Goal: Task Accomplishment & Management: Use online tool/utility

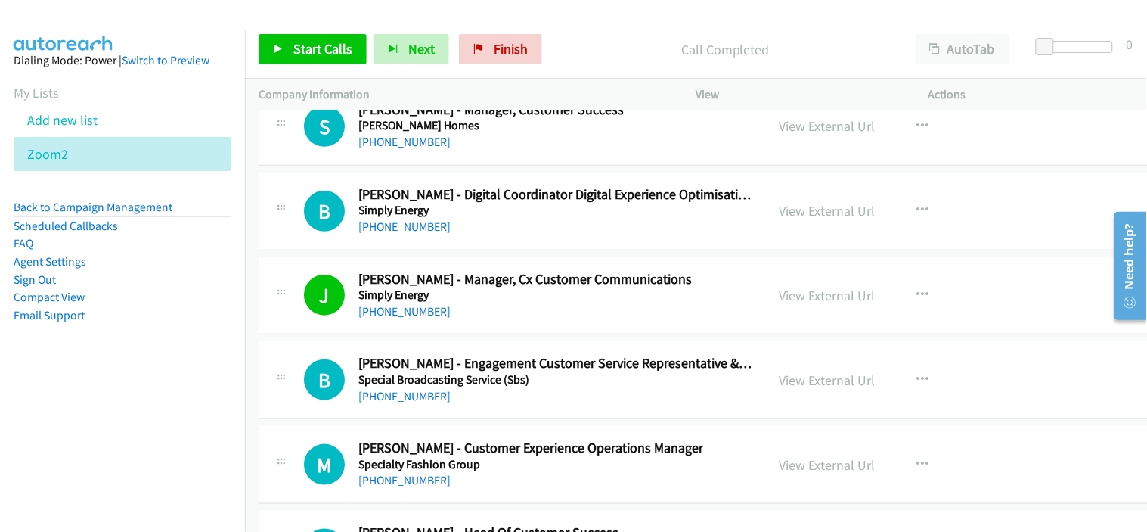
click at [496, 253] on td "B Callback Scheduled Belinda Pengelly - Digital Coordinator Digital Experience …" at bounding box center [738, 211] width 987 height 85
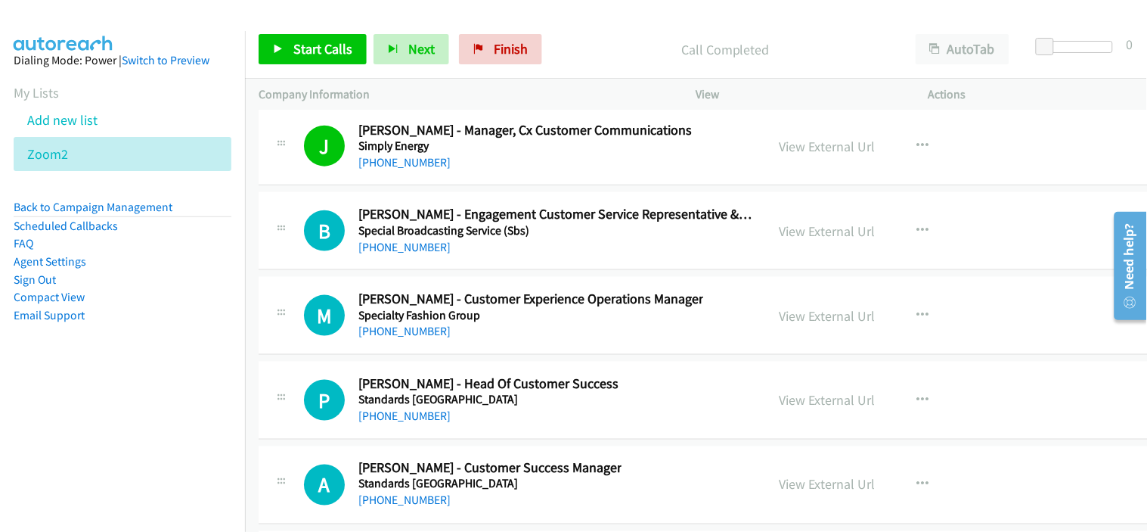
scroll to position [28483, 0]
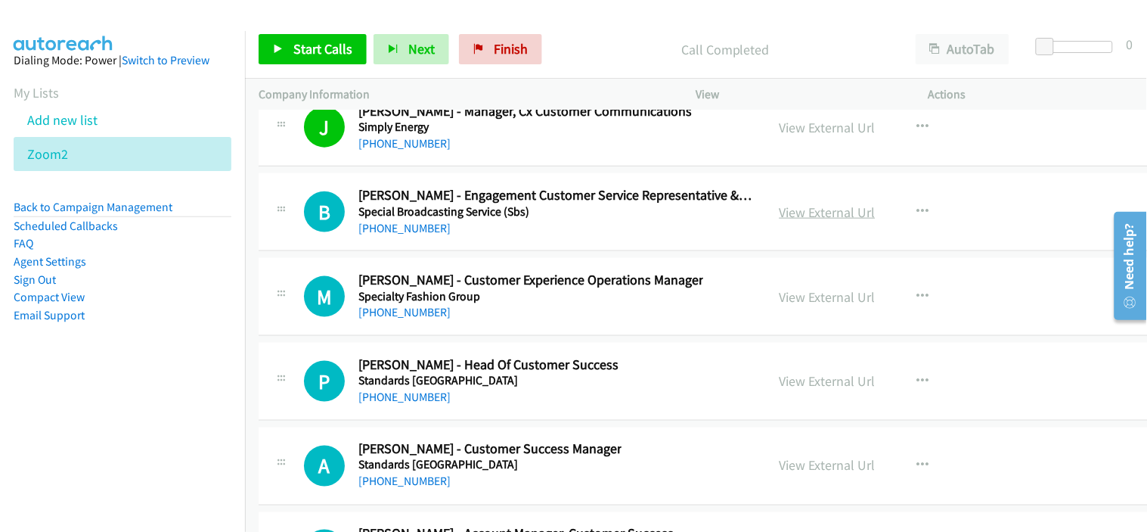
click at [826, 221] on link "View External Url" at bounding box center [828, 211] width 96 height 17
click at [402, 319] on link "+61 418 404 500" at bounding box center [404, 312] width 92 height 14
click at [470, 336] on div "M Callback Scheduled Melissa Bleeks - Customer Experience Operations Manager Sp…" at bounding box center [739, 297] width 960 height 78
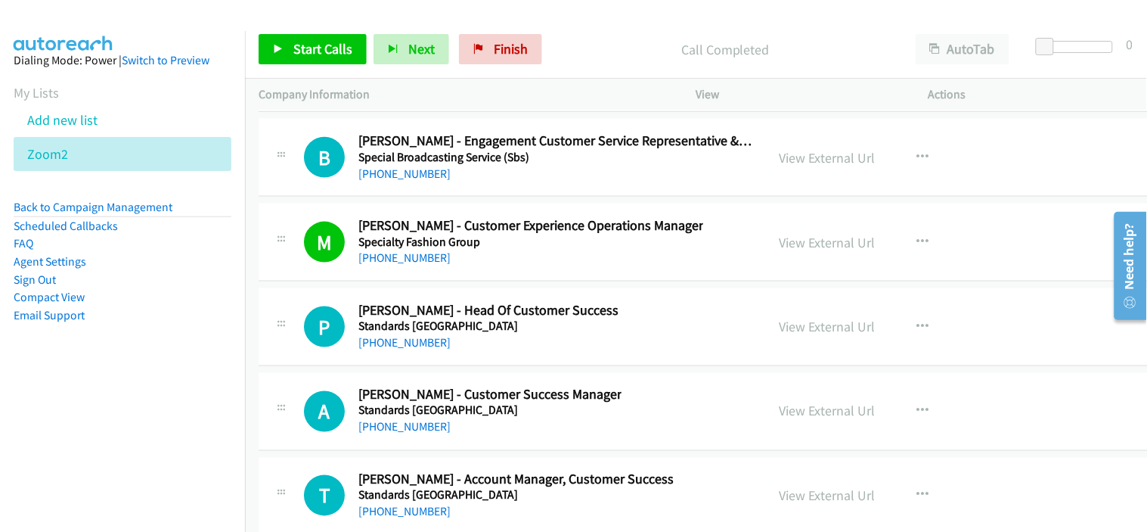
scroll to position [28567, 0]
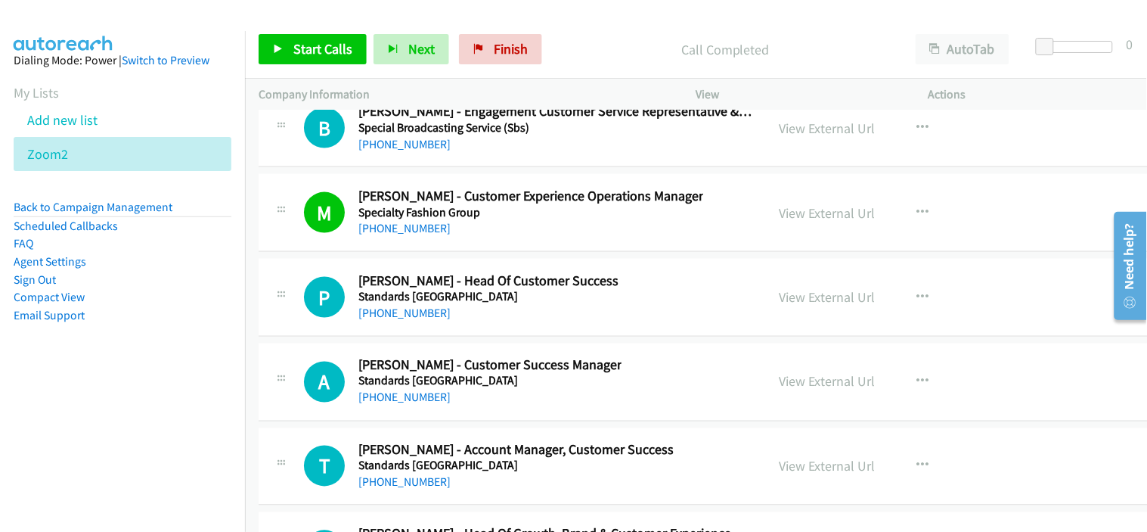
click at [510, 322] on div "+61 434 903 753" at bounding box center [488, 313] width 260 height 18
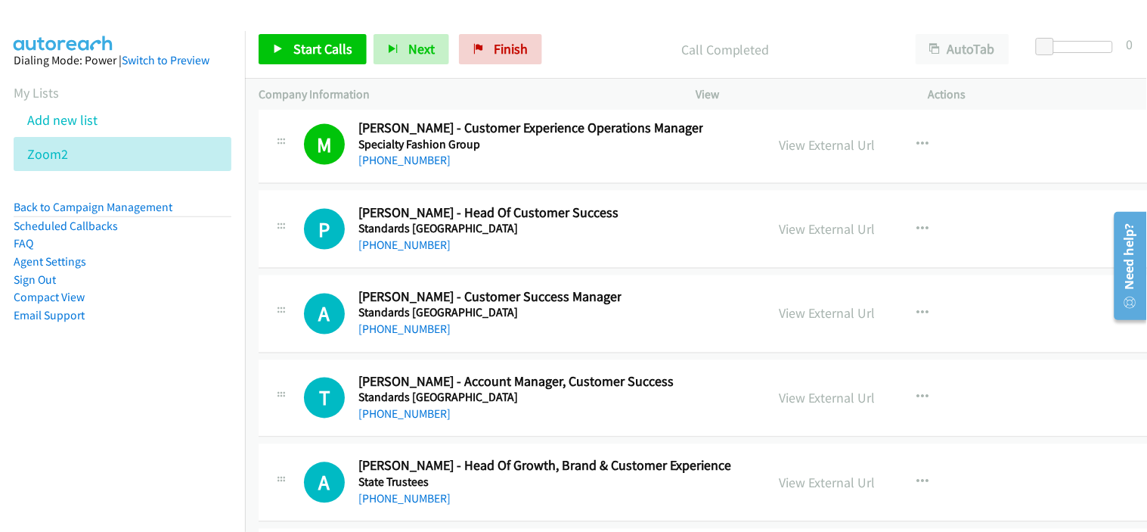
scroll to position [28651, 0]
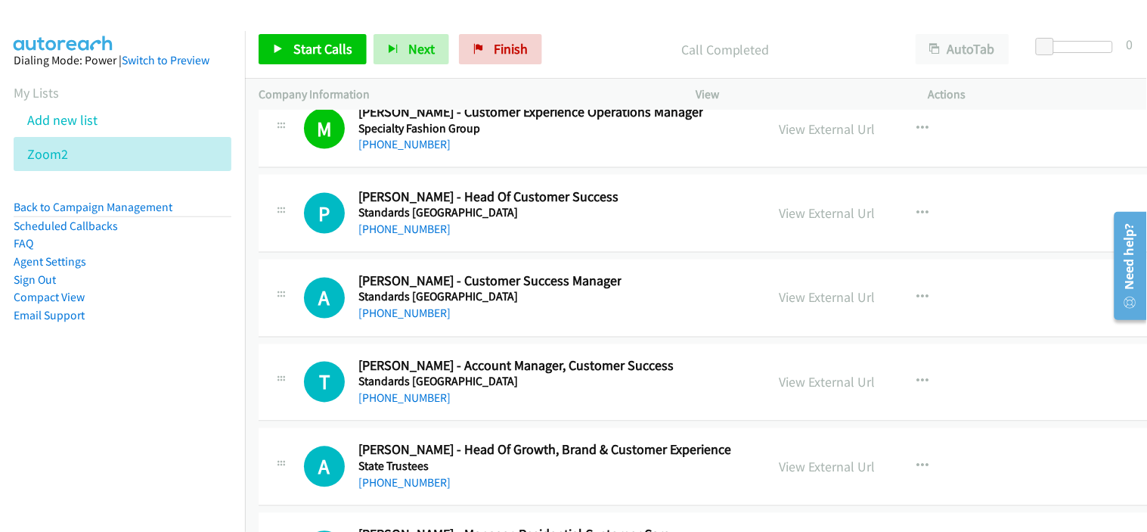
click at [473, 305] on h5 "Standards Australia" at bounding box center [489, 297] width 263 height 15
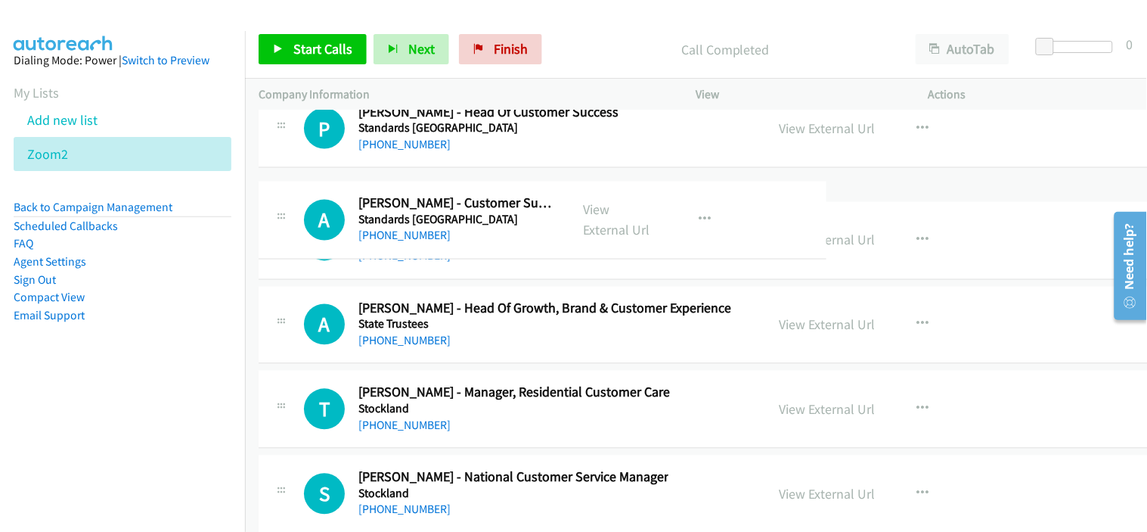
drag, startPoint x: 609, startPoint y: 210, endPoint x: 443, endPoint y: 206, distance: 165.7
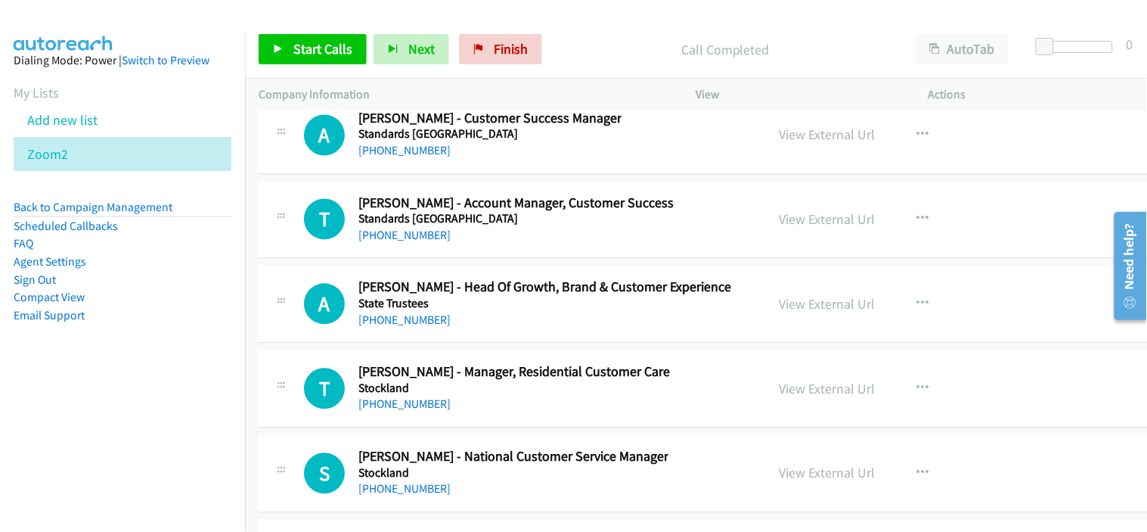
scroll to position [28819, 0]
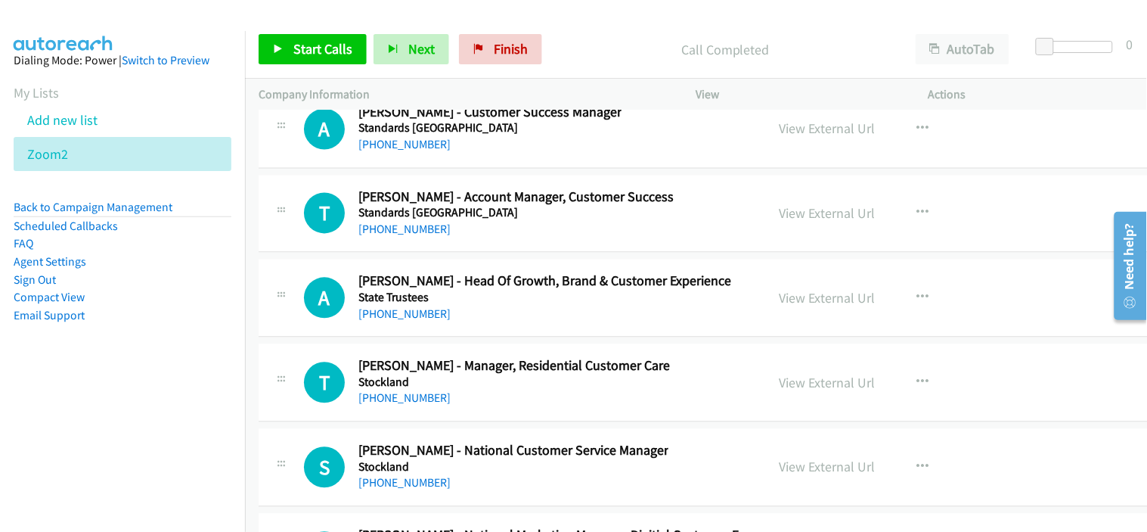
click at [493, 253] on div "T Callback Scheduled Tanuj Abrol - Account Manager, Customer Success Standards …" at bounding box center [739, 214] width 960 height 78
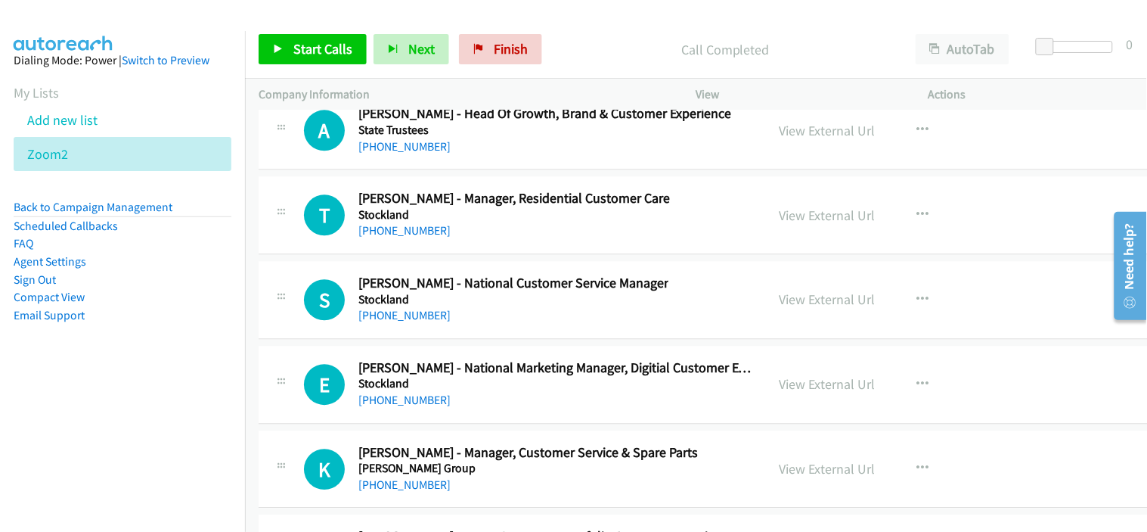
scroll to position [28903, 0]
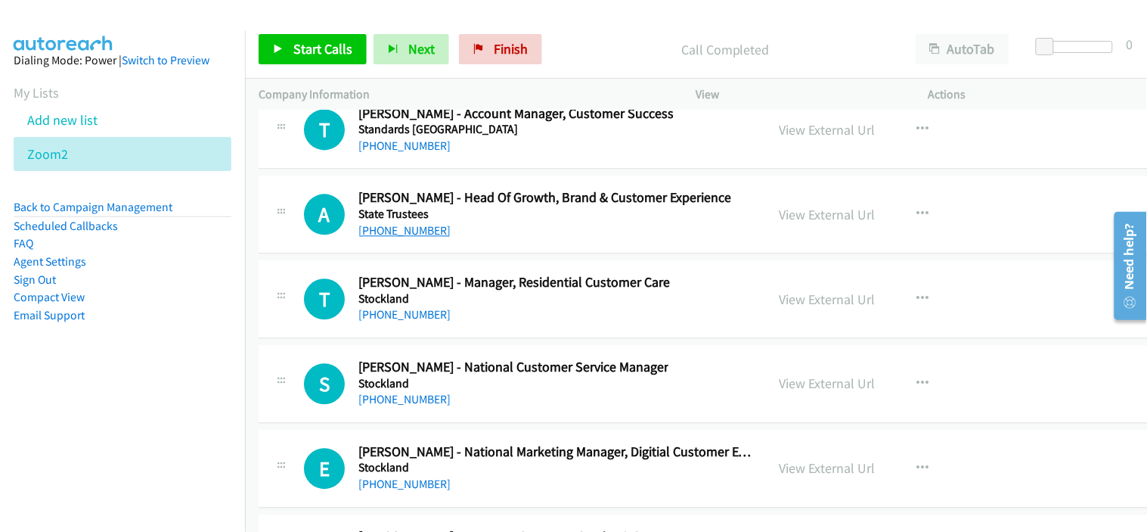
click at [414, 237] on link "+61 402 416 564" at bounding box center [404, 230] width 92 height 14
drag, startPoint x: 490, startPoint y: 262, endPoint x: 713, endPoint y: 154, distance: 247.9
click at [490, 253] on div "A Callback Scheduled Aaron Mac Rae - Head Of Growth, Brand & Customer Experienc…" at bounding box center [739, 214] width 960 height 78
click at [492, 338] on div "T Callback Scheduled Tracy Royal - Manager, Residential Customer Care Stockland…" at bounding box center [739, 299] width 960 height 78
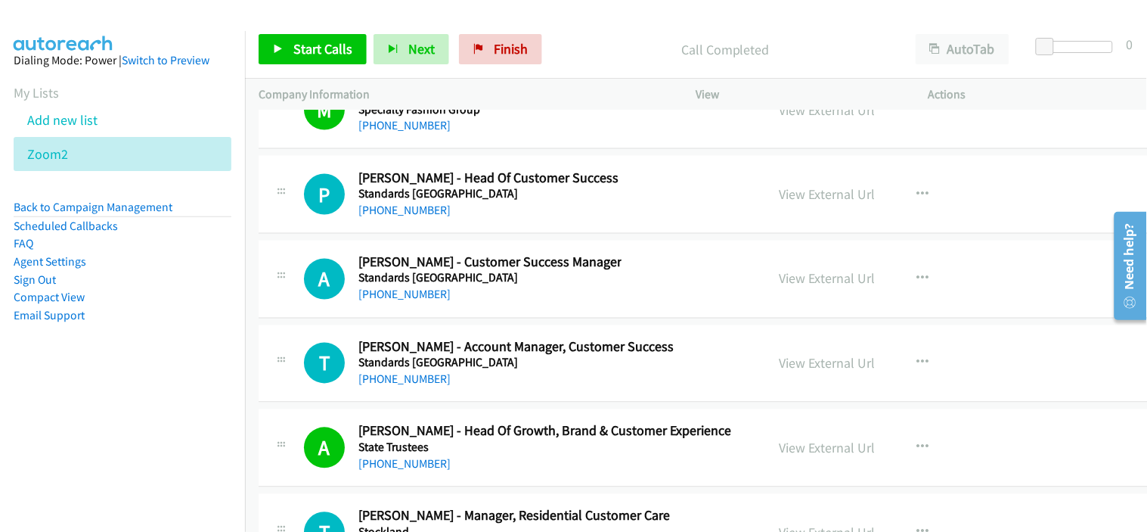
scroll to position [28651, 0]
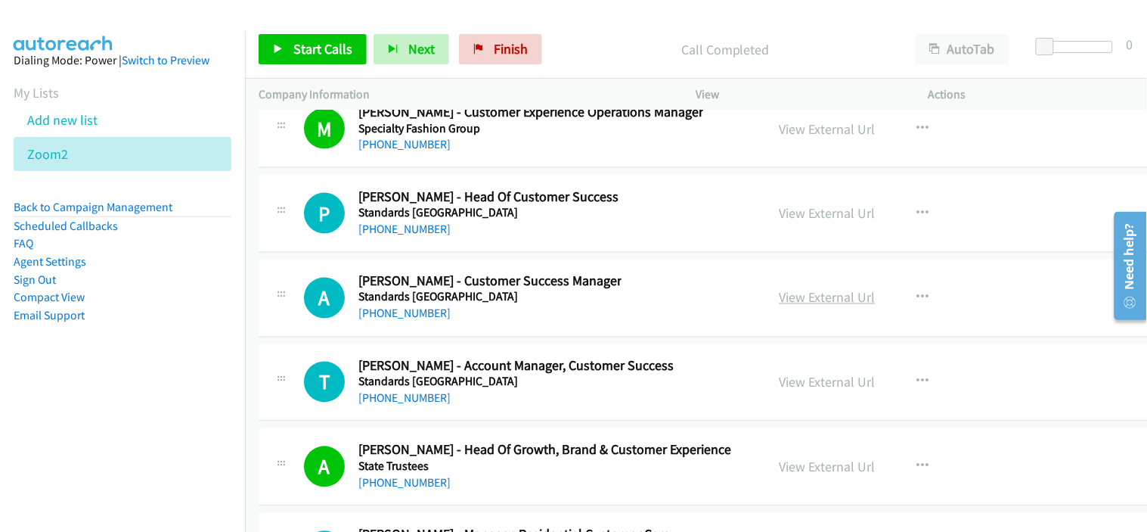
click at [792, 306] on link "View External Url" at bounding box center [828, 297] width 96 height 17
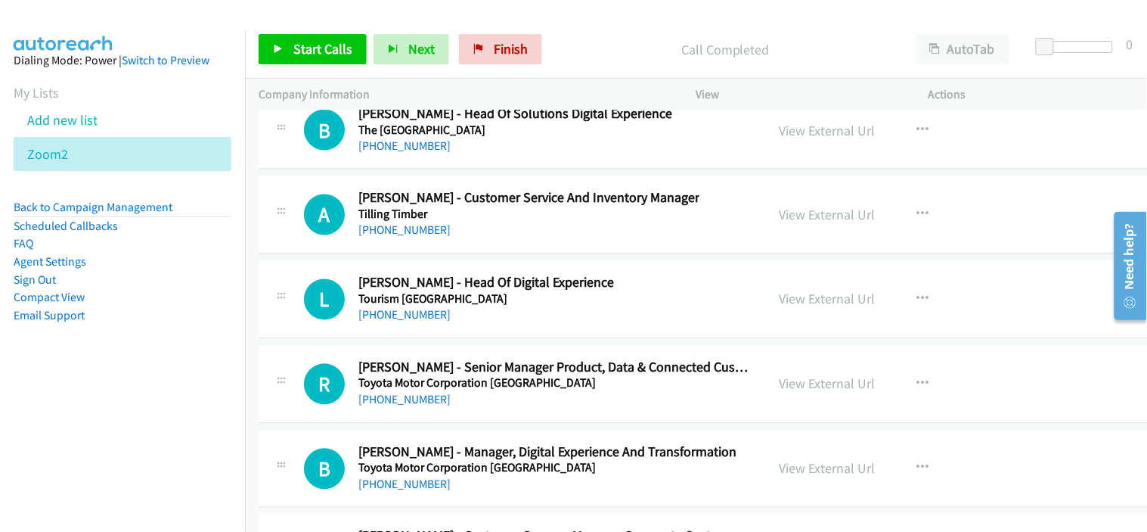
scroll to position [31760, 0]
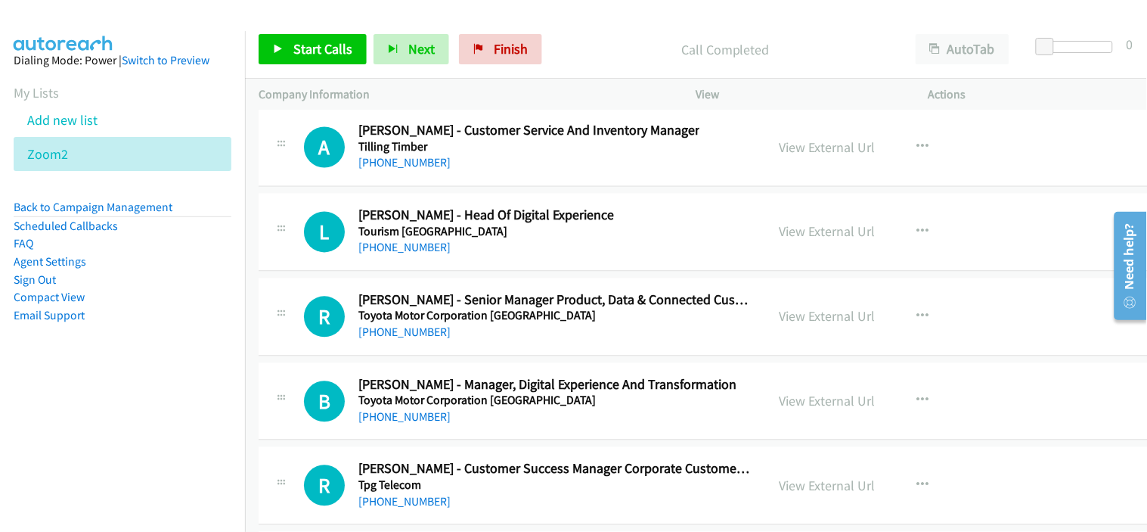
click at [477, 342] on div "+61 437 863 881" at bounding box center [555, 333] width 394 height 18
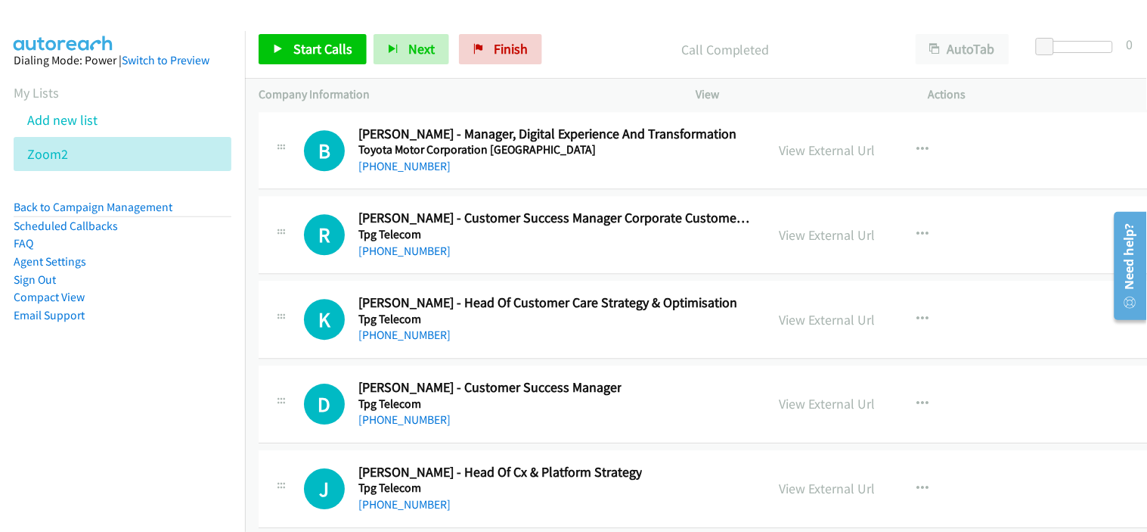
scroll to position [32012, 0]
click at [781, 411] on link "View External Url" at bounding box center [828, 402] width 96 height 17
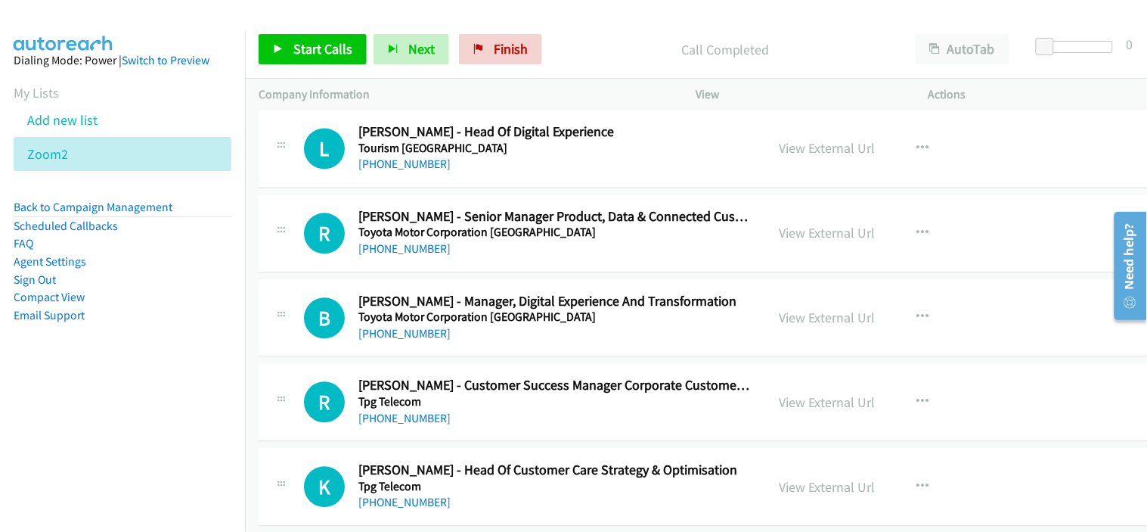
scroll to position [31760, 0]
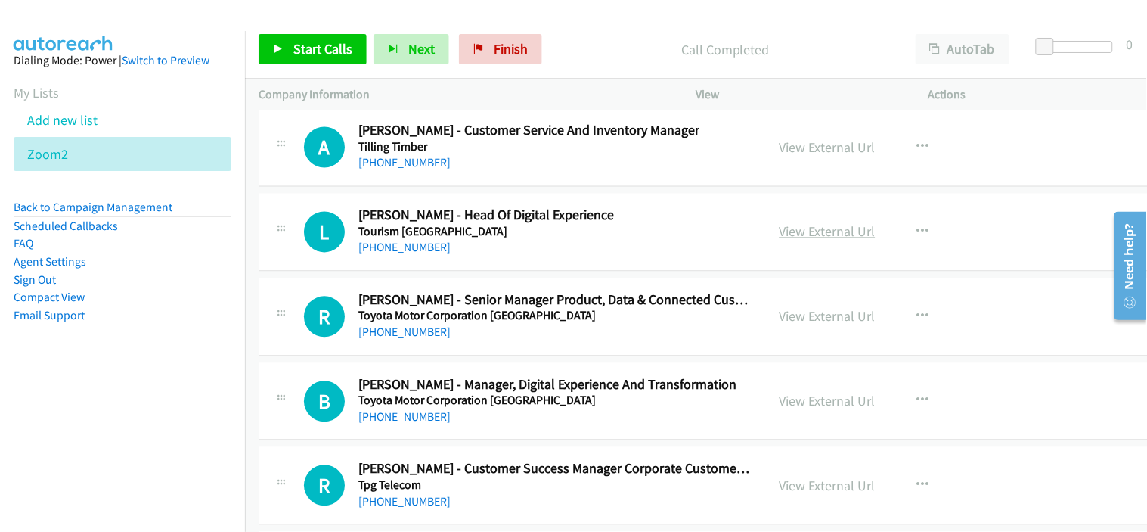
click at [803, 240] on link "View External Url" at bounding box center [828, 231] width 96 height 17
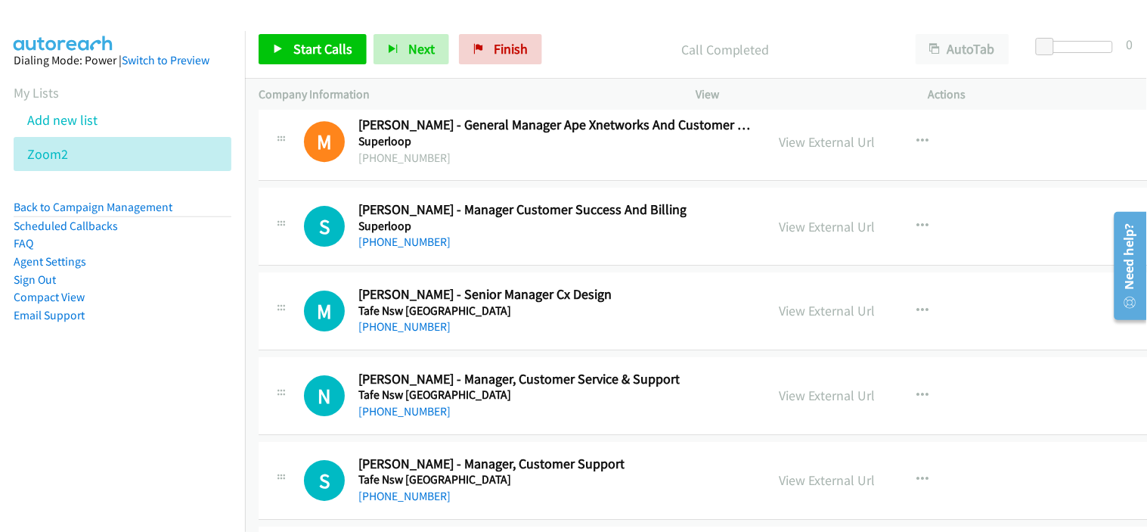
scroll to position [30835, 0]
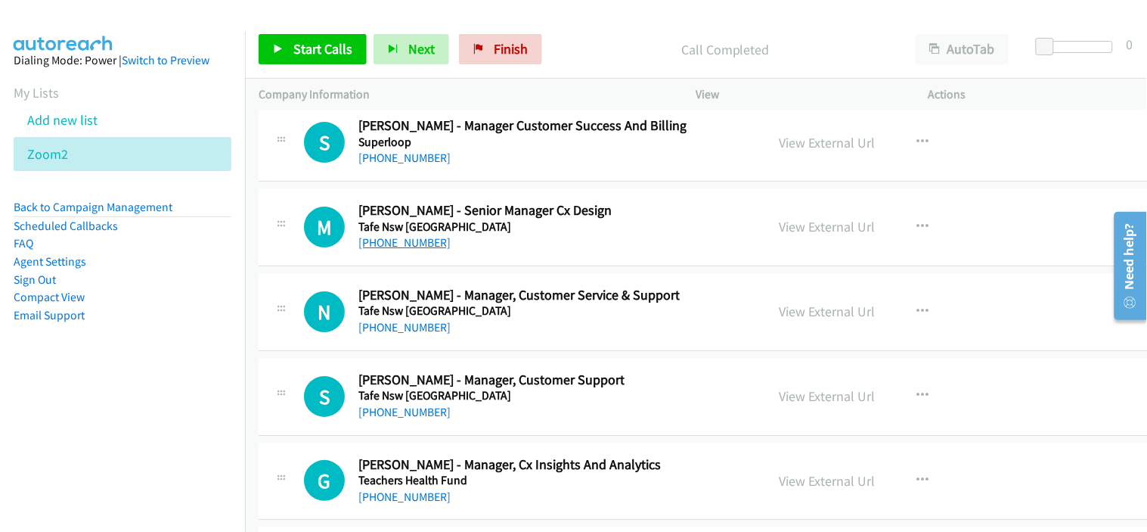
click at [417, 250] on link "+61 439 882 074" at bounding box center [404, 242] width 92 height 14
click at [503, 252] on div "+61 439 882 074" at bounding box center [484, 243] width 253 height 18
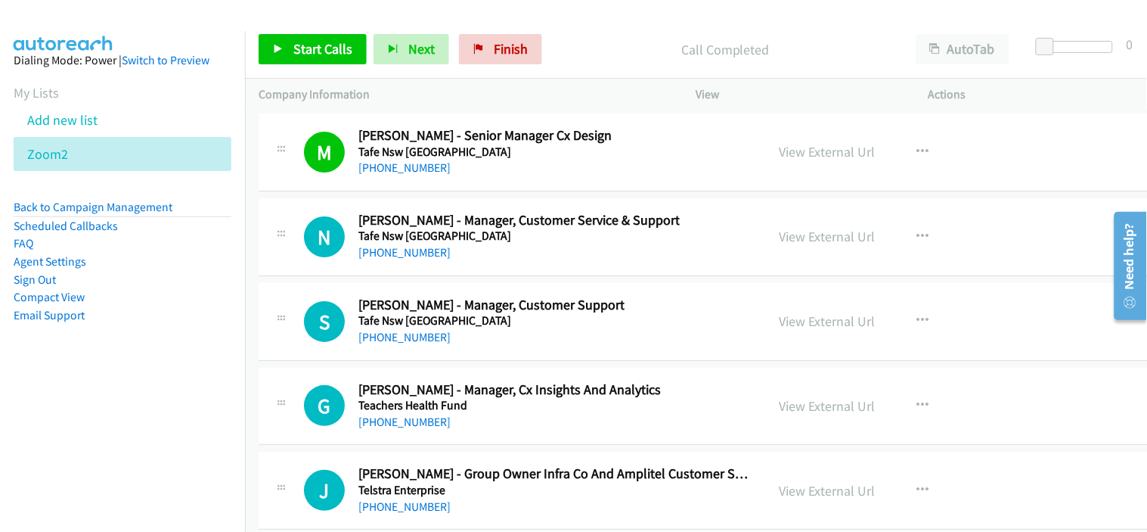
scroll to position [30919, 0]
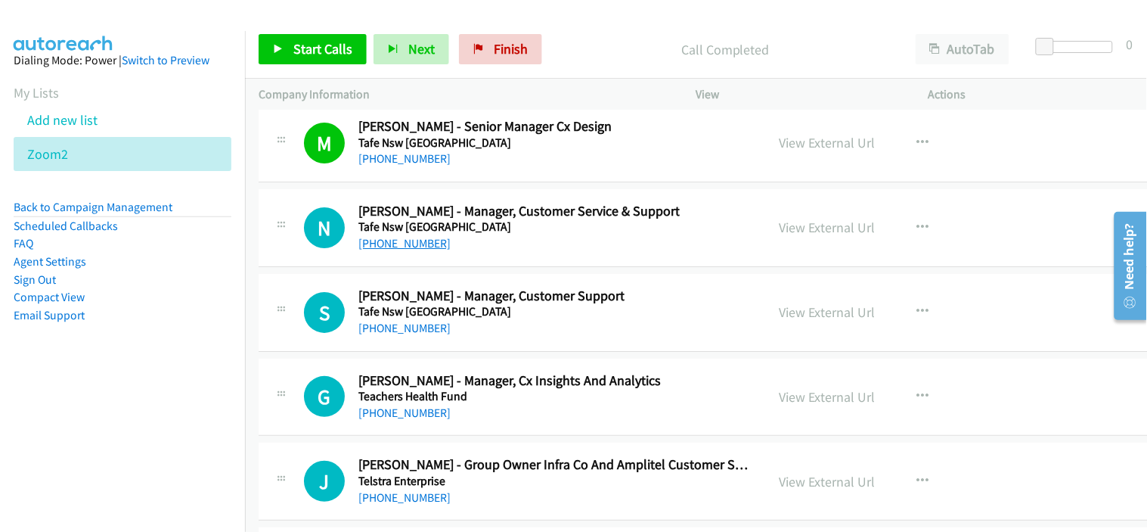
click at [426, 250] on link "+61 2 9682 0410" at bounding box center [404, 243] width 92 height 14
click at [480, 436] on div "G Callback Scheduled Gabrielle Nicholson - Manager, Cx Insights And Analytics T…" at bounding box center [739, 397] width 960 height 78
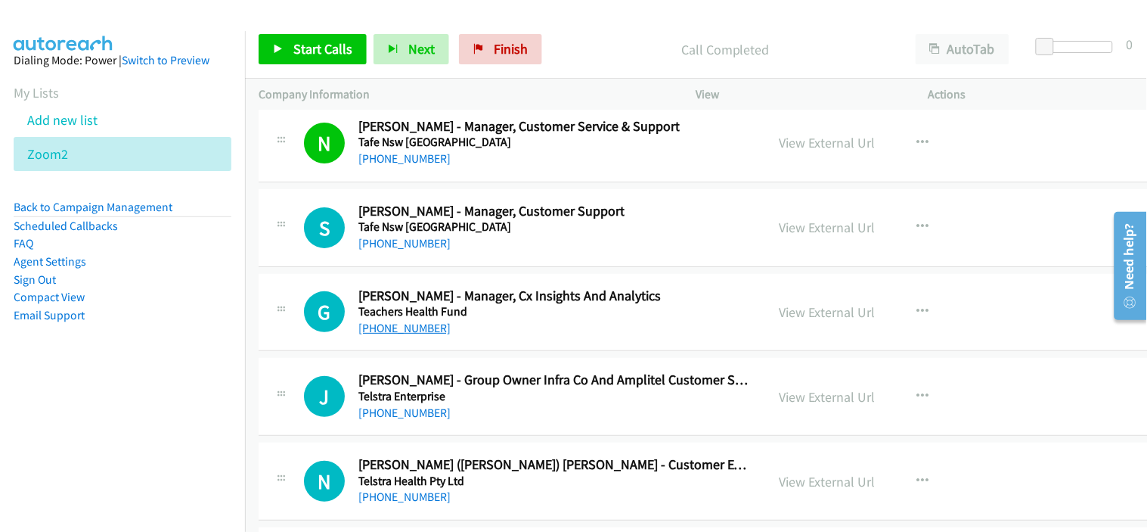
click at [411, 335] on link "+61 2 8346 2255" at bounding box center [404, 328] width 92 height 14
click at [474, 337] on div "+61 2 8346 2255" at bounding box center [509, 328] width 302 height 18
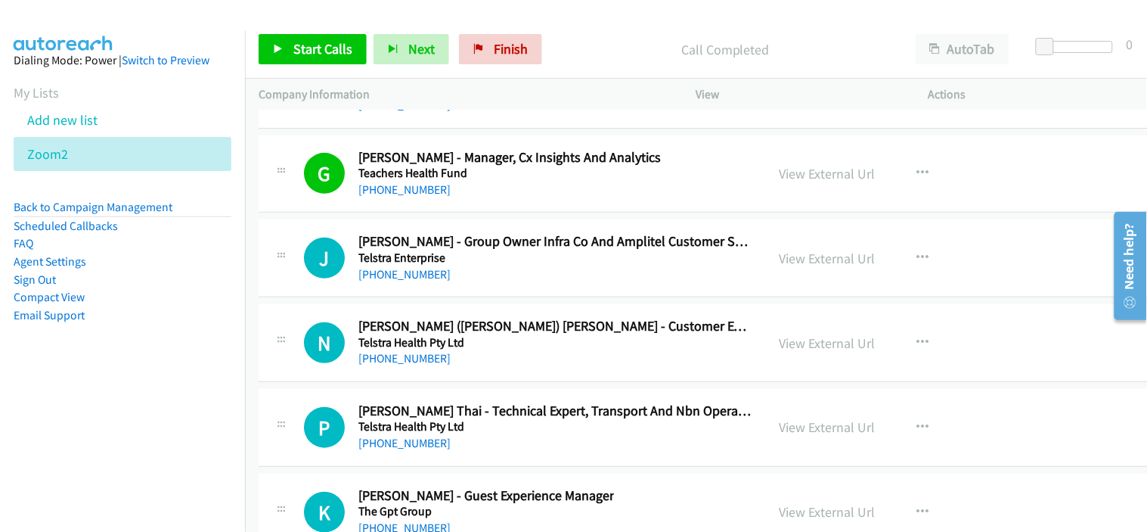
scroll to position [31172, 0]
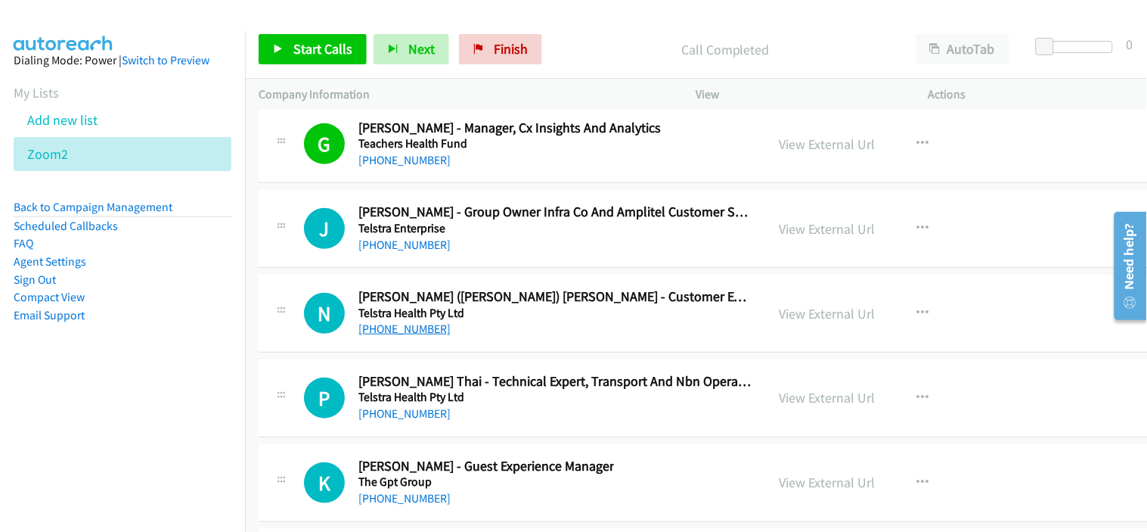
click at [395, 336] on link "+61 419 970 872" at bounding box center [404, 328] width 92 height 14
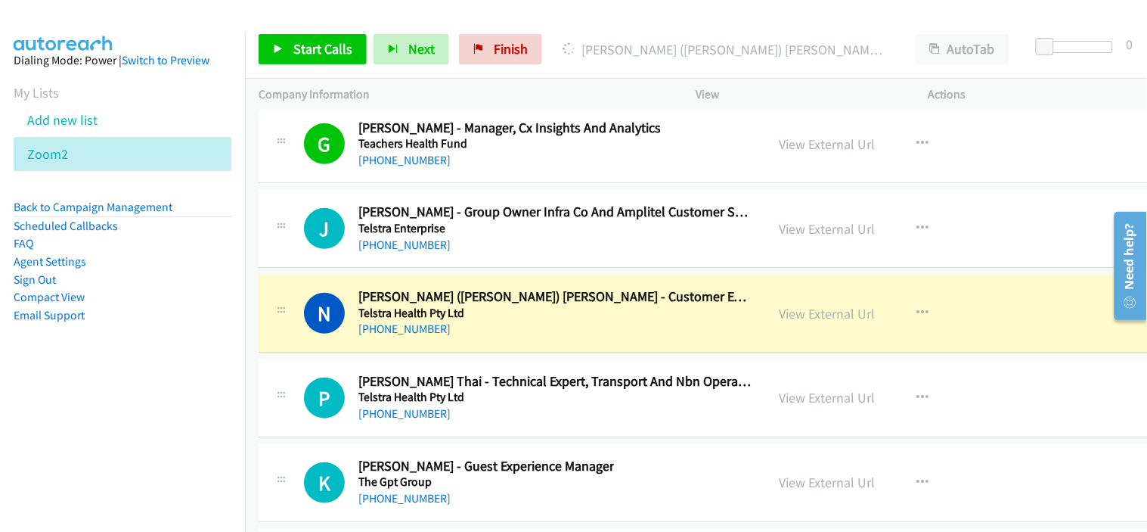
click at [510, 321] on h5 "Telstra Health Pty Ltd" at bounding box center [555, 313] width 394 height 15
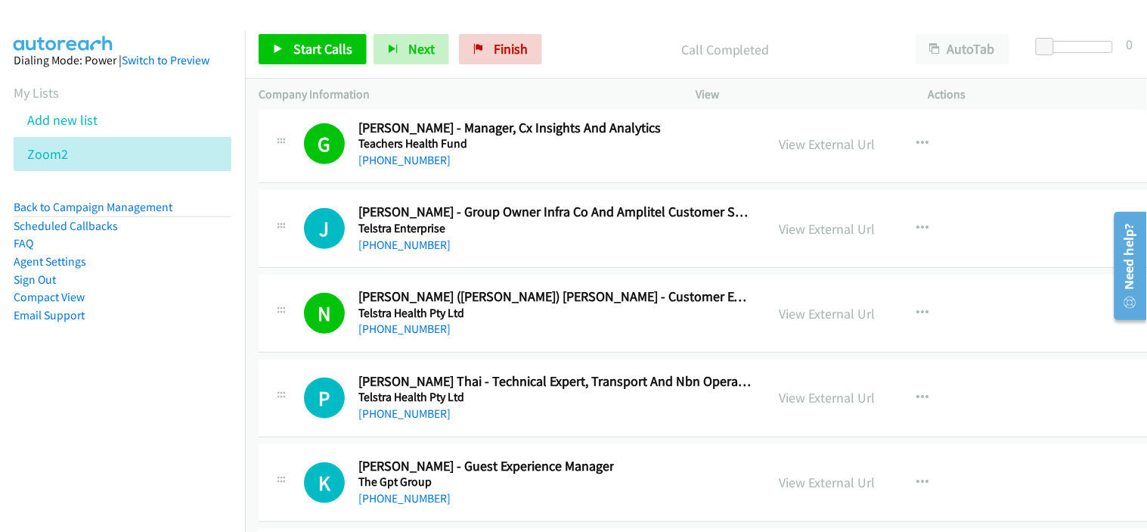
click at [473, 285] on td "N Callback Scheduled Nikki (Madden) Van Winden - Customer Experience Manager Te…" at bounding box center [738, 313] width 987 height 85
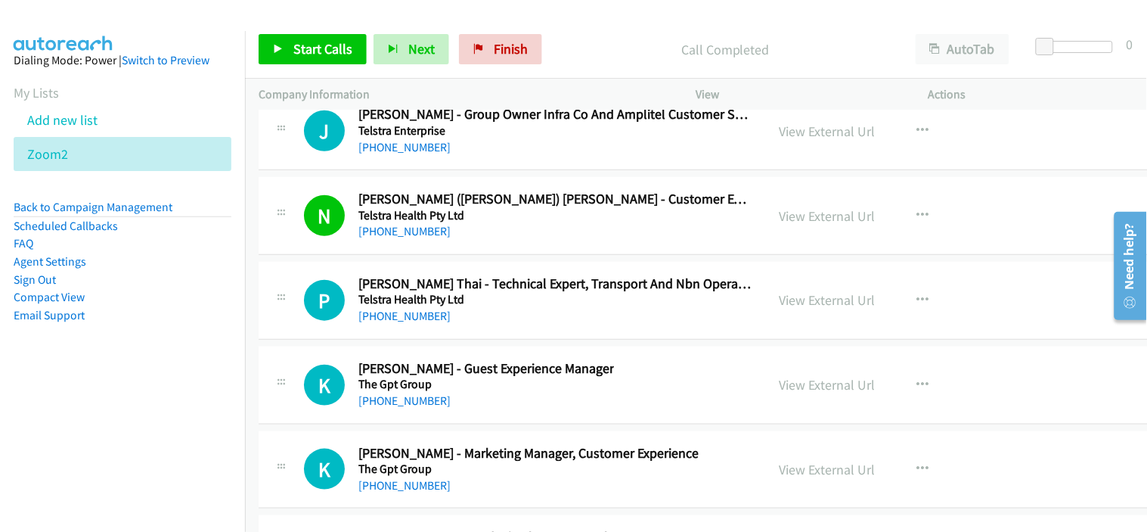
scroll to position [31340, 0]
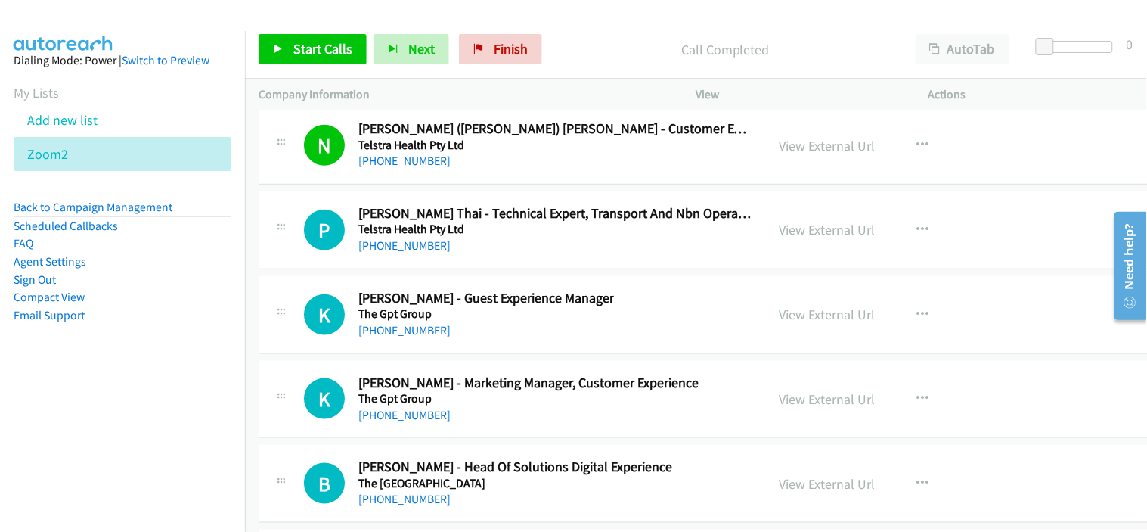
click at [472, 340] on div "+61 428 148 716" at bounding box center [486, 330] width 256 height 18
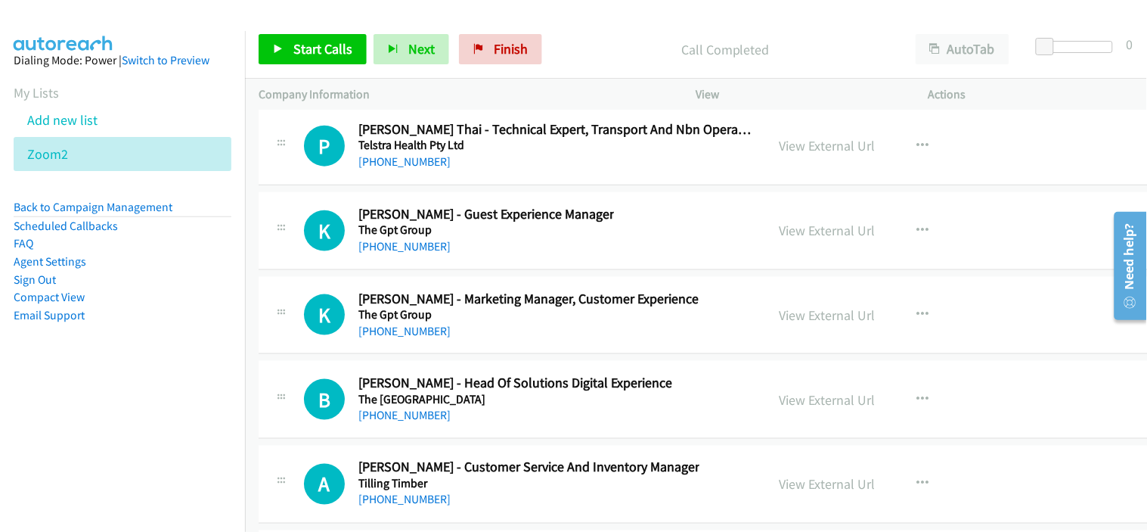
click at [495, 340] on div "+61 438 572 907" at bounding box center [528, 331] width 340 height 18
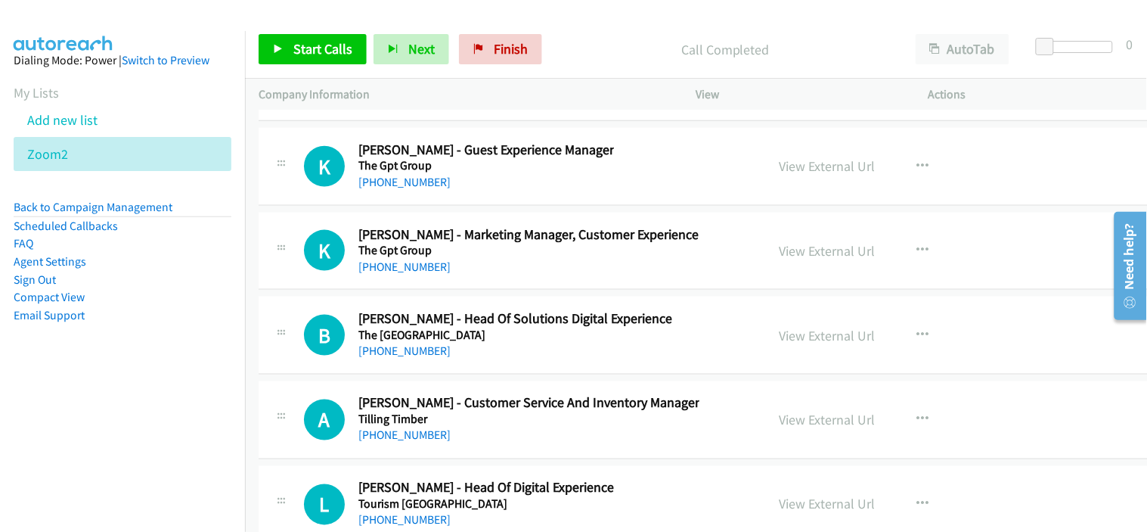
scroll to position [31507, 0]
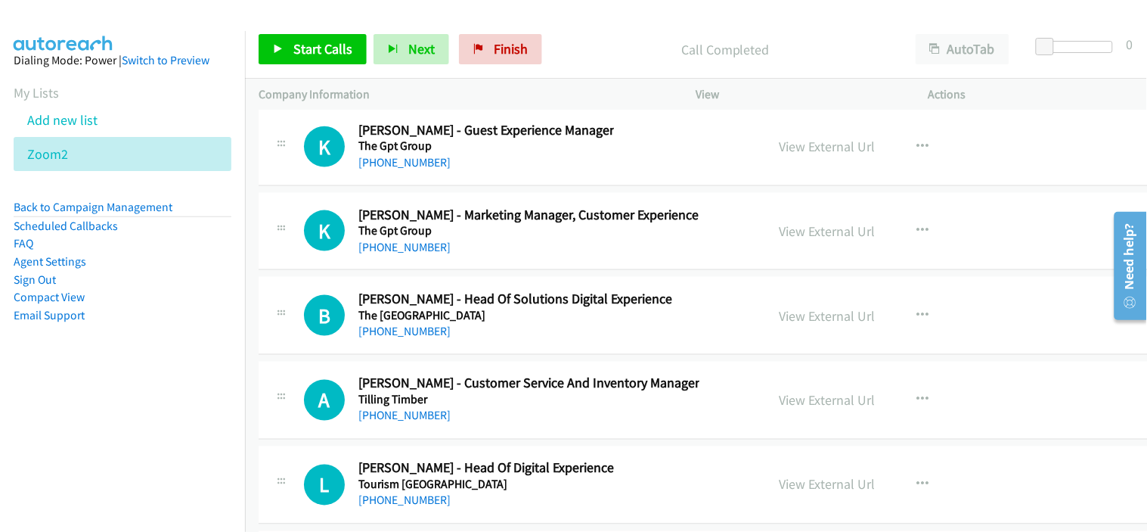
click at [495, 355] on div "B Callback Scheduled Belinda Adams - Head Of Solutions Digital Experience The U…" at bounding box center [739, 316] width 960 height 78
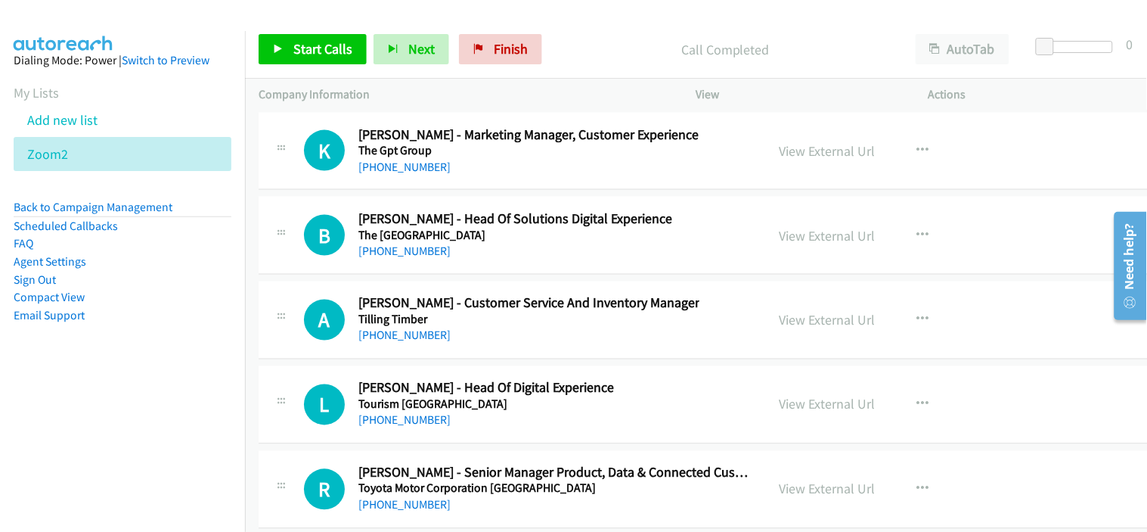
scroll to position [31675, 0]
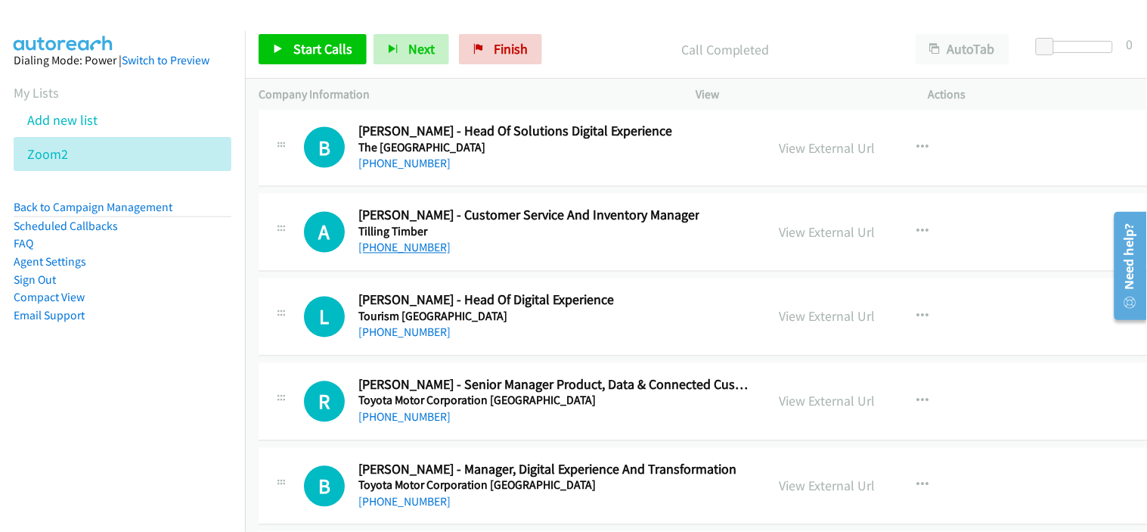
click at [399, 255] on link "+1 951-435-5774" at bounding box center [404, 247] width 92 height 14
click at [500, 257] on div "+1 951-435-5774" at bounding box center [528, 248] width 341 height 18
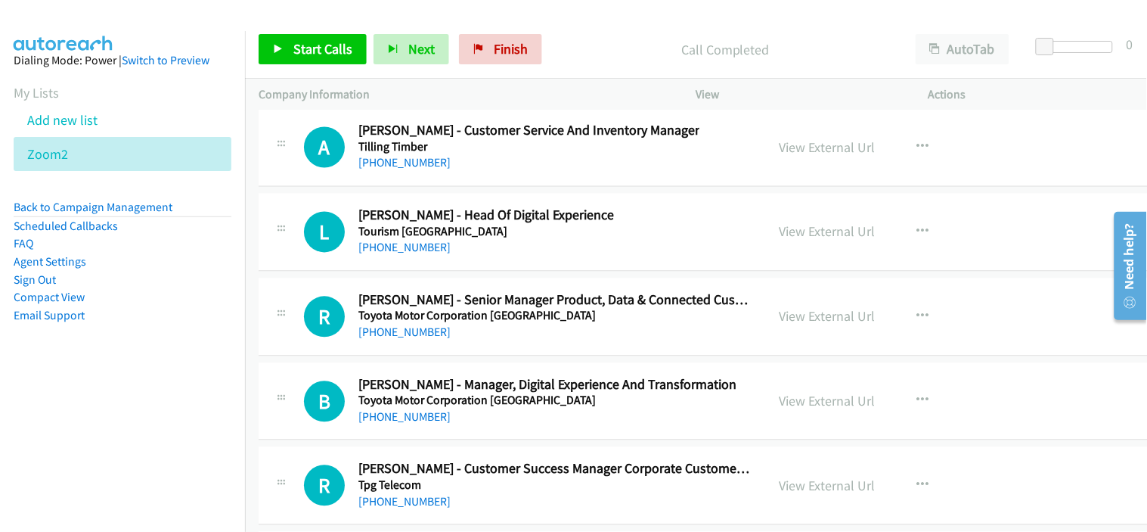
scroll to position [31591, 0]
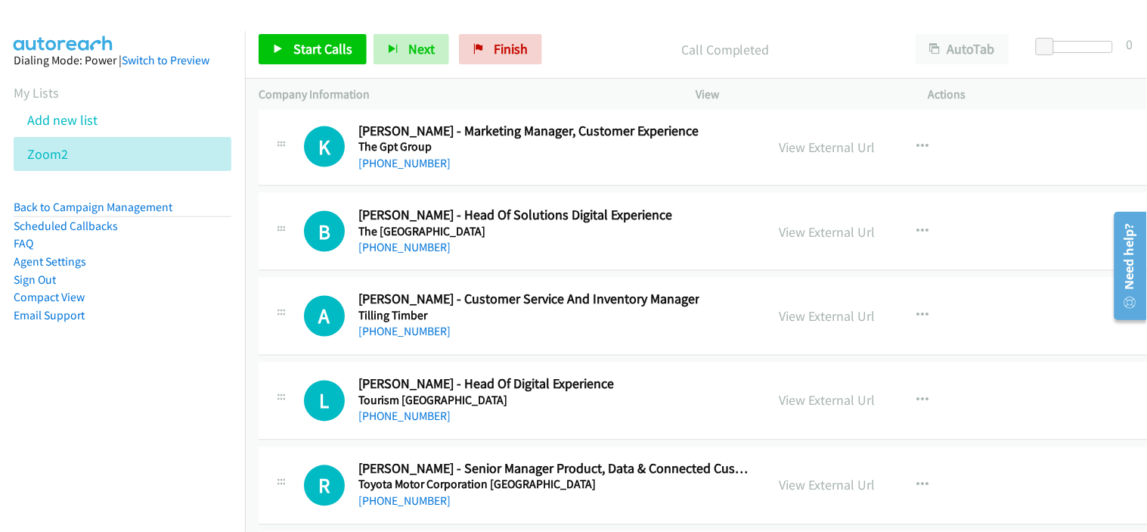
click at [485, 341] on div "+1 951-435-5774" at bounding box center [528, 332] width 341 height 18
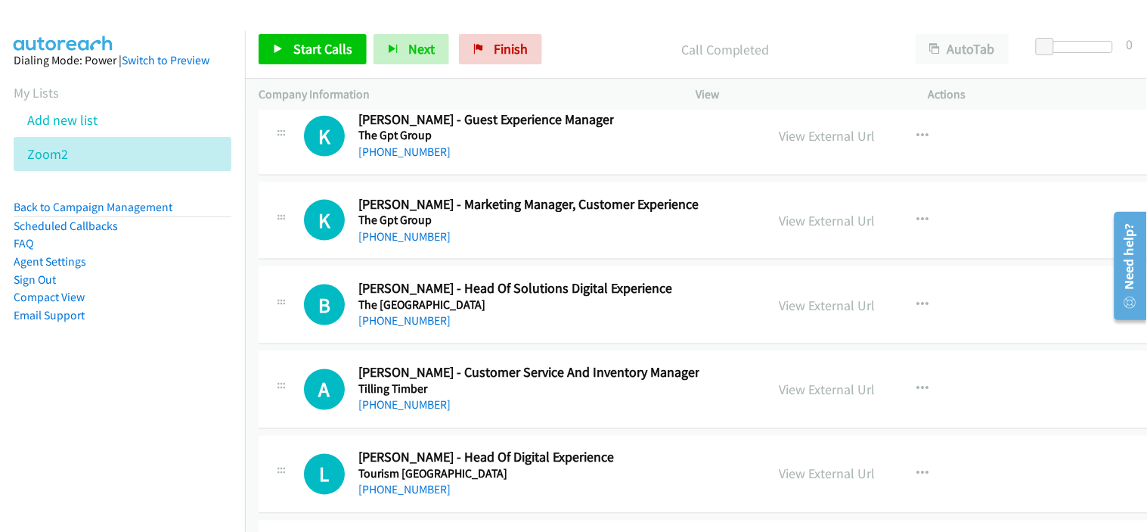
scroll to position [31507, 0]
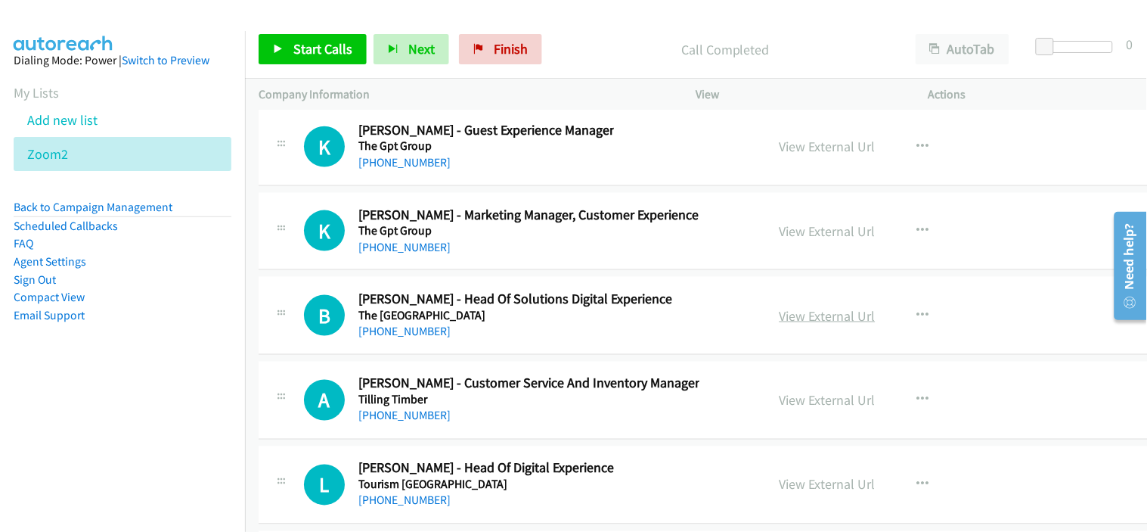
click at [813, 324] on link "View External Url" at bounding box center [828, 315] width 96 height 17
click at [780, 155] on link "View External Url" at bounding box center [828, 146] width 96 height 17
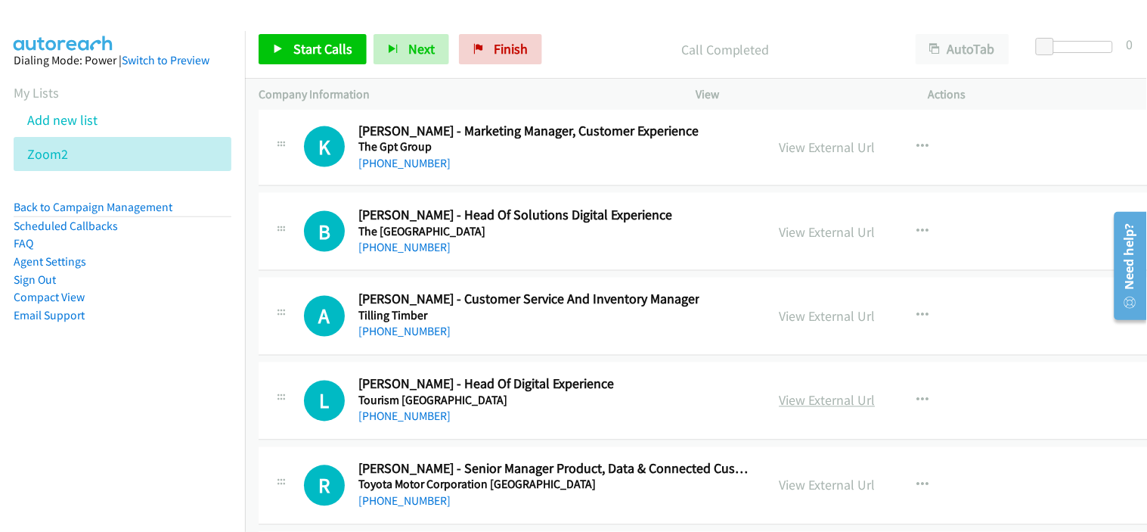
click at [789, 409] on link "View External Url" at bounding box center [828, 400] width 96 height 17
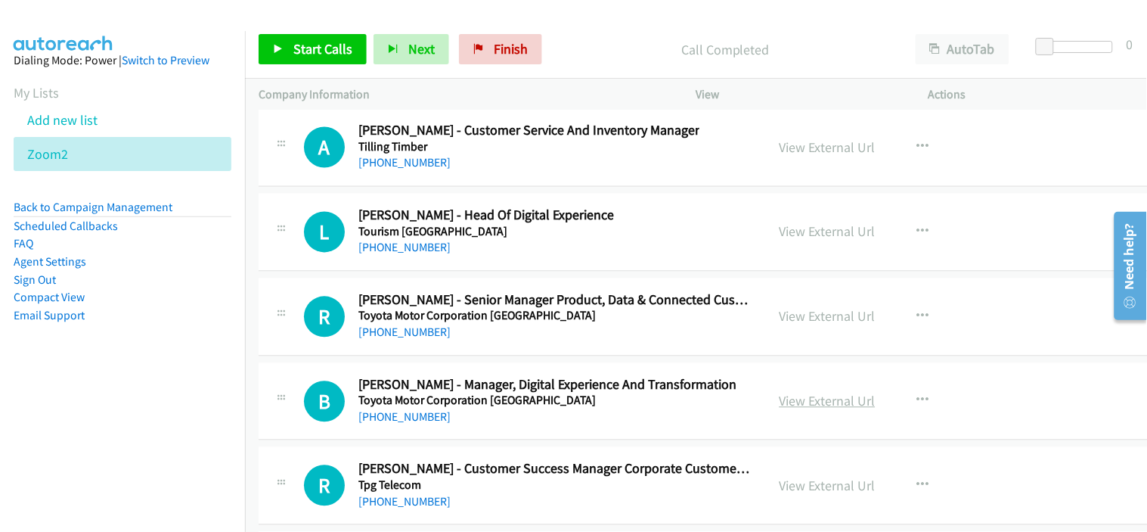
click at [780, 410] on link "View External Url" at bounding box center [828, 400] width 96 height 17
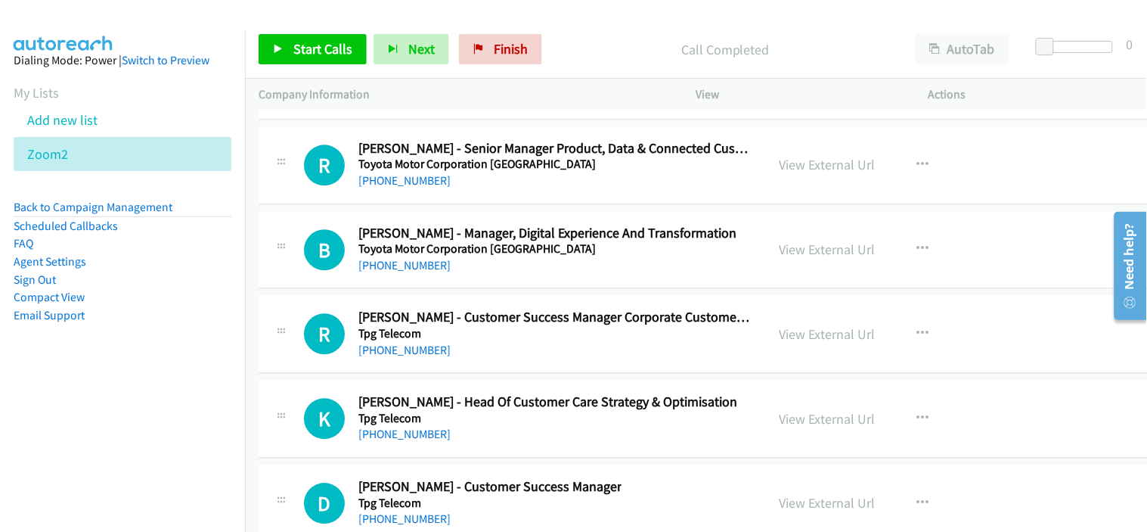
scroll to position [31928, 0]
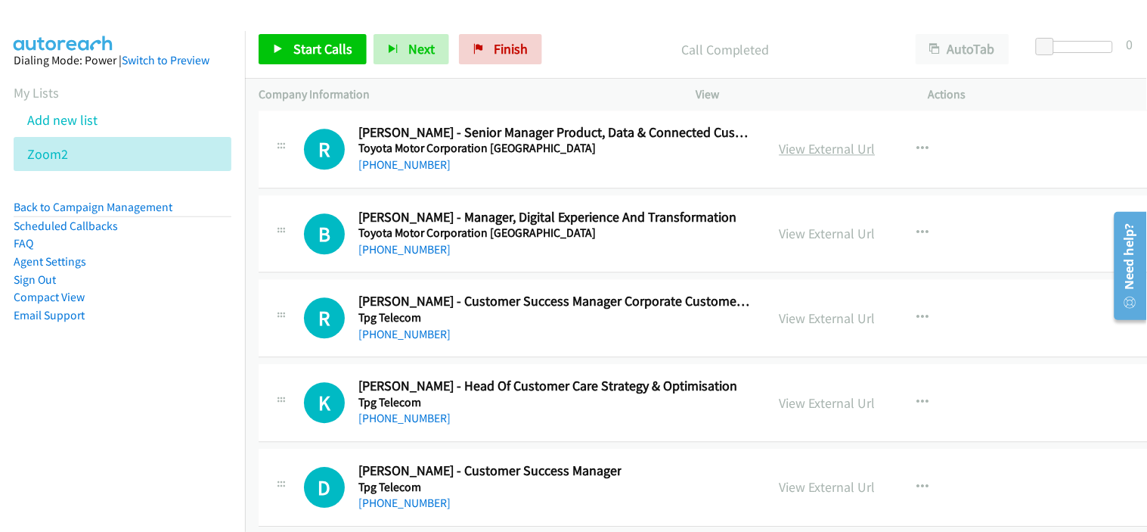
click at [789, 157] on link "View External Url" at bounding box center [828, 148] width 96 height 17
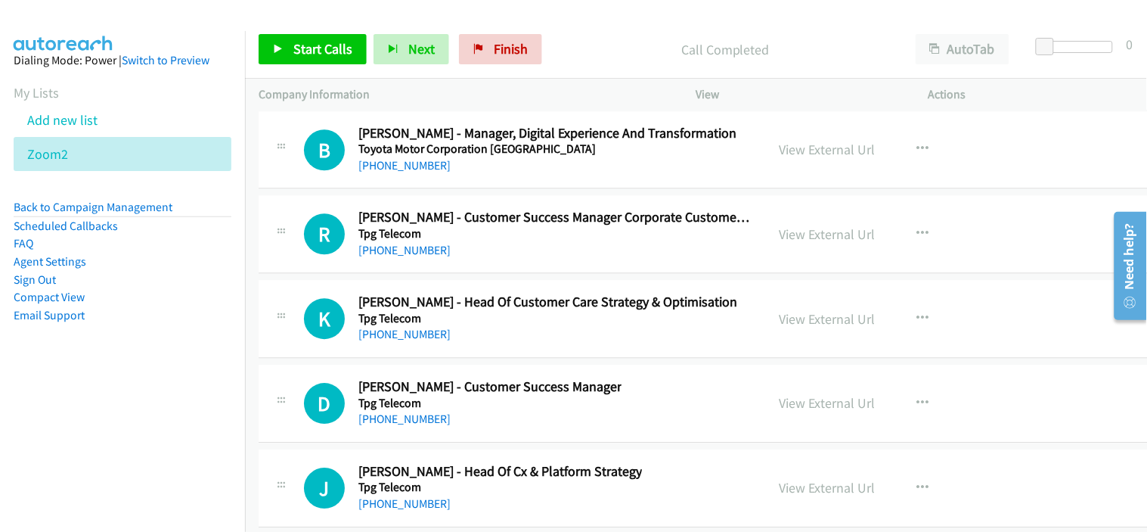
click at [479, 343] on div "+61 2 9162 7909" at bounding box center [547, 334] width 379 height 18
click at [829, 411] on link "View External Url" at bounding box center [828, 402] width 96 height 17
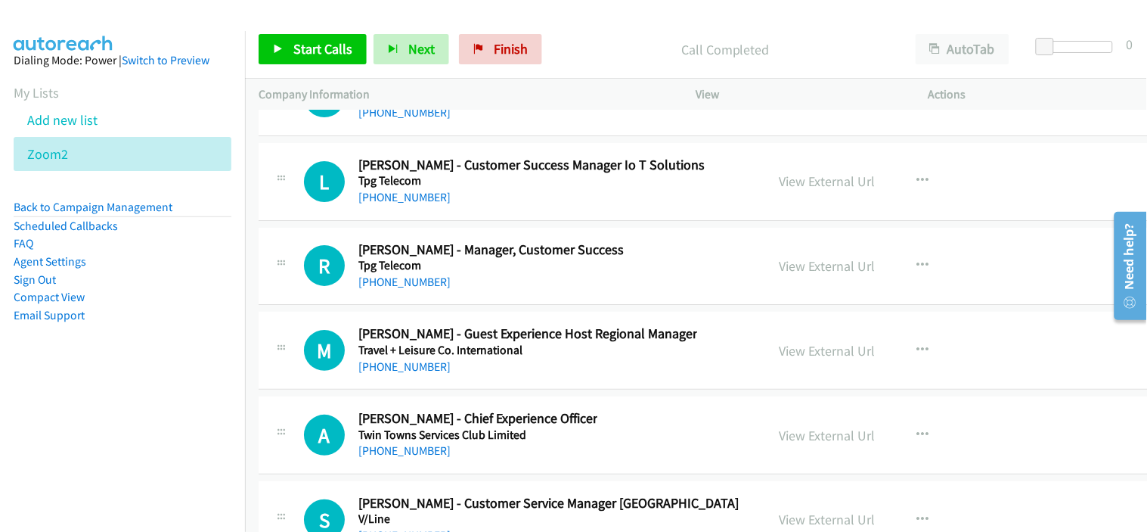
scroll to position [32432, 0]
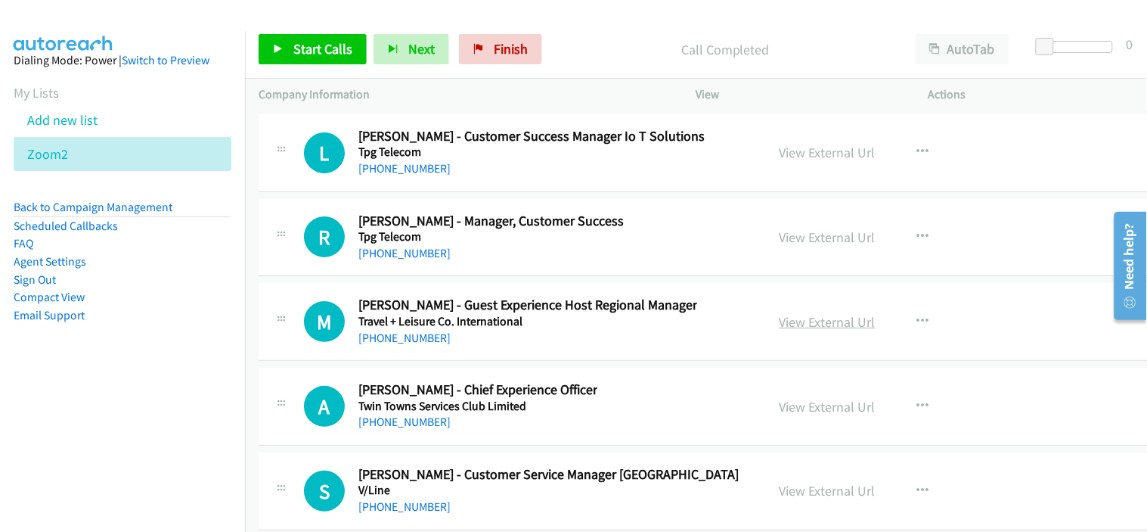
click at [807, 330] on link "View External Url" at bounding box center [828, 321] width 96 height 17
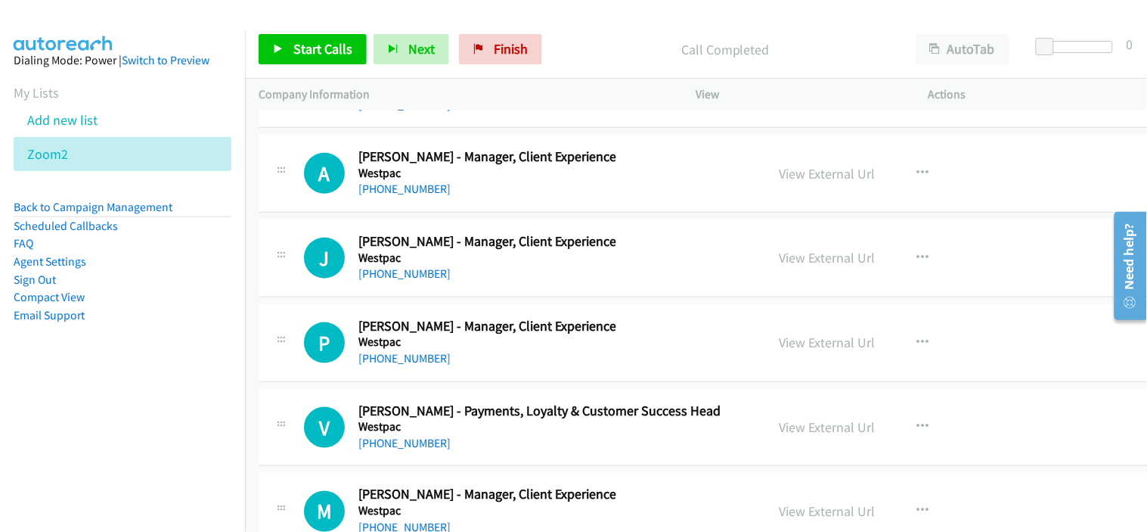
scroll to position [35961, 0]
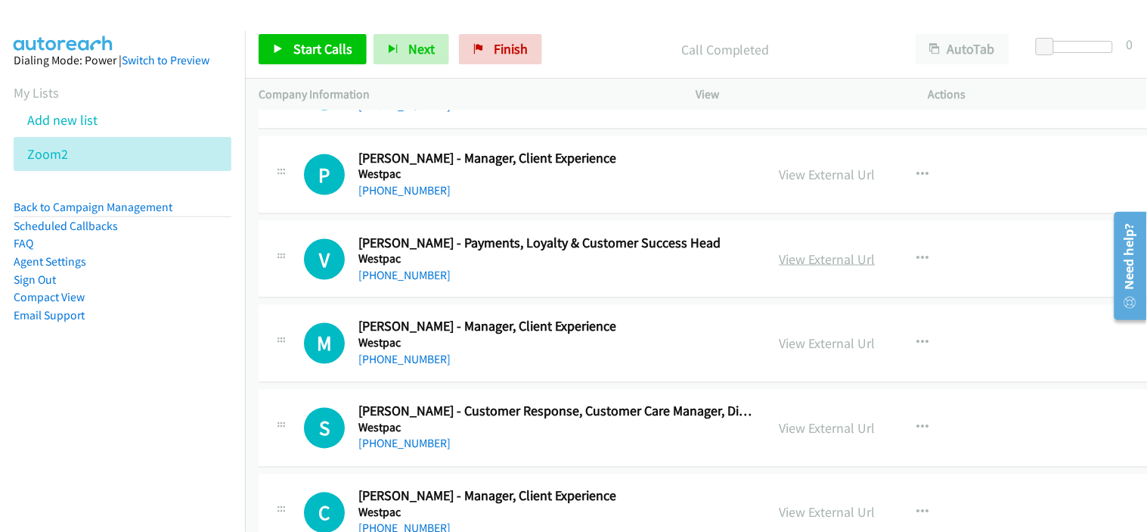
click at [789, 268] on link "View External Url" at bounding box center [828, 258] width 96 height 17
drag, startPoint x: 484, startPoint y: 123, endPoint x: 361, endPoint y: 10, distance: 167.0
click at [484, 115] on div "+61 478 908 687" at bounding box center [487, 106] width 258 height 18
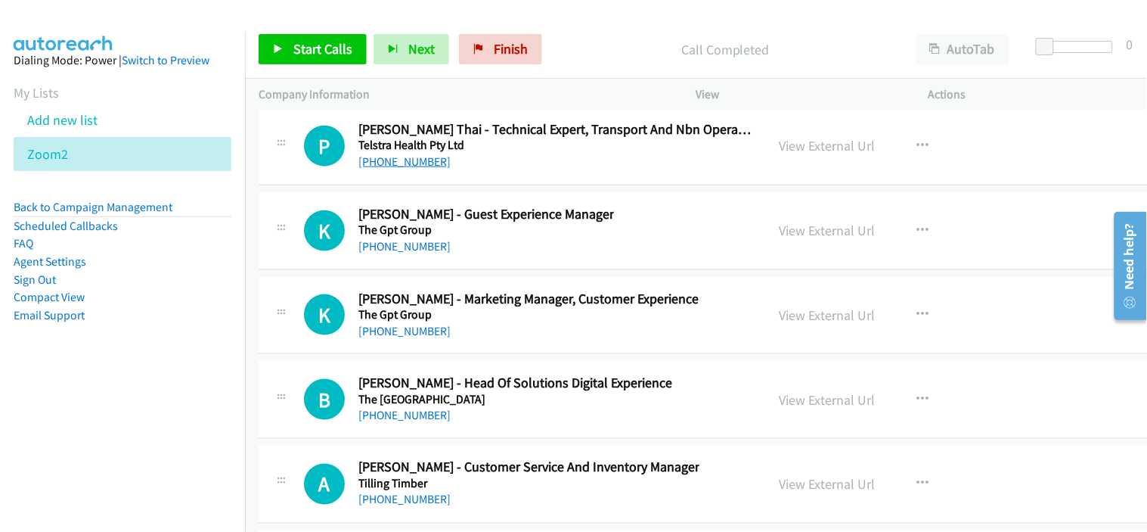
scroll to position [31507, 0]
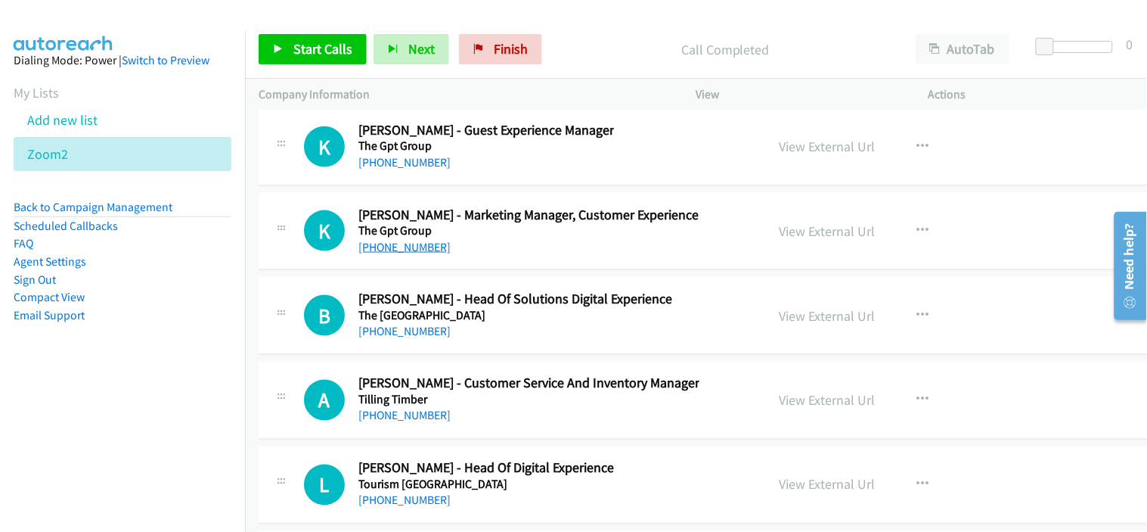
click at [412, 254] on link "+61 438 572 907" at bounding box center [404, 247] width 92 height 14
drag, startPoint x: 474, startPoint y: 346, endPoint x: 475, endPoint y: 333, distance: 12.1
click at [474, 341] on div "+61 409 652 854" at bounding box center [515, 332] width 314 height 18
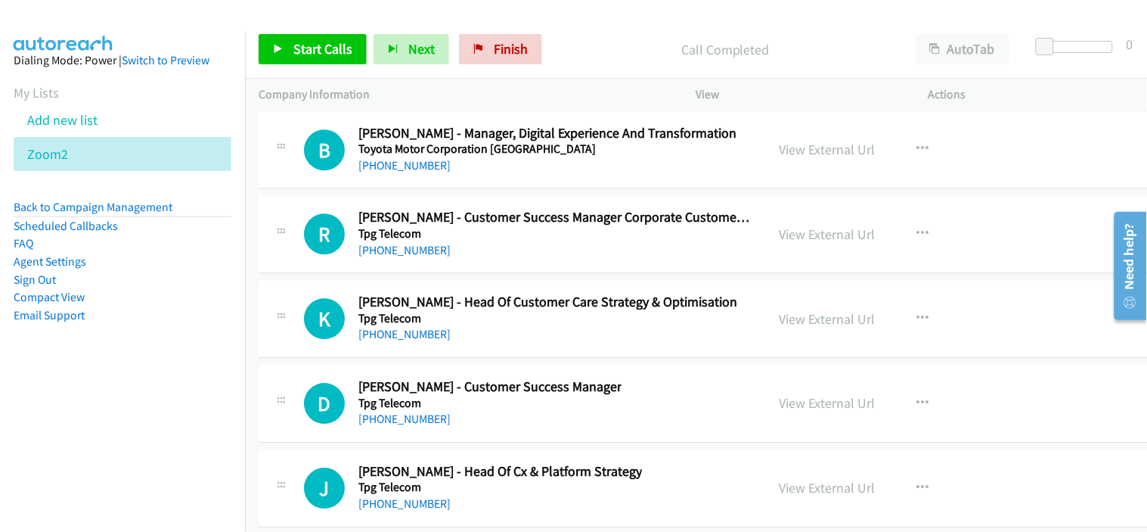
scroll to position [32096, 0]
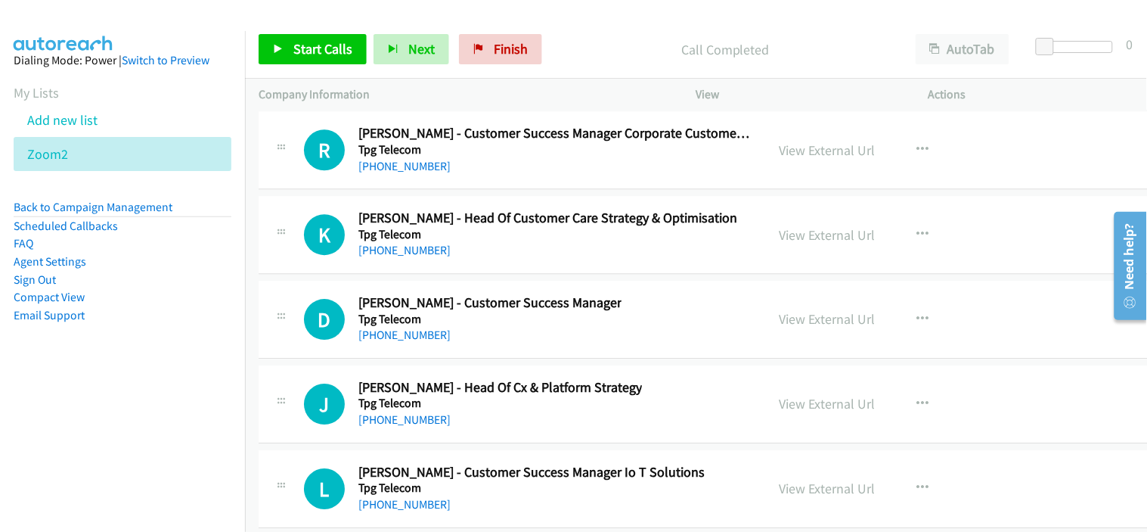
click at [485, 259] on div "+61 2 9162 7909" at bounding box center [547, 250] width 379 height 18
click at [409, 257] on link "+61 2 9162 7909" at bounding box center [404, 250] width 92 height 14
click at [482, 327] on h5 "Tpg Telecom" at bounding box center [489, 319] width 263 height 15
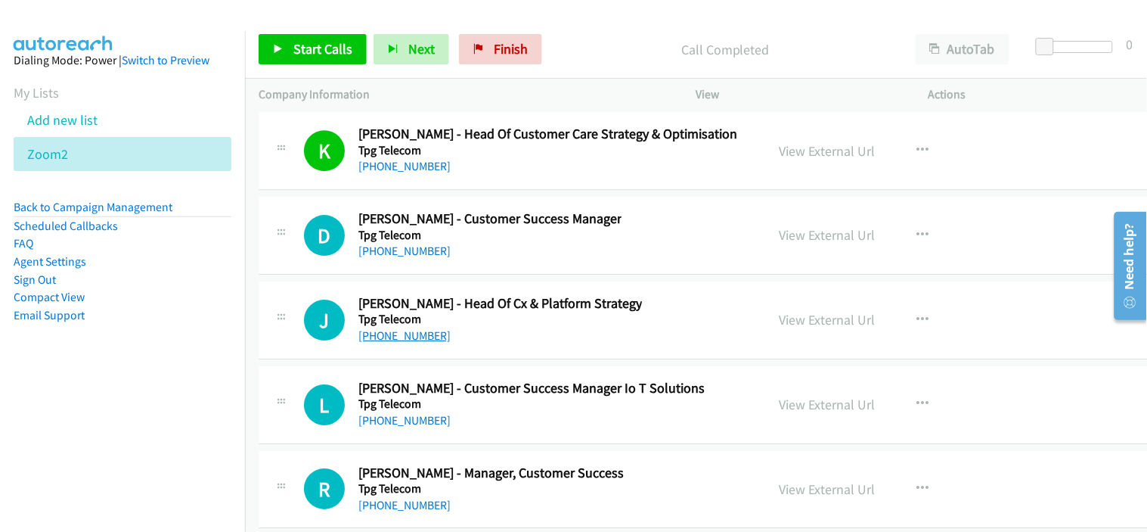
click at [426, 343] on link "+61 411 501 898" at bounding box center [404, 335] width 92 height 14
click at [485, 260] on div "+61 410 097 230" at bounding box center [489, 251] width 263 height 18
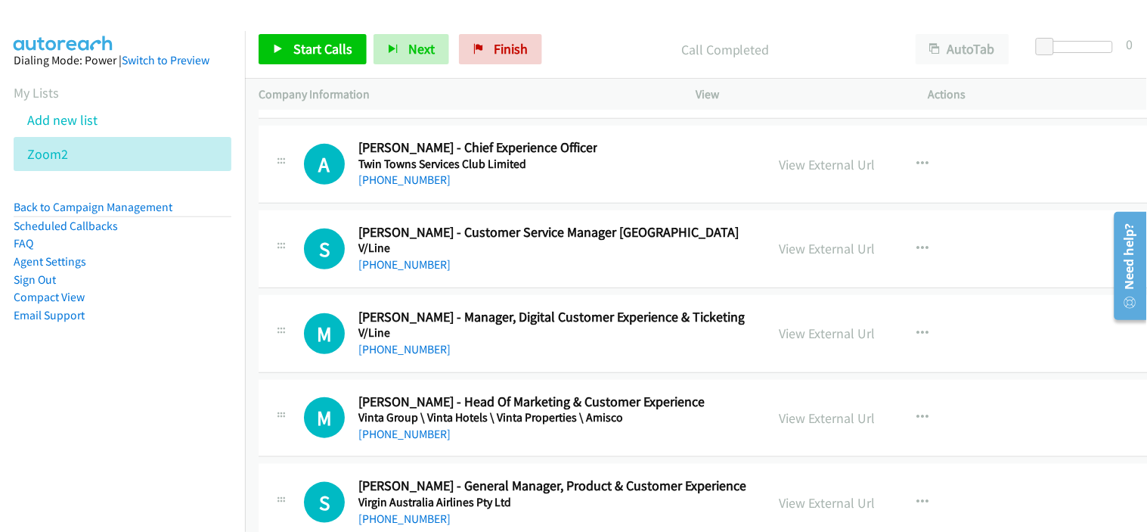
scroll to position [32684, 0]
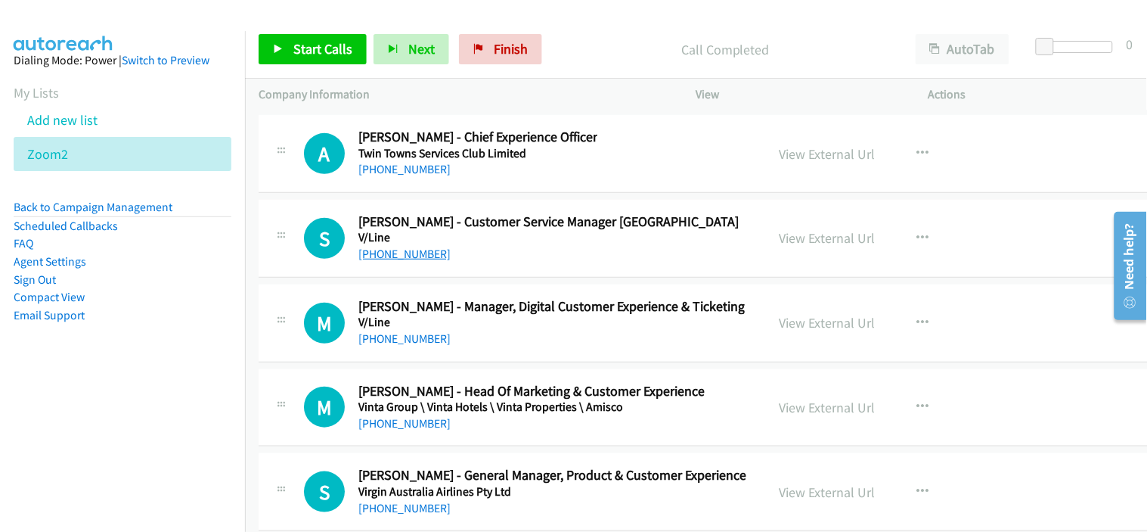
click at [418, 261] on link "+61 437 634 398" at bounding box center [404, 254] width 92 height 14
click at [467, 348] on div "+61 497 258 571" at bounding box center [551, 339] width 386 height 18
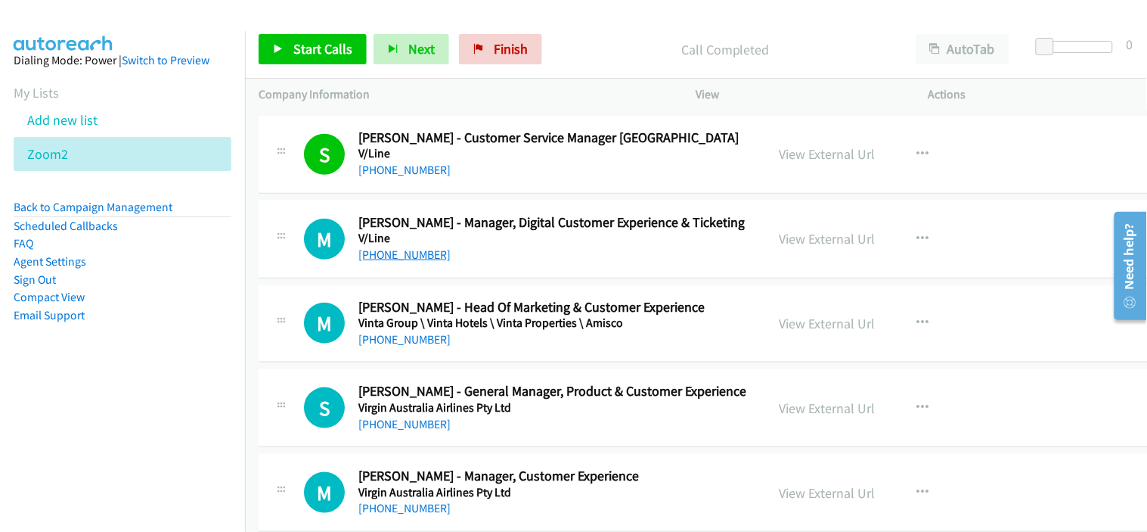
click at [422, 262] on link "+61 497 258 571" at bounding box center [404, 254] width 92 height 14
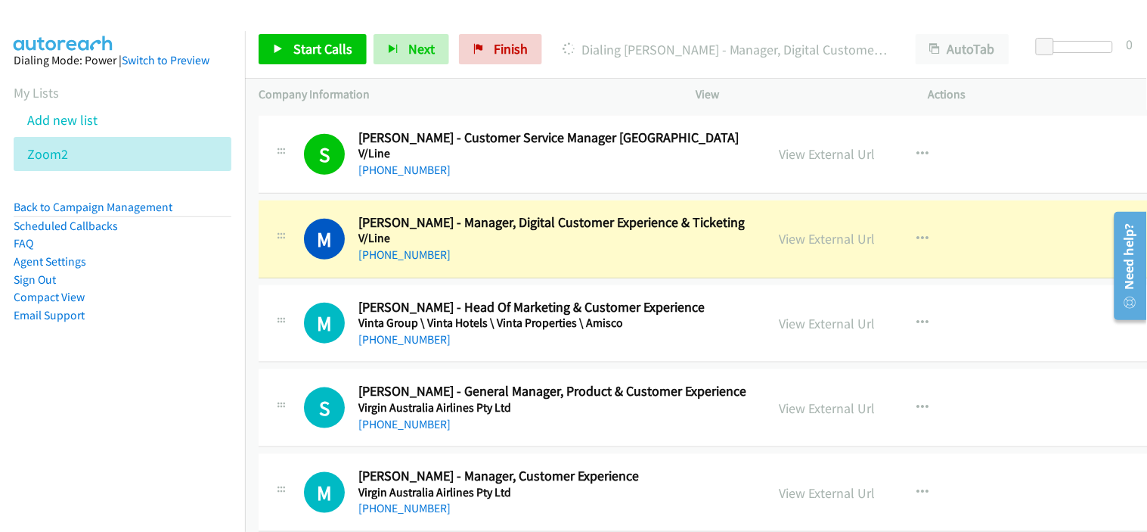
click at [475, 363] on div "M Callback Scheduled Martin Pascoe - Head Of Marketing & Customer Experience Vi…" at bounding box center [739, 324] width 960 height 78
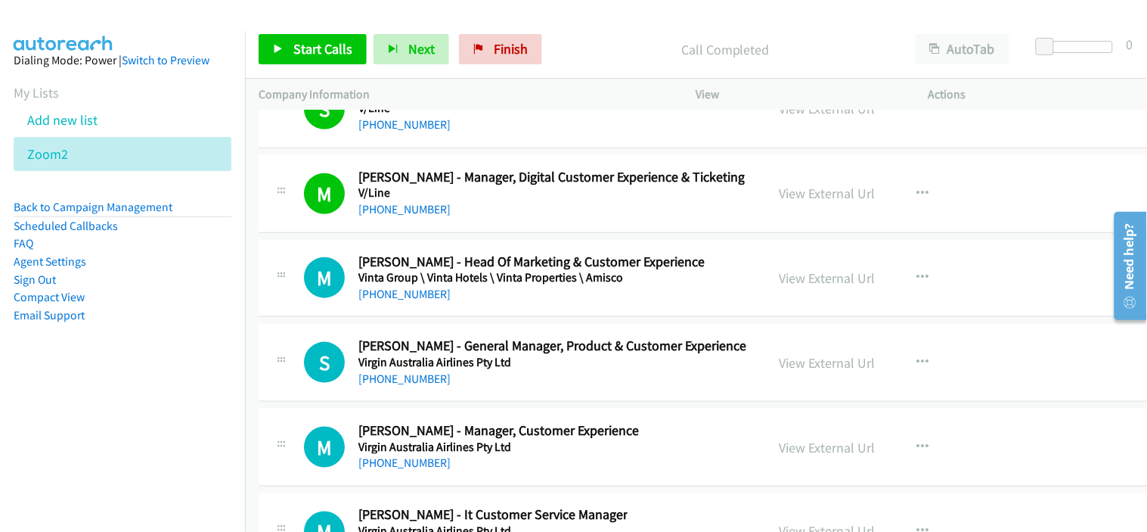
scroll to position [32852, 0]
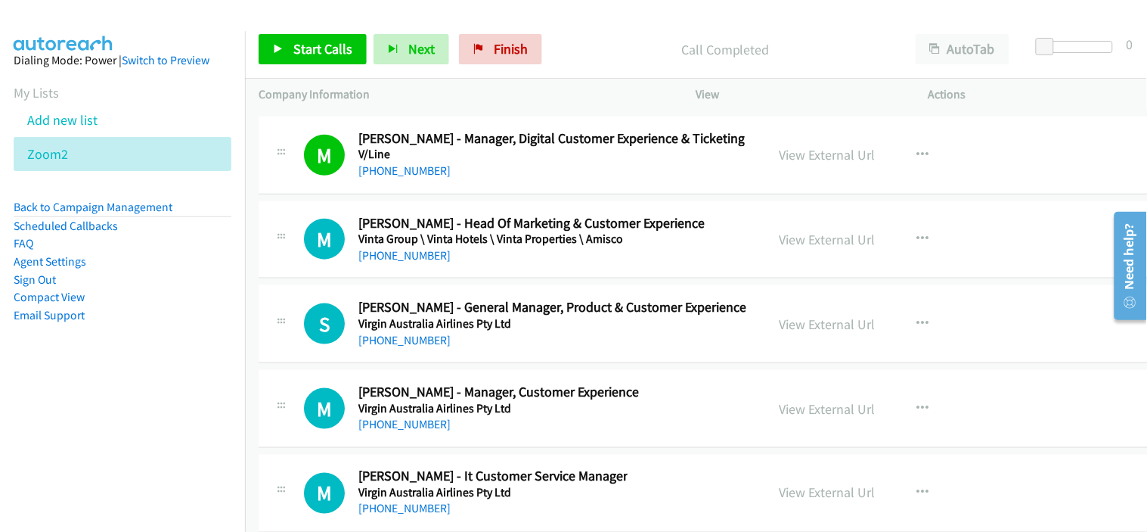
click at [477, 349] on div "+61 412 670 318" at bounding box center [552, 340] width 388 height 18
click at [420, 262] on link "+61 418 629 482" at bounding box center [404, 255] width 92 height 14
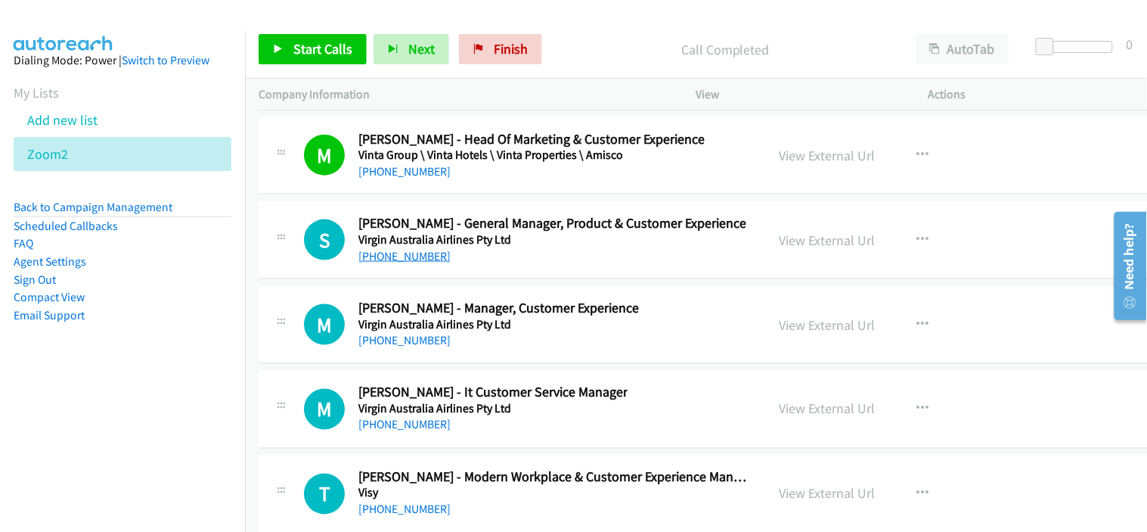
click at [405, 263] on link "+61 412 670 318" at bounding box center [404, 256] width 92 height 14
click at [455, 302] on div "M Callback Scheduled Matt Edwards - Manager, Customer Experience Virgin Austral…" at bounding box center [739, 325] width 960 height 78
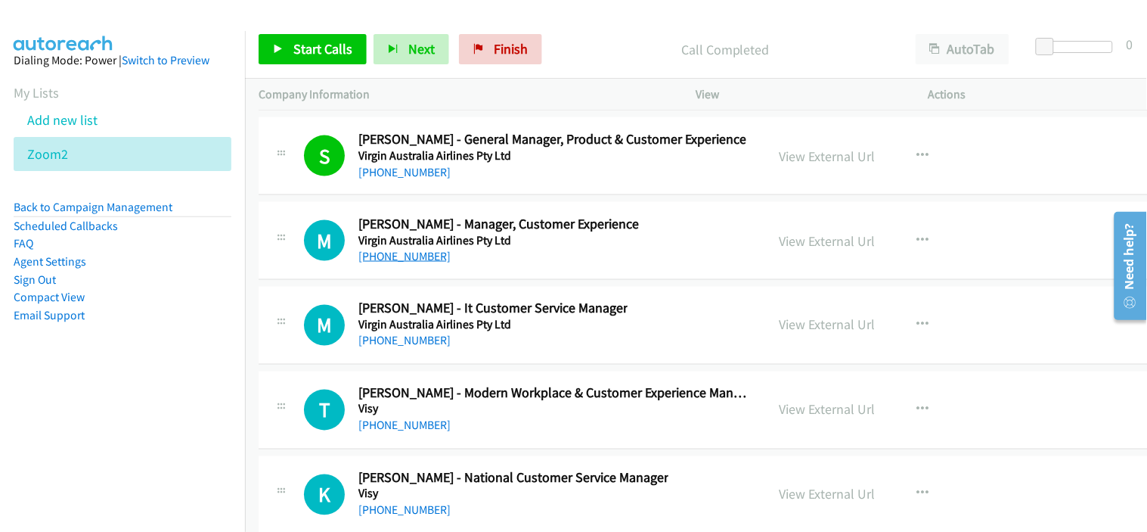
click at [412, 263] on link "+61 428 303 438" at bounding box center [404, 256] width 92 height 14
click at [470, 350] on div "+61 7 3175 1930" at bounding box center [492, 341] width 269 height 18
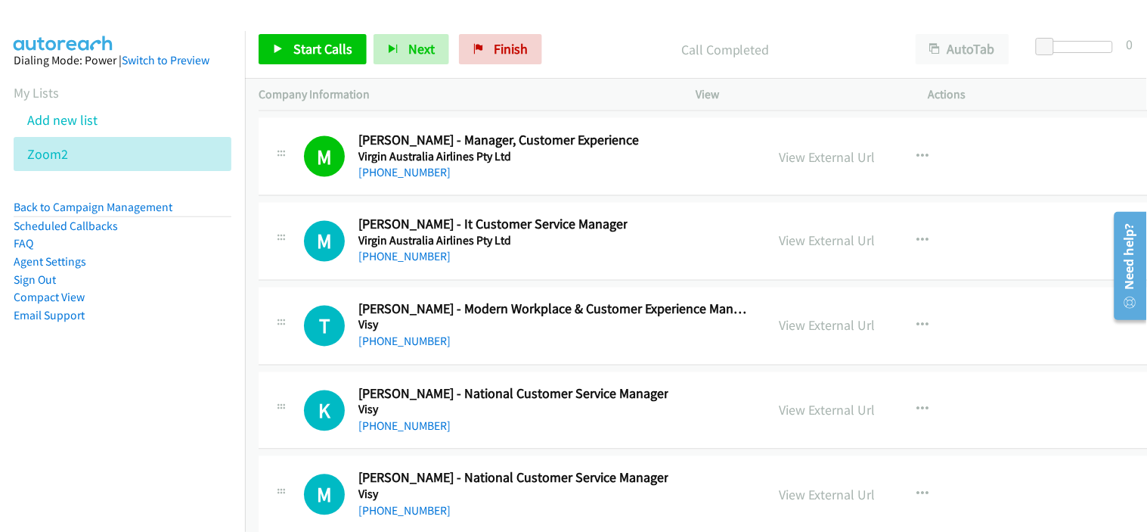
scroll to position [33188, 0]
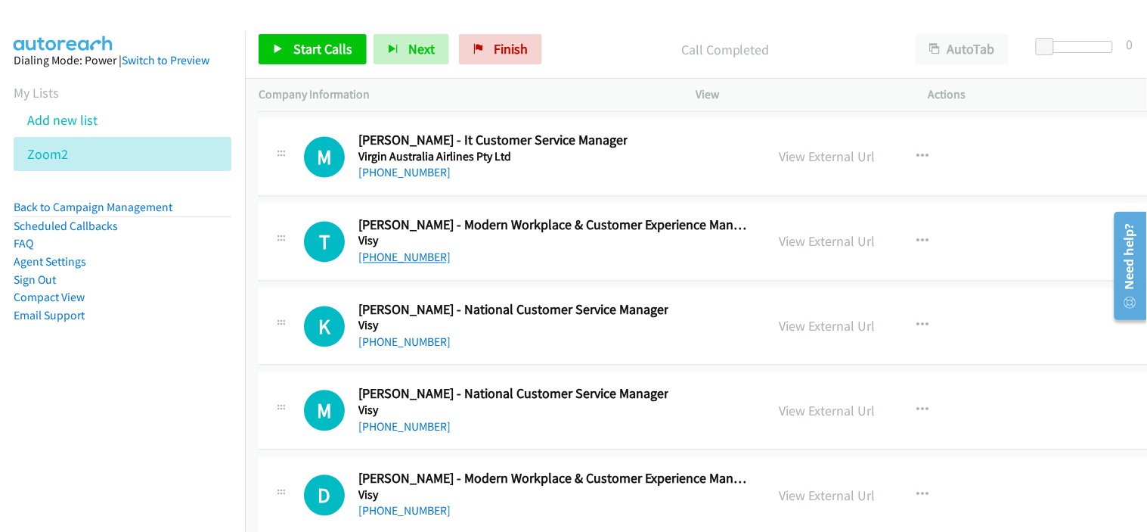
click at [420, 265] on link "+61 409 273 275" at bounding box center [404, 257] width 92 height 14
click at [484, 281] on div "T Callback Scheduled Tima Majidpour - Modern Workplace & Customer Experience Ma…" at bounding box center [739, 242] width 960 height 78
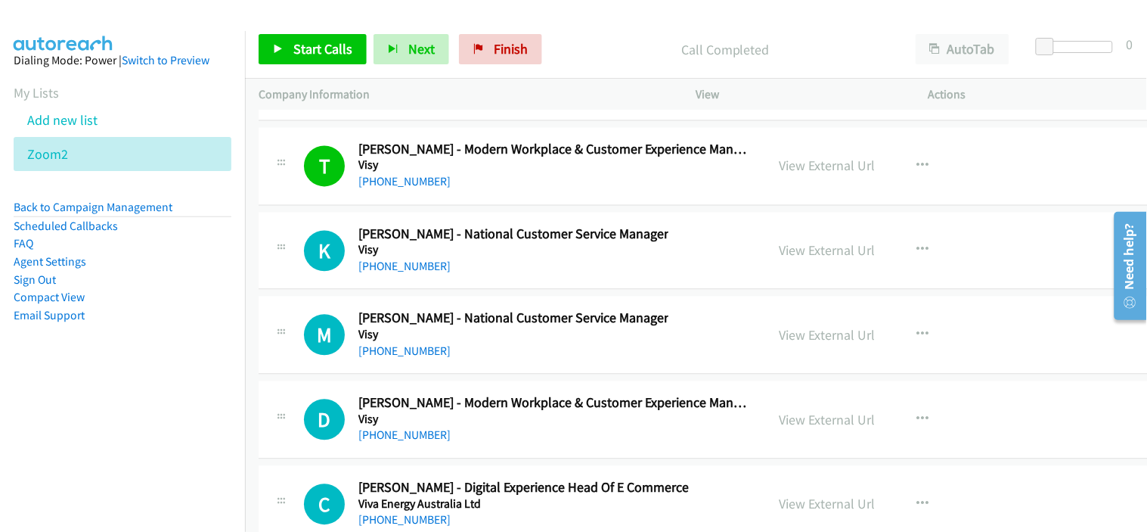
scroll to position [33272, 0]
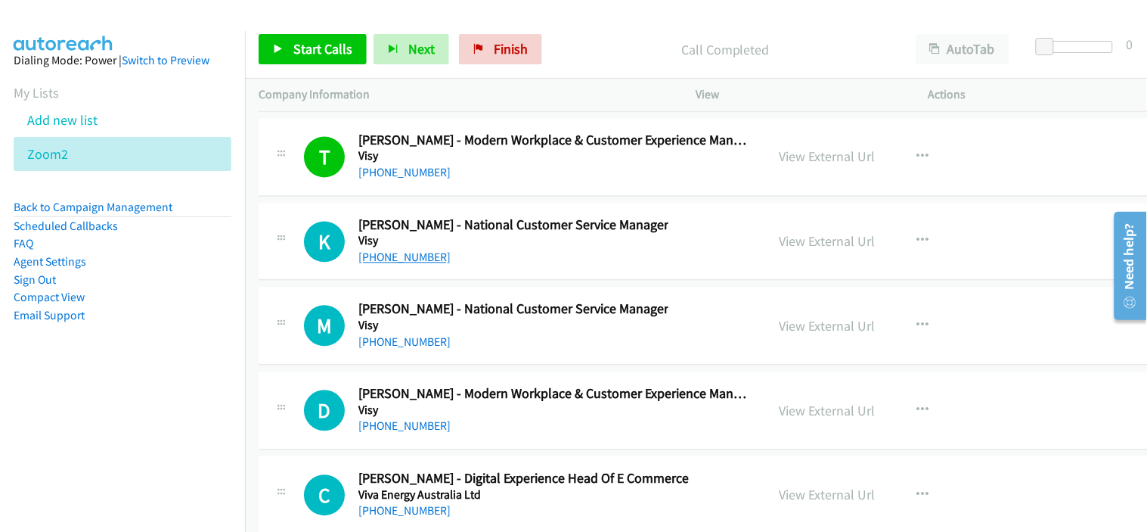
click at [425, 265] on link "+61 466 638 633" at bounding box center [404, 257] width 92 height 14
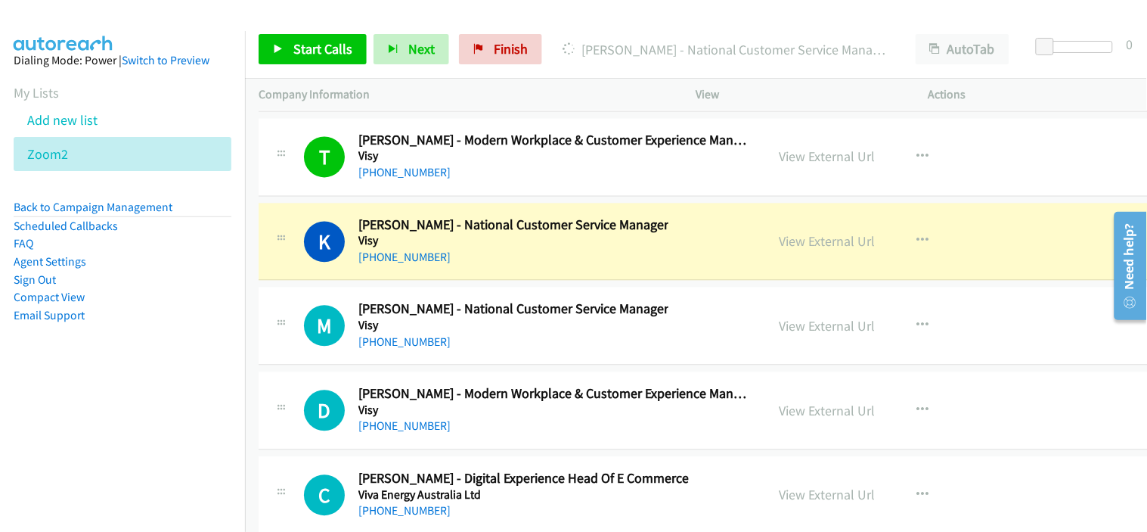
click at [464, 267] on div "+61 466 638 633" at bounding box center [513, 258] width 310 height 18
click at [824, 250] on link "View External Url" at bounding box center [828, 241] width 96 height 17
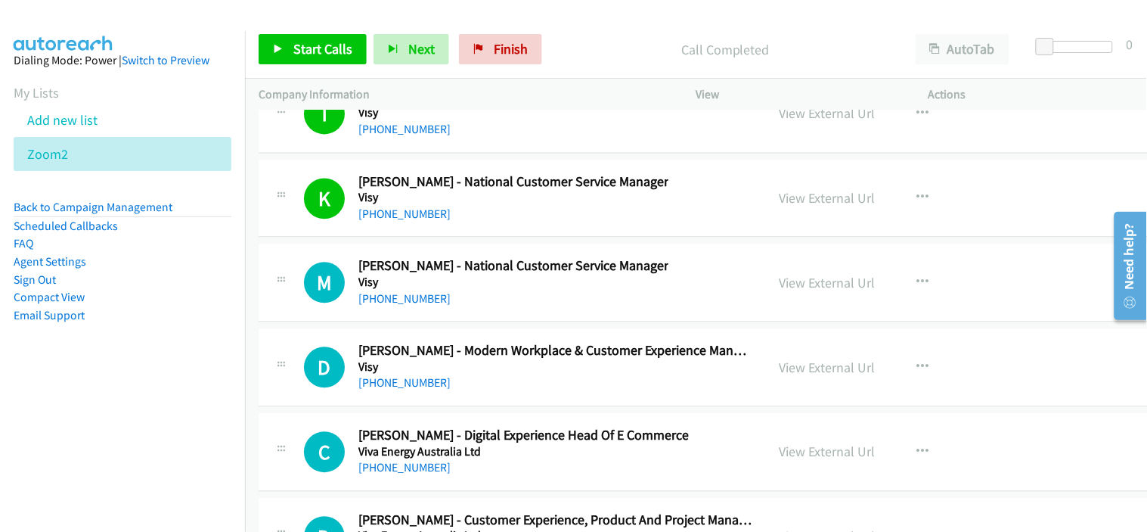
scroll to position [33356, 0]
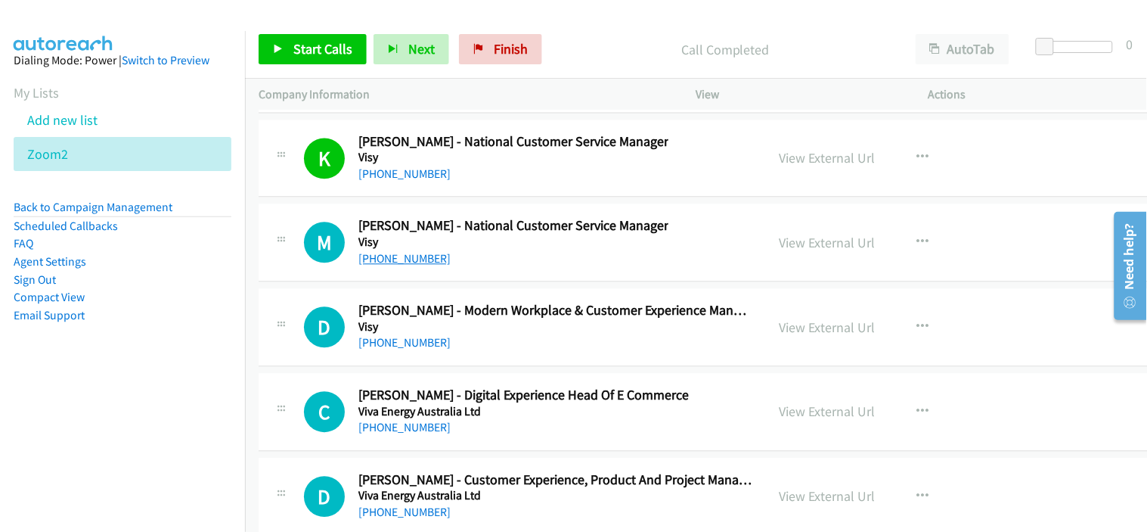
click at [420, 265] on link "+61 3 9284 4805" at bounding box center [404, 258] width 92 height 14
drag, startPoint x: 476, startPoint y: 356, endPoint x: 493, endPoint y: 341, distance: 22.5
click at [476, 352] on div "+61 408 523 426" at bounding box center [555, 342] width 394 height 18
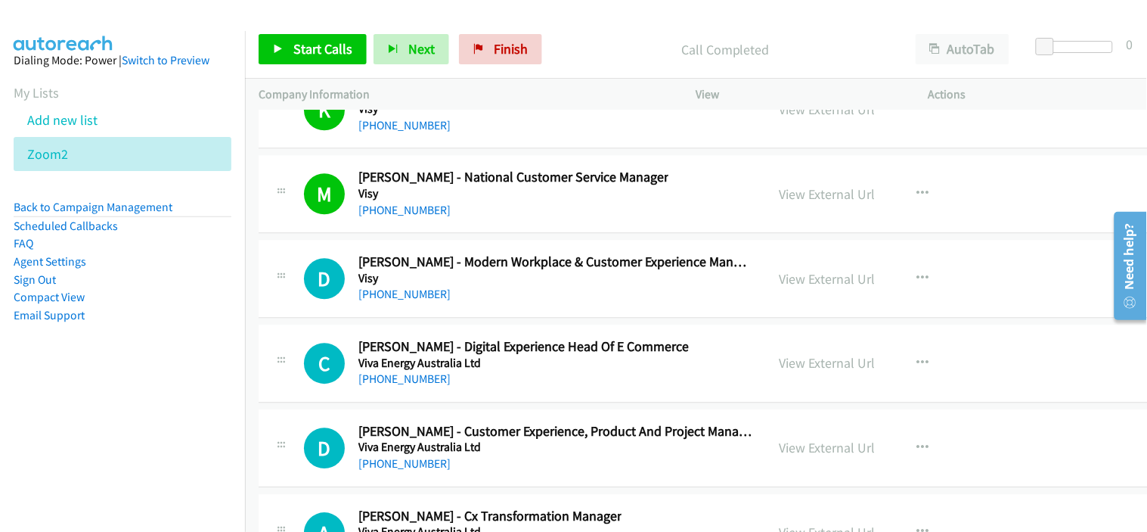
scroll to position [33440, 0]
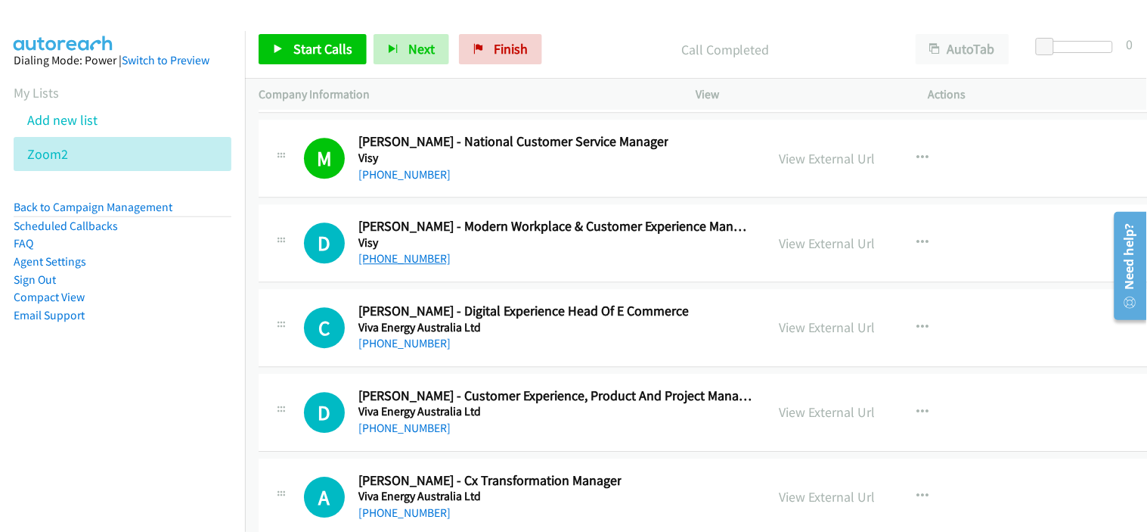
click at [402, 265] on link "+61 408 523 426" at bounding box center [404, 258] width 92 height 14
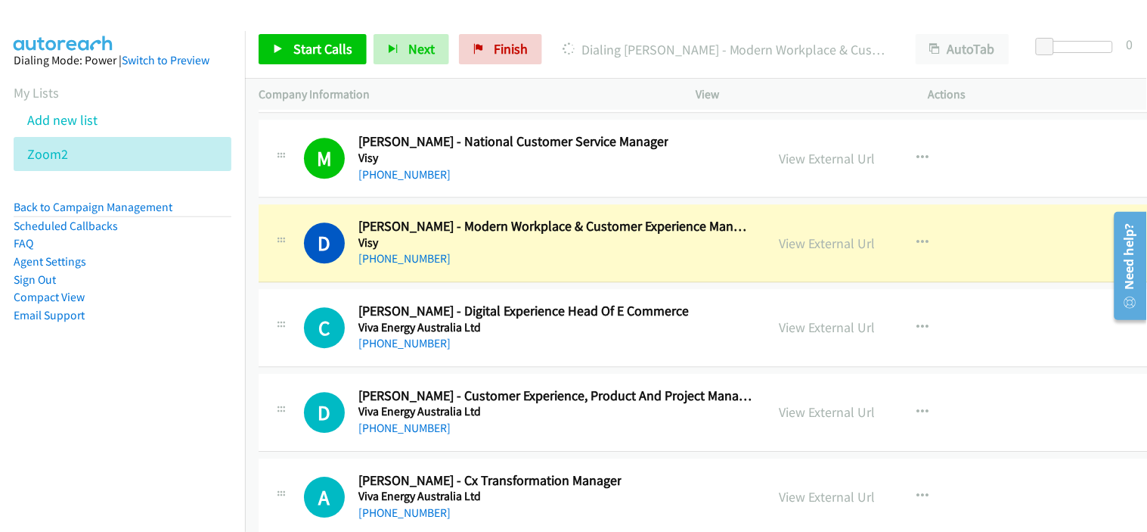
click at [482, 282] on div "D Callback Scheduled Darren Jones - Modern Workplace & Customer Experience Mana…" at bounding box center [739, 243] width 960 height 78
click at [833, 252] on link "View External Url" at bounding box center [828, 242] width 96 height 17
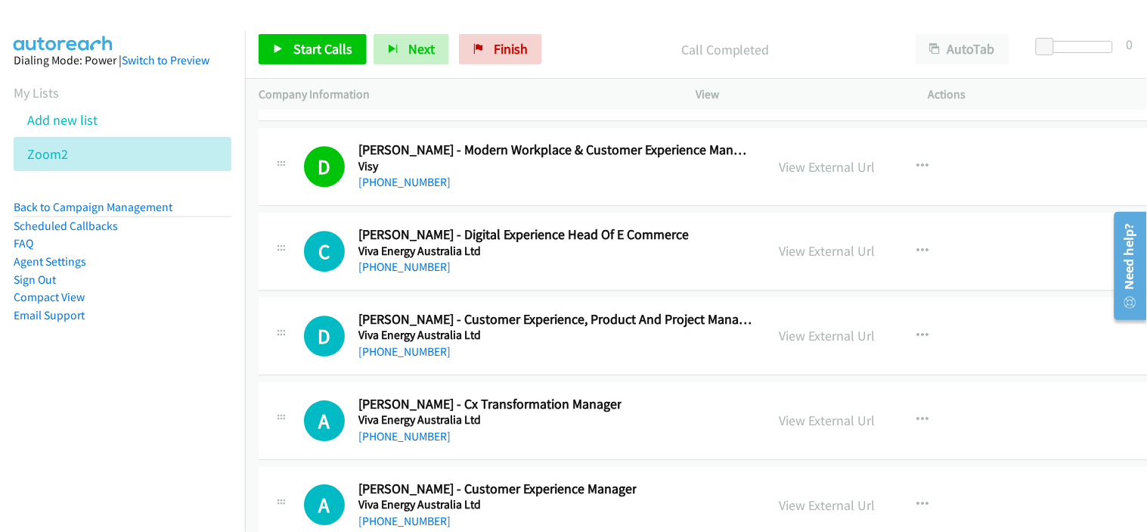
scroll to position [33524, 0]
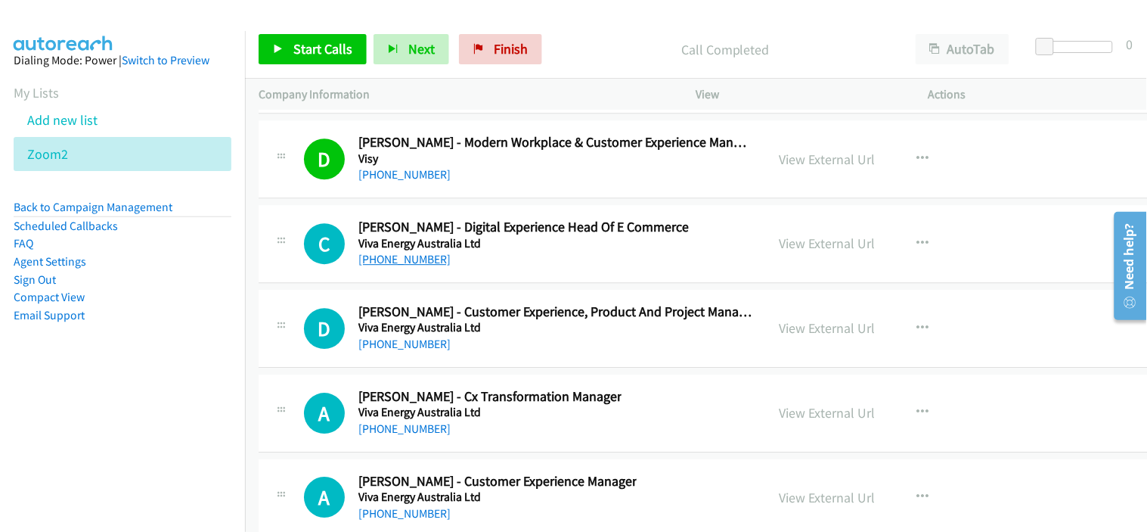
click at [427, 266] on link "+61 419 572 300" at bounding box center [404, 259] width 92 height 14
drag, startPoint x: 484, startPoint y: 273, endPoint x: 502, endPoint y: 273, distance: 18.1
click at [484, 268] on div "+61 419 572 300" at bounding box center [523, 259] width 330 height 18
click at [917, 250] on icon "button" at bounding box center [923, 243] width 12 height 12
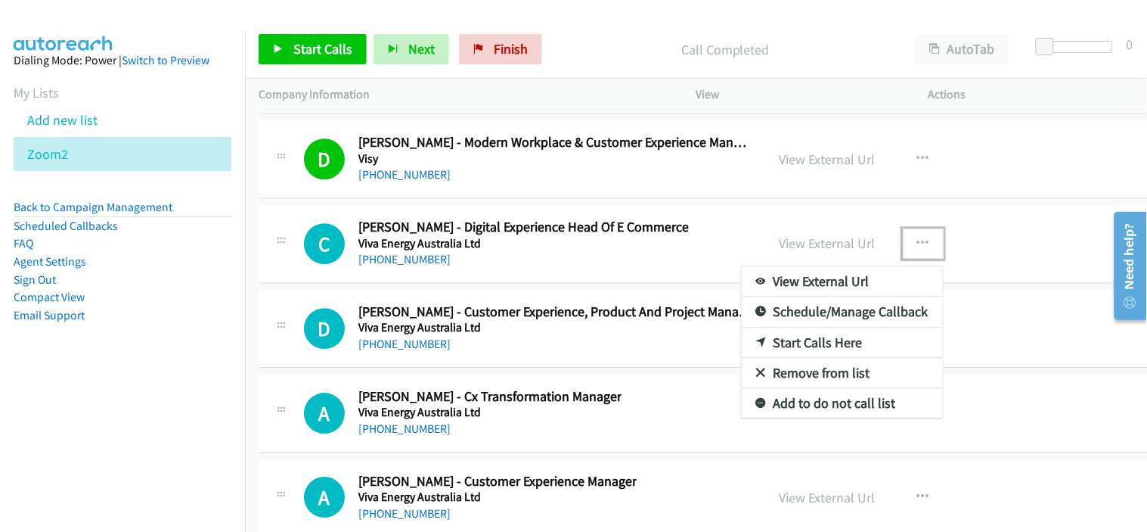
click at [789, 352] on link "Start Calls Here" at bounding box center [842, 342] width 201 height 30
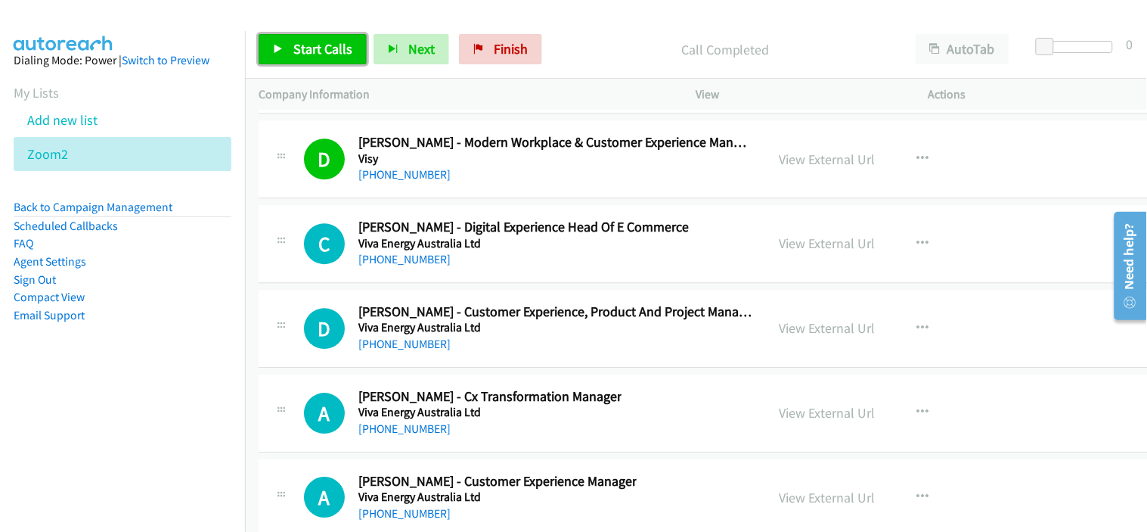
click at [321, 57] on link "Start Calls" at bounding box center [313, 49] width 108 height 30
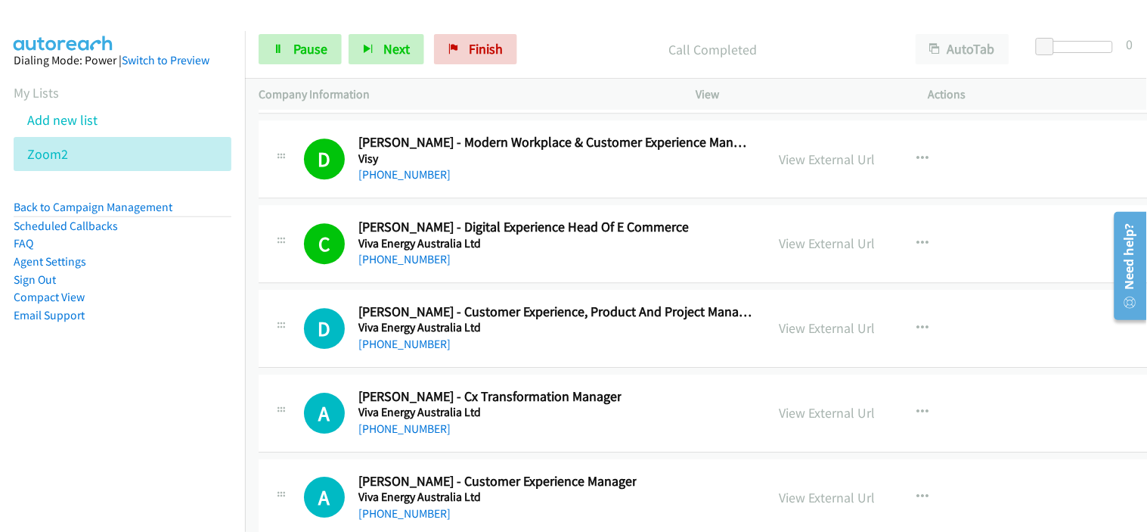
click at [507, 349] on div "+61 3 8823 4560" at bounding box center [555, 344] width 394 height 18
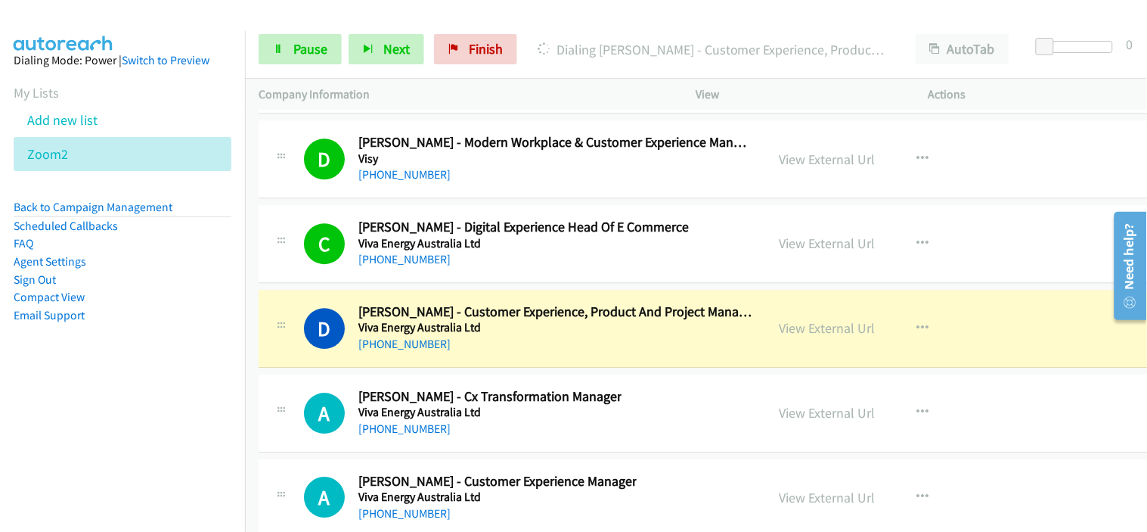
click at [507, 349] on div "+61 3 8823 4560" at bounding box center [555, 344] width 394 height 18
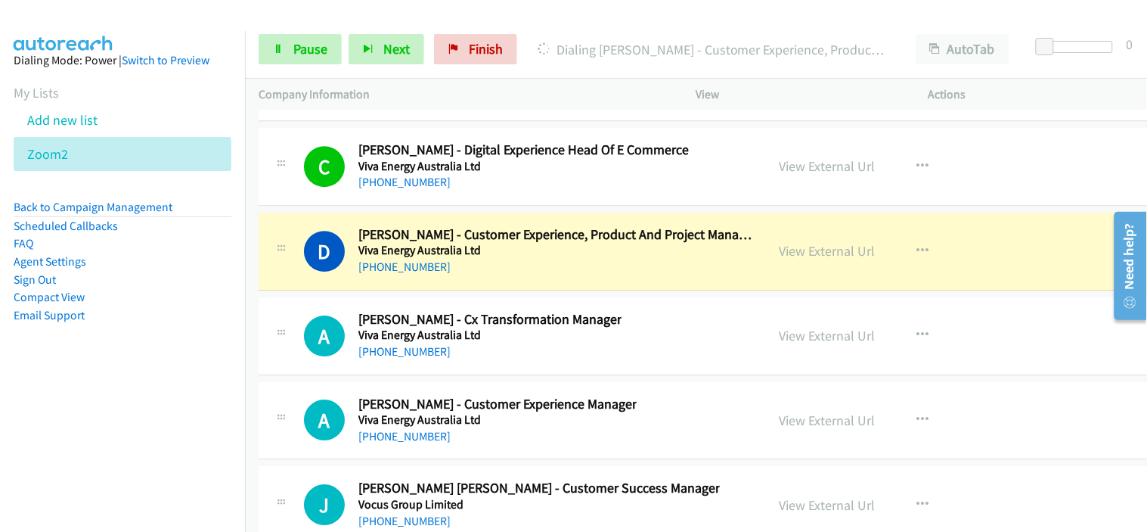
scroll to position [33608, 0]
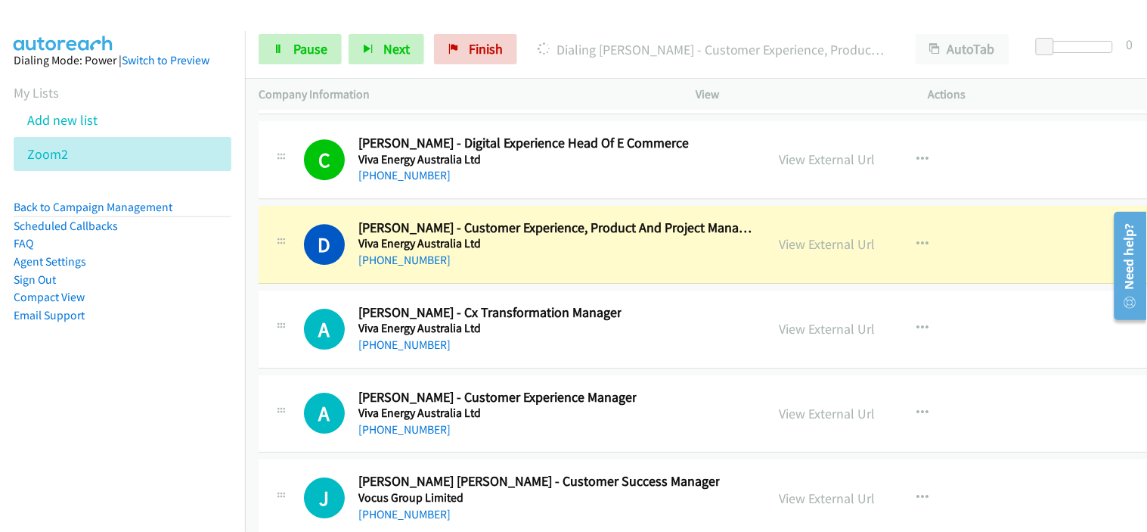
click at [492, 368] on div "A Callback Scheduled Aaron Huang - Cx Transformation Manager Viva Energy Austra…" at bounding box center [739, 329] width 960 height 78
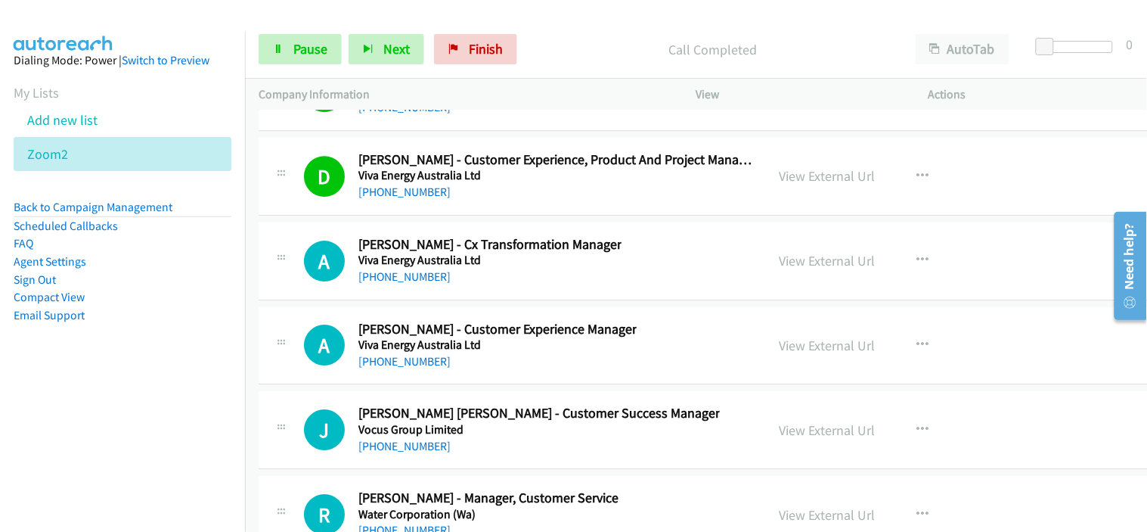
scroll to position [33692, 0]
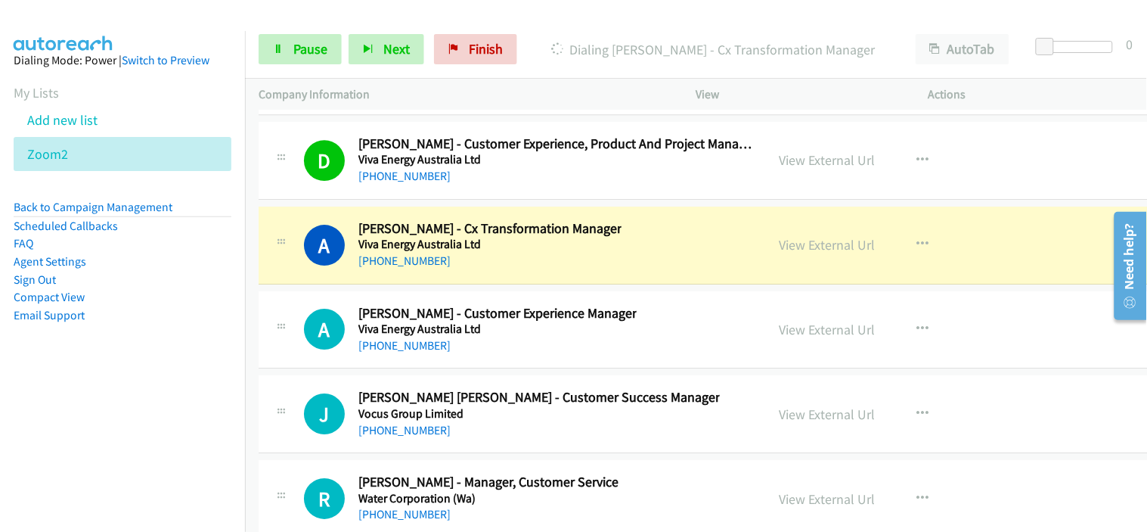
drag, startPoint x: 487, startPoint y: 374, endPoint x: 495, endPoint y: 318, distance: 57.3
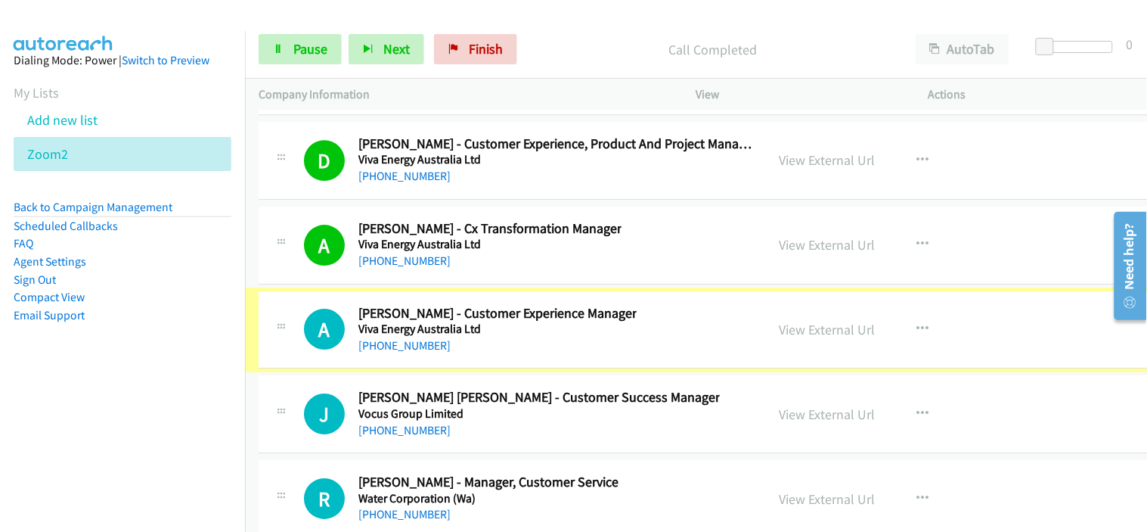
scroll to position [33776, 0]
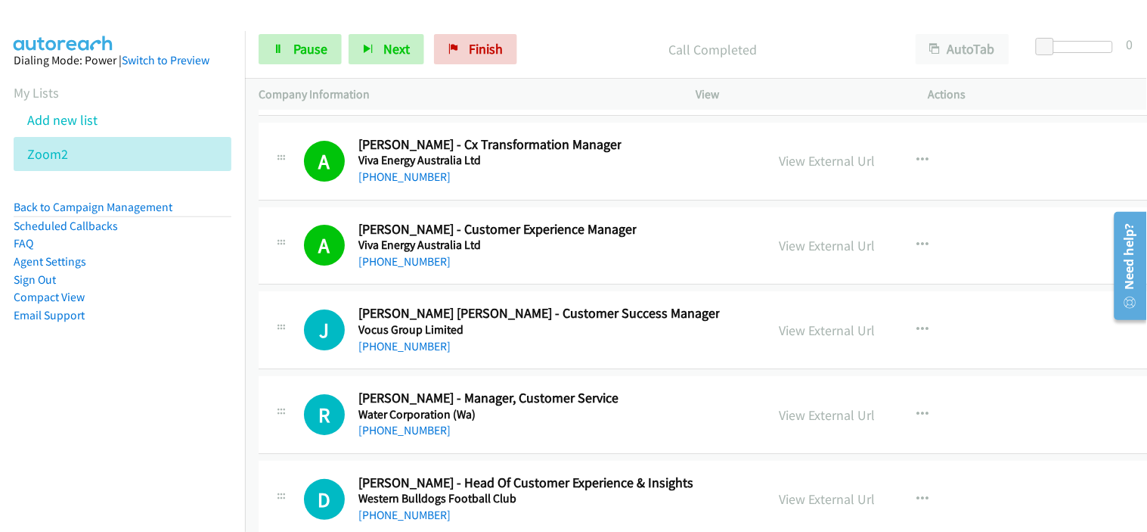
click at [492, 369] on div "J Callback Scheduled Jhoanna Joy Dominguez - Customer Success Manager Vocus Gro…" at bounding box center [739, 330] width 960 height 78
click at [503, 439] on div "+61 8 9423 7136" at bounding box center [488, 430] width 260 height 18
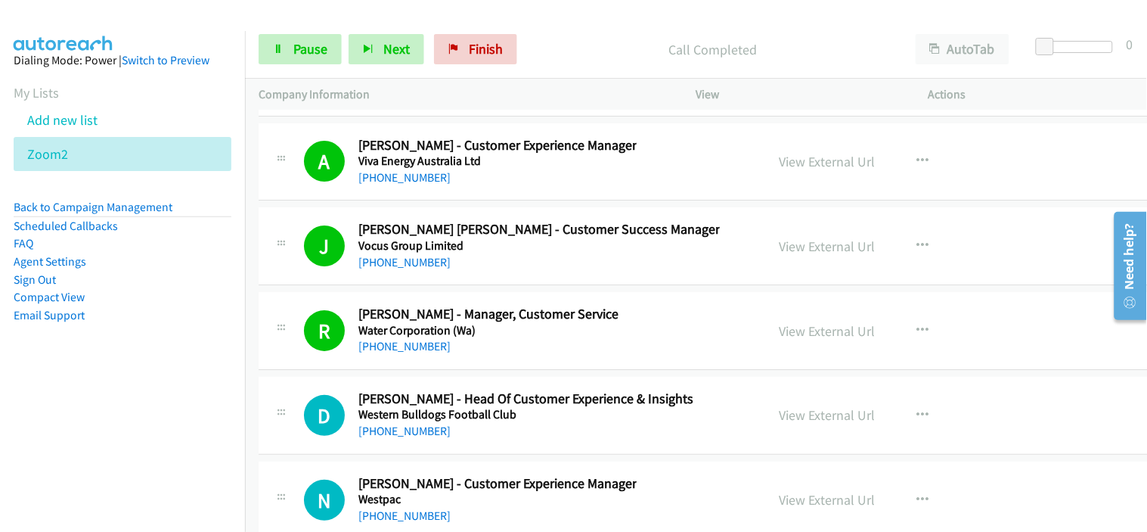
click at [504, 454] on div "D Callback Scheduled Danielle Wooley - Head Of Customer Experience & Insights W…" at bounding box center [739, 416] width 960 height 78
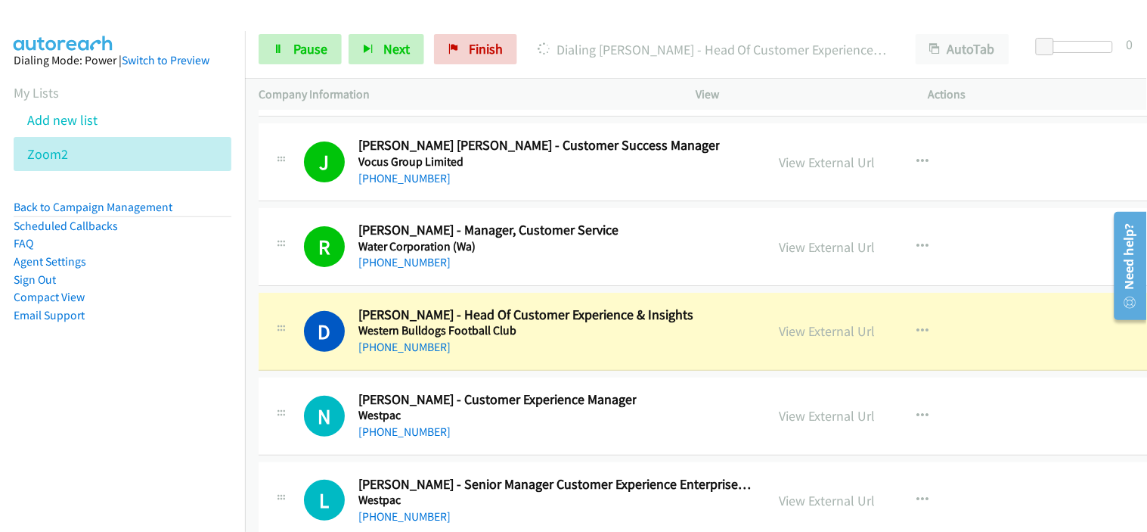
click at [510, 387] on td "N Callback Scheduled Nathan Kent - Customer Experience Manager Westpac Australi…" at bounding box center [738, 416] width 987 height 85
click at [307, 60] on link "Pause" at bounding box center [300, 49] width 83 height 30
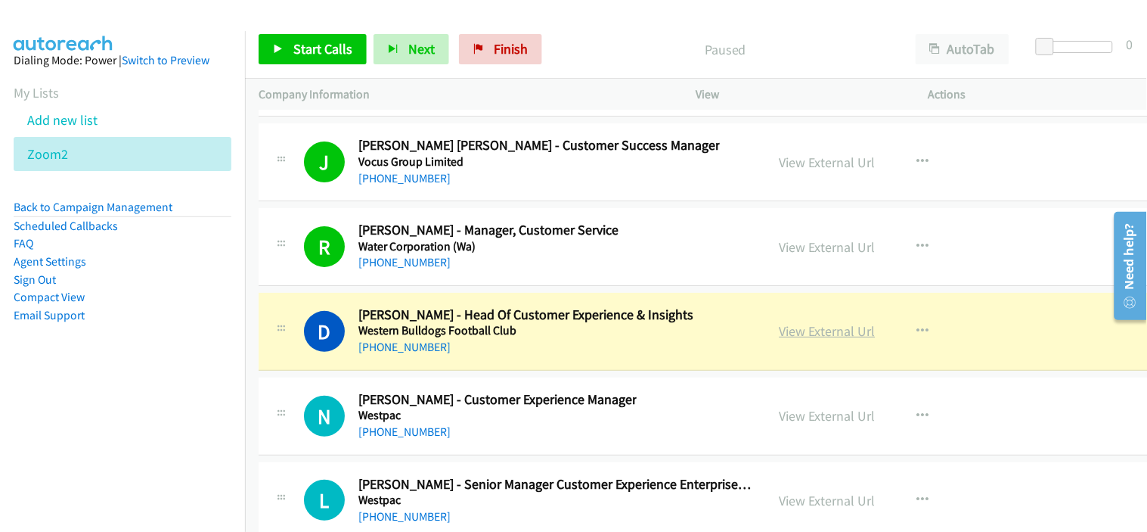
click at [797, 340] on link "View External Url" at bounding box center [828, 330] width 96 height 17
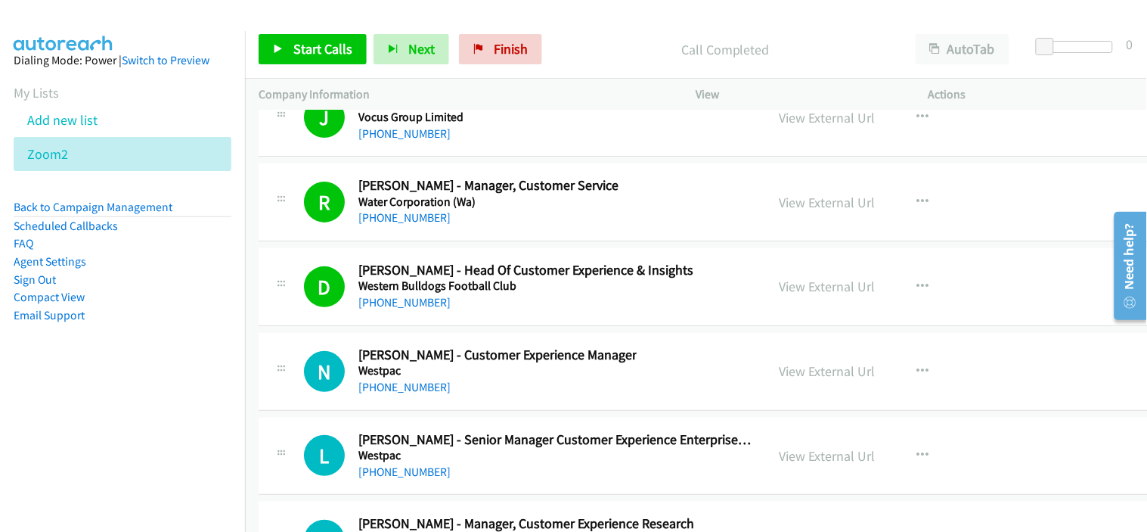
scroll to position [34029, 0]
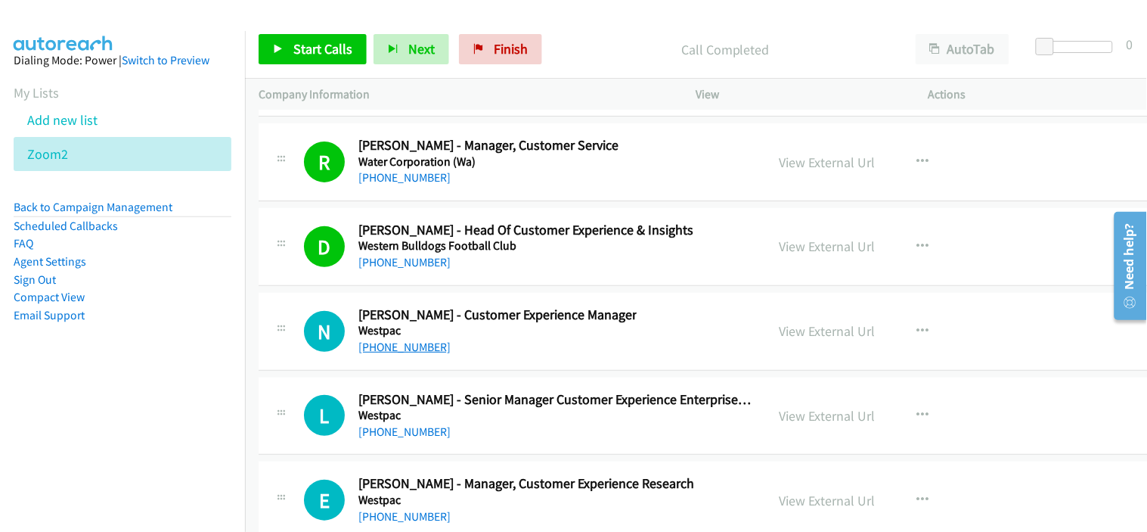
click at [420, 354] on link "+61 481 901 664" at bounding box center [404, 347] width 92 height 14
click at [507, 303] on td "N Callback Scheduled Nathan Kent - Customer Experience Manager Westpac Australi…" at bounding box center [738, 331] width 987 height 85
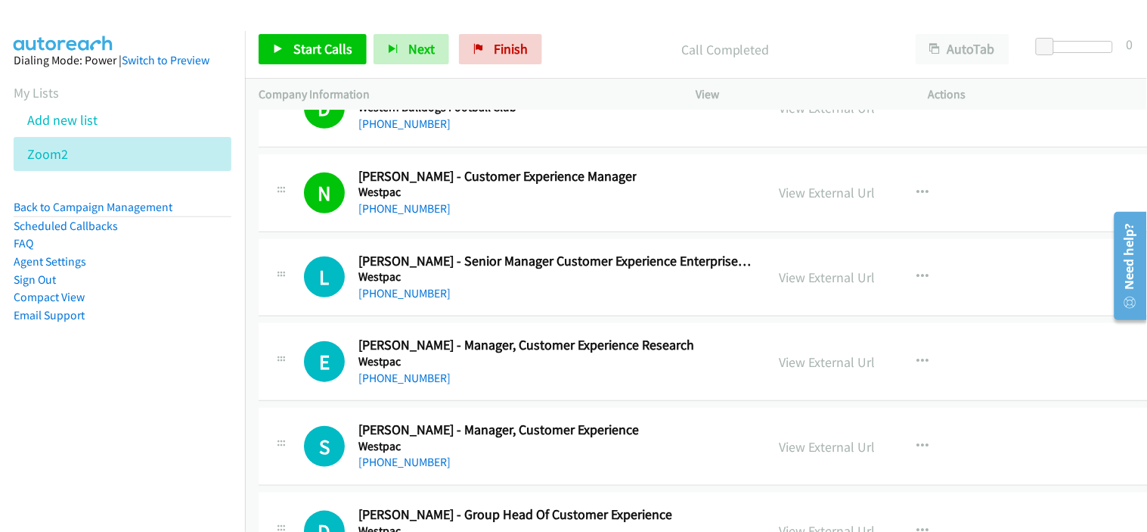
scroll to position [34197, 0]
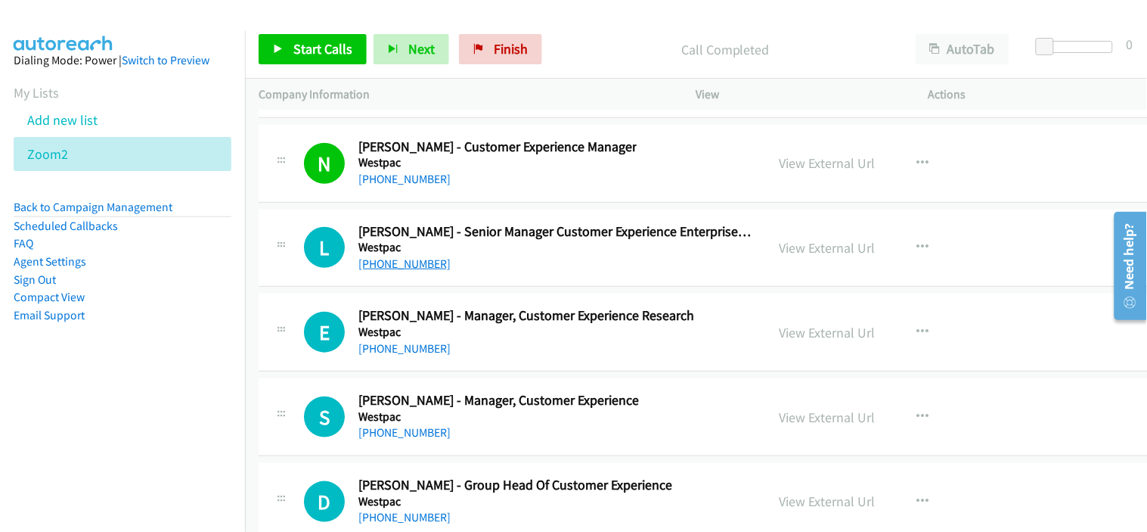
click at [414, 271] on link "+61 425 444 032" at bounding box center [404, 263] width 92 height 14
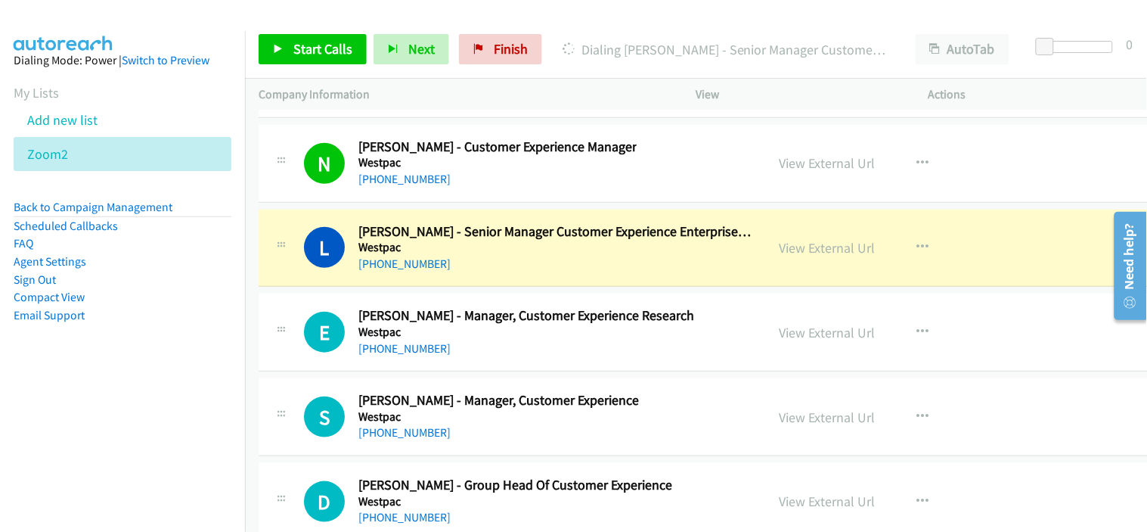
click at [474, 273] on div "+61 425 444 032" at bounding box center [555, 264] width 394 height 18
click at [835, 256] on link "View External Url" at bounding box center [828, 247] width 96 height 17
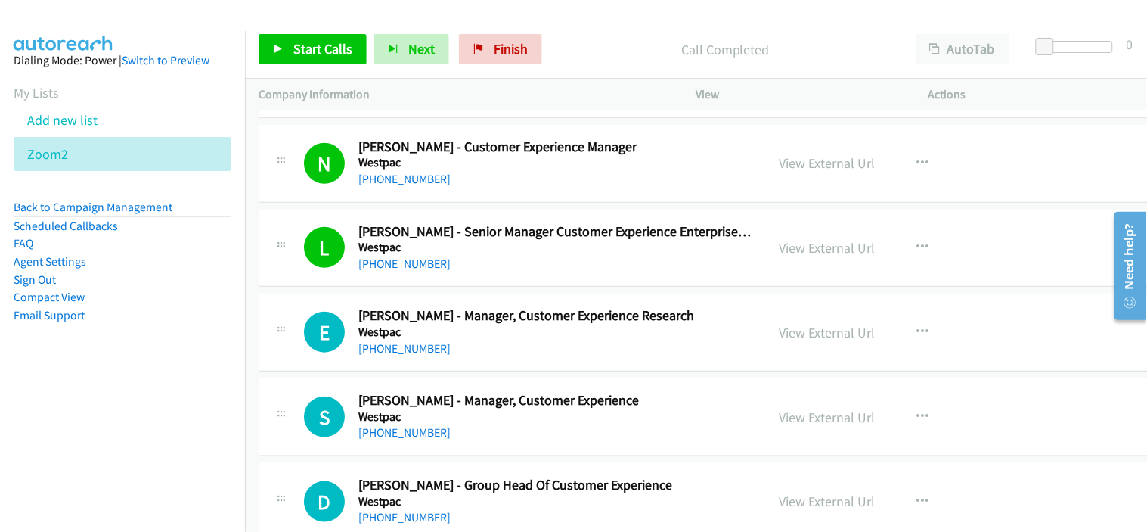
click at [547, 273] on div "+61 425 444 032" at bounding box center [555, 264] width 394 height 18
click at [520, 358] on div "+61 402 478 991" at bounding box center [526, 349] width 336 height 18
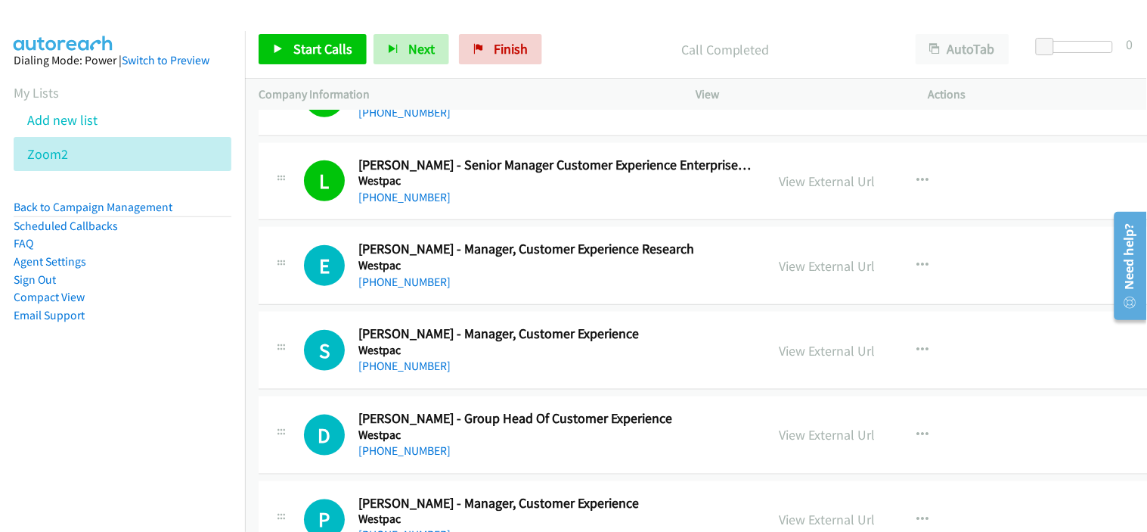
scroll to position [34280, 0]
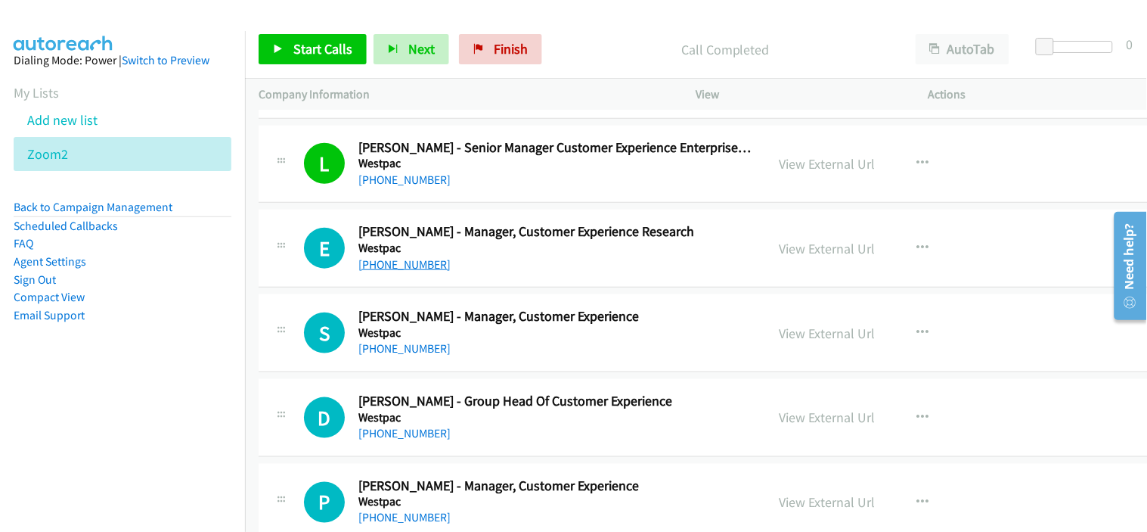
click at [410, 271] on link "+61 402 478 991" at bounding box center [404, 264] width 92 height 14
click at [495, 358] on div "+61 435 504 179" at bounding box center [498, 349] width 281 height 18
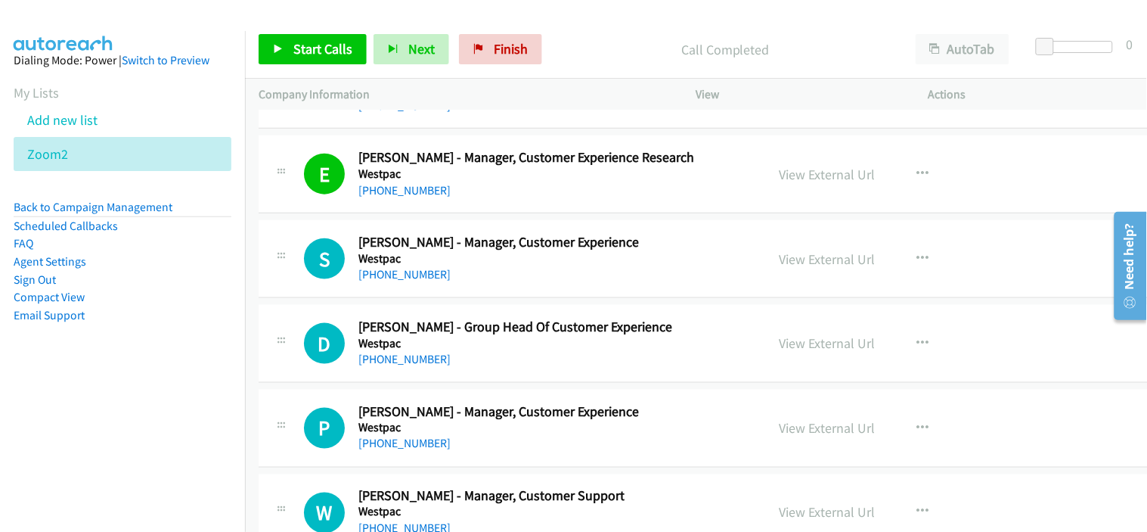
scroll to position [34364, 0]
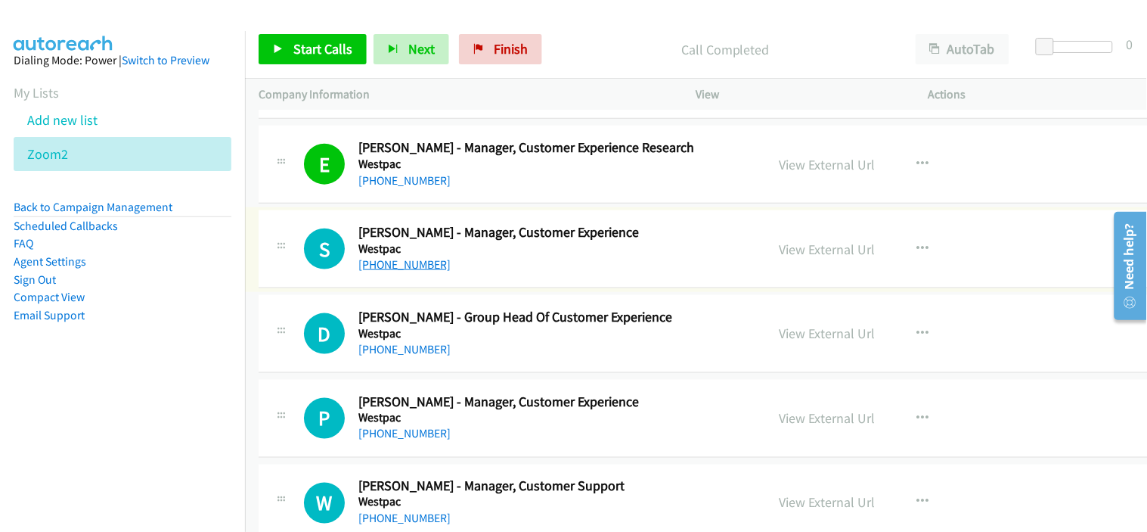
click at [420, 271] on link "+61 435 504 179" at bounding box center [404, 264] width 92 height 14
click at [507, 358] on div "+61 408 248 579" at bounding box center [515, 349] width 314 height 18
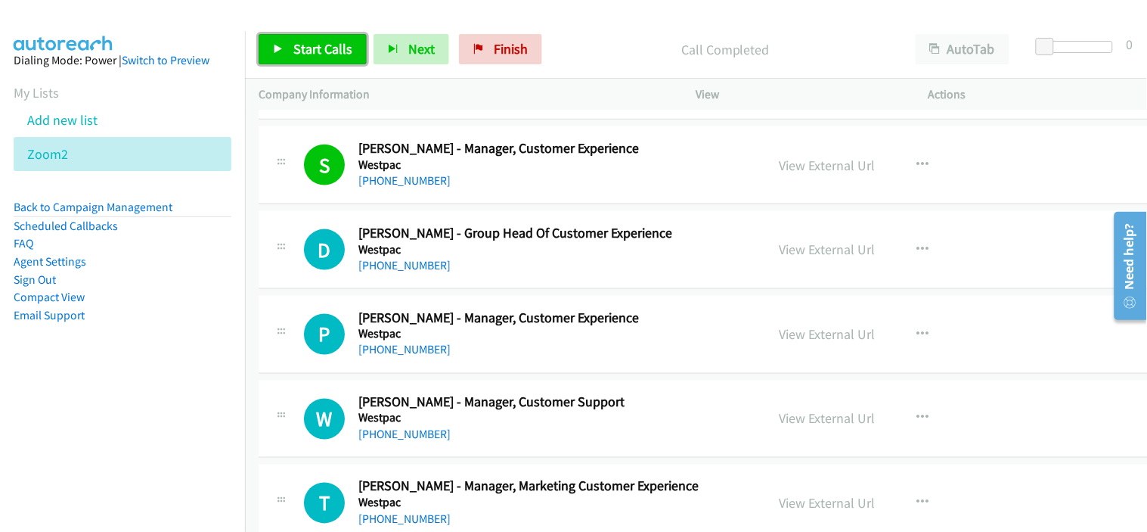
click at [326, 46] on span "Start Calls" at bounding box center [322, 48] width 59 height 17
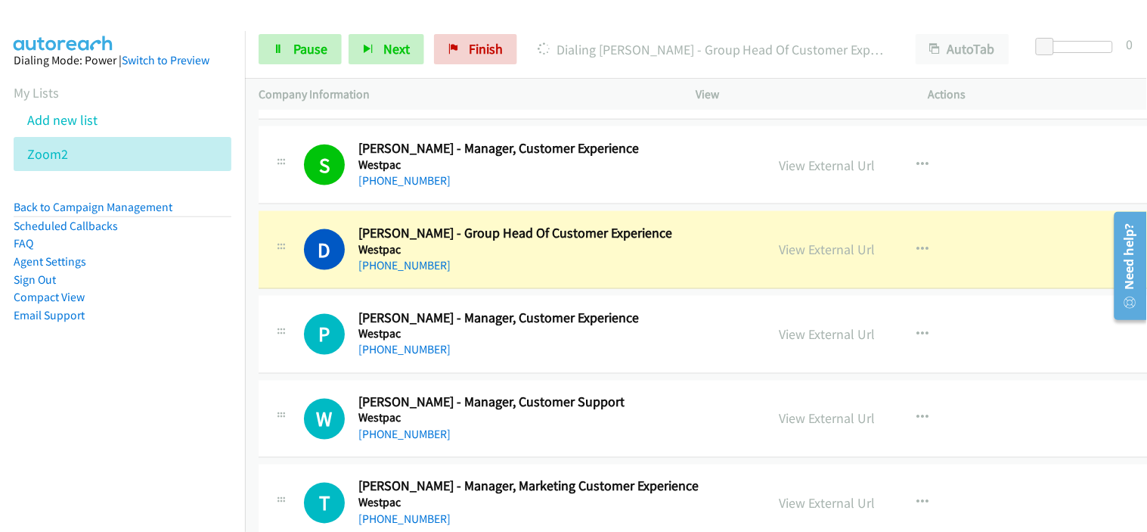
click at [463, 359] on div "+61 2 9155 2241" at bounding box center [498, 350] width 281 height 18
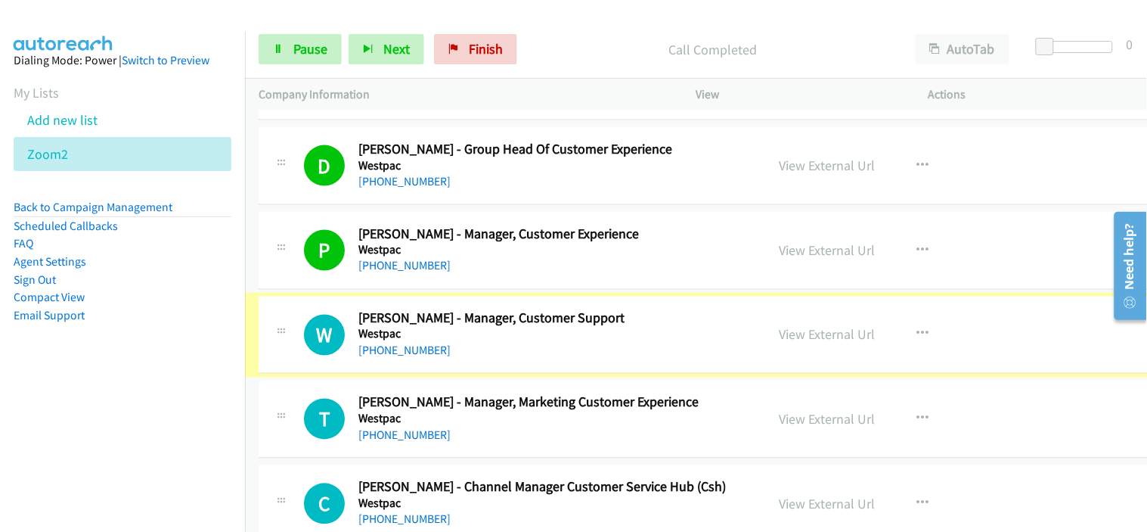
scroll to position [34616, 0]
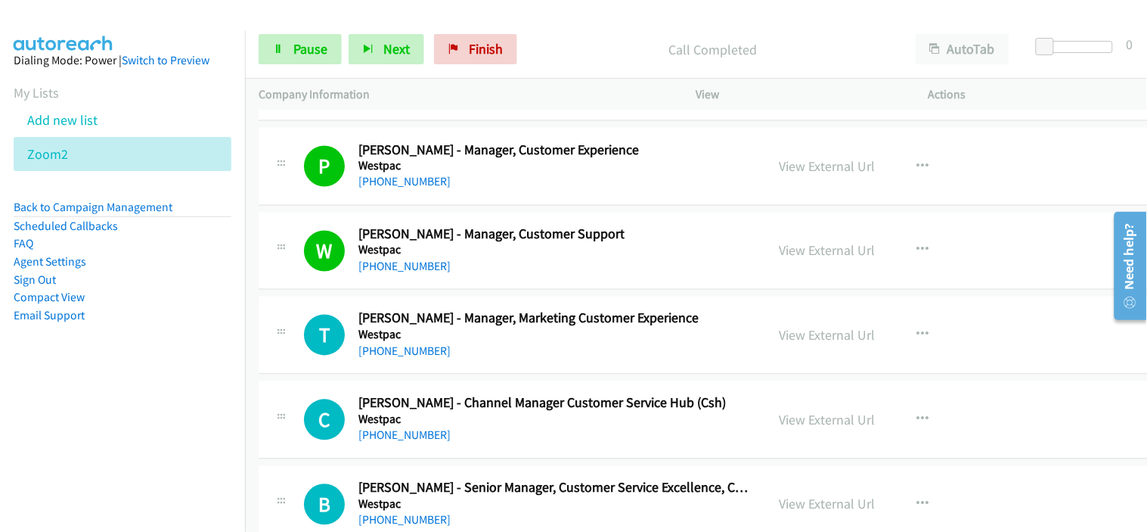
click at [494, 361] on div "+61 412 491 444" at bounding box center [528, 352] width 340 height 18
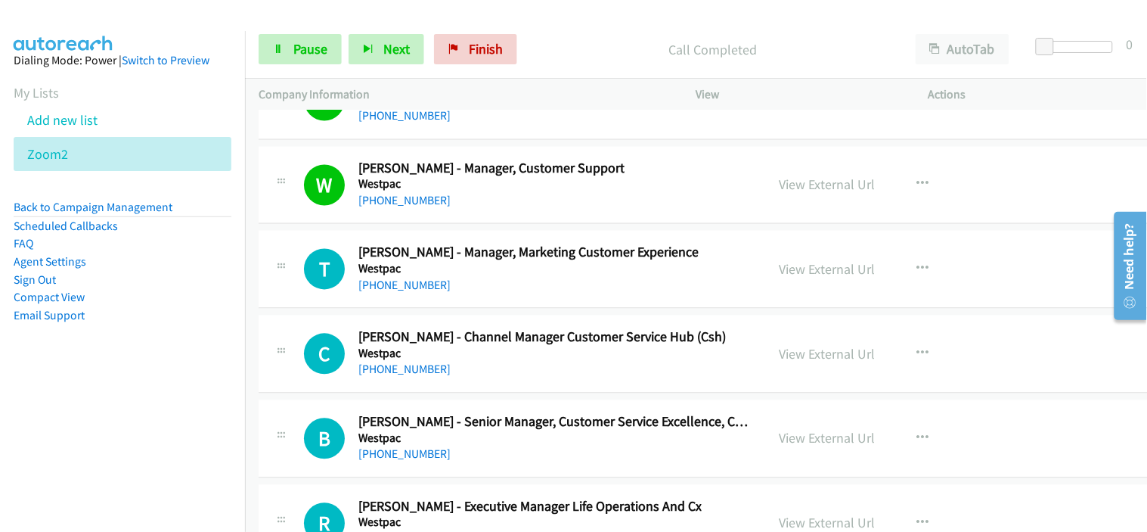
scroll to position [34700, 0]
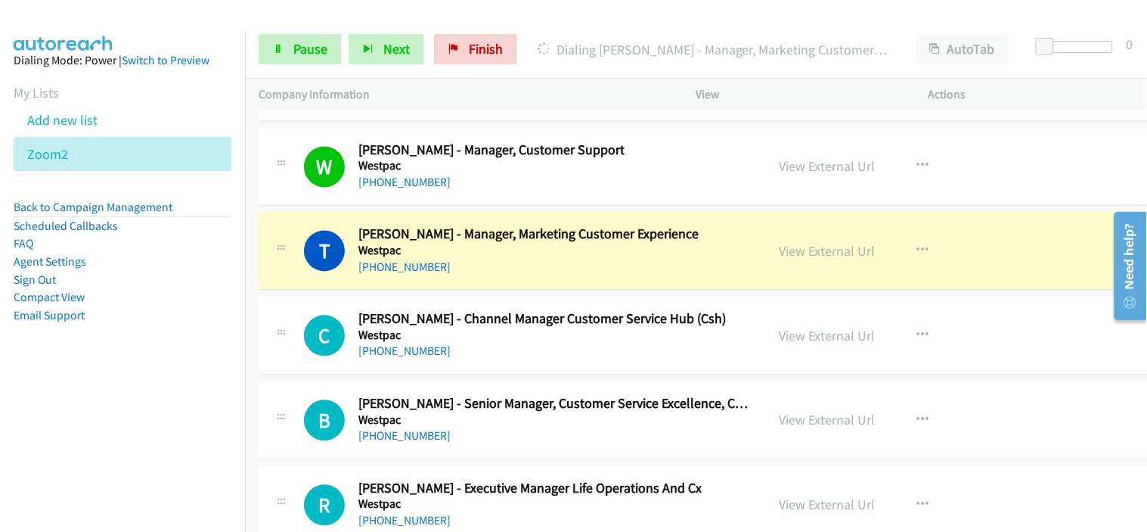
click at [473, 343] on h5 "Westpac" at bounding box center [542, 335] width 368 height 15
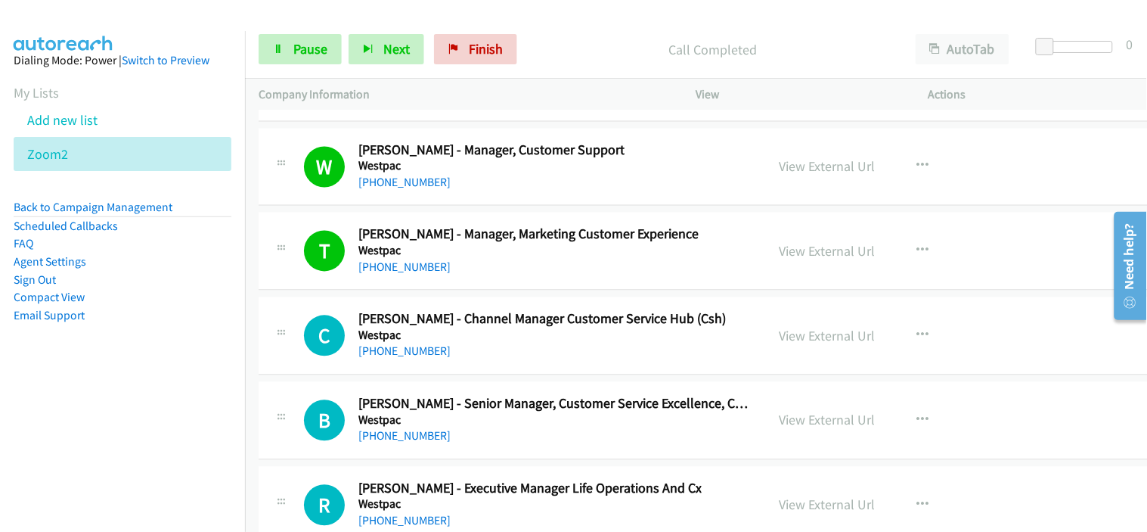
click at [488, 361] on div "+61 418 160 996" at bounding box center [542, 352] width 368 height 18
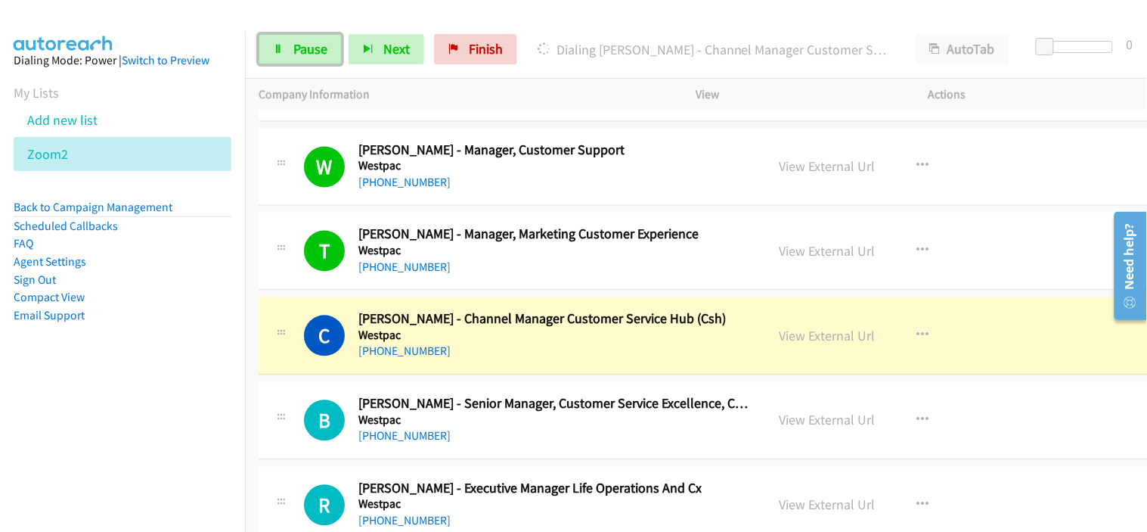
drag, startPoint x: 301, startPoint y: 51, endPoint x: 598, endPoint y: 418, distance: 472.0
click at [301, 51] on span "Pause" at bounding box center [310, 48] width 34 height 17
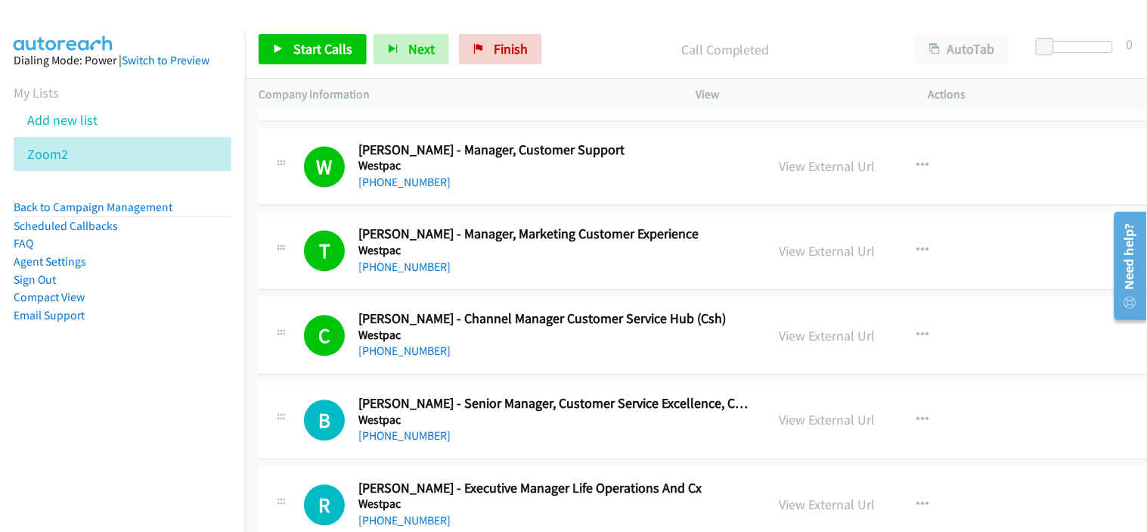
click at [477, 361] on div "+61 418 160 996" at bounding box center [542, 352] width 368 height 18
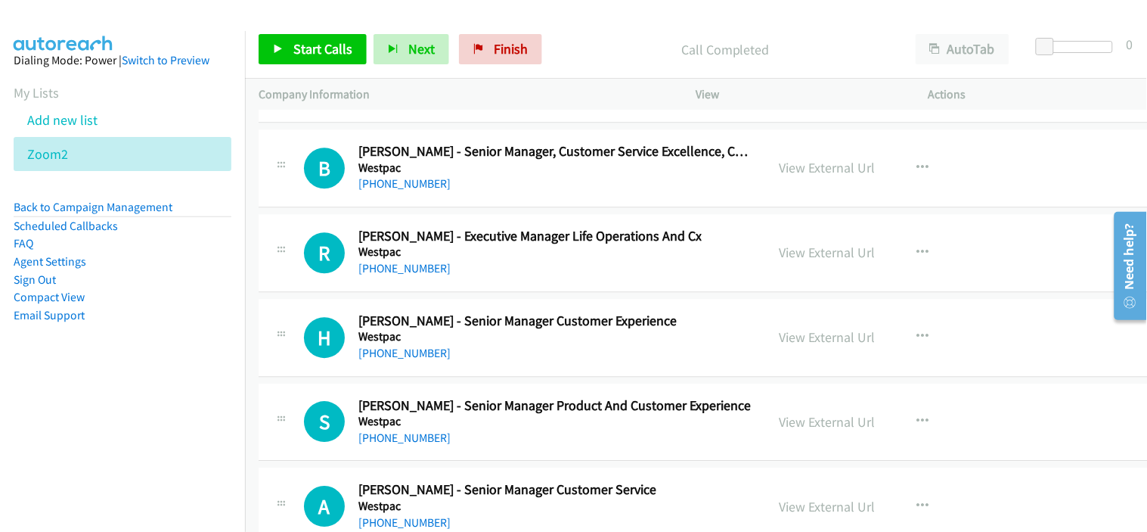
scroll to position [34869, 0]
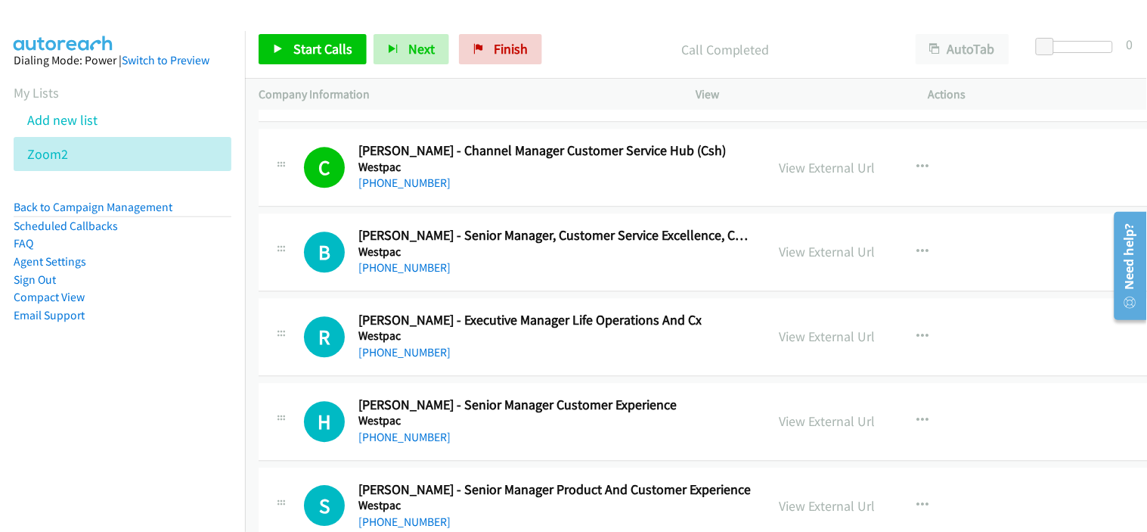
click at [472, 277] on div "+61 457 535 411" at bounding box center [555, 268] width 394 height 18
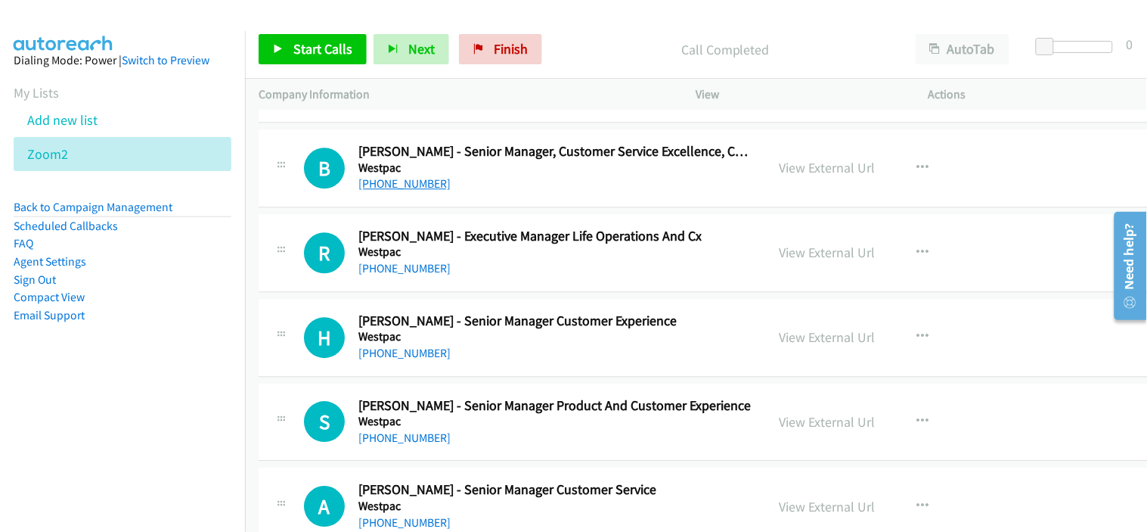
click at [395, 191] on link "+61 457 535 411" at bounding box center [404, 183] width 92 height 14
click at [478, 362] on div "+61 488 928 178" at bounding box center [517, 353] width 318 height 18
click at [418, 275] on link "+61 407 868 653" at bounding box center [404, 268] width 92 height 14
click at [502, 278] on div "+61 407 868 653" at bounding box center [529, 268] width 343 height 18
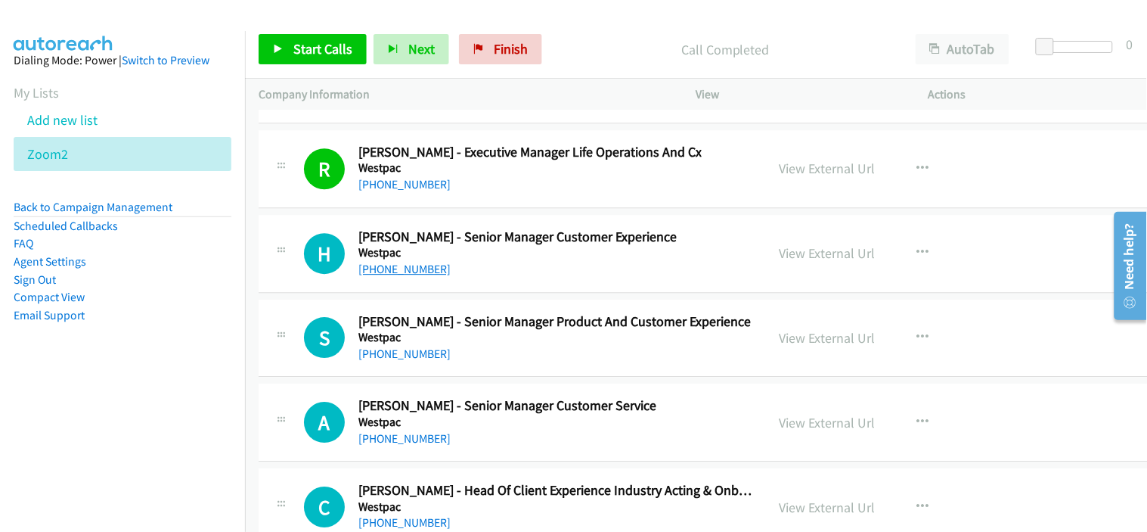
click at [413, 276] on link "+61 488 928 178" at bounding box center [404, 269] width 92 height 14
click at [480, 363] on div "+61 421 915 384" at bounding box center [554, 354] width 392 height 18
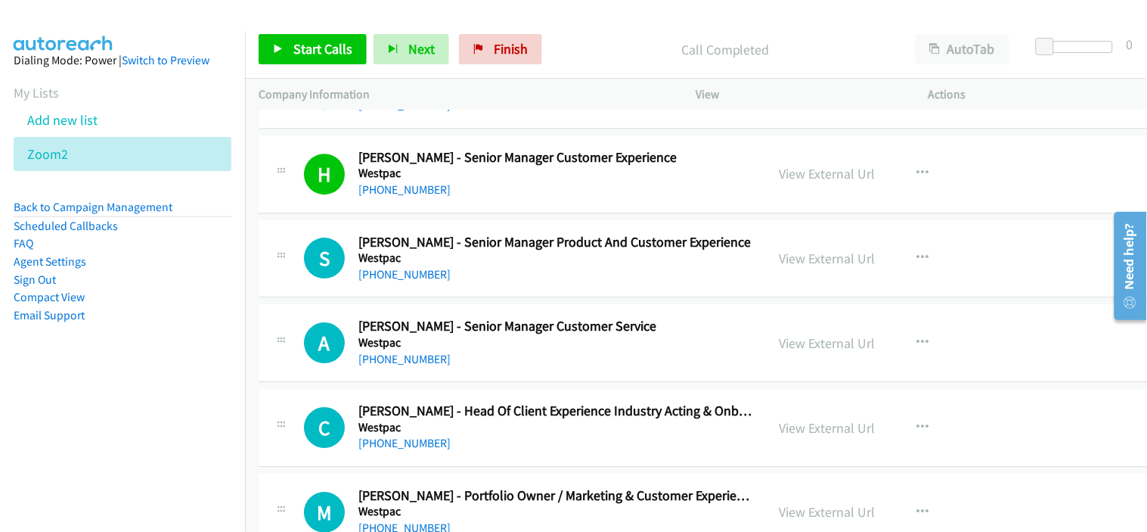
scroll to position [35121, 0]
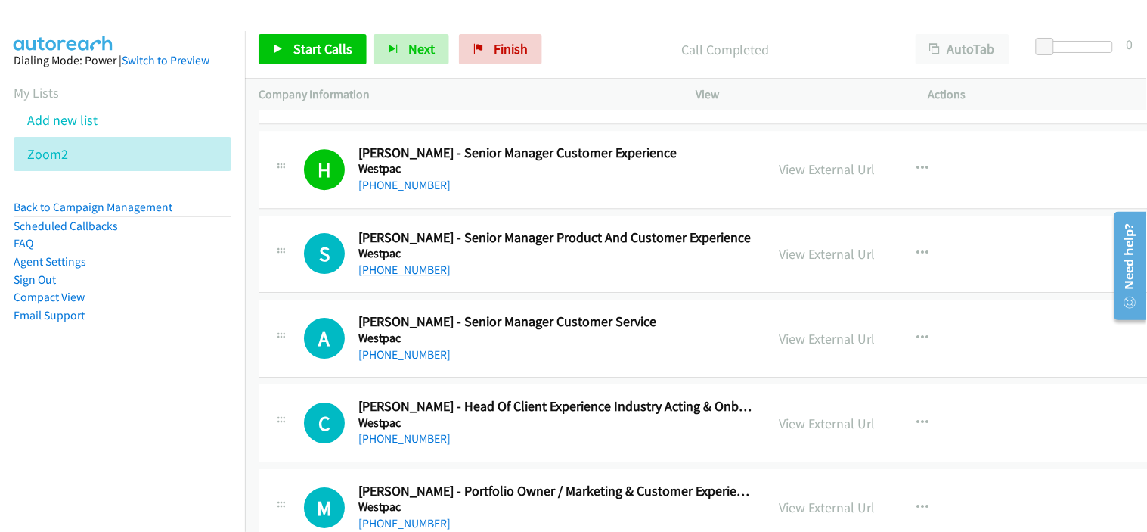
click at [399, 277] on link "+61 421 915 384" at bounding box center [404, 269] width 92 height 14
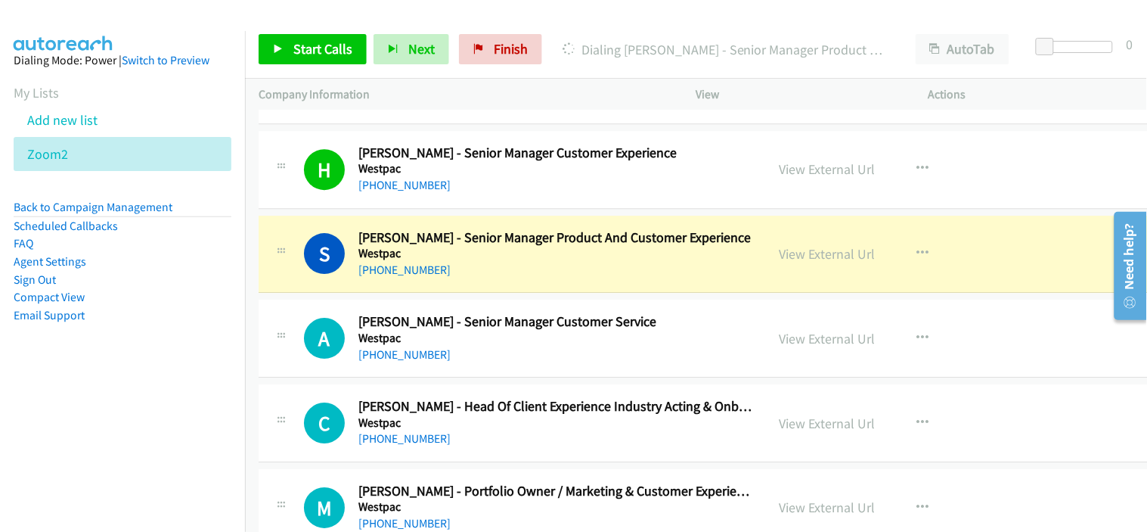
click at [486, 279] on div "+61 421 915 384" at bounding box center [554, 270] width 392 height 18
click at [802, 262] on link "View External Url" at bounding box center [828, 253] width 96 height 17
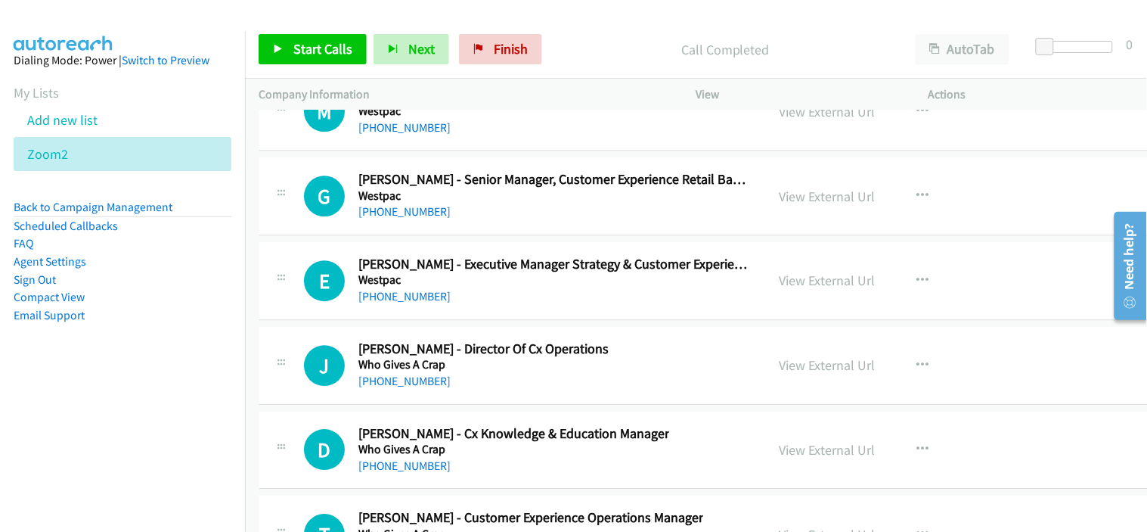
scroll to position [39490, 0]
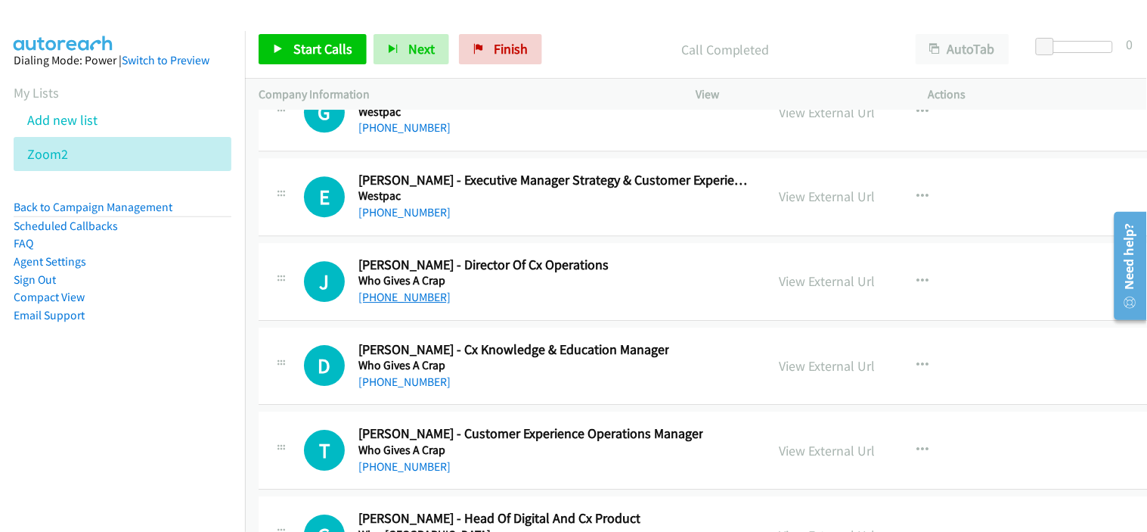
click at [436, 304] on link "+61 447 354 970" at bounding box center [404, 297] width 92 height 14
click at [482, 321] on div "J Callback Scheduled Jordan Cousins - Director Of Cx Operations Who Gives A Cra…" at bounding box center [739, 282] width 960 height 78
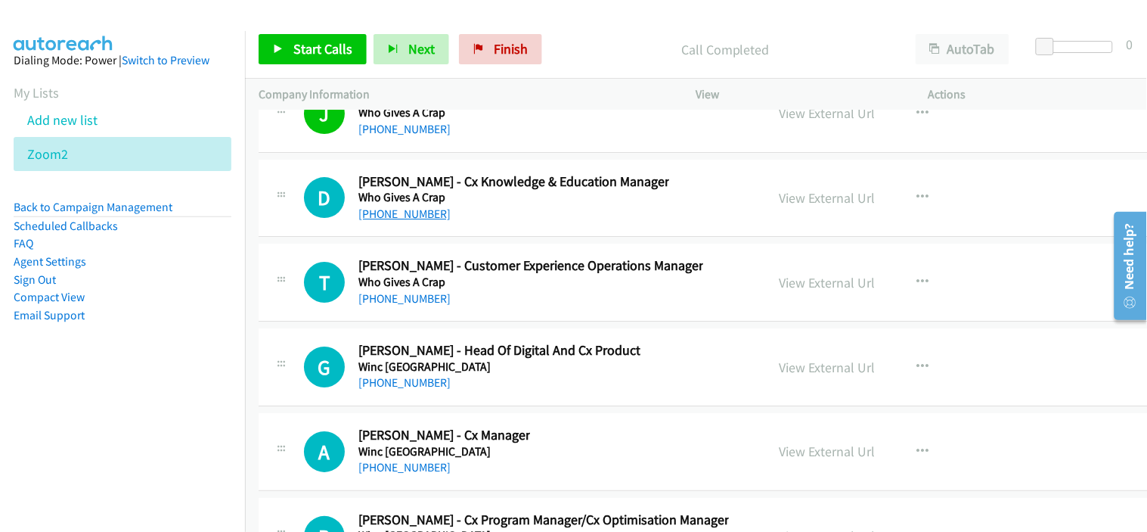
click at [386, 221] on link "+61 458 199 413" at bounding box center [404, 213] width 92 height 14
click at [466, 308] on div "+61 451 420 640" at bounding box center [530, 299] width 345 height 18
click at [406, 306] on link "+61 451 420 640" at bounding box center [404, 298] width 92 height 14
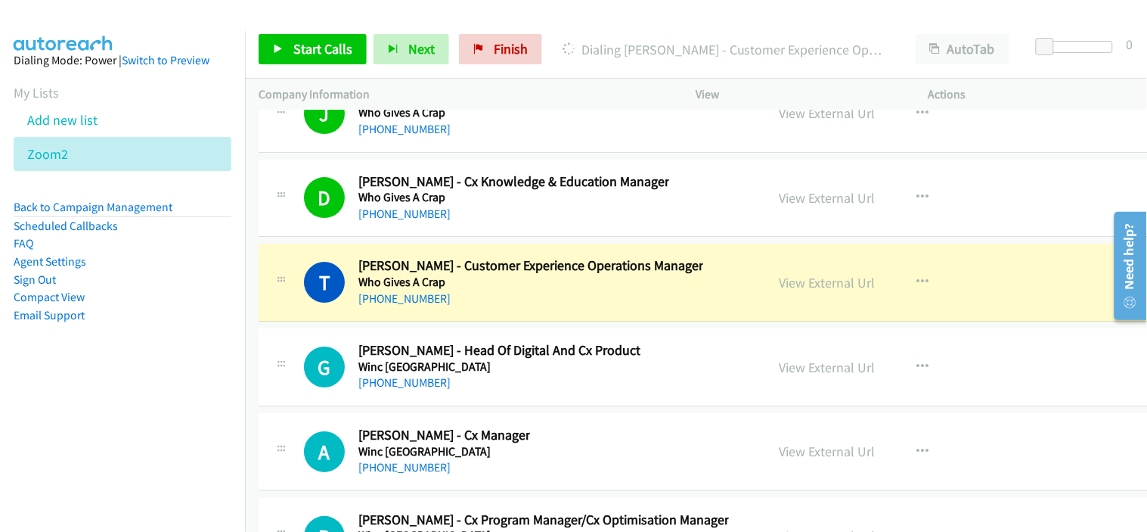
click at [489, 308] on div "+61 451 420 640" at bounding box center [530, 299] width 345 height 18
click at [796, 291] on link "View External Url" at bounding box center [828, 282] width 96 height 17
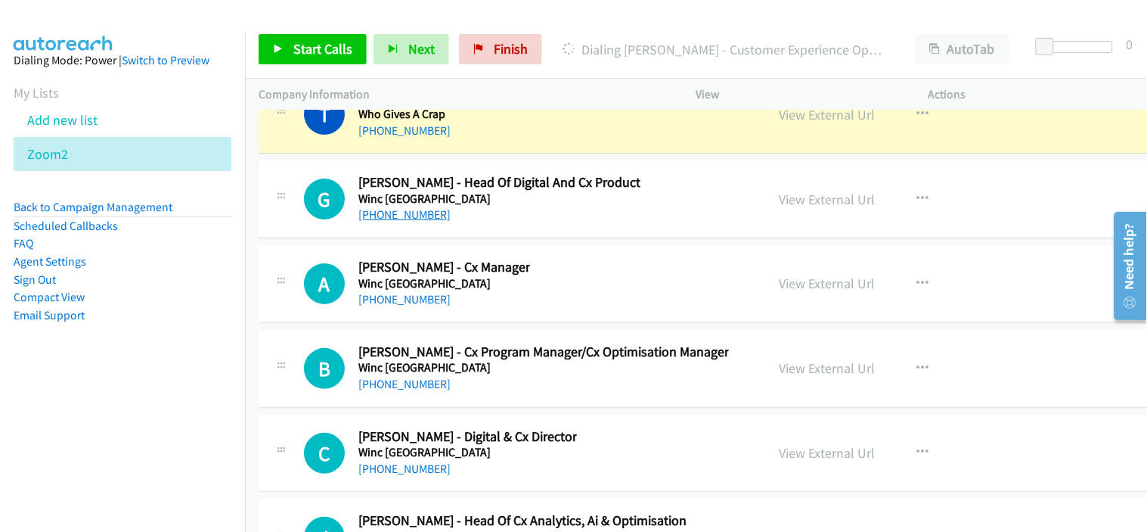
click at [389, 222] on link "+61 477 387 879" at bounding box center [404, 214] width 92 height 14
click at [399, 222] on link "+61 477 387 879" at bounding box center [404, 214] width 92 height 14
click at [482, 224] on div "+61 477 387 879" at bounding box center [499, 215] width 282 height 18
click at [426, 222] on link "+61 477 387 879" at bounding box center [404, 214] width 92 height 14
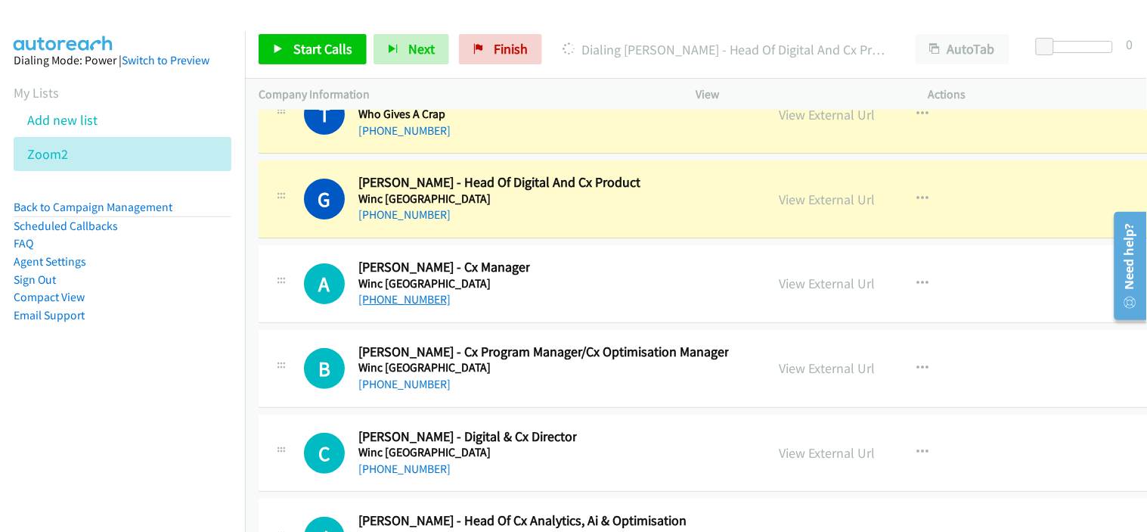
drag, startPoint x: 476, startPoint y: 318, endPoint x: 407, endPoint y: 318, distance: 69.6
click at [420, 306] on link "+61 402 346 367" at bounding box center [404, 299] width 92 height 14
click at [407, 306] on link "+61 402 346 367" at bounding box center [404, 299] width 92 height 14
click at [472, 309] on div "+61 402 346 367" at bounding box center [444, 299] width 172 height 18
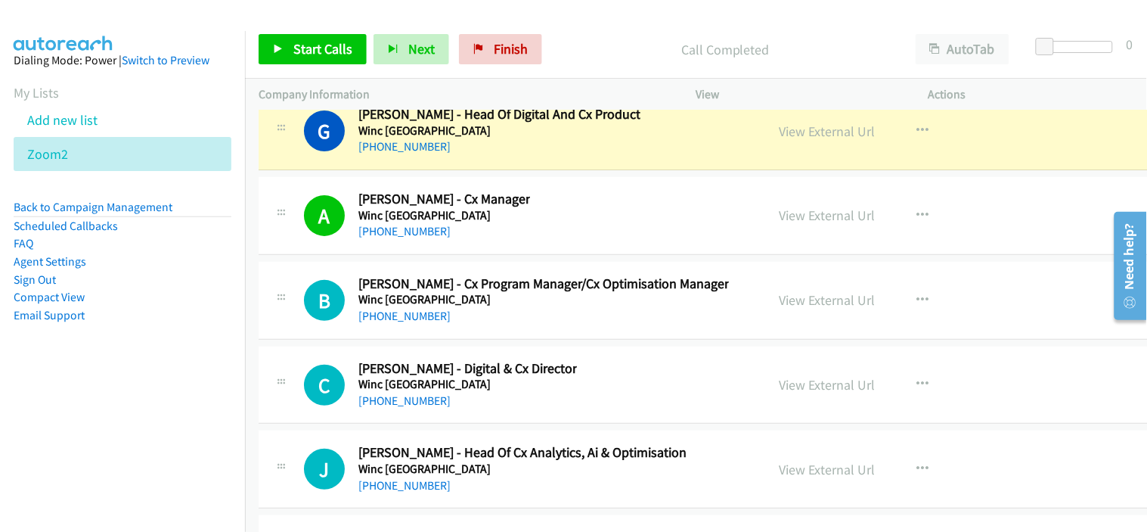
scroll to position [39910, 0]
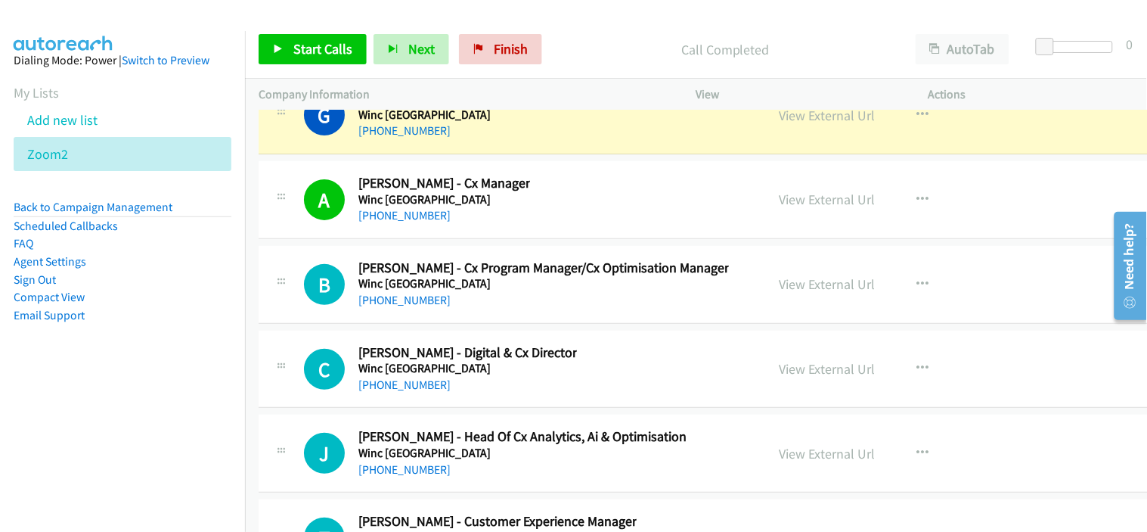
click at [526, 324] on div "B Callback Scheduled Blair Swan - Cx Program Manager/Cx Optimisation Manager Wi…" at bounding box center [739, 285] width 960 height 78
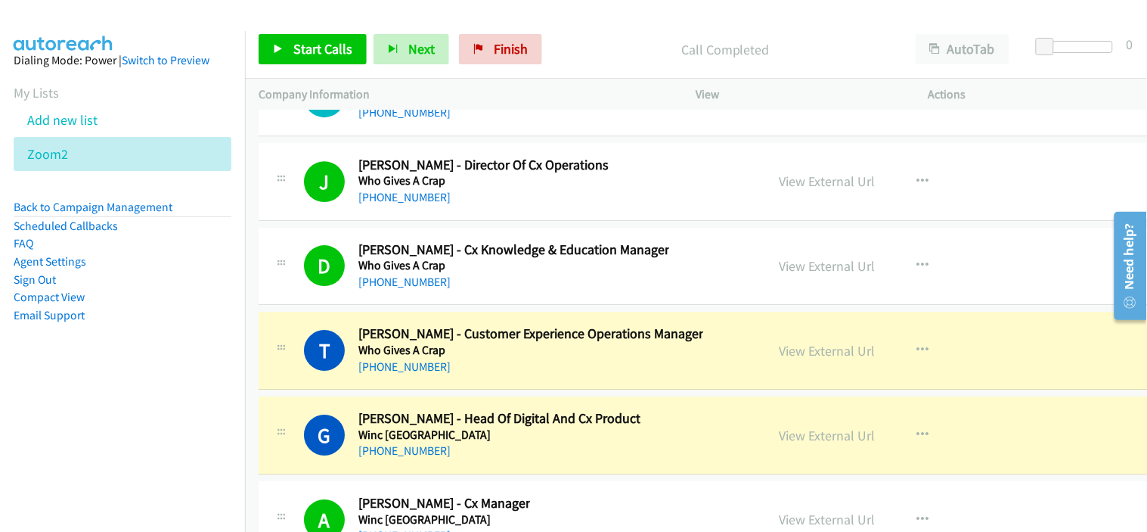
scroll to position [39658, 0]
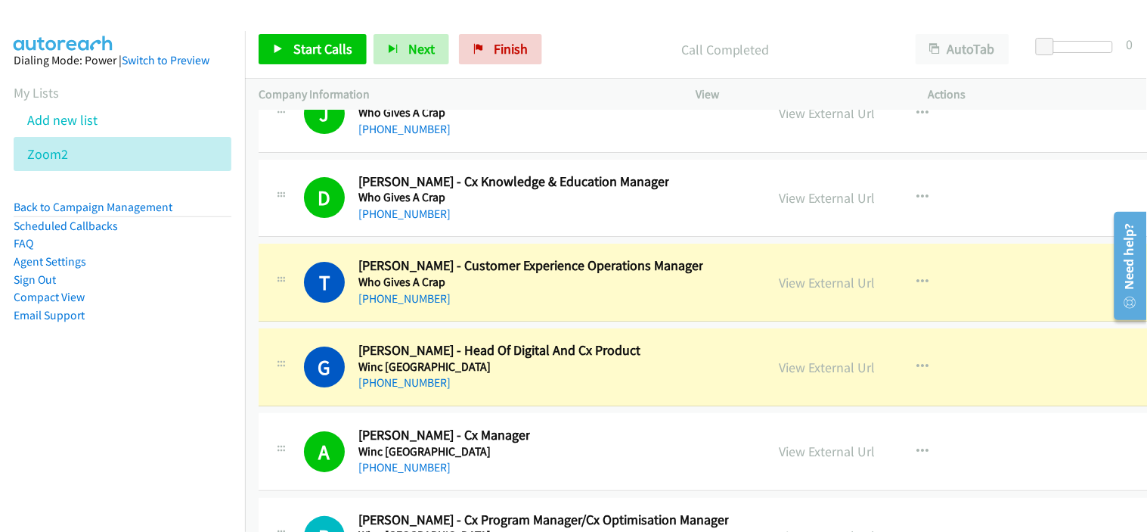
click at [610, 392] on div "+61 477 387 879" at bounding box center [499, 383] width 282 height 18
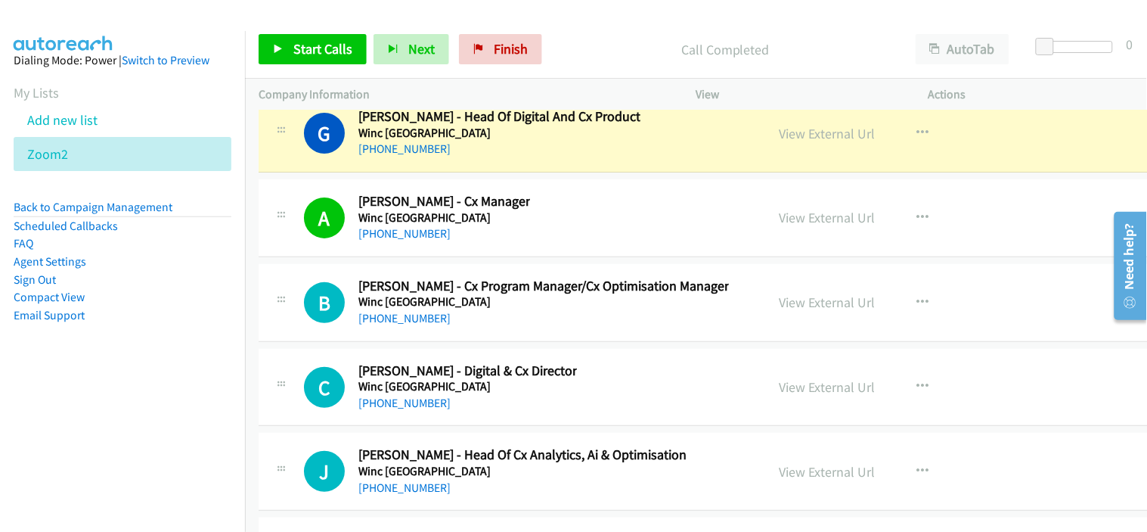
scroll to position [39910, 0]
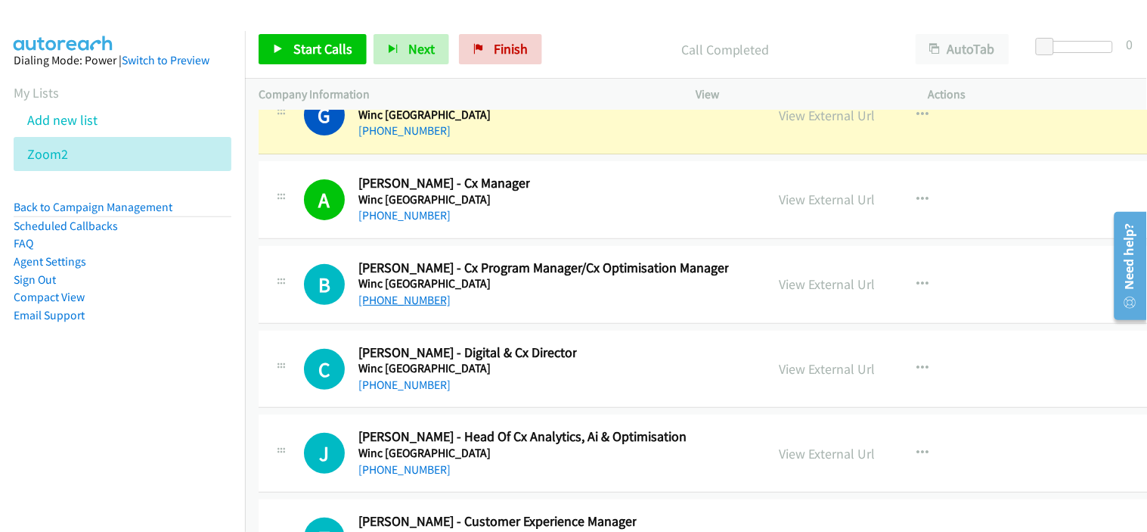
drag, startPoint x: 432, startPoint y: 312, endPoint x: 541, endPoint y: 330, distance: 111.1
click at [432, 307] on link "+61 400 329 540" at bounding box center [404, 300] width 92 height 14
drag, startPoint x: 454, startPoint y: 395, endPoint x: 451, endPoint y: 312, distance: 82.5
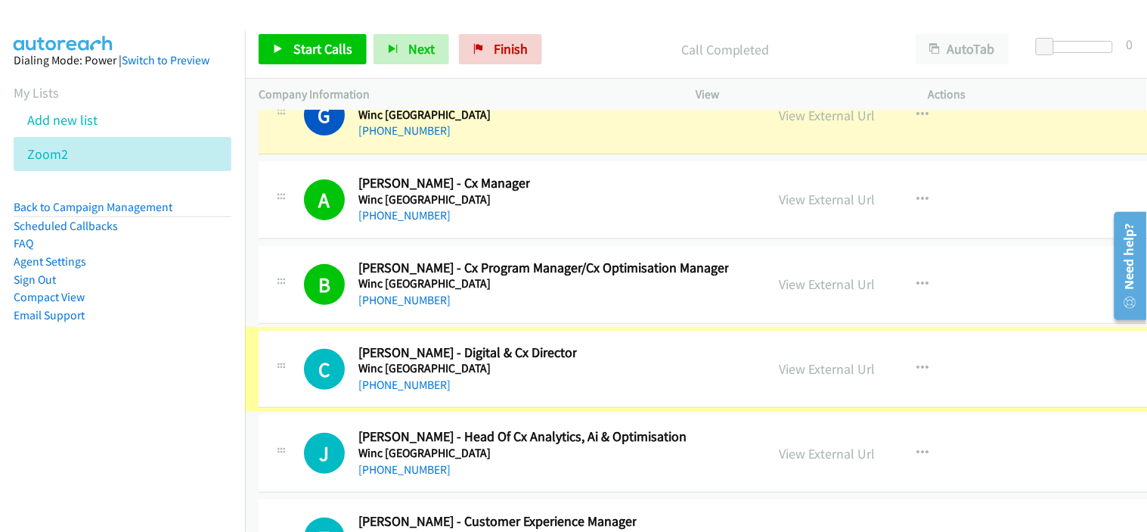
scroll to position [39993, 0]
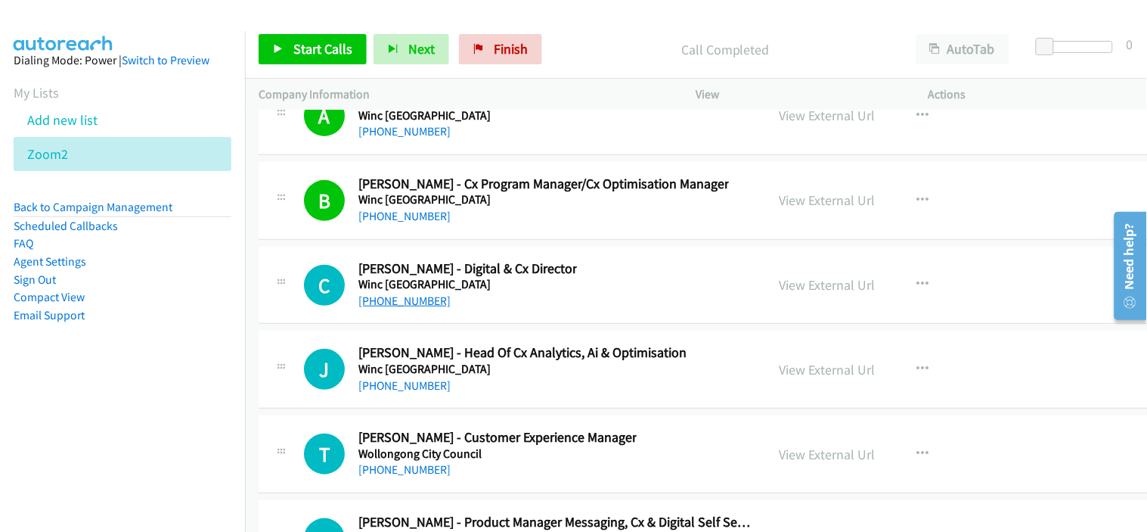
click at [404, 308] on link "+61 403 536 778" at bounding box center [404, 300] width 92 height 14
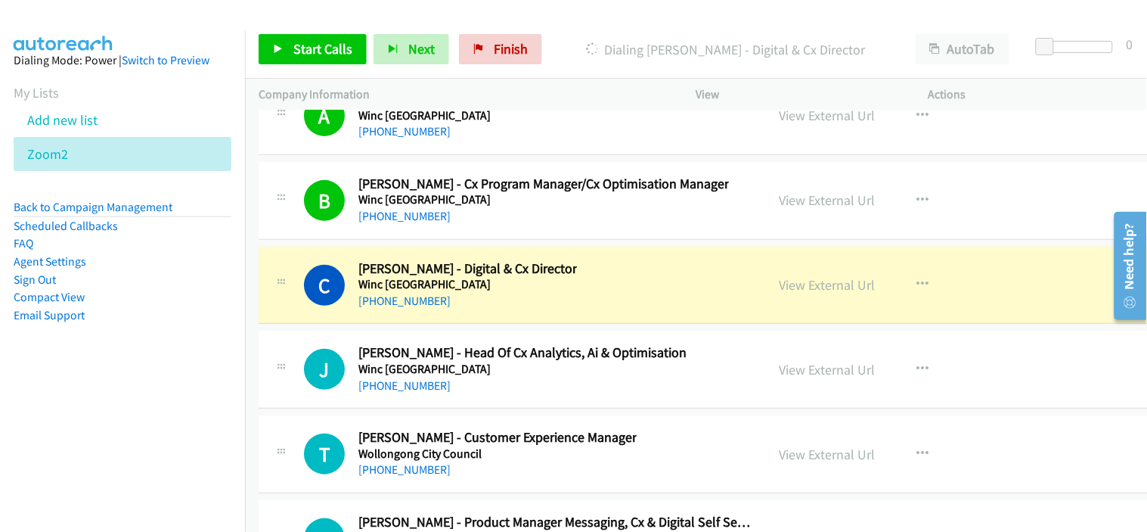
click at [464, 310] on div "+61 403 536 778" at bounding box center [467, 301] width 219 height 18
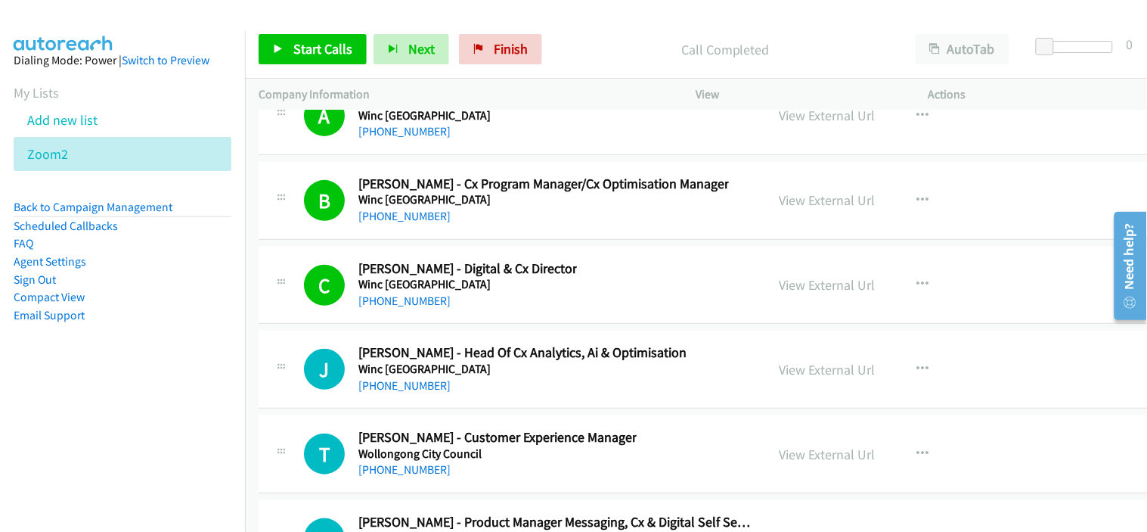
click at [479, 395] on div "+61 2 9335 0856" at bounding box center [522, 386] width 328 height 18
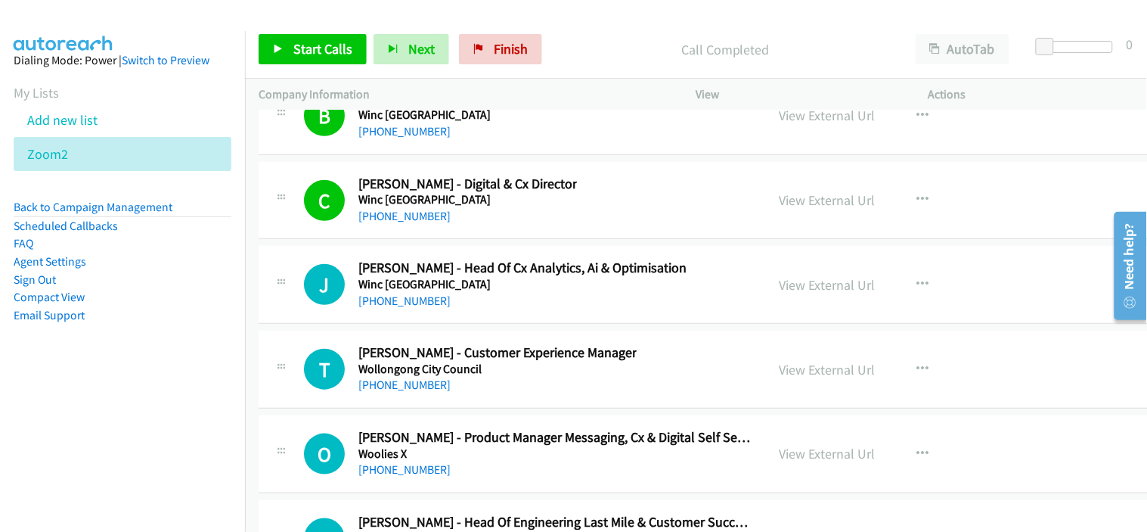
drag, startPoint x: 414, startPoint y: 315, endPoint x: 513, endPoint y: 329, distance: 99.3
click at [414, 308] on link "+61 2 9335 0856" at bounding box center [404, 300] width 92 height 14
click at [493, 394] on div "+61 412 203 477" at bounding box center [497, 385] width 278 height 18
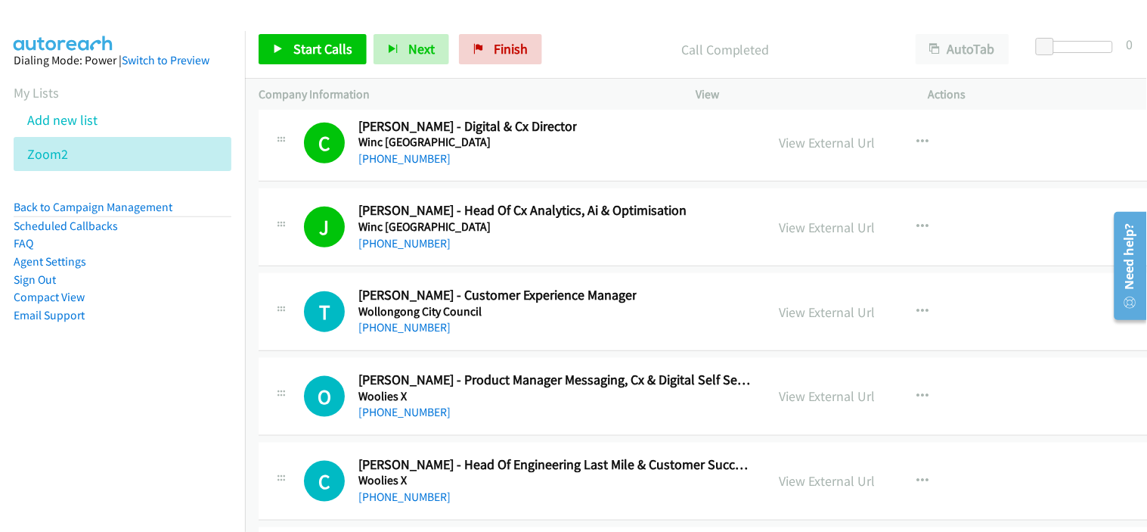
scroll to position [40162, 0]
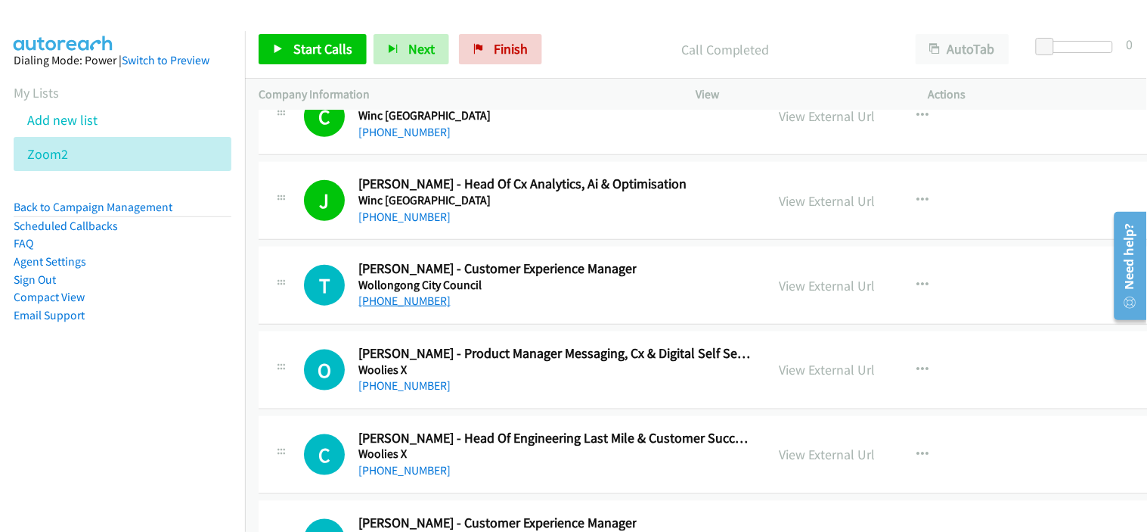
click at [411, 308] on link "+61 412 203 477" at bounding box center [404, 300] width 92 height 14
drag, startPoint x: 450, startPoint y: 402, endPoint x: 457, endPoint y: 386, distance: 18.3
click at [450, 395] on div "+61 431 403 103" at bounding box center [555, 386] width 394 height 18
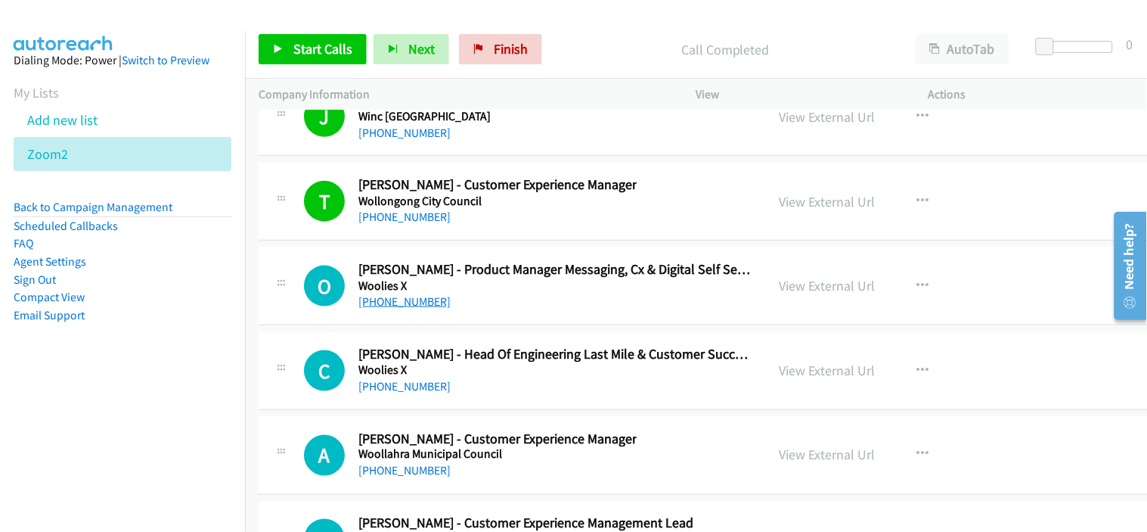
click at [411, 309] on link "+61 431 403 103" at bounding box center [404, 301] width 92 height 14
click at [486, 311] on div "+61 431 403 103" at bounding box center [555, 302] width 394 height 18
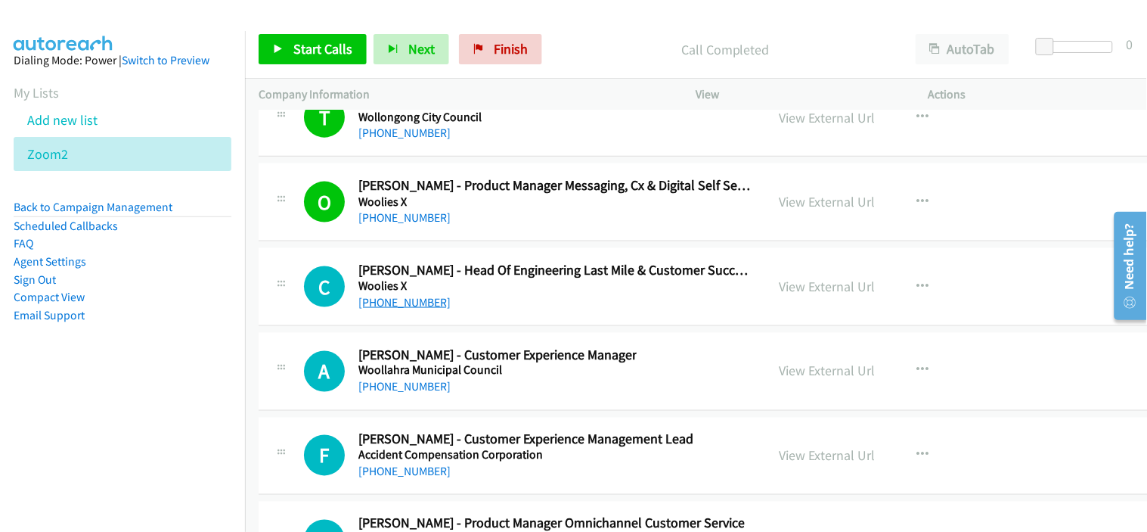
scroll to position [40414, 0]
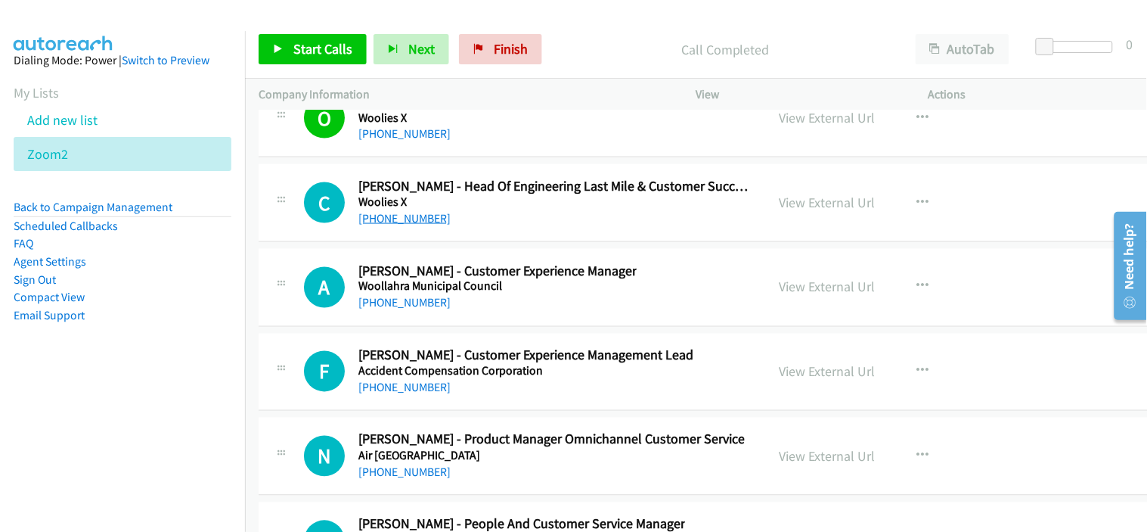
click at [414, 310] on link "+61 449 194 673" at bounding box center [404, 303] width 92 height 14
click at [464, 348] on td "F Callback Scheduled Firuza Harper - Customer Experience Management Lead Accide…" at bounding box center [738, 372] width 987 height 85
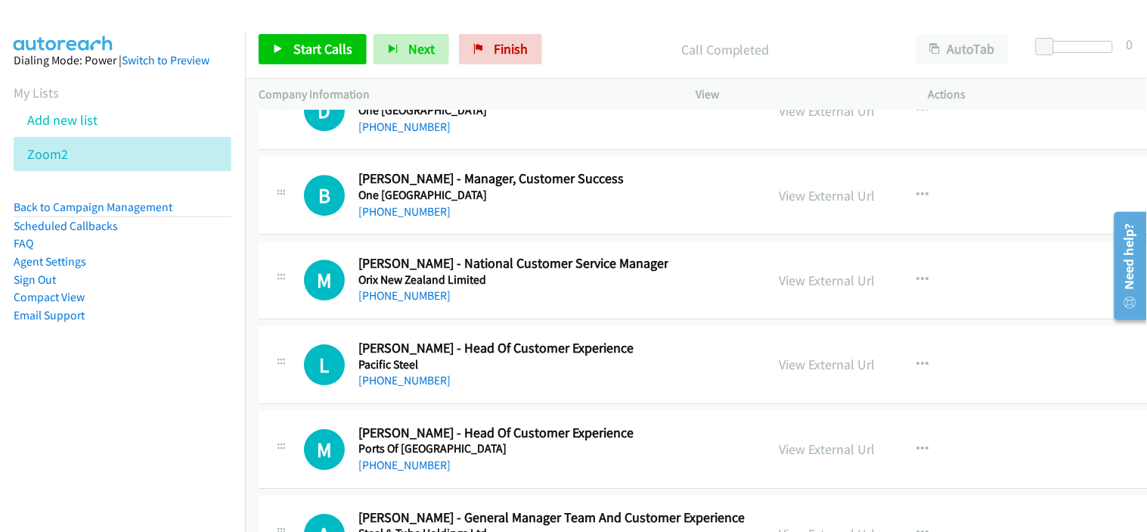
scroll to position [42282, 0]
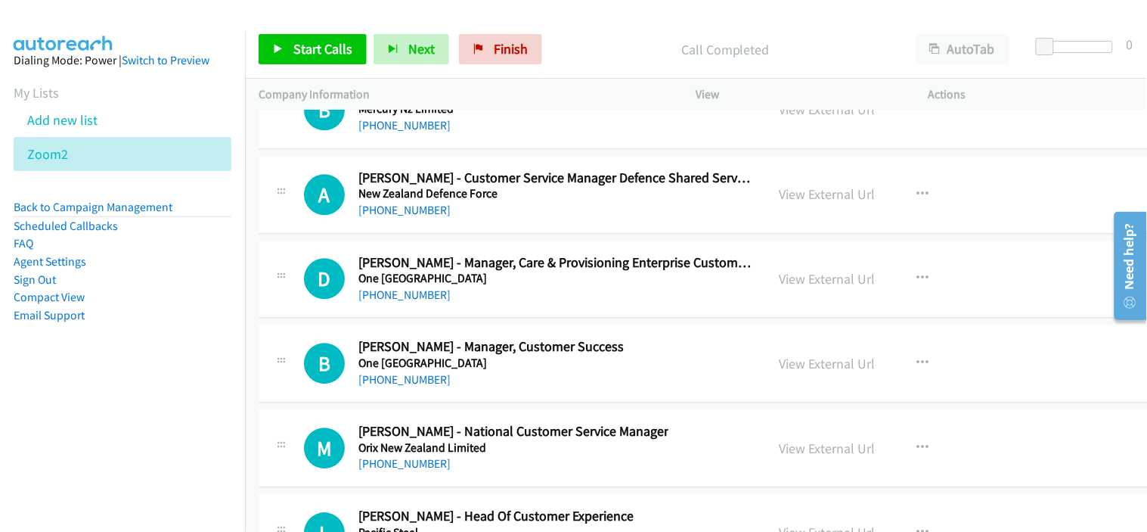
click at [493, 234] on div "A Callback Scheduled Annemarie Masterton - Customer Service Manager Defence Sha…" at bounding box center [739, 195] width 960 height 78
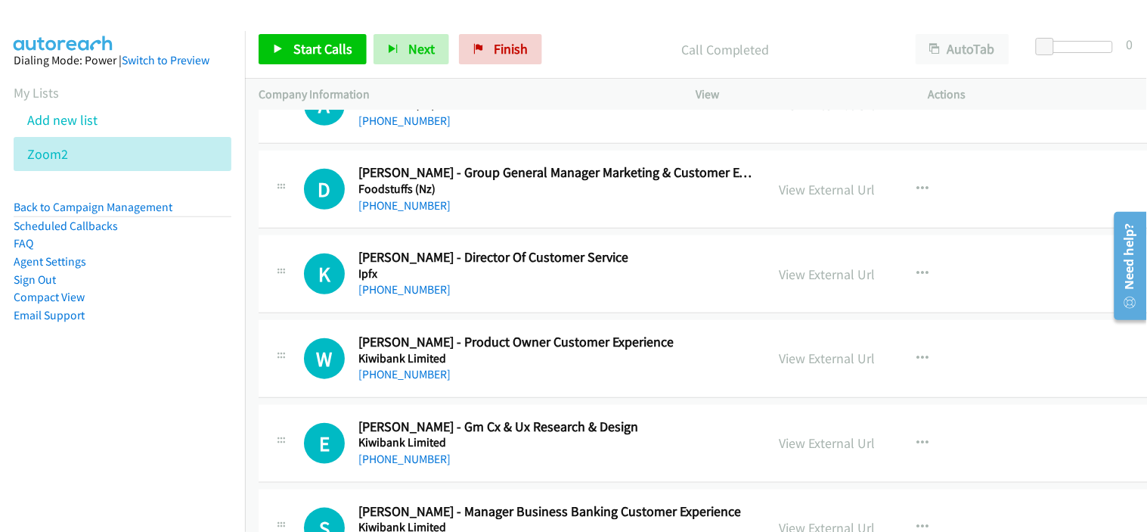
scroll to position [41442, 0]
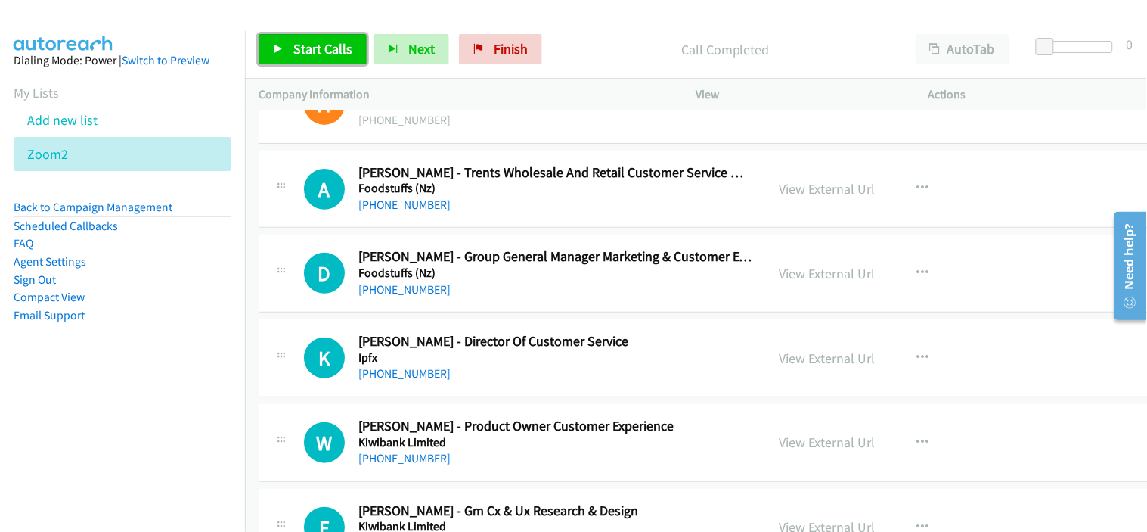
click at [305, 45] on span "Start Calls" at bounding box center [322, 48] width 59 height 17
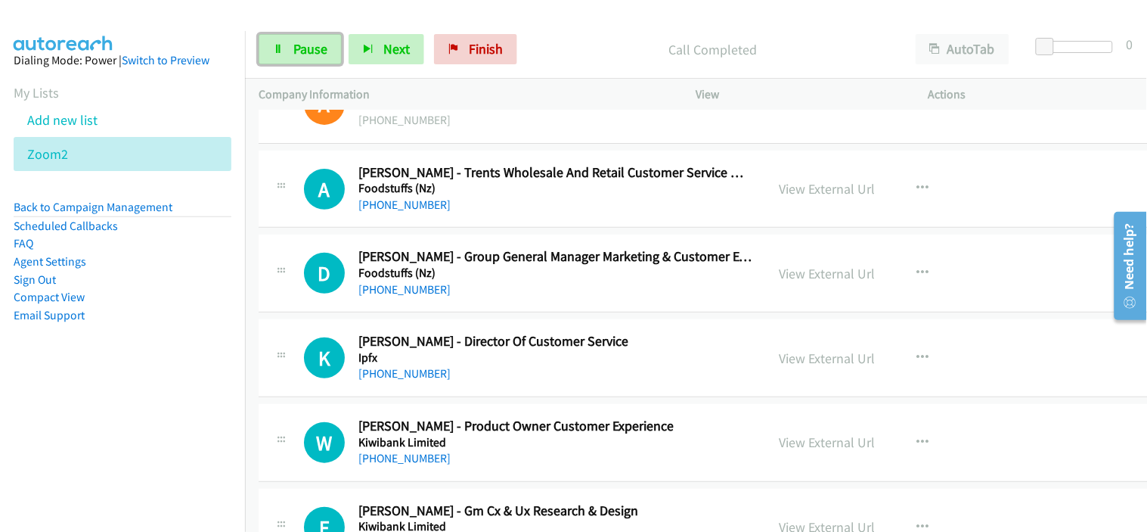
click at [312, 55] on span "Pause" at bounding box center [310, 48] width 34 height 17
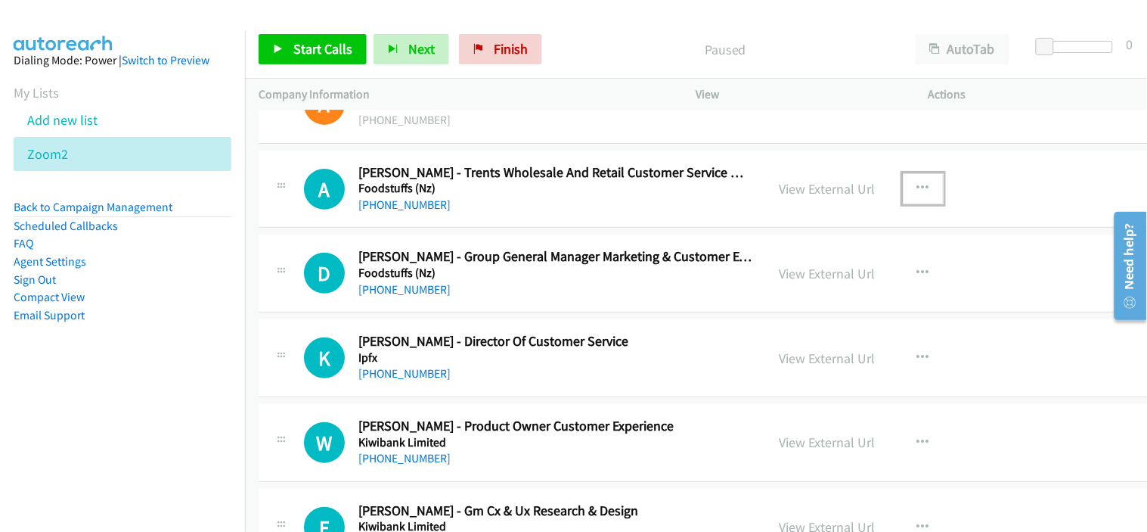
click at [903, 203] on button "button" at bounding box center [923, 188] width 41 height 30
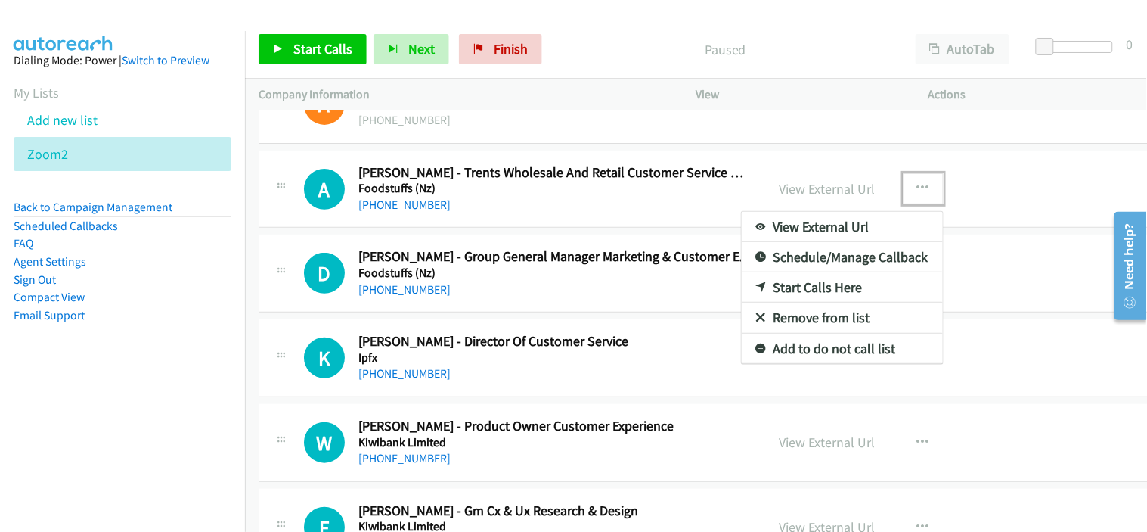
drag, startPoint x: 460, startPoint y: 223, endPoint x: 892, endPoint y: 238, distance: 432.8
click at [460, 223] on div at bounding box center [573, 266] width 1147 height 532
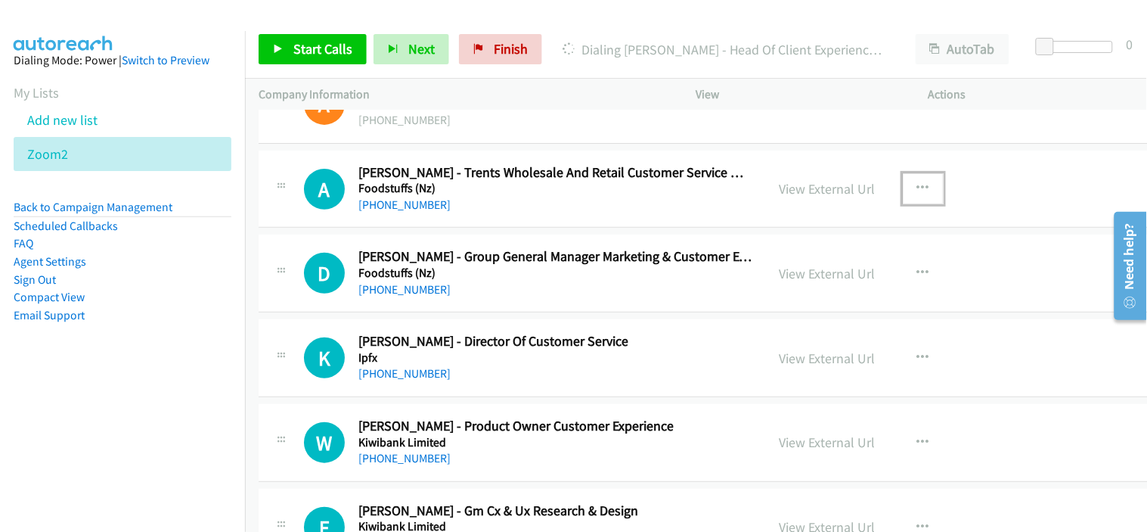
click at [917, 194] on icon "button" at bounding box center [923, 188] width 12 height 12
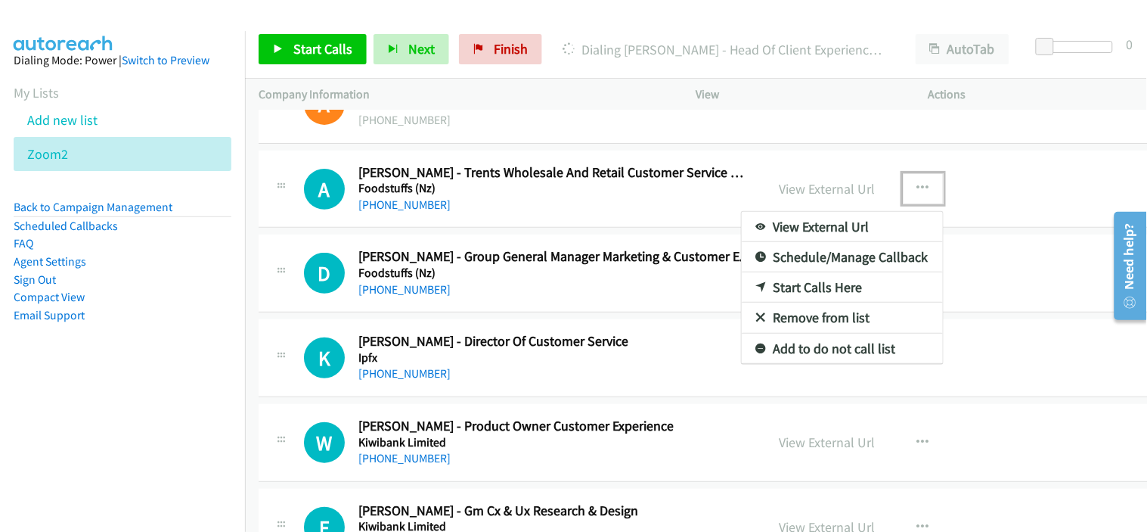
click at [799, 302] on link "Start Calls Here" at bounding box center [842, 287] width 201 height 30
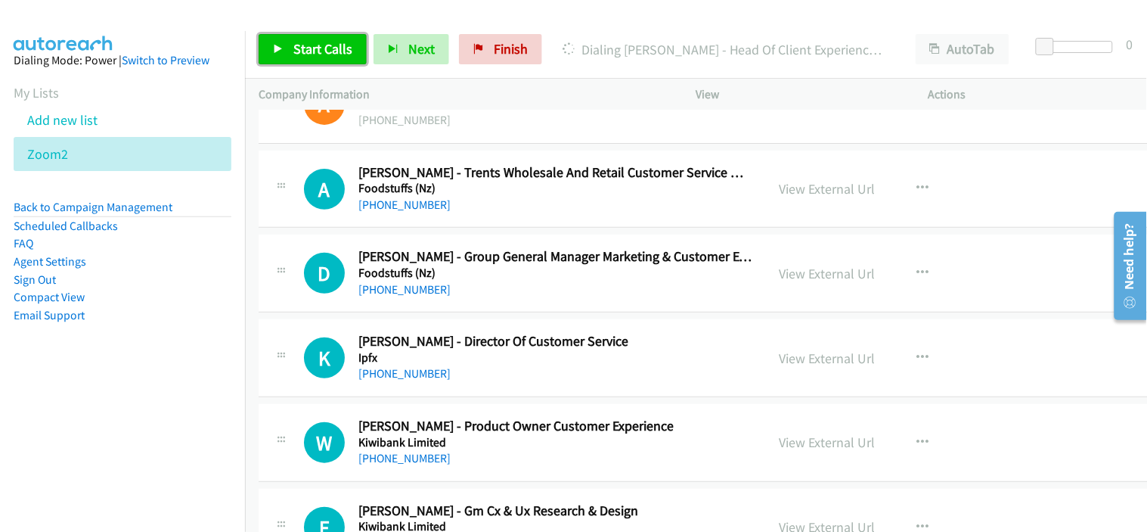
click at [305, 48] on span "Start Calls" at bounding box center [322, 48] width 59 height 17
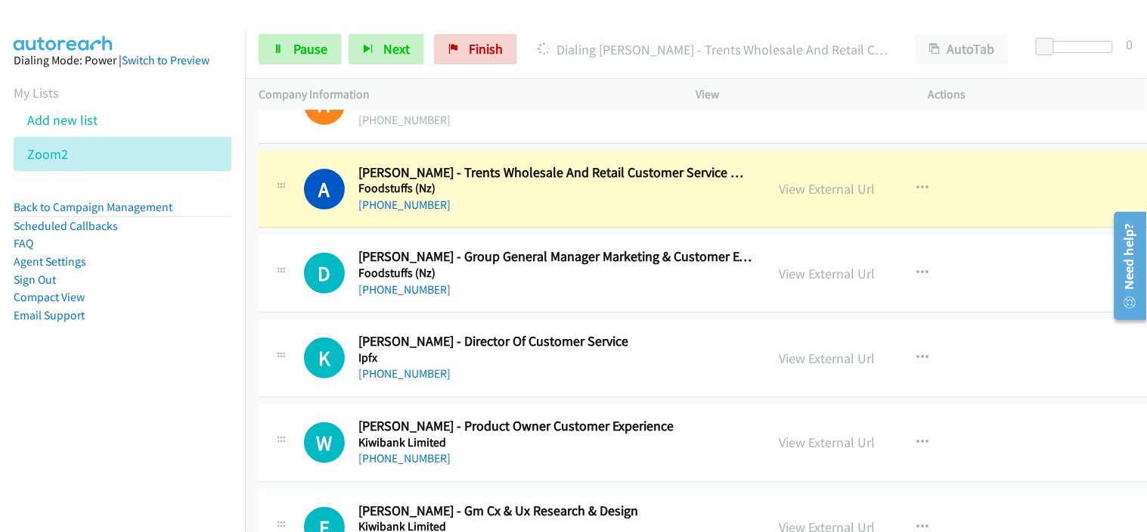
click at [490, 214] on div "+64 21 823 102" at bounding box center [555, 205] width 394 height 18
click at [557, 228] on div "A Callback Scheduled Alex Lennon - Trents Wholesale And Retail Customer Service…" at bounding box center [739, 189] width 960 height 78
click at [795, 197] on link "View External Url" at bounding box center [828, 188] width 96 height 17
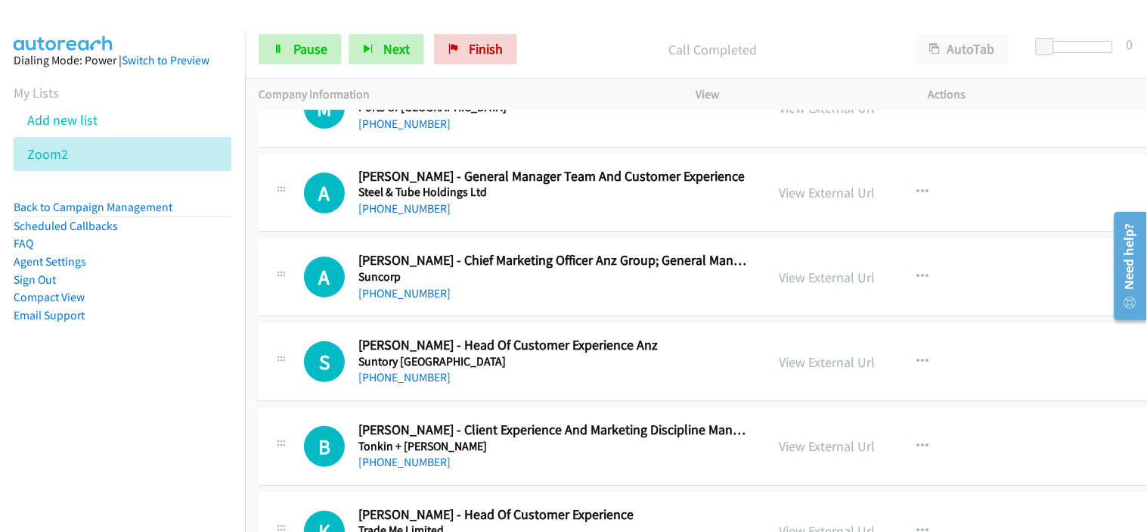
scroll to position [42788, 0]
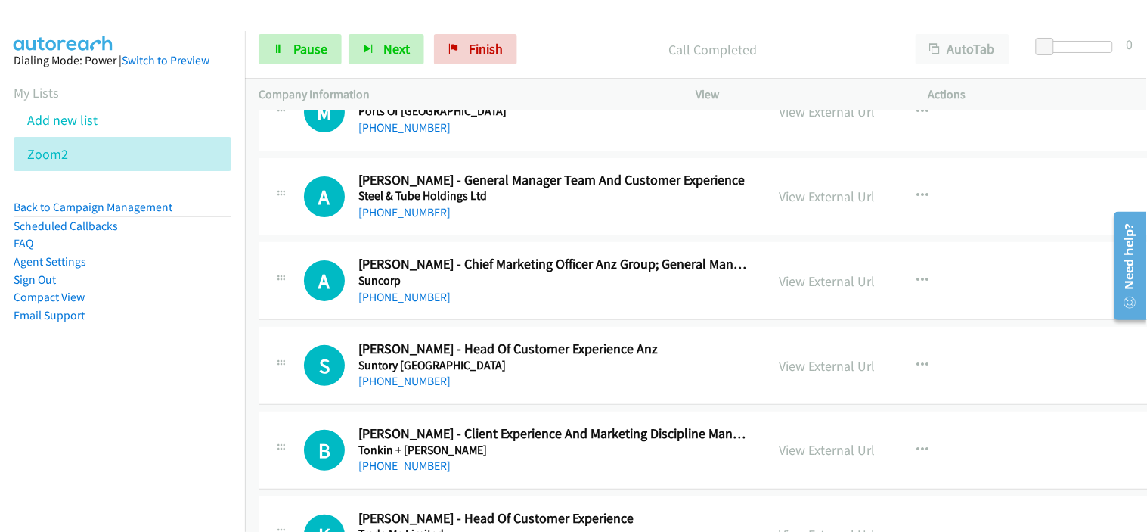
click at [496, 236] on div "A Callback Scheduled Anna Morris - General Manager Team And Customer Experience…" at bounding box center [739, 197] width 960 height 78
click at [313, 39] on link "Pause" at bounding box center [300, 49] width 83 height 30
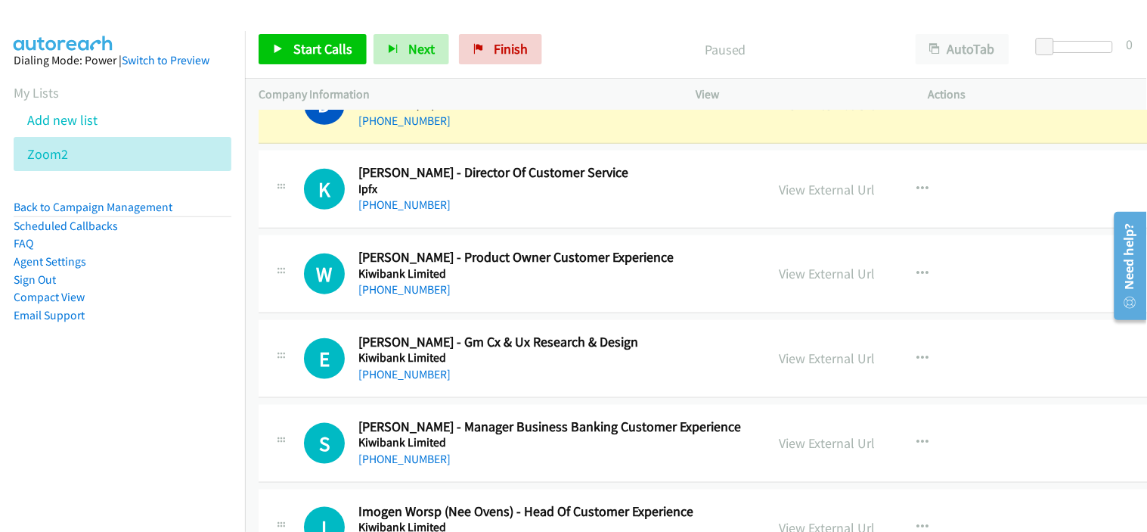
scroll to position [41527, 0]
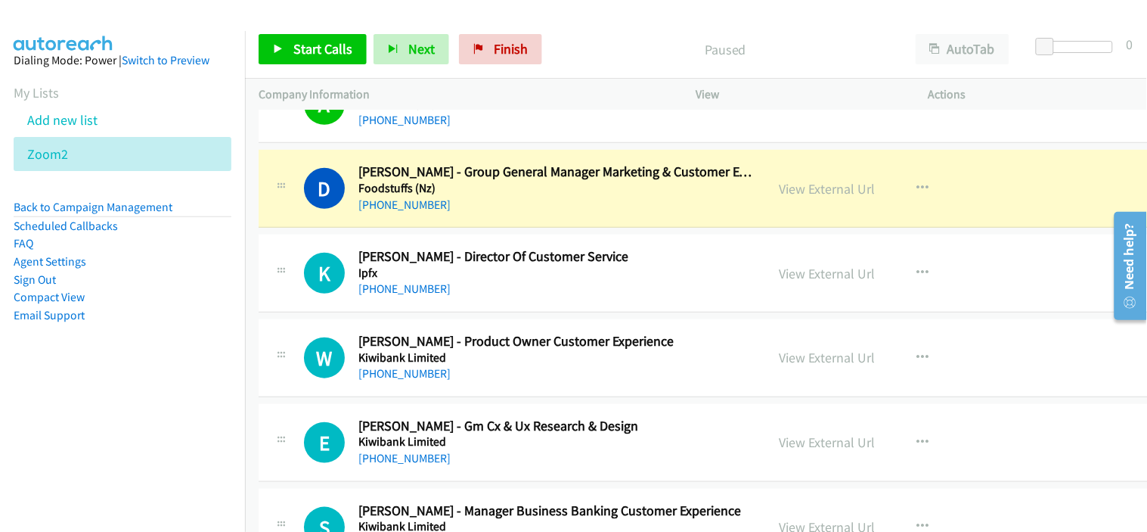
click at [486, 214] on div "+64 27 278 0752" at bounding box center [555, 205] width 394 height 18
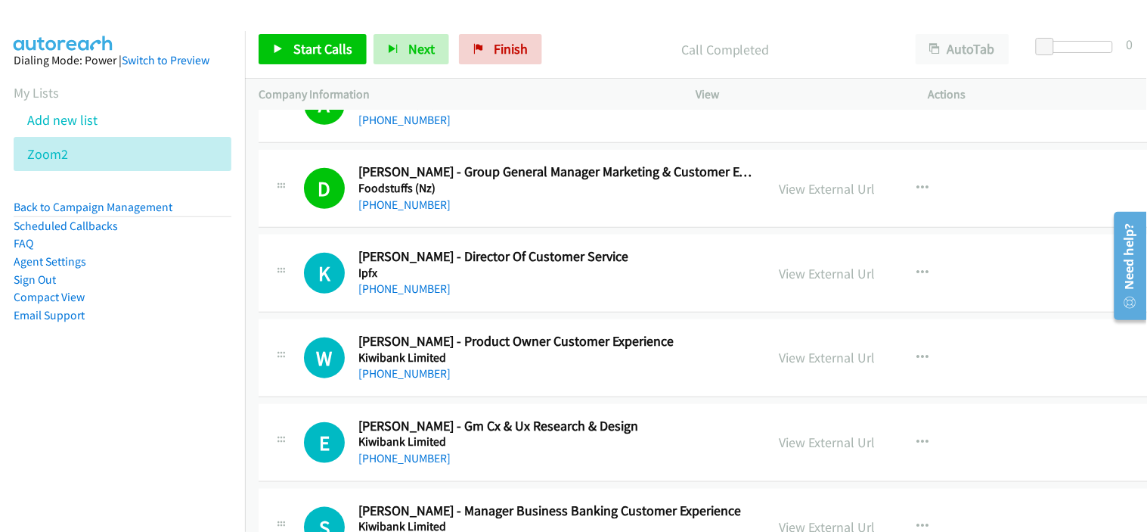
click at [487, 312] on div "K Callback Scheduled Kevin Pitout - Director Of Customer Service Ipfx Pacific/A…" at bounding box center [739, 273] width 960 height 78
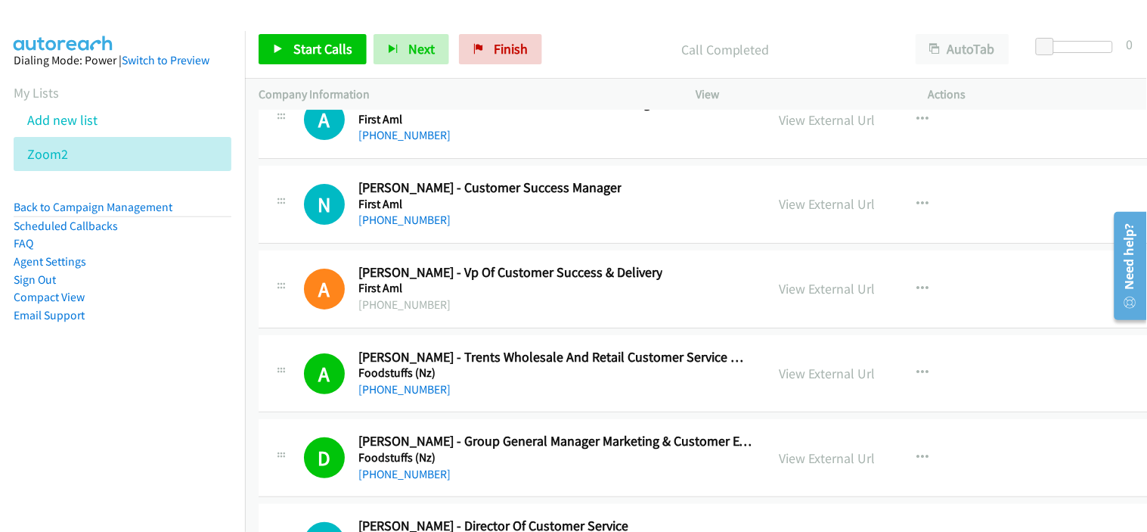
scroll to position [41191, 0]
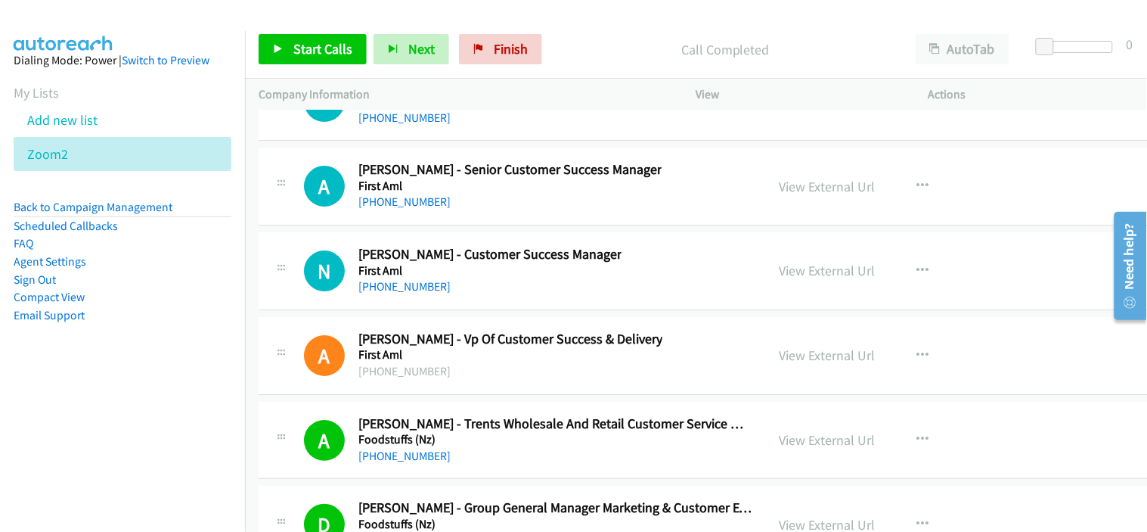
click at [492, 333] on div "A Callback Scheduled Andrew Batey - Vp Of Customer Success & Delivery First Aml…" at bounding box center [739, 356] width 960 height 78
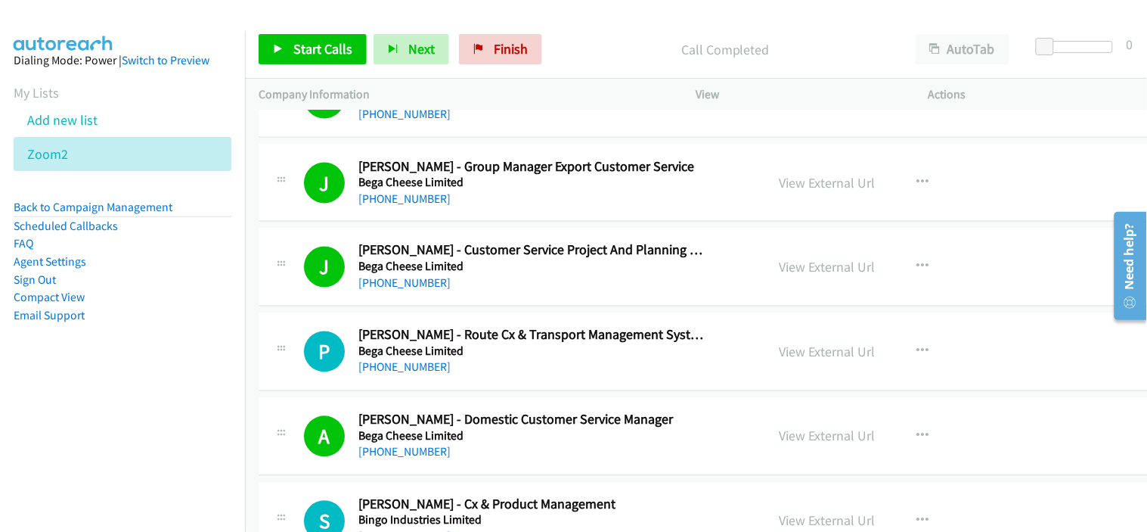
scroll to position [4660, 0]
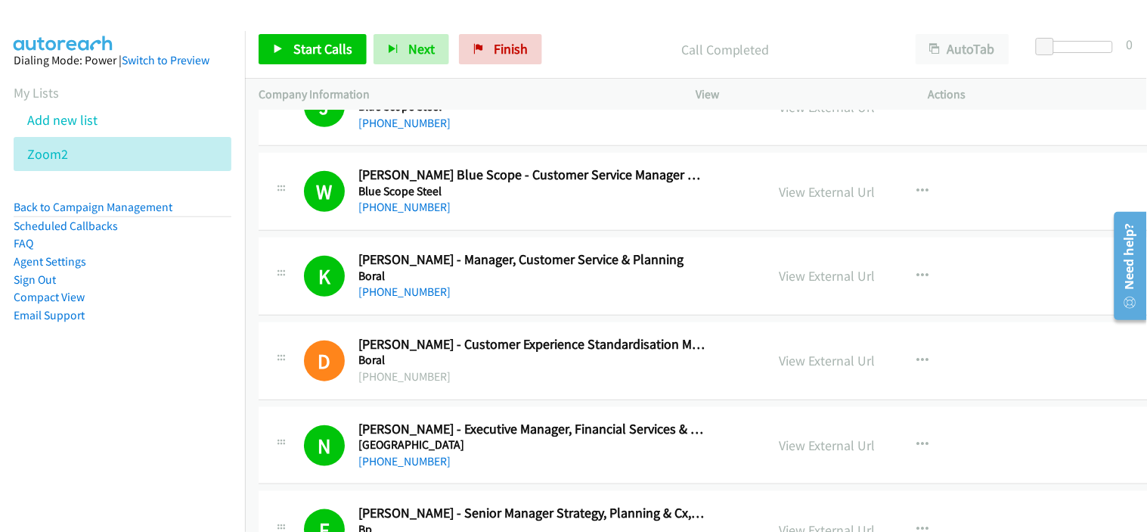
click at [498, 135] on div "J Callback Scheduled James Cummins - Manager, Customer Experience Blue Scope St…" at bounding box center [739, 107] width 960 height 78
click at [499, 122] on div "+61 421 850 257" at bounding box center [531, 123] width 346 height 18
drag, startPoint x: 515, startPoint y: 42, endPoint x: 656, endPoint y: 88, distance: 148.0
click at [515, 42] on span "Finish" at bounding box center [511, 48] width 34 height 17
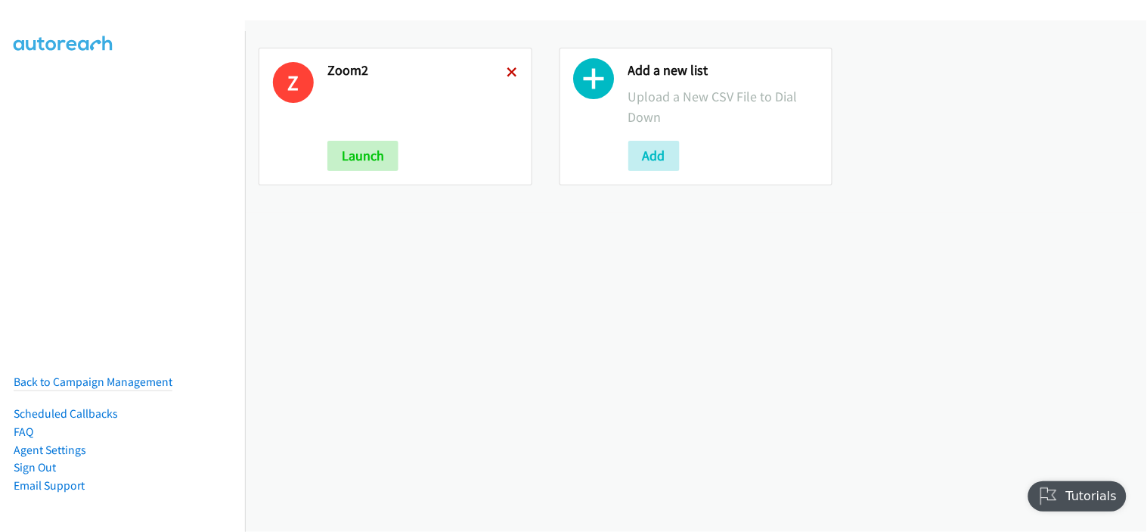
click at [511, 73] on icon at bounding box center [512, 73] width 11 height 11
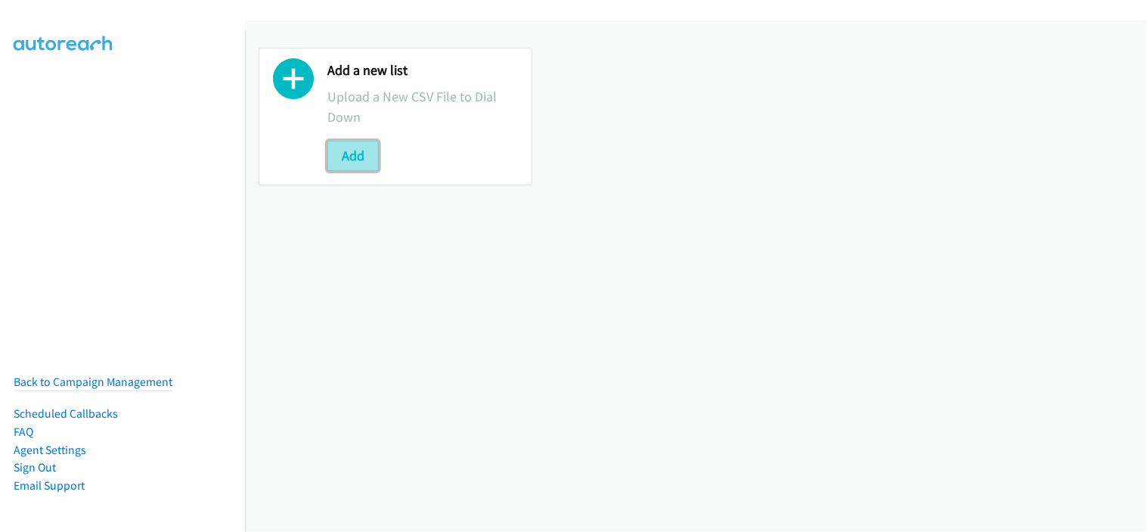
click at [368, 157] on button "Add" at bounding box center [352, 156] width 51 height 30
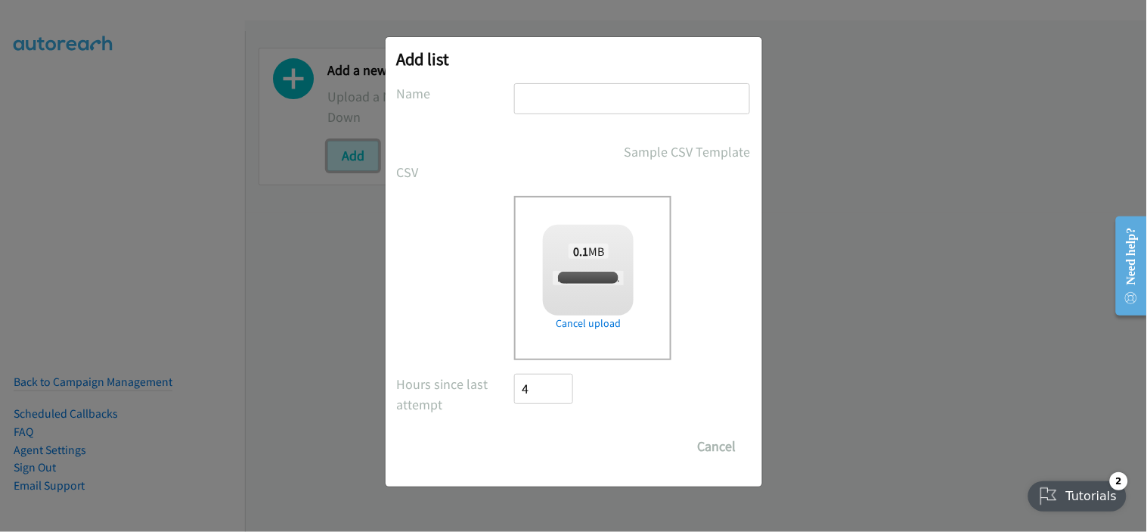
checkbox input "true"
click at [609, 104] on input "text" at bounding box center [632, 98] width 236 height 31
type input "nice"
click at [538, 436] on input "Save List" at bounding box center [554, 446] width 79 height 30
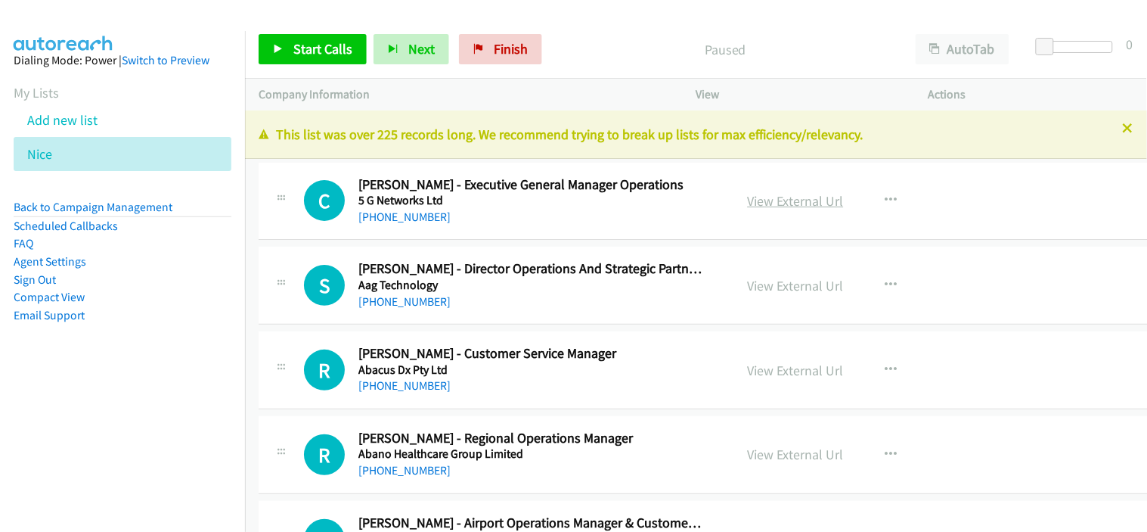
click at [787, 203] on link "View External Url" at bounding box center [796, 200] width 96 height 17
drag, startPoint x: 390, startPoint y: 389, endPoint x: 517, endPoint y: 380, distance: 127.4
click at [390, 389] on link "+61 1300 244 473" at bounding box center [404, 385] width 92 height 14
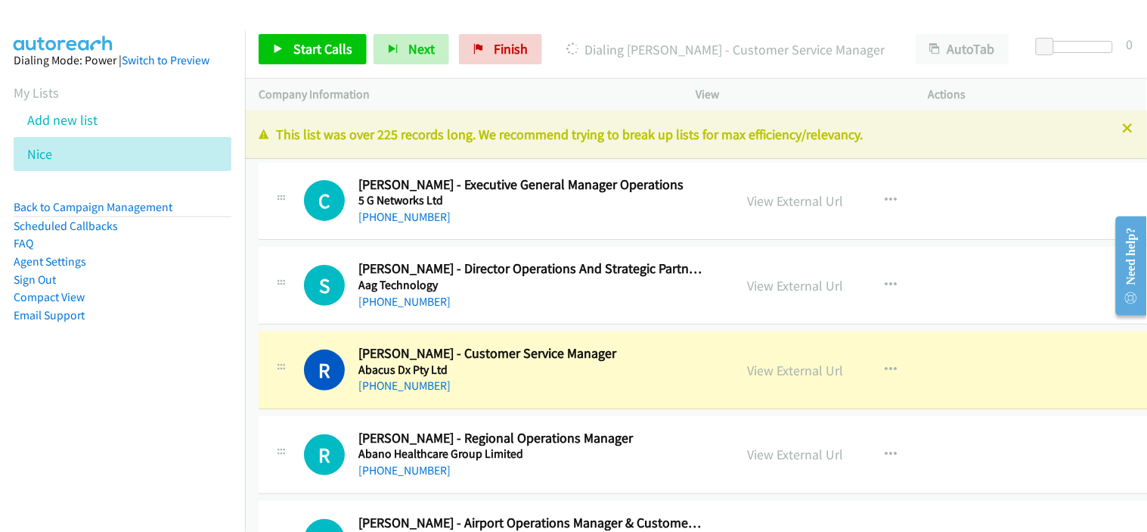
click at [495, 212] on div "+61 447 462 000" at bounding box center [531, 217] width 346 height 18
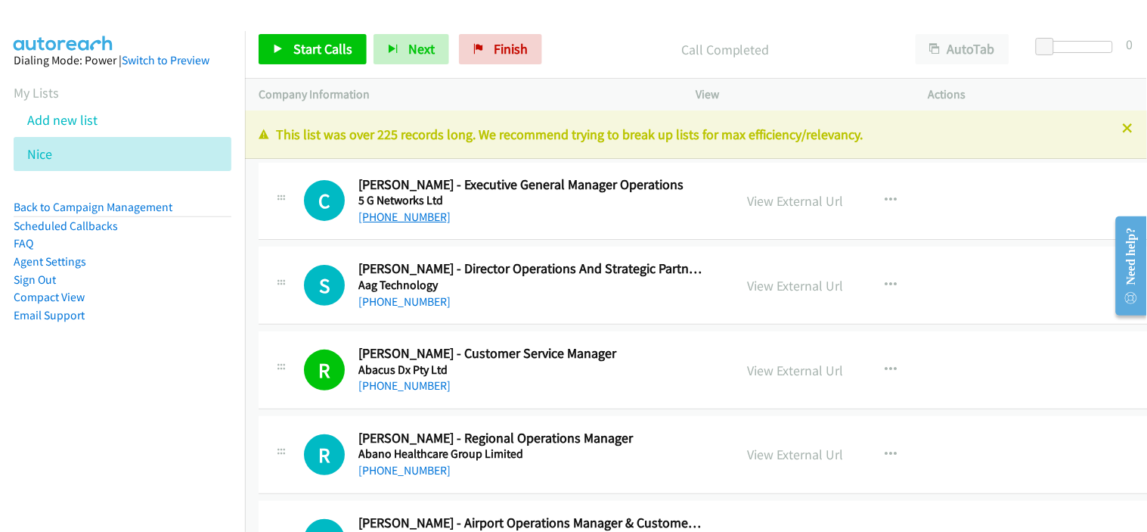
click at [389, 219] on link "+61 447 462 000" at bounding box center [404, 216] width 92 height 14
click at [499, 303] on div "+61 423 166 046" at bounding box center [531, 302] width 346 height 18
click at [423, 303] on link "+61 423 166 046" at bounding box center [404, 301] width 92 height 14
click at [492, 296] on div "+61 423 166 046" at bounding box center [531, 302] width 346 height 18
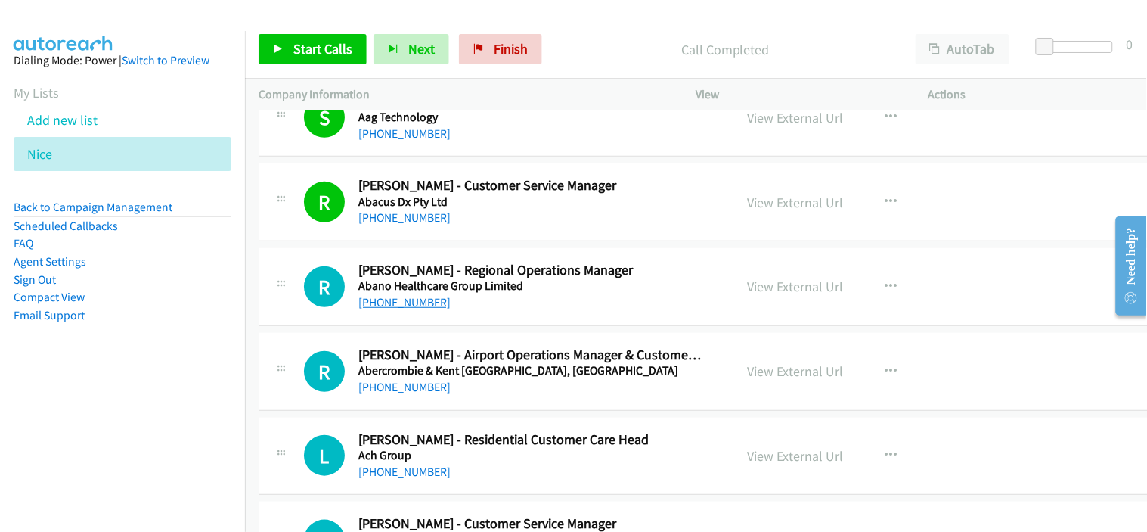
click at [409, 296] on link "+61 427 365 798" at bounding box center [404, 302] width 92 height 14
click at [503, 318] on div "R Callback Scheduled Rebecca Nicholson - Regional Operations Manager Abano Heal…" at bounding box center [707, 287] width 896 height 78
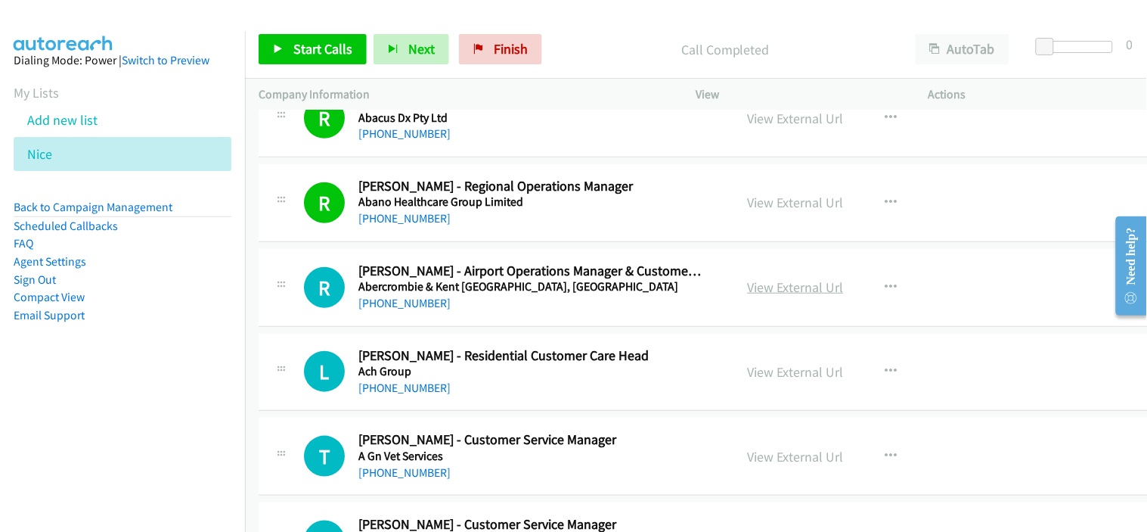
click at [760, 290] on link "View External Url" at bounding box center [796, 286] width 96 height 17
click at [425, 301] on link "+61 2 9007 9868" at bounding box center [404, 303] width 92 height 14
click at [470, 304] on div "+61 2 9007 9868" at bounding box center [531, 303] width 346 height 18
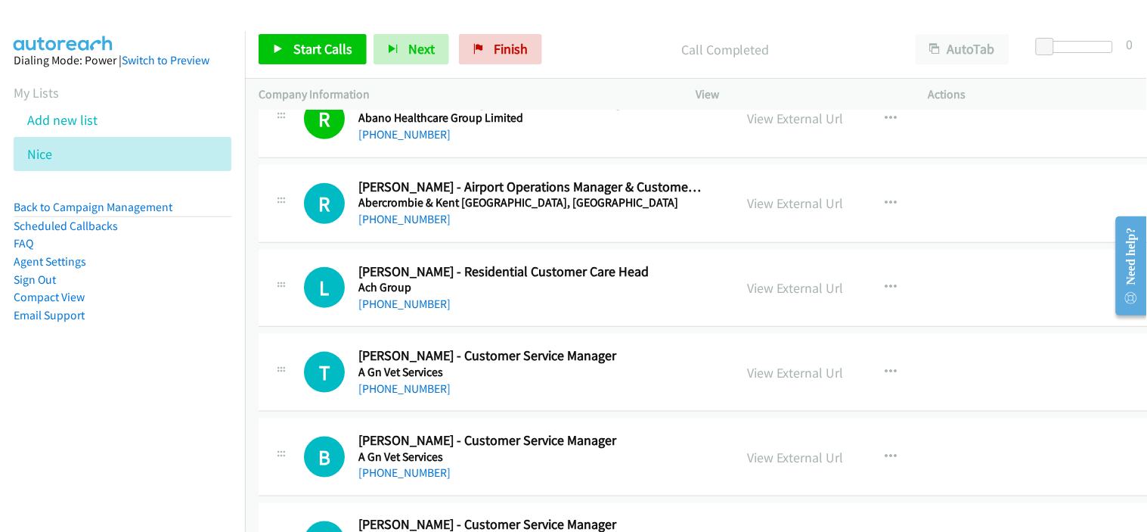
scroll to position [420, 0]
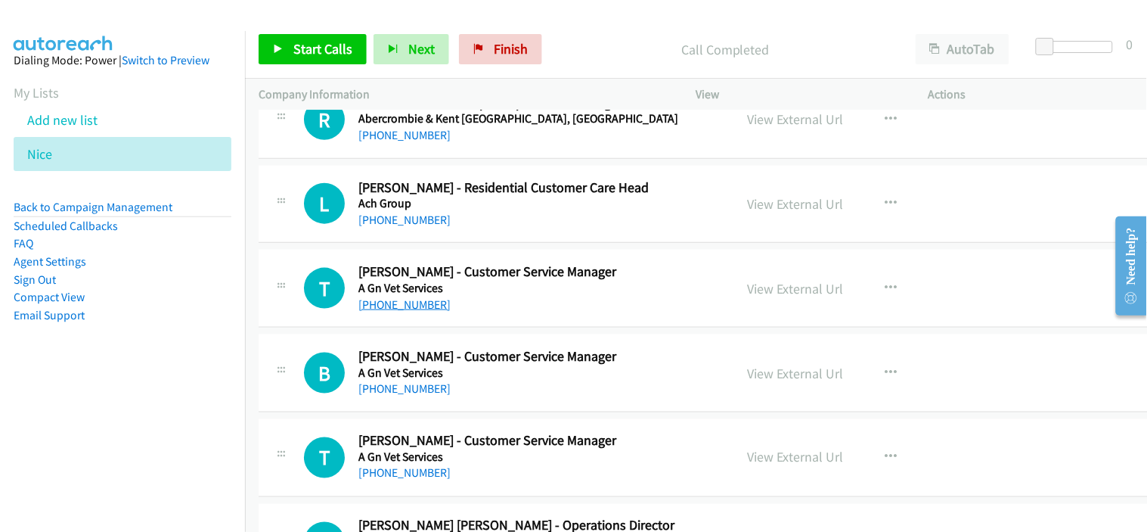
click at [410, 306] on link "+61 428 276 077" at bounding box center [404, 304] width 92 height 14
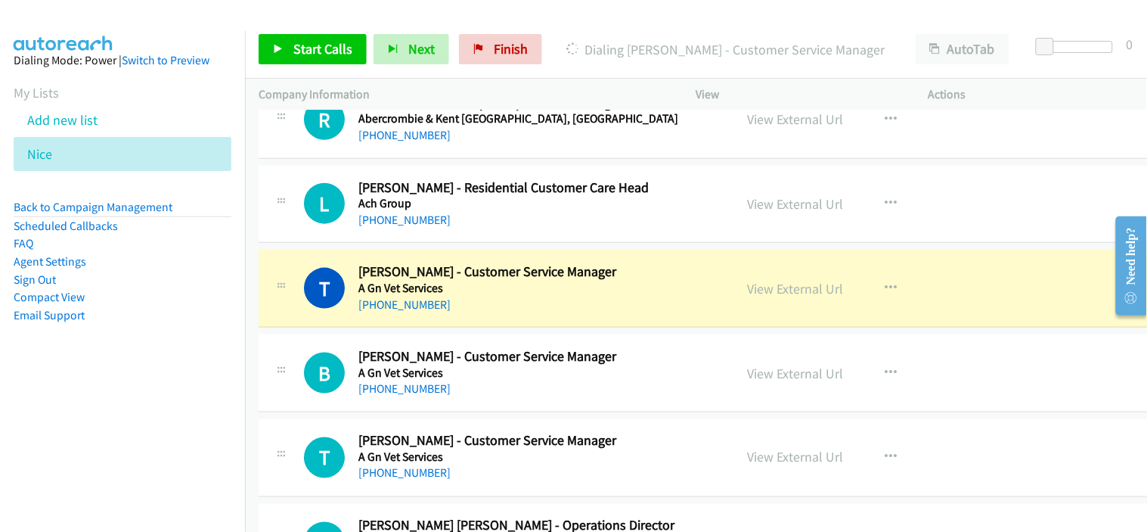
click at [499, 300] on div "+61 428 276 077" at bounding box center [531, 305] width 346 height 18
click at [800, 288] on link "View External Url" at bounding box center [796, 288] width 96 height 17
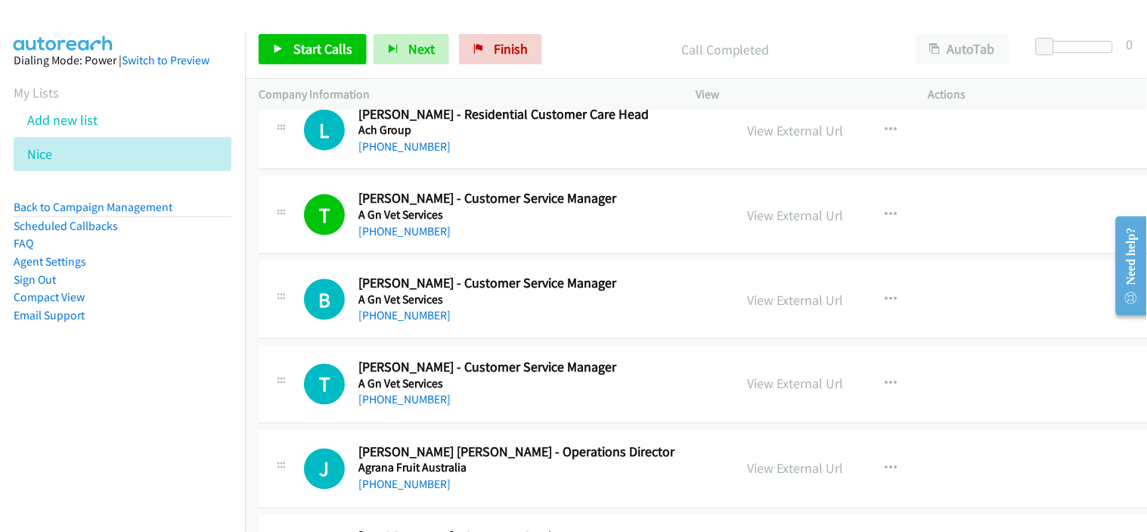
scroll to position [504, 0]
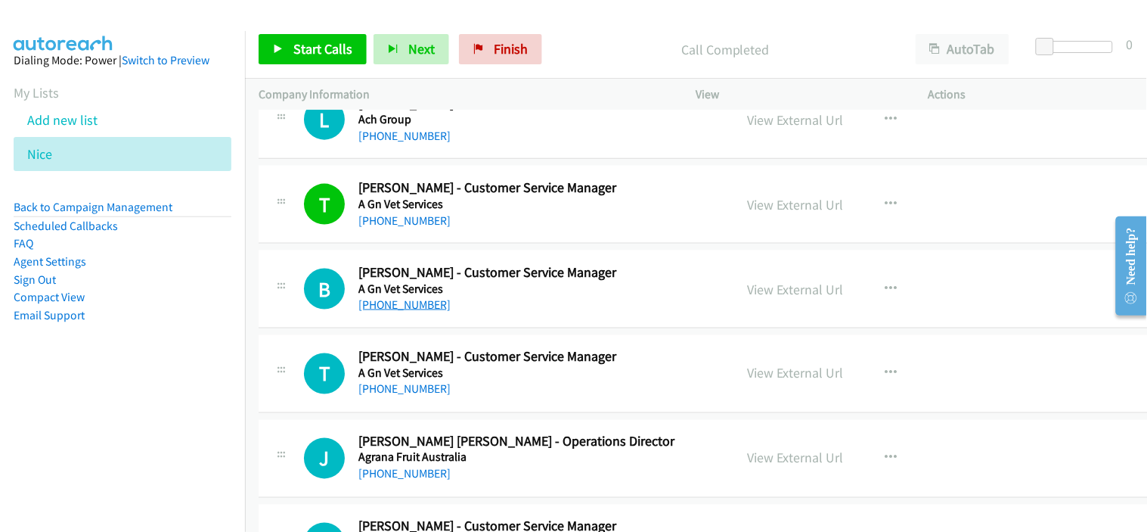
click at [412, 302] on link "+61 487 952 522" at bounding box center [404, 304] width 92 height 14
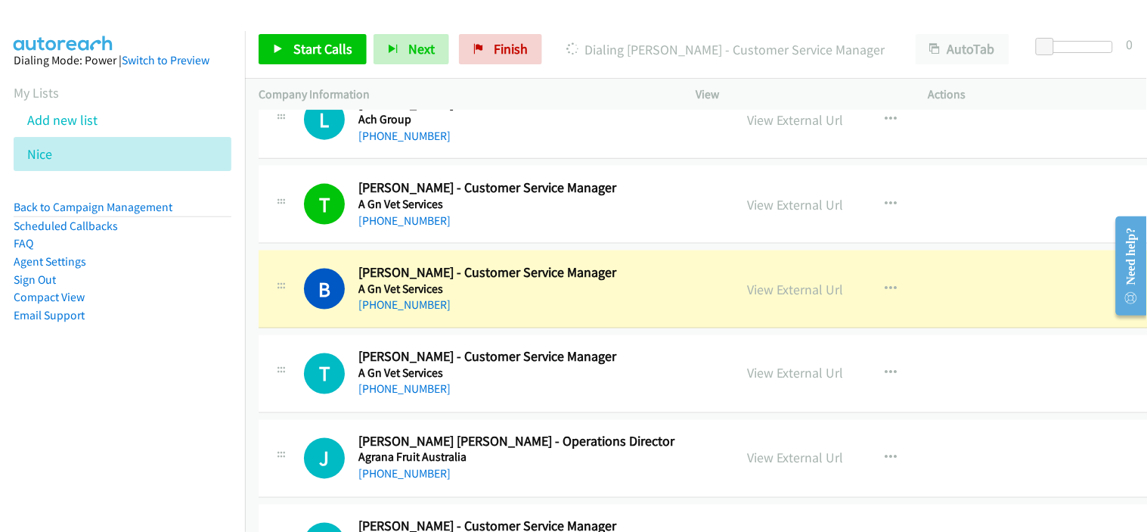
click at [504, 312] on div "+61 487 952 522" at bounding box center [531, 305] width 346 height 18
click at [811, 290] on link "View External Url" at bounding box center [796, 289] width 96 height 17
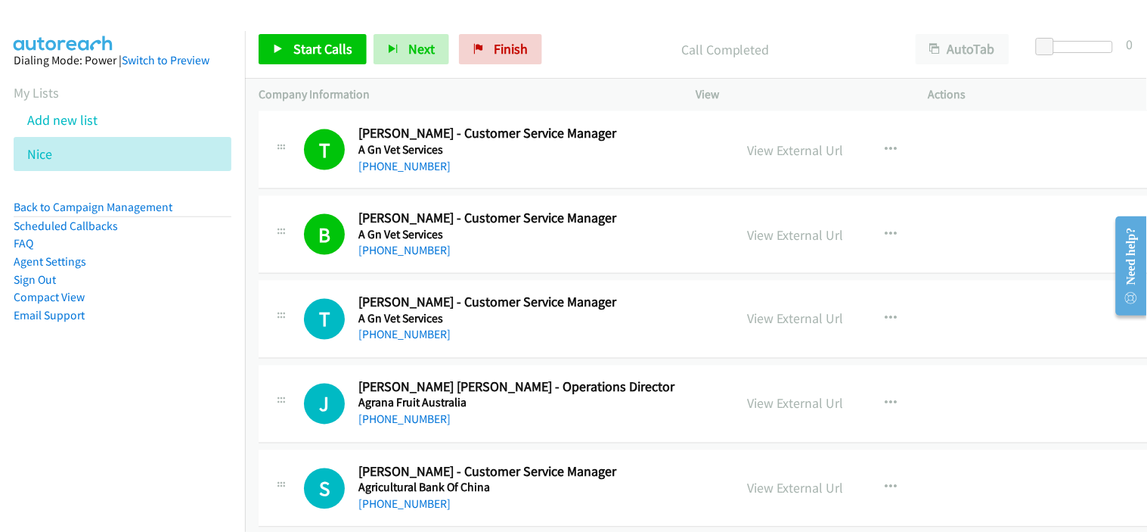
scroll to position [588, 0]
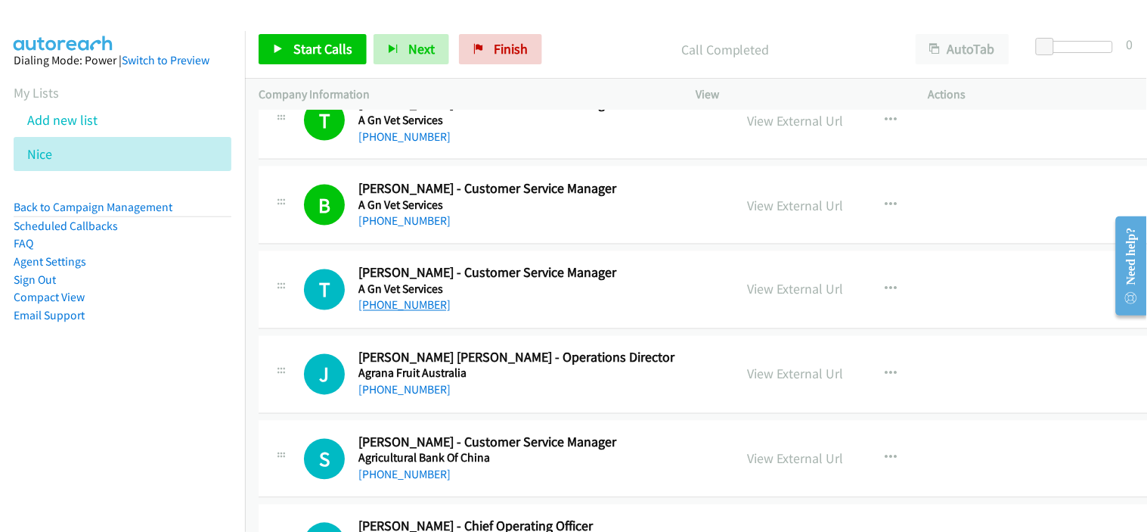
click at [414, 304] on link "+61 2 9476 6233" at bounding box center [404, 305] width 92 height 14
click at [488, 308] on div "+61 2 9476 6233" at bounding box center [531, 305] width 346 height 18
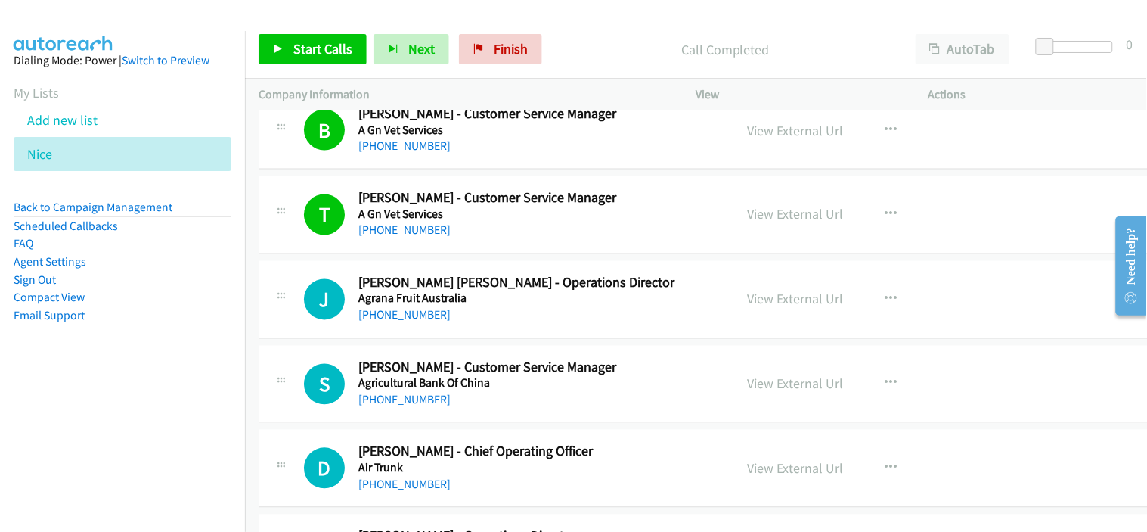
scroll to position [671, 0]
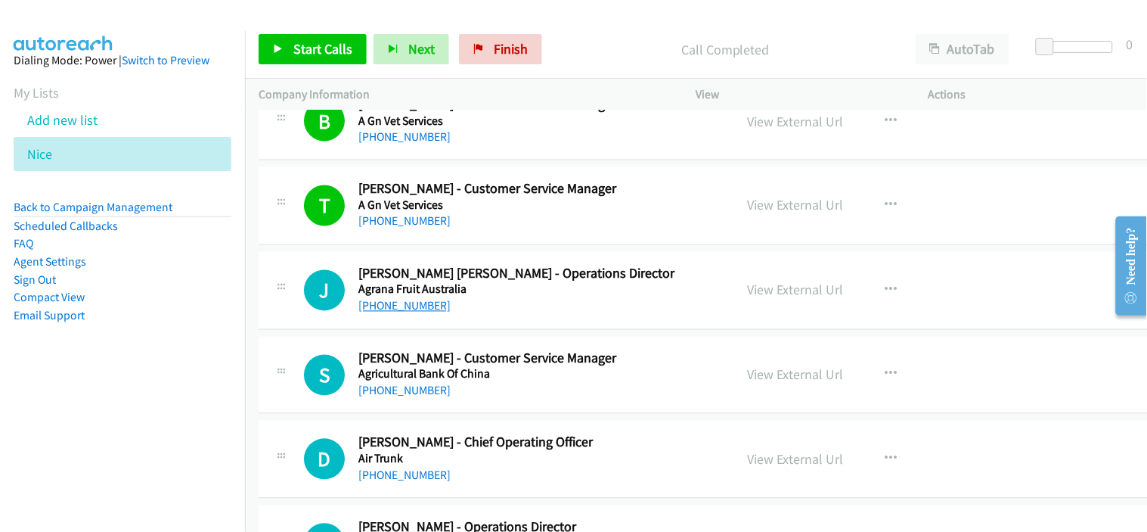
click at [420, 306] on link "+61 498 017 050" at bounding box center [404, 306] width 92 height 14
click at [496, 325] on div "J Callback Scheduled Jason Reith Wood - Operations Director Agrana Fruit Austra…" at bounding box center [707, 291] width 896 height 78
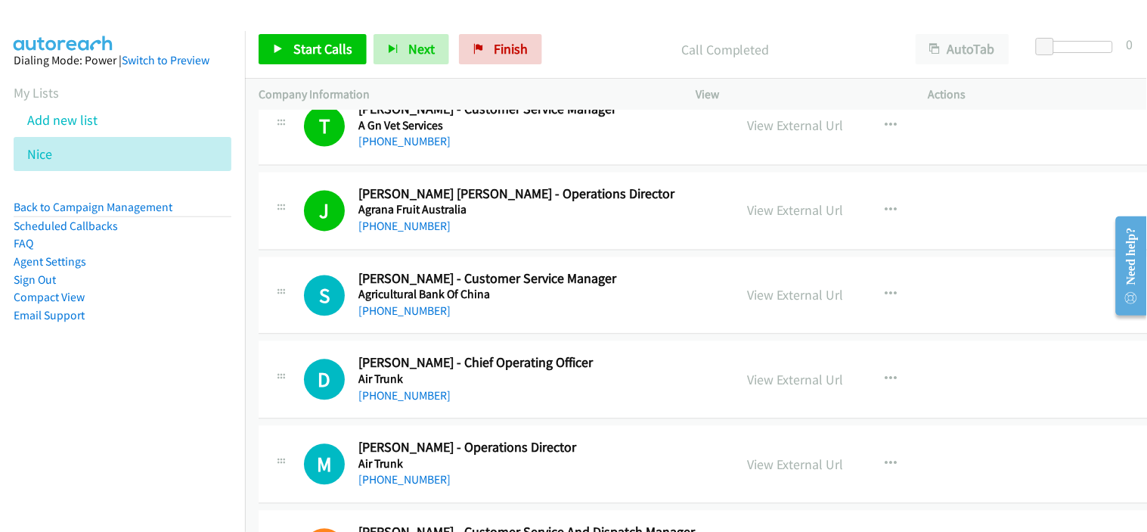
scroll to position [756, 0]
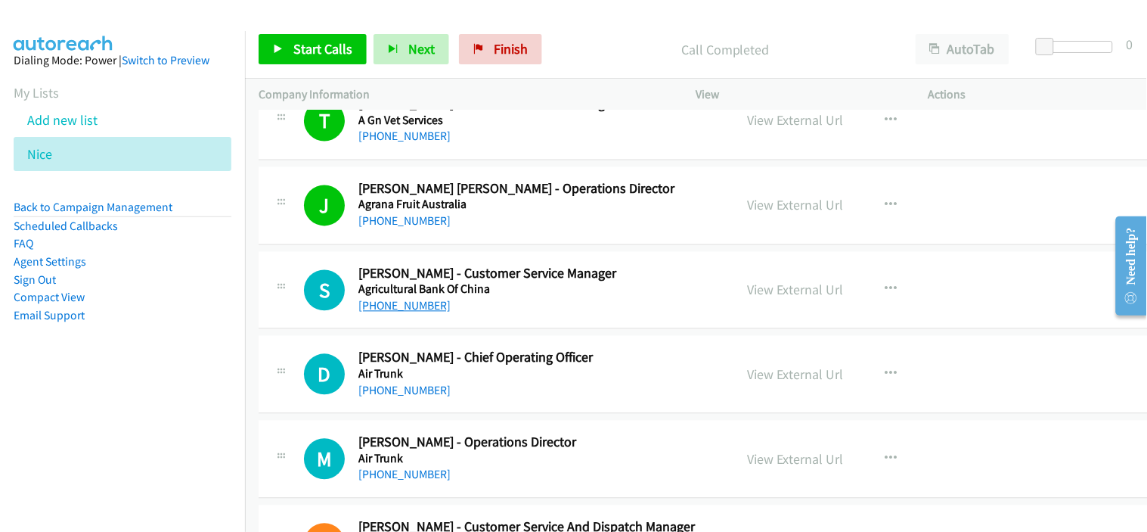
click at [422, 309] on link "+61 413 472 633" at bounding box center [404, 306] width 92 height 14
drag, startPoint x: 465, startPoint y: 387, endPoint x: 474, endPoint y: 379, distance: 12.3
click at [465, 387] on div "+61 448 885 101" at bounding box center [531, 391] width 346 height 18
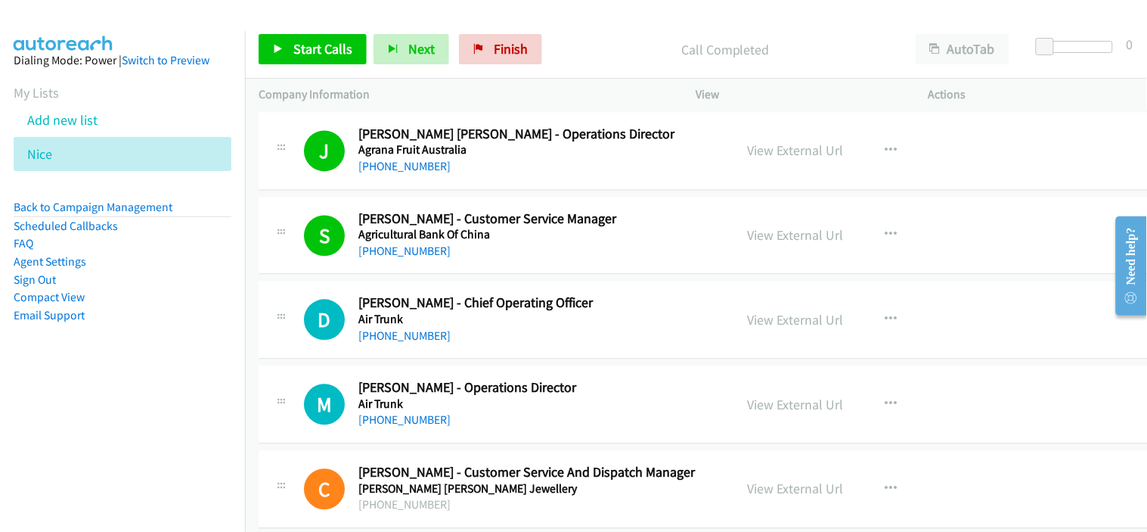
scroll to position [840, 0]
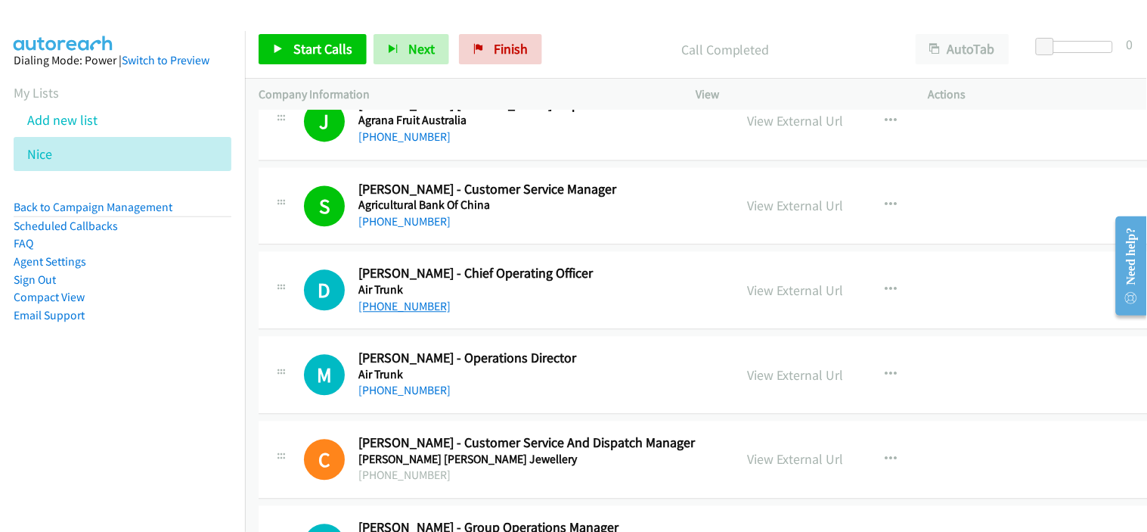
click at [416, 308] on link "+61 448 885 101" at bounding box center [404, 306] width 92 height 14
click at [490, 330] on td "D Callback Scheduled Dana Adams - Chief Operating Officer Air Trunk Australia/S…" at bounding box center [706, 291] width 923 height 85
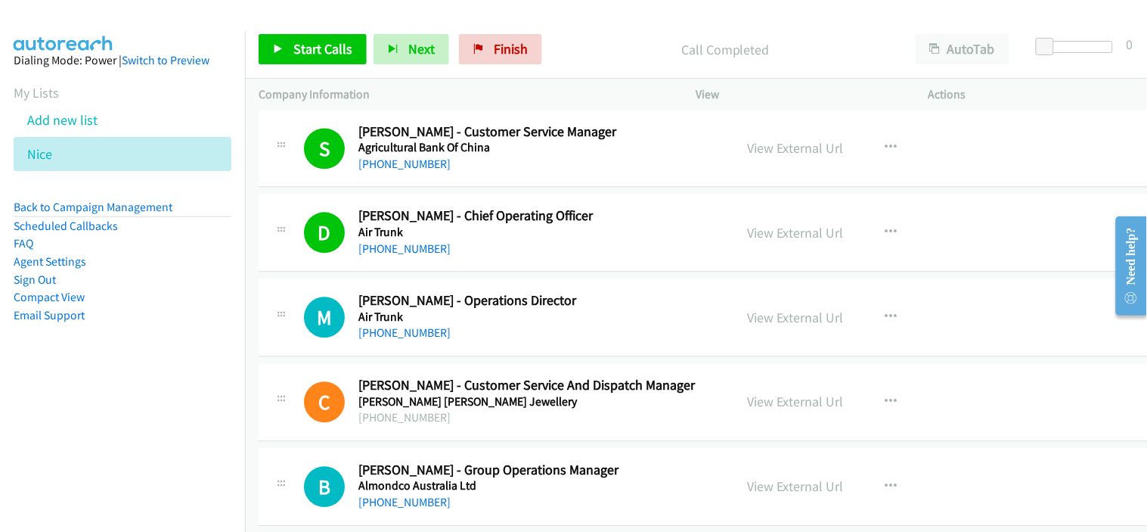
scroll to position [924, 0]
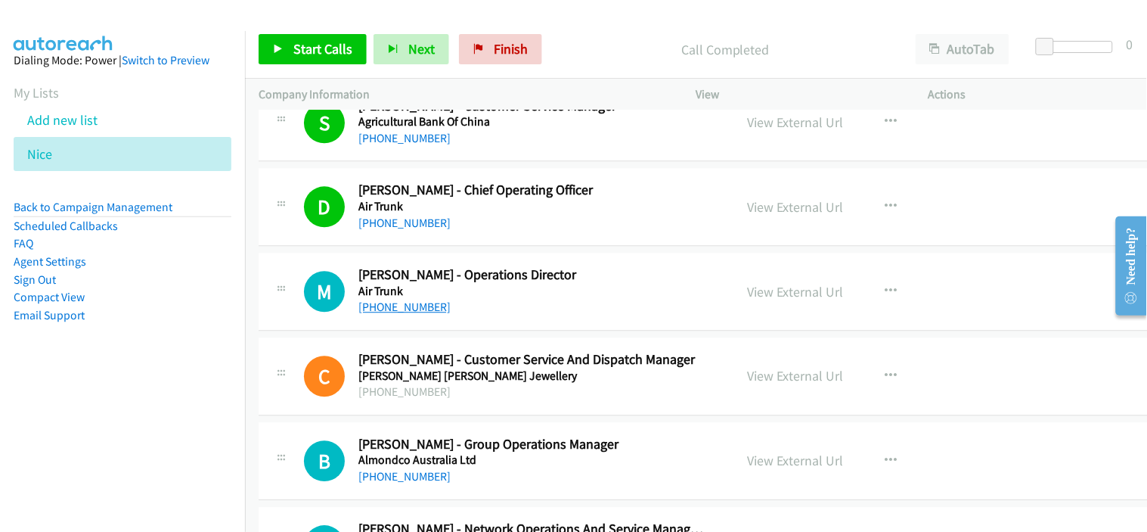
click at [429, 308] on link "+61 413 793 336" at bounding box center [404, 306] width 92 height 14
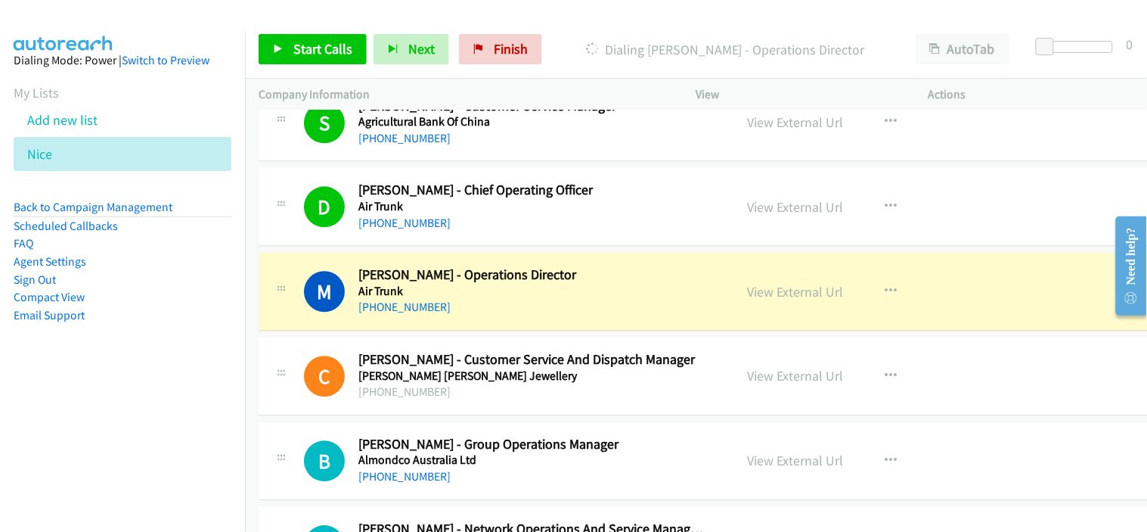
click at [492, 316] on div "M Callback Scheduled Matthew Perry - Operations Director Air Trunk Australia/Sy…" at bounding box center [707, 292] width 896 height 78
click at [789, 288] on link "View External Url" at bounding box center [796, 291] width 96 height 17
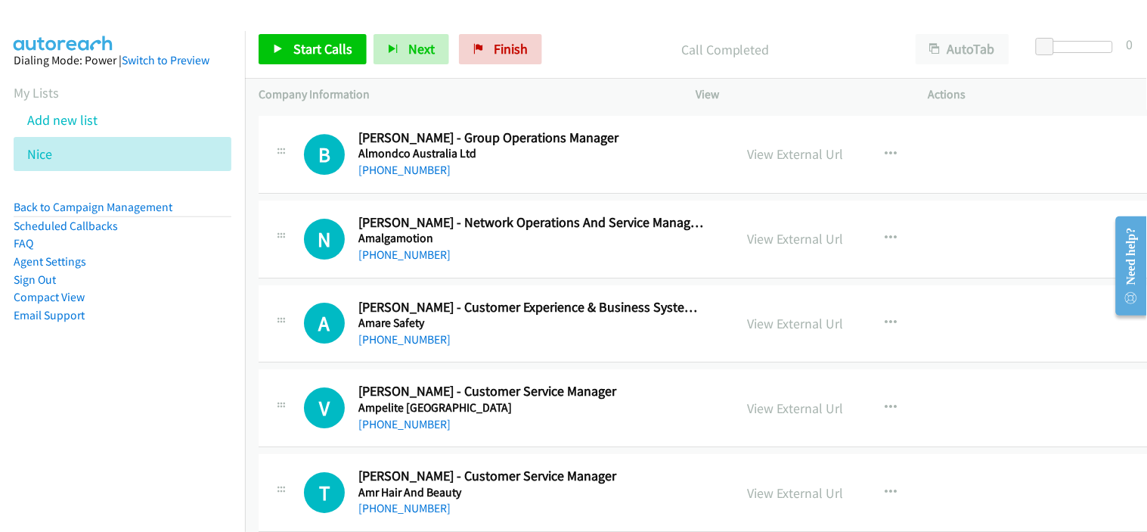
scroll to position [1260, 0]
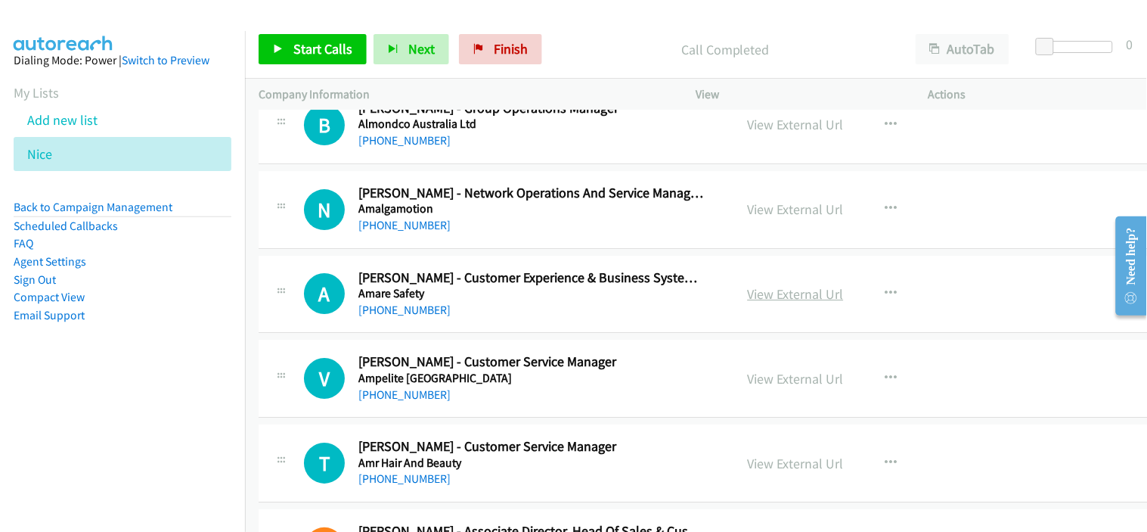
click at [766, 290] on link "View External Url" at bounding box center [796, 293] width 96 height 17
click at [419, 309] on link "+61 438 350 952" at bounding box center [404, 309] width 92 height 14
click at [501, 318] on div "+61 438 350 952" at bounding box center [531, 310] width 346 height 18
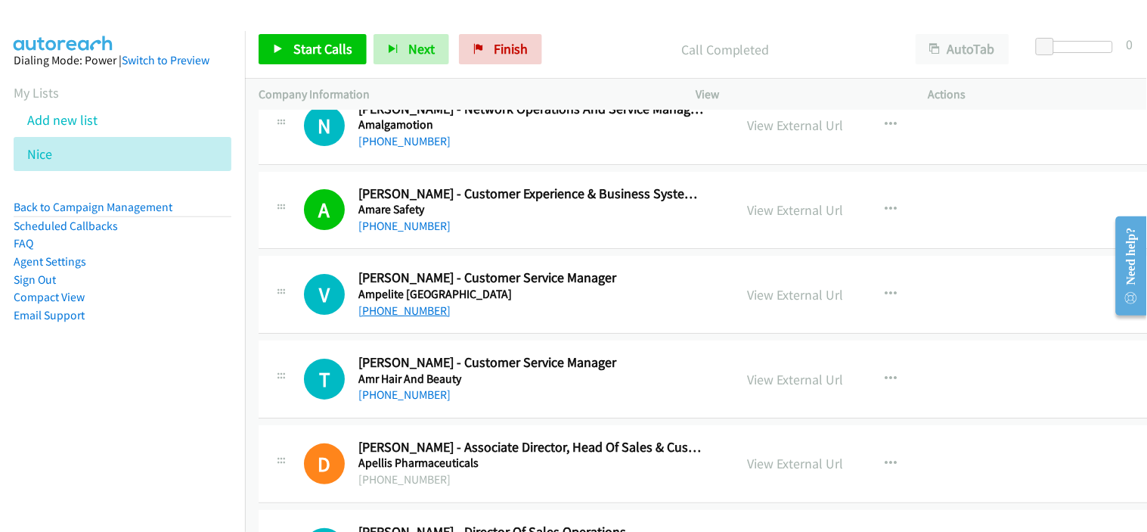
click at [416, 311] on link "+61 2 9625 7200" at bounding box center [404, 310] width 92 height 14
click at [479, 389] on div "+61 2 9479 7777" at bounding box center [531, 395] width 346 height 18
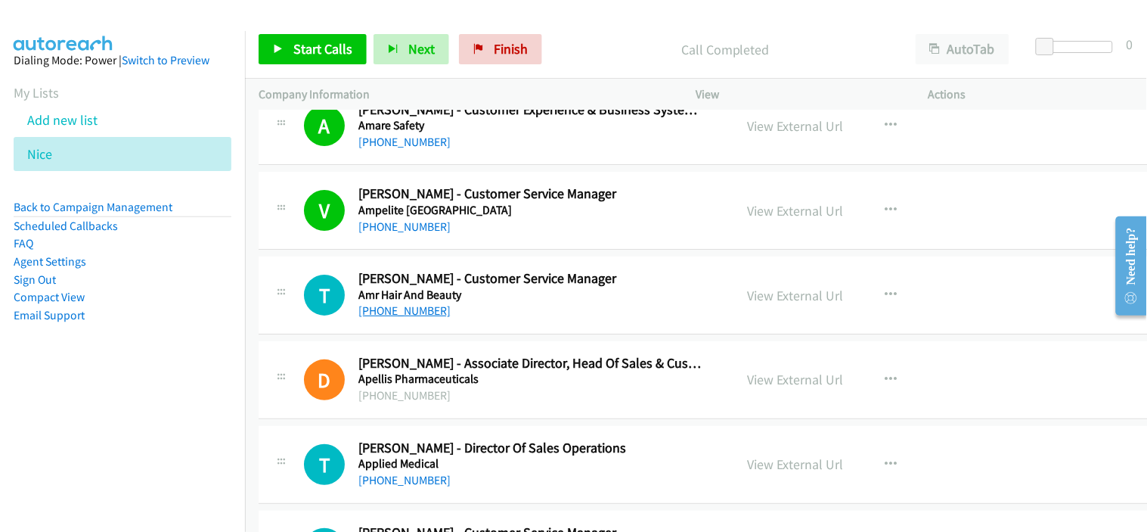
click at [416, 306] on link "+61 2 9479 7777" at bounding box center [404, 310] width 92 height 14
click at [476, 320] on div "T Callback Scheduled Taylor Howarth - Customer Service Manager Amr Hair And Bea…" at bounding box center [707, 295] width 896 height 78
click at [426, 312] on link "+61 2 9479 7777" at bounding box center [404, 310] width 92 height 14
click at [474, 418] on div "D Callback Scheduled Danny La Fontaine - Associate Director, Head Of Sales & Cu…" at bounding box center [707, 380] width 896 height 78
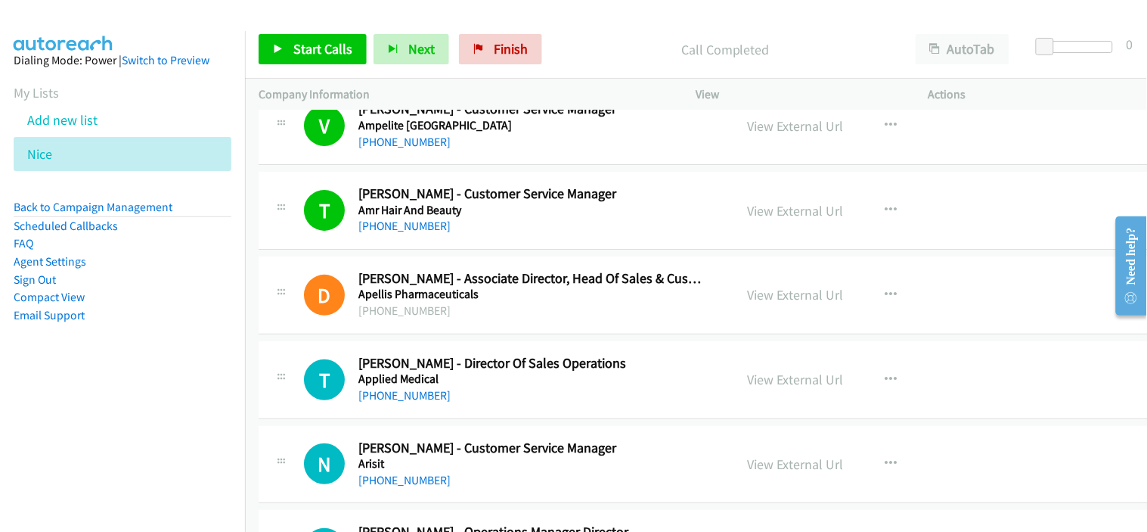
scroll to position [1596, 0]
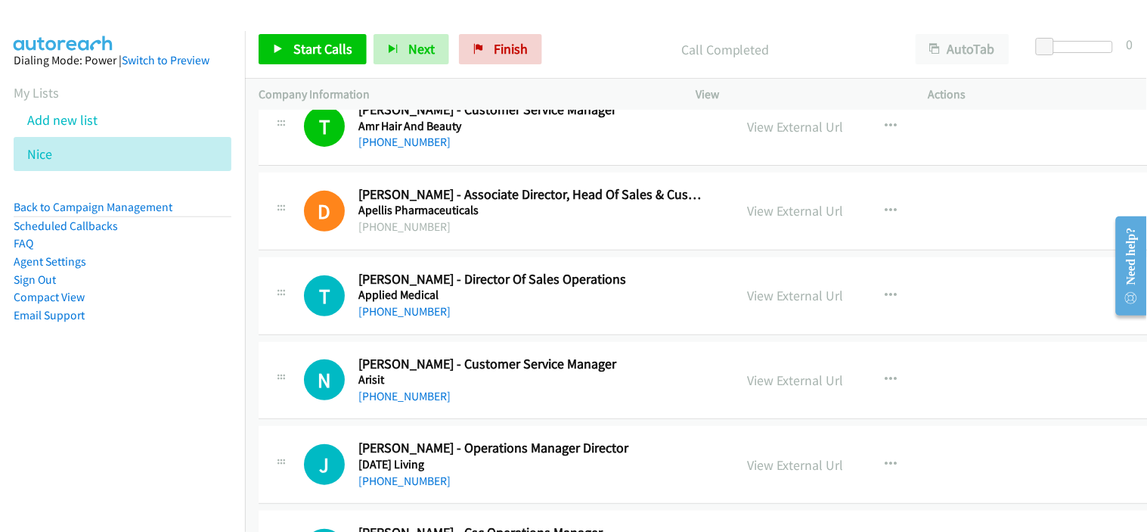
drag, startPoint x: 382, startPoint y: 394, endPoint x: 474, endPoint y: 396, distance: 92.3
click at [382, 394] on link "+61 3 9768 0826" at bounding box center [404, 396] width 92 height 14
click at [495, 406] on div "N Callback Scheduled Naida Luxford - Customer Service Manager Arisit Australia/…" at bounding box center [707, 381] width 896 height 78
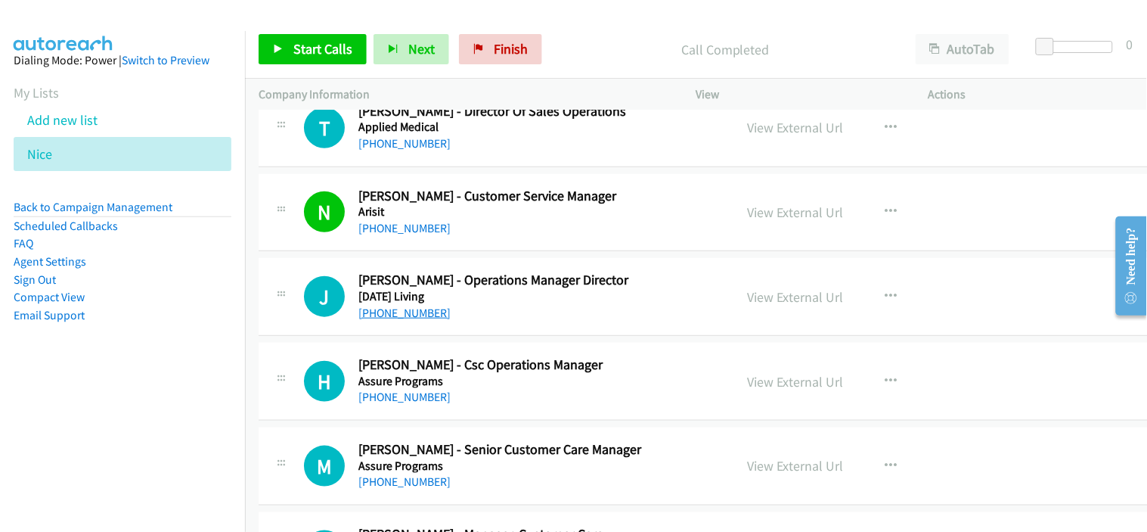
click at [428, 315] on link "+61 437 995 003" at bounding box center [404, 313] width 92 height 14
click at [480, 393] on div "+61 407 640 262" at bounding box center [531, 397] width 346 height 18
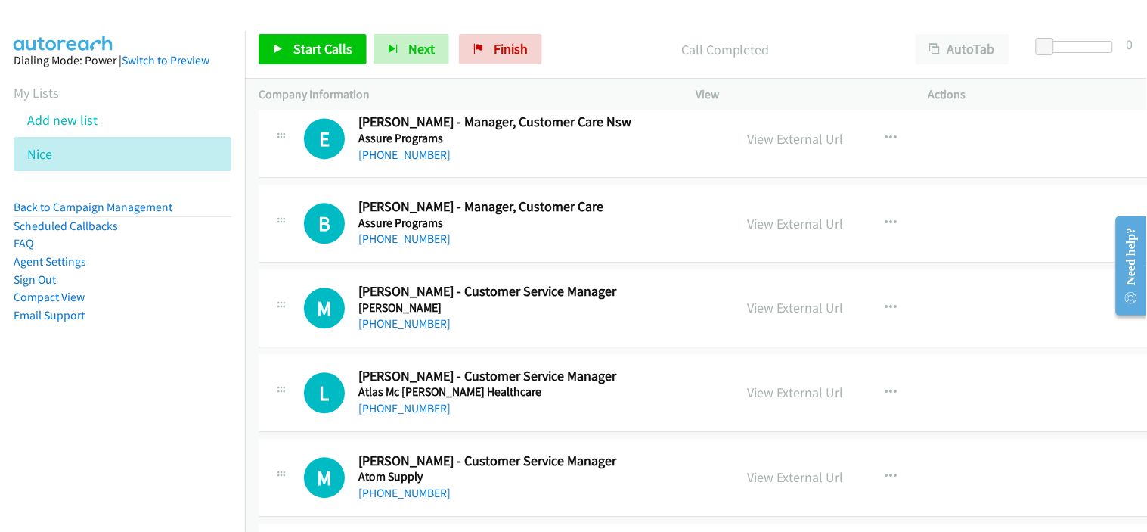
scroll to position [2353, 0]
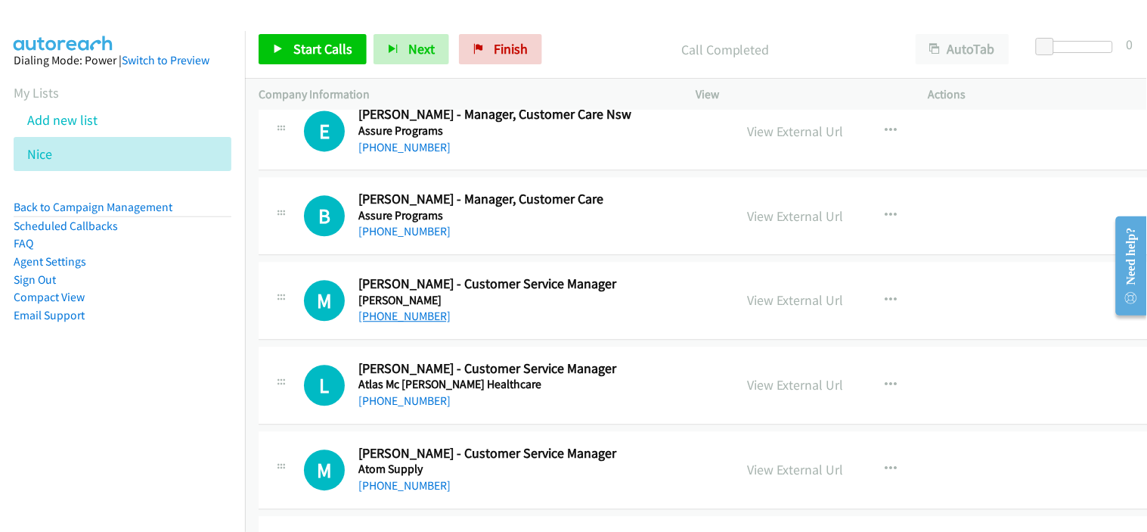
click at [424, 320] on link "+61 400 721 603" at bounding box center [404, 316] width 92 height 14
click at [477, 398] on div "+61 408 817 103" at bounding box center [531, 401] width 346 height 18
click at [414, 406] on link "+61 408 817 103" at bounding box center [404, 400] width 92 height 14
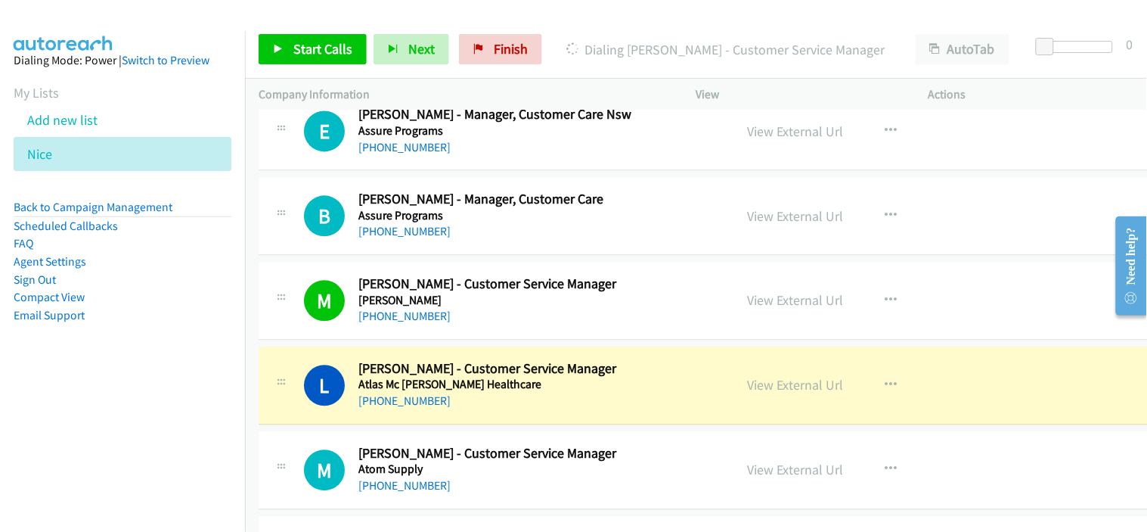
drag, startPoint x: 505, startPoint y: 392, endPoint x: 685, endPoint y: 405, distance: 180.4
click at [505, 392] on div "+61 408 817 103" at bounding box center [531, 401] width 346 height 18
click at [796, 390] on link "View External Url" at bounding box center [796, 384] width 96 height 17
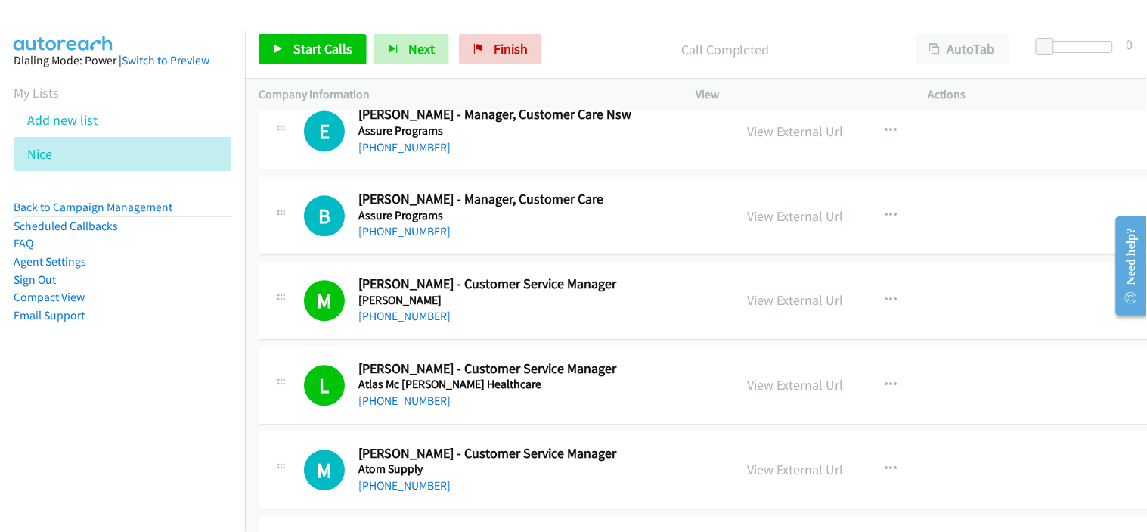
scroll to position [2436, 0]
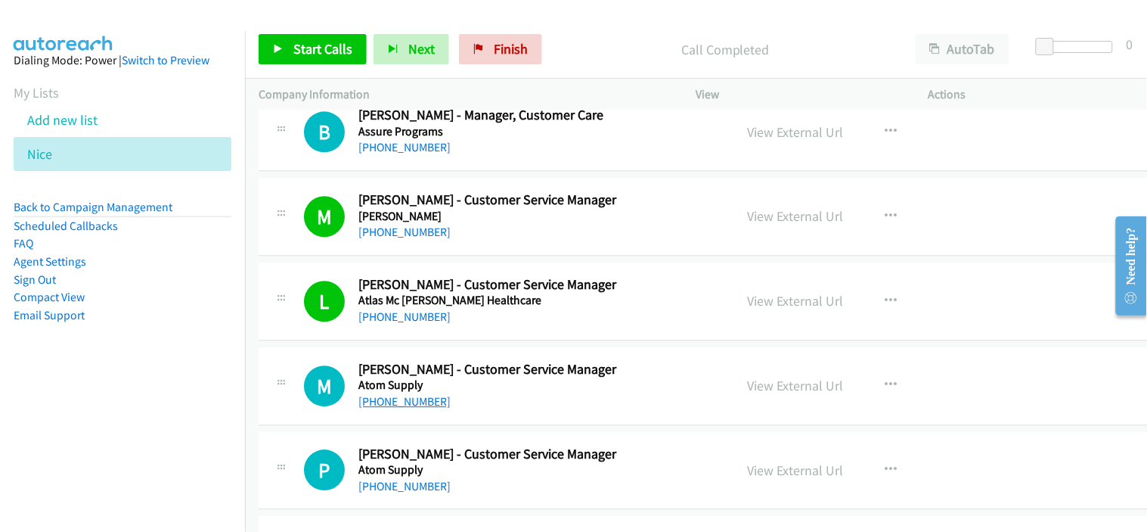
click at [404, 404] on link "+61 7 3194 4200" at bounding box center [404, 401] width 92 height 14
click at [463, 410] on div "+61 7 3194 4200" at bounding box center [531, 401] width 346 height 18
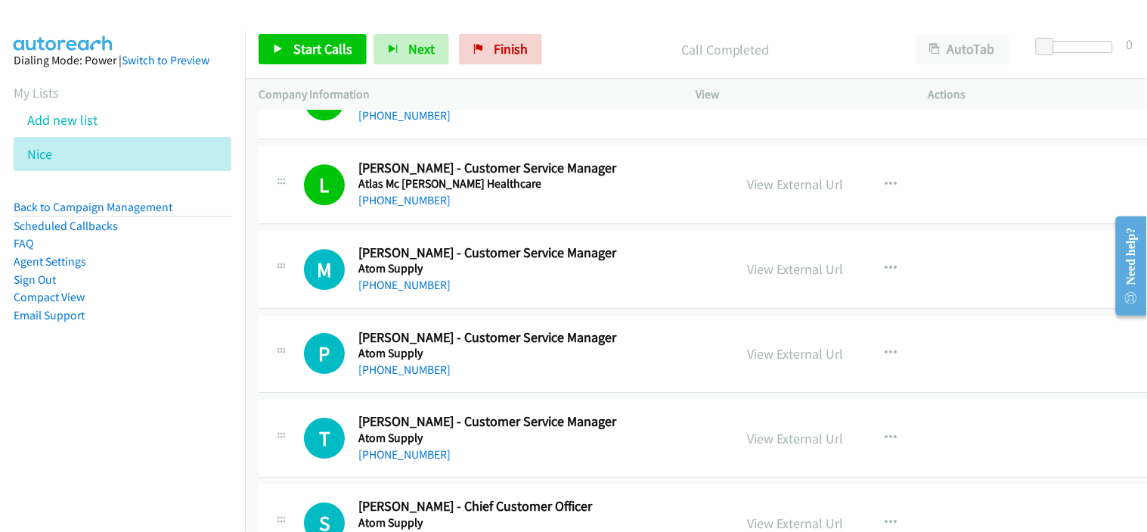
scroll to position [2604, 0]
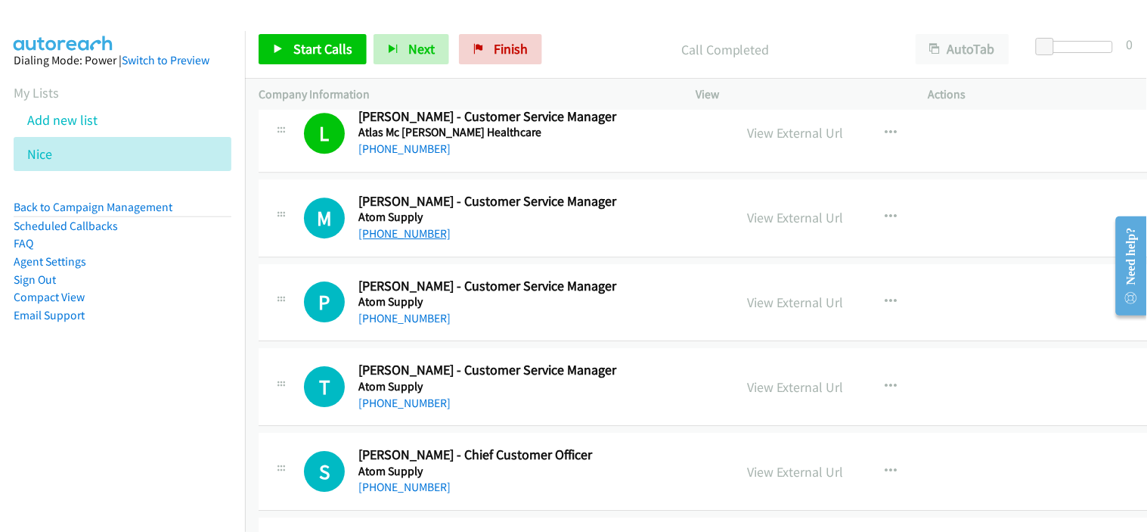
click at [423, 234] on link "+61 7 3194 4200" at bounding box center [404, 233] width 92 height 14
click at [487, 323] on div "+61 8 9351 3668" at bounding box center [531, 318] width 346 height 18
click at [416, 320] on link "+61 8 9351 3668" at bounding box center [404, 318] width 92 height 14
click at [482, 398] on div "+61 7 4837 1300" at bounding box center [531, 403] width 346 height 18
click at [500, 312] on div "+61 8 9351 3668" at bounding box center [531, 318] width 346 height 18
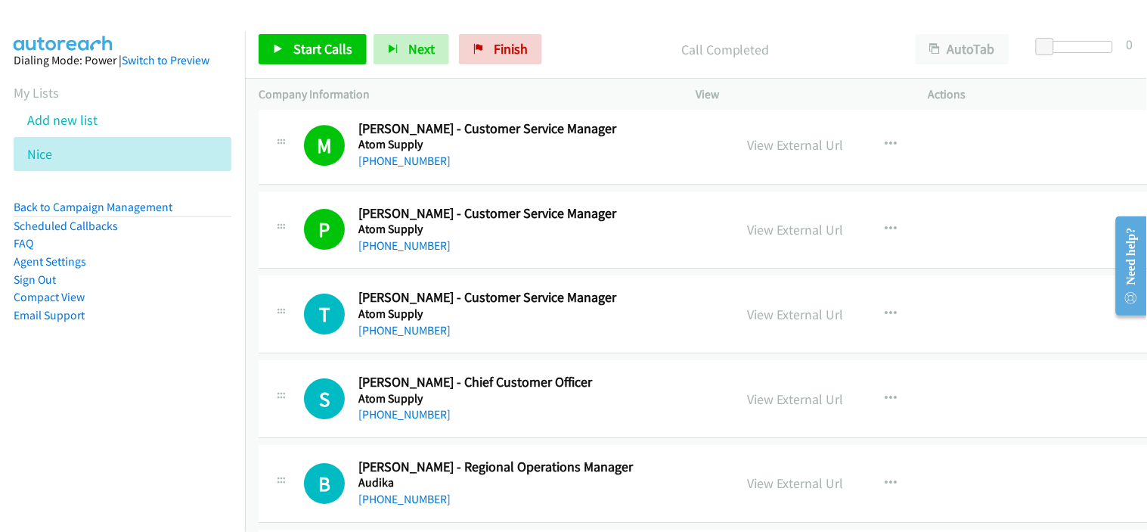
scroll to position [2688, 0]
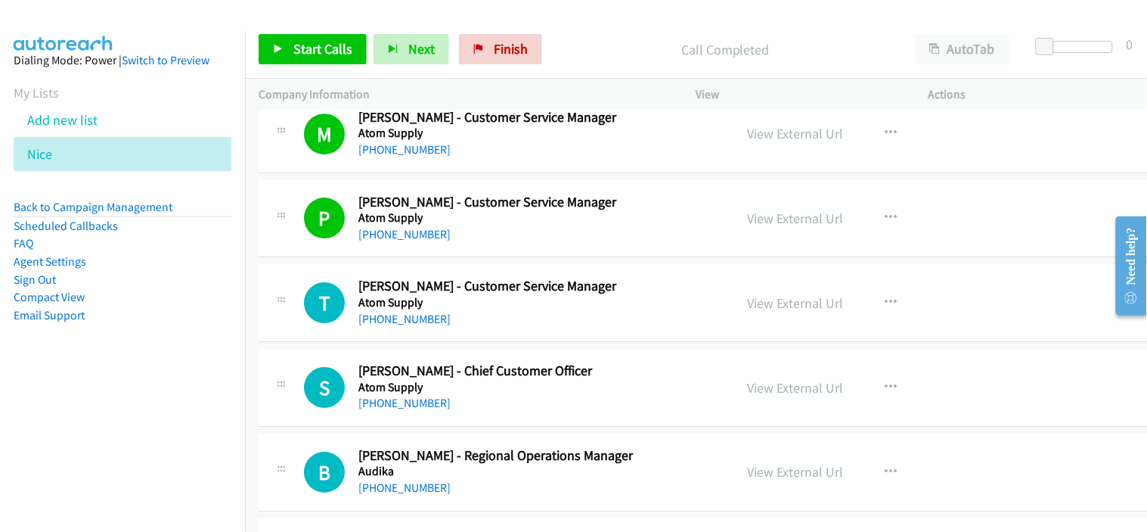
click at [427, 319] on link "+61 7 4837 1300" at bounding box center [404, 319] width 92 height 14
click at [496, 335] on div "T Callback Scheduled Taylah Paull - Customer Service Manager Atom Supply Austra…" at bounding box center [707, 303] width 896 height 78
click at [886, 299] on icon "button" at bounding box center [892, 302] width 12 height 12
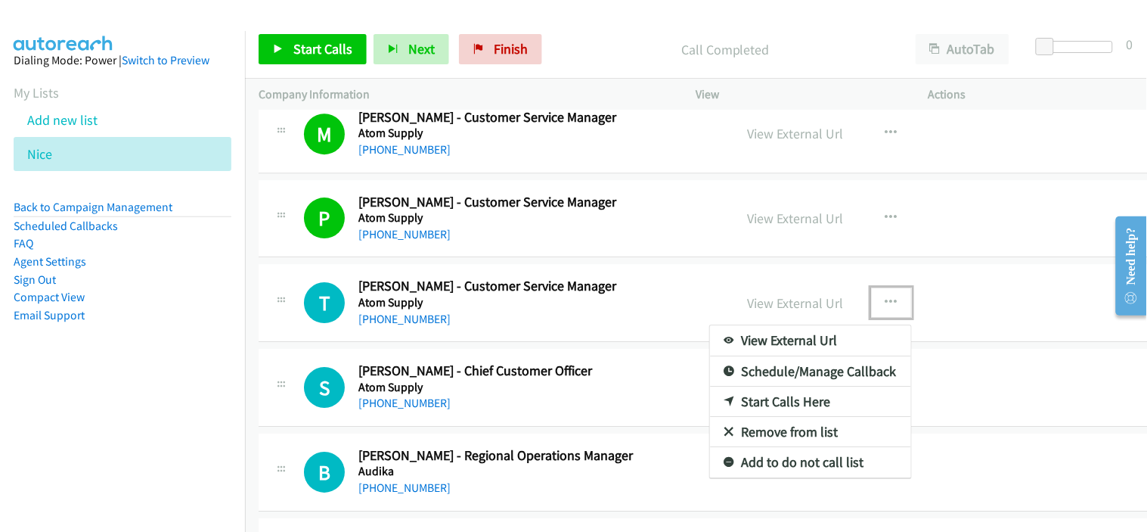
click at [765, 399] on link "Start Calls Here" at bounding box center [810, 401] width 201 height 30
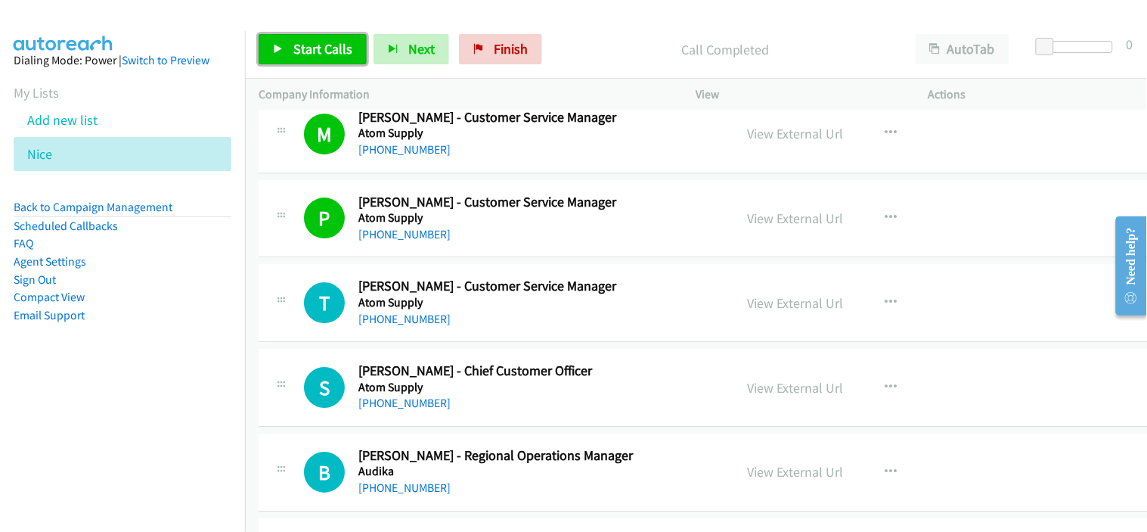
click at [312, 57] on link "Start Calls" at bounding box center [313, 49] width 108 height 30
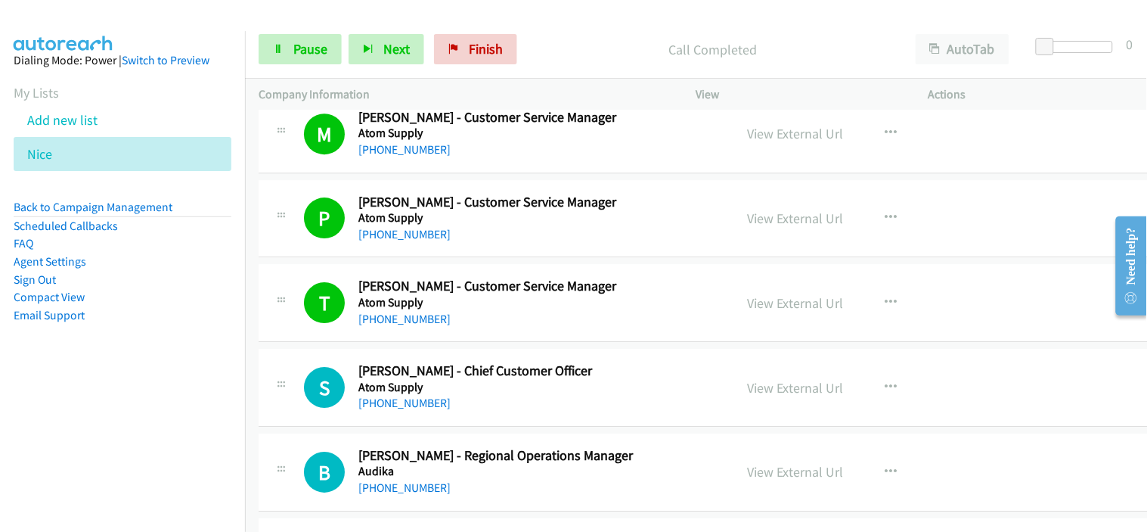
click at [486, 322] on div "+61 7 4837 1300" at bounding box center [531, 319] width 346 height 18
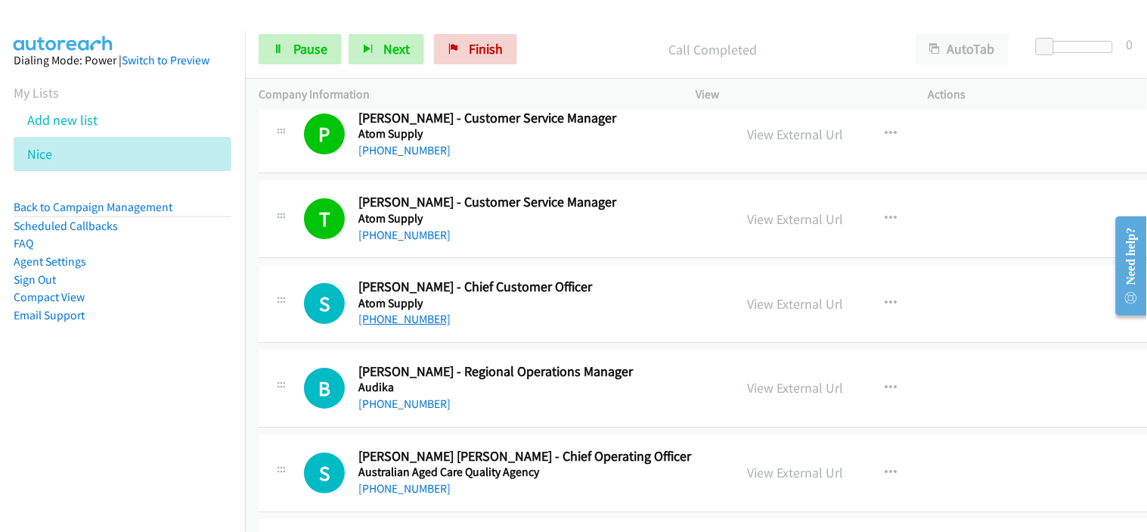
click at [428, 321] on link "+61 437 457 450" at bounding box center [404, 319] width 92 height 14
click at [482, 397] on div "+61 411 659 046" at bounding box center [531, 404] width 346 height 18
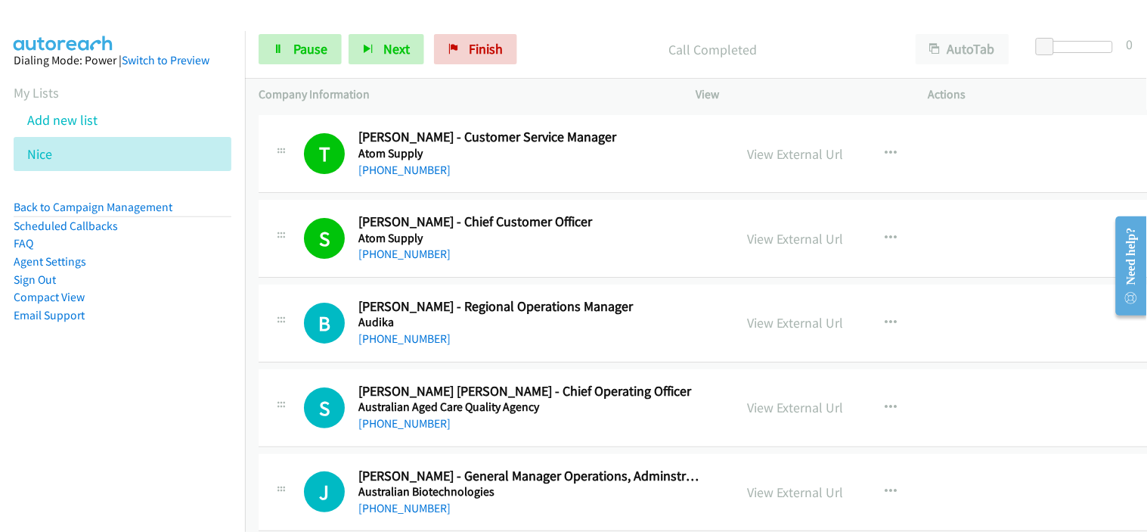
scroll to position [2856, 0]
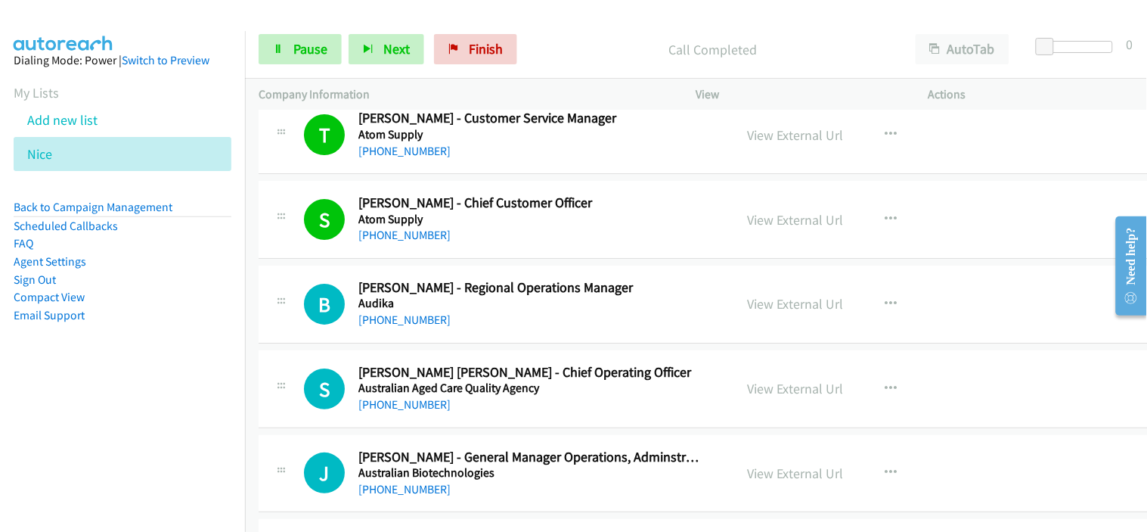
drag, startPoint x: 417, startPoint y: 321, endPoint x: 457, endPoint y: 321, distance: 40.1
click at [417, 321] on link "+61 411 659 046" at bounding box center [404, 319] width 92 height 14
click at [488, 316] on div "+61 411 659 046" at bounding box center [531, 320] width 346 height 18
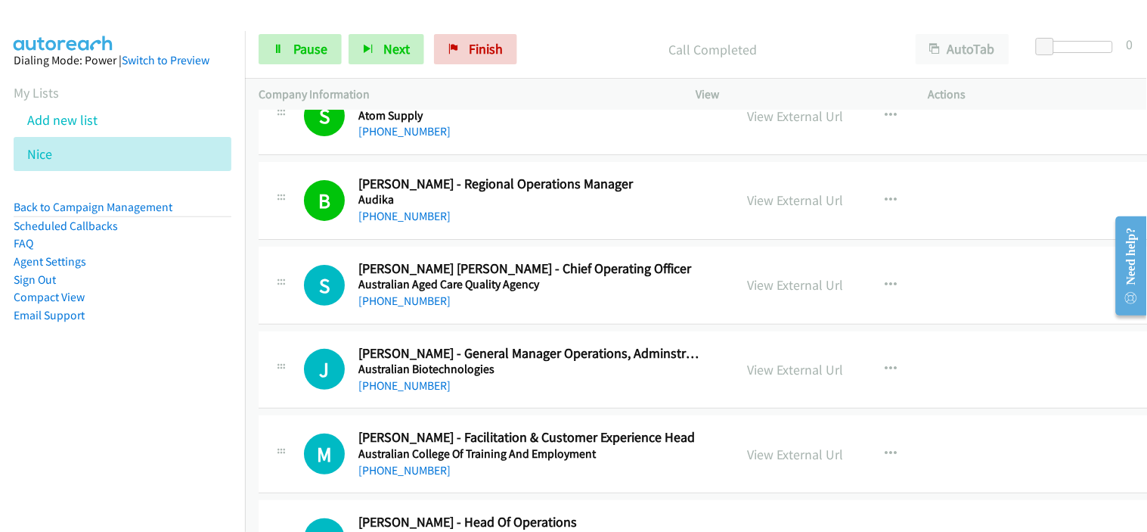
scroll to position [3025, 0]
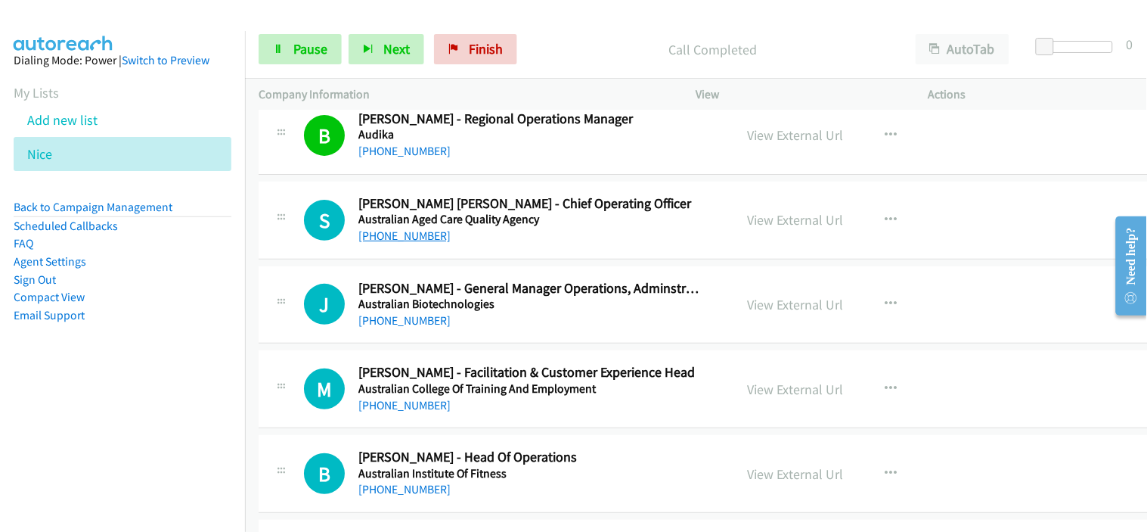
drag, startPoint x: 395, startPoint y: 235, endPoint x: 433, endPoint y: 235, distance: 37.1
click at [395, 235] on link "+61 475 946 645" at bounding box center [404, 235] width 92 height 14
click at [489, 335] on div "J Callback Scheduled John Seo - General Manager Operations, Adminstration & Cli…" at bounding box center [707, 305] width 896 height 78
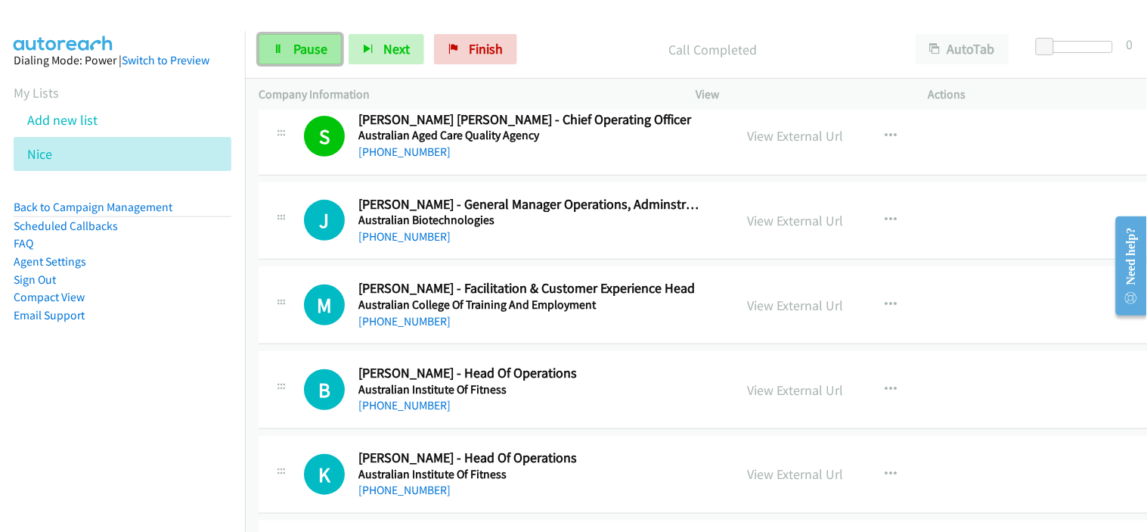
click at [314, 56] on span "Pause" at bounding box center [310, 48] width 34 height 17
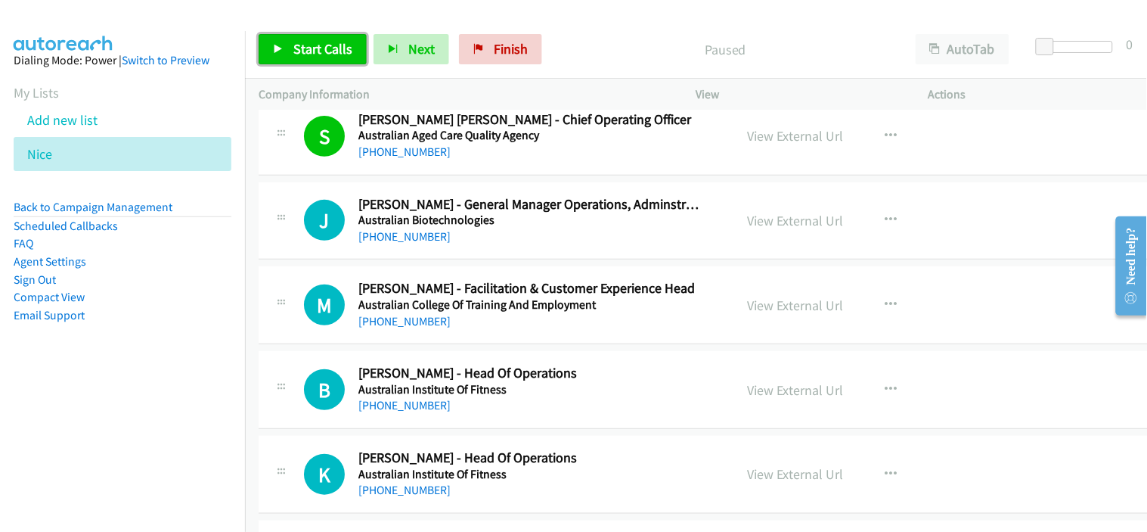
click at [314, 56] on span "Start Calls" at bounding box center [322, 48] width 59 height 17
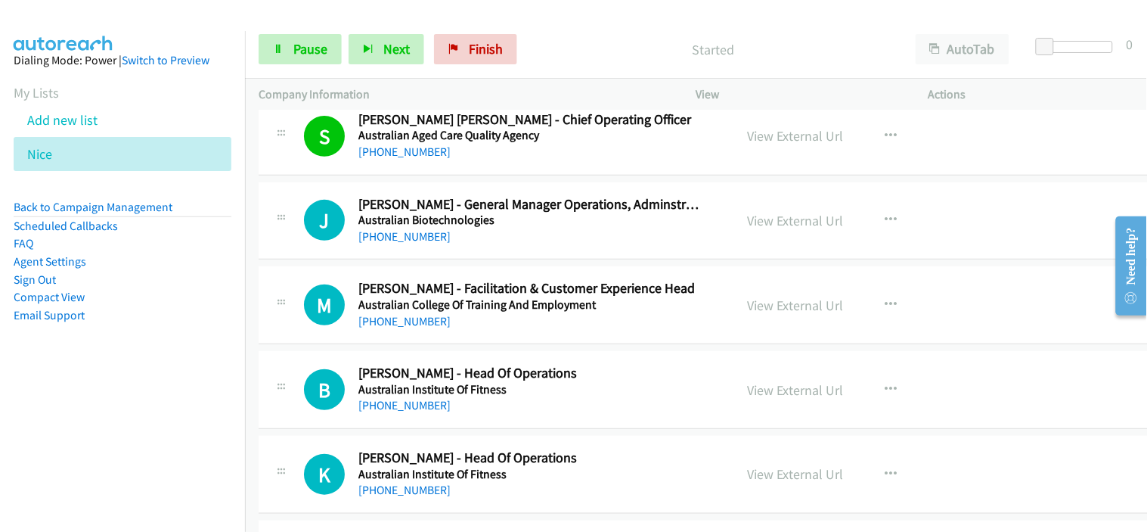
scroll to position [3193, 0]
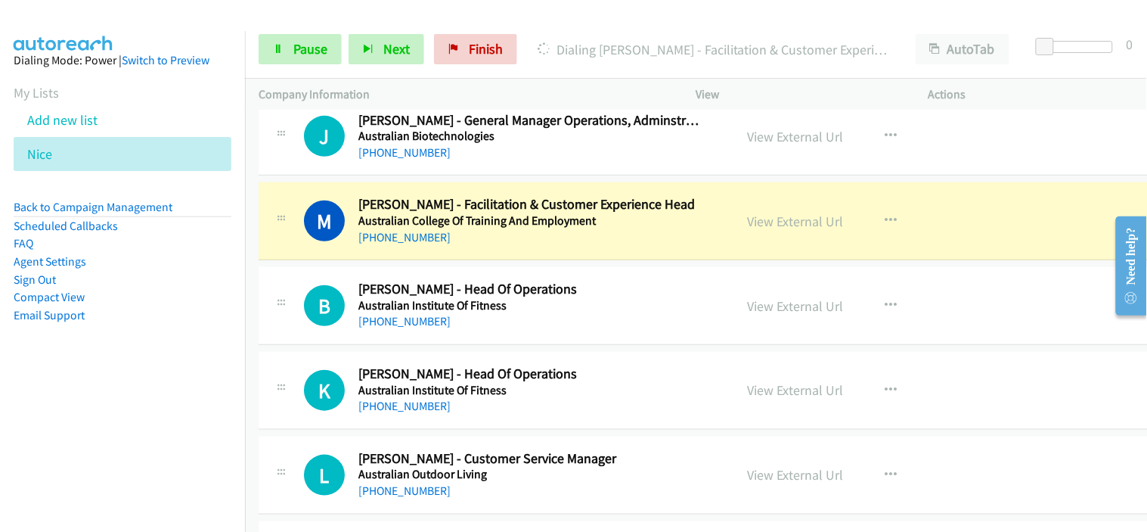
click at [490, 248] on div "M Callback Scheduled Mike Stone - Facilitation & Customer Experience Head Austr…" at bounding box center [707, 221] width 896 height 78
click at [507, 255] on div "M Callback Scheduled Mike Stone - Facilitation & Customer Experience Head Austr…" at bounding box center [707, 221] width 896 height 78
click at [271, 42] on link "Pause" at bounding box center [300, 49] width 83 height 30
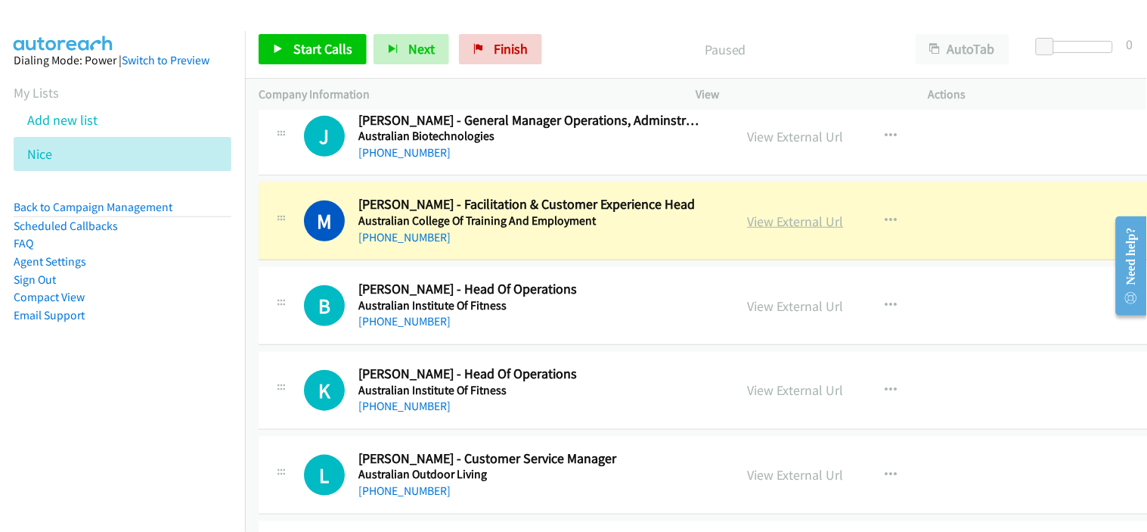
click at [752, 225] on link "View External Url" at bounding box center [796, 220] width 96 height 17
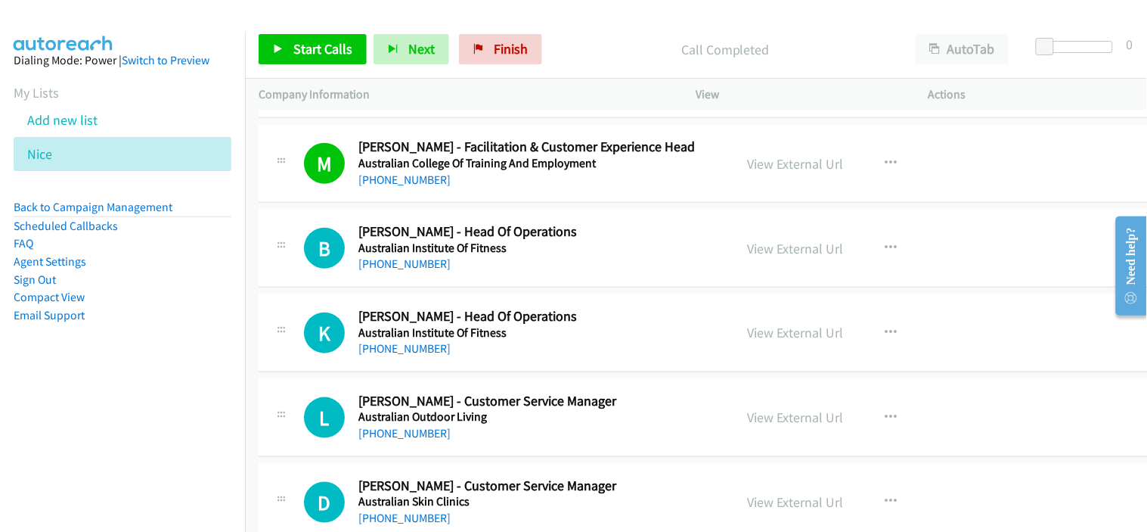
scroll to position [3277, 0]
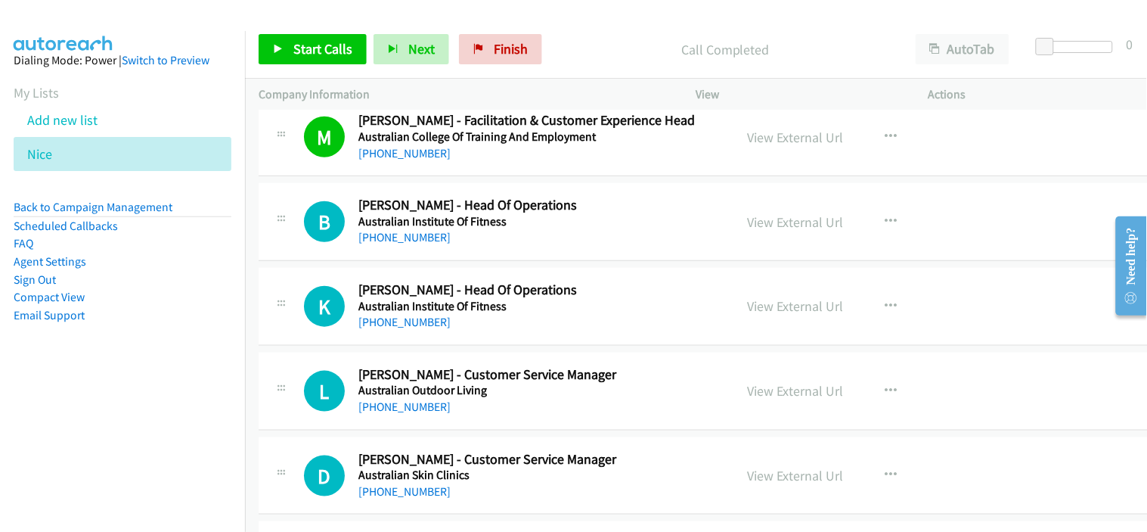
drag, startPoint x: 485, startPoint y: 334, endPoint x: 499, endPoint y: 311, distance: 27.5
click at [485, 334] on div "K Callback Scheduled Kim Horner - Head Of Operations Australian Institute Of Fi…" at bounding box center [707, 307] width 896 height 78
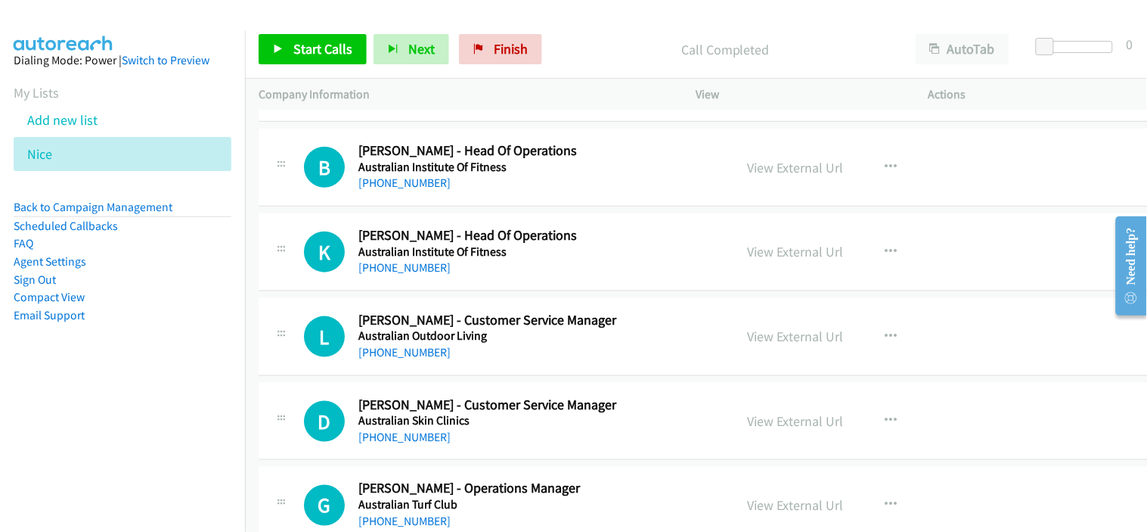
scroll to position [3361, 0]
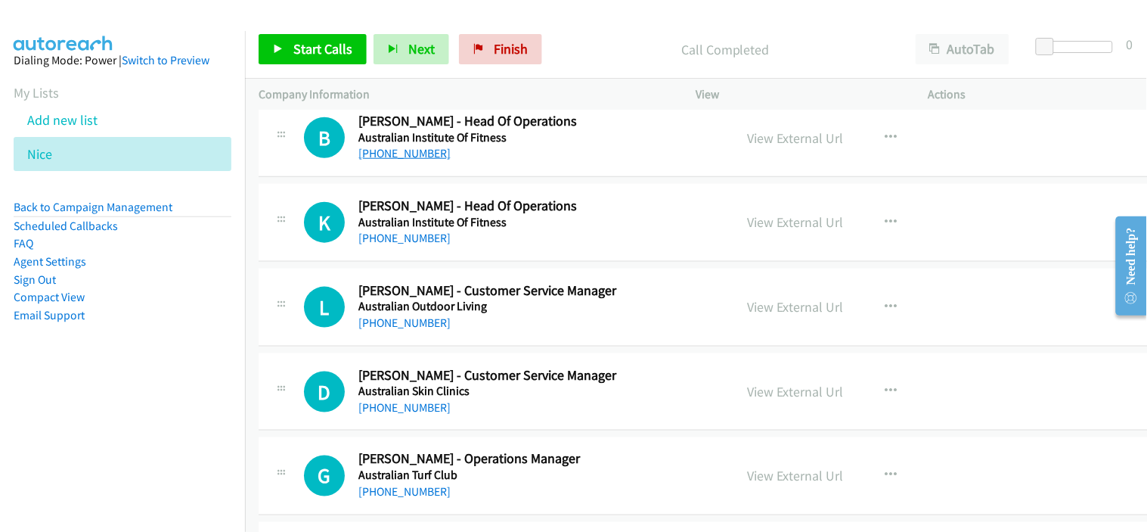
click at [409, 156] on link "+61 413 055 204" at bounding box center [404, 153] width 92 height 14
click at [462, 157] on div "+61 413 055 204" at bounding box center [531, 153] width 346 height 18
click at [345, 58] on link "Start Calls" at bounding box center [313, 49] width 108 height 30
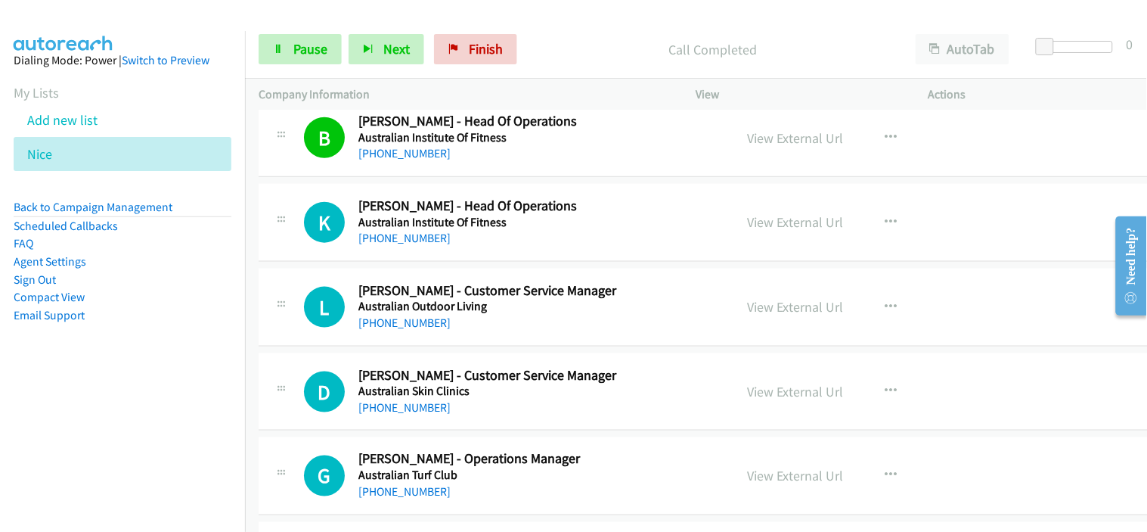
drag, startPoint x: 489, startPoint y: 263, endPoint x: 469, endPoint y: 261, distance: 20.5
click at [489, 263] on td "K Callback Scheduled Kim Horner - Head Of Operations Australian Institute Of Fi…" at bounding box center [706, 223] width 923 height 85
click at [424, 237] on link "+61 434 770 874" at bounding box center [404, 238] width 92 height 14
click at [456, 329] on div "+61 478 963 153" at bounding box center [531, 323] width 346 height 18
click at [394, 316] on link "+61 478 963 153" at bounding box center [404, 322] width 92 height 14
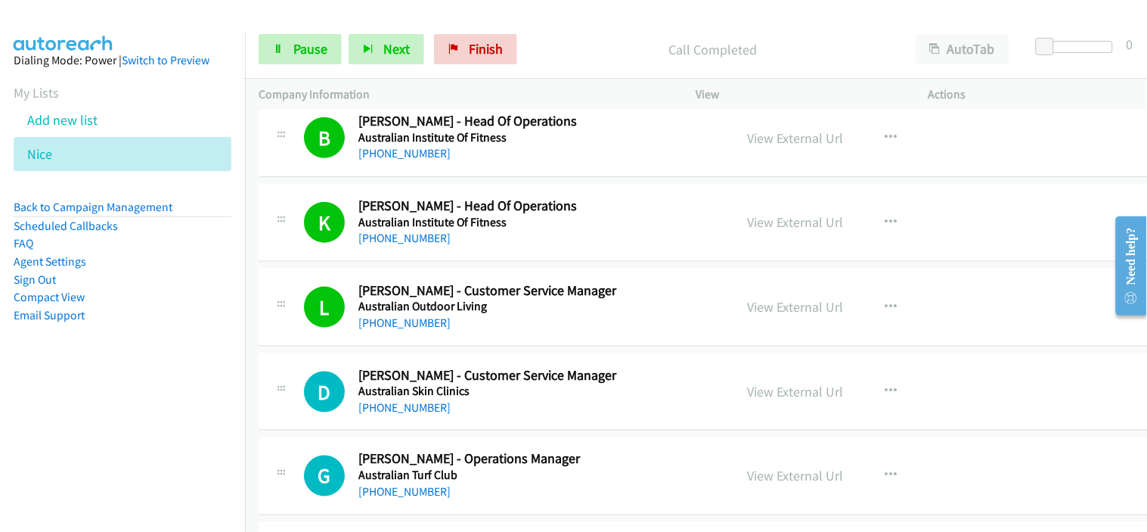
drag, startPoint x: 482, startPoint y: 408, endPoint x: 492, endPoint y: 405, distance: 10.3
click at [482, 408] on div "+61 422 835 226" at bounding box center [531, 408] width 346 height 18
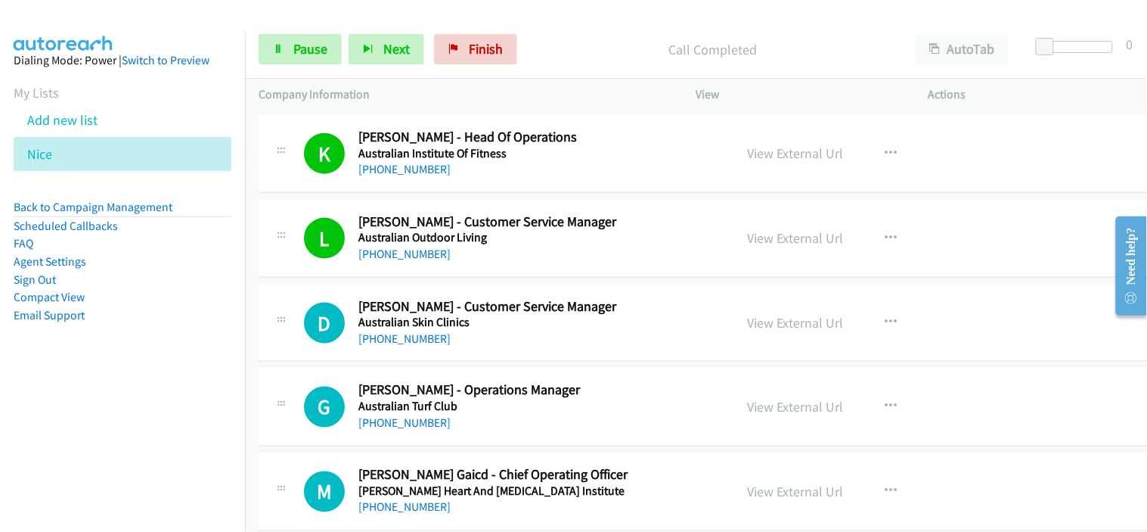
scroll to position [3444, 0]
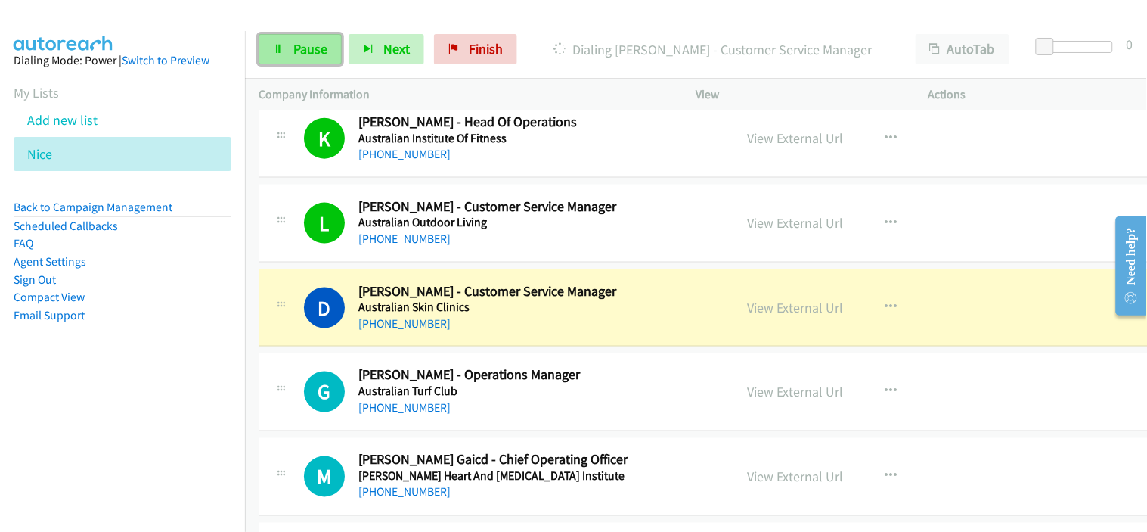
drag, startPoint x: 283, startPoint y: 44, endPoint x: 298, endPoint y: 57, distance: 19.8
click at [283, 45] on icon at bounding box center [278, 50] width 11 height 11
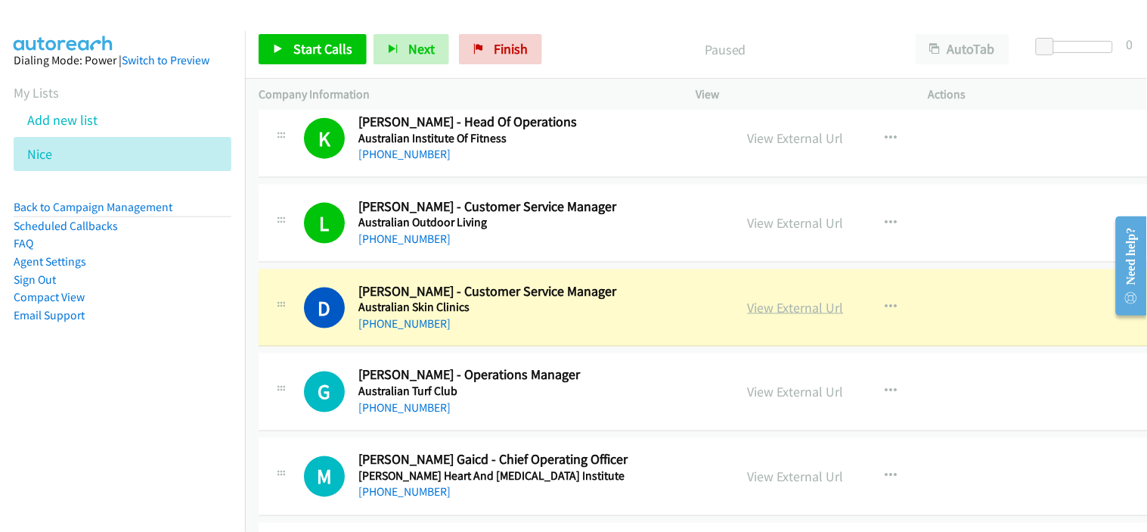
click at [774, 312] on link "View External Url" at bounding box center [796, 307] width 96 height 17
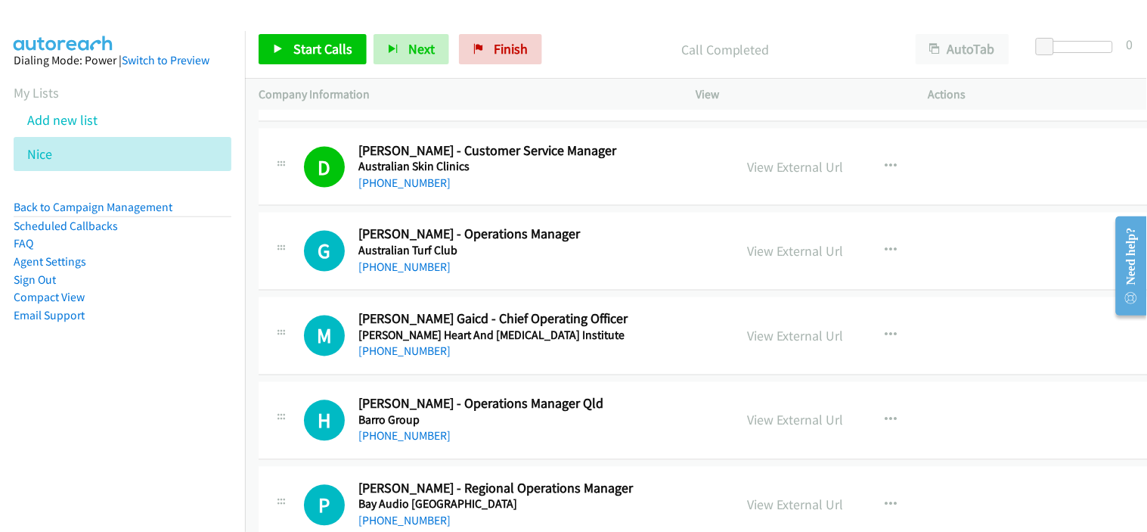
scroll to position [3612, 0]
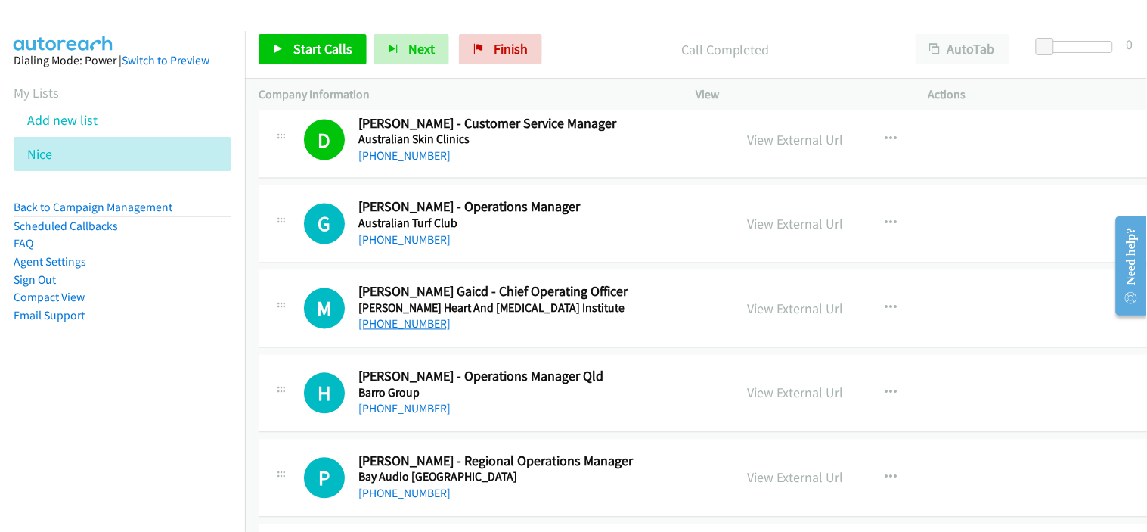
click at [397, 327] on link "+61 429 571 859" at bounding box center [404, 324] width 92 height 14
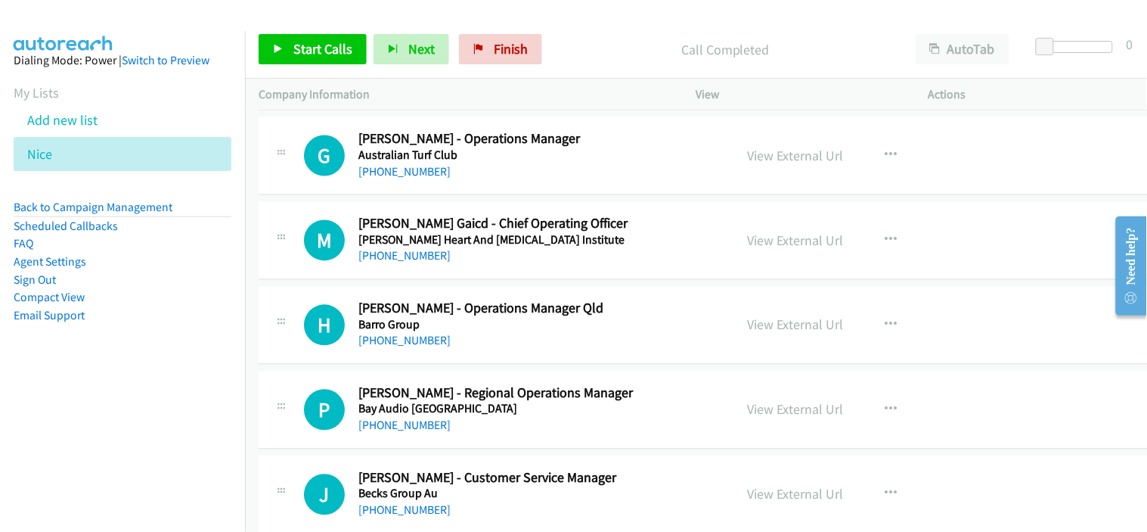
scroll to position [3696, 0]
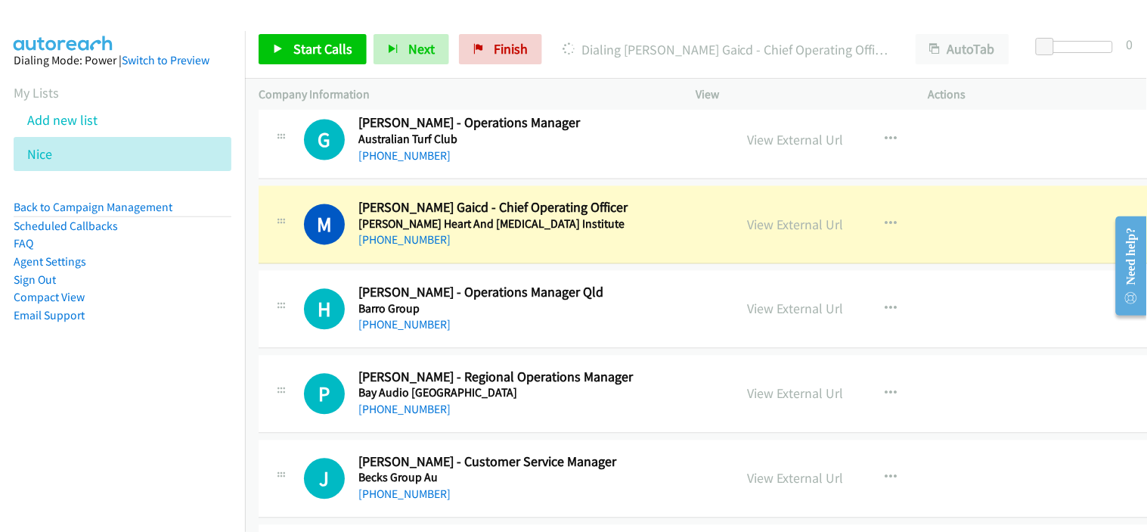
drag, startPoint x: 474, startPoint y: 245, endPoint x: 492, endPoint y: 245, distance: 18.1
click at [474, 245] on div "+61 429 571 859" at bounding box center [531, 240] width 346 height 18
click at [764, 227] on link "View External Url" at bounding box center [796, 224] width 96 height 17
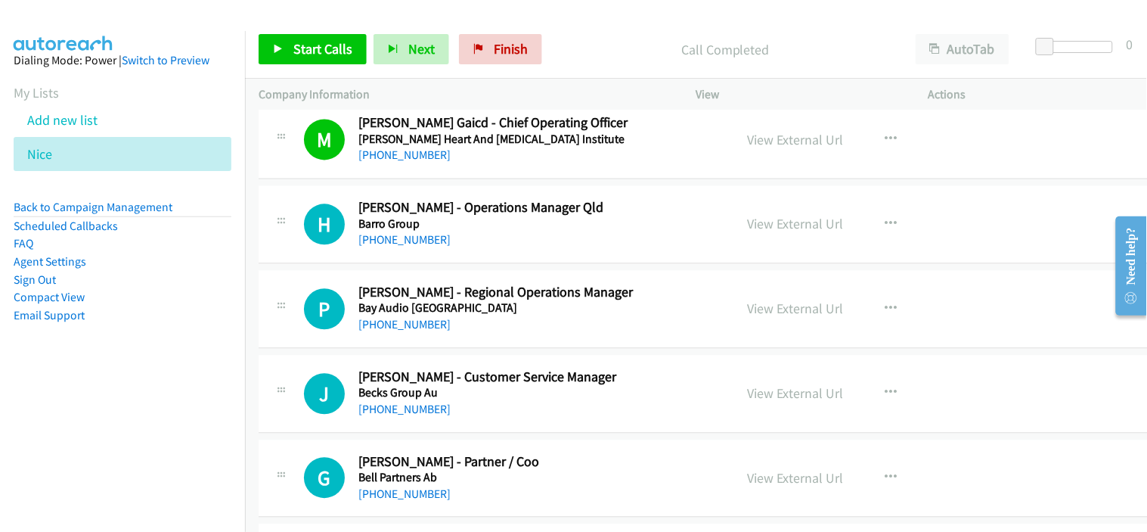
scroll to position [3865, 0]
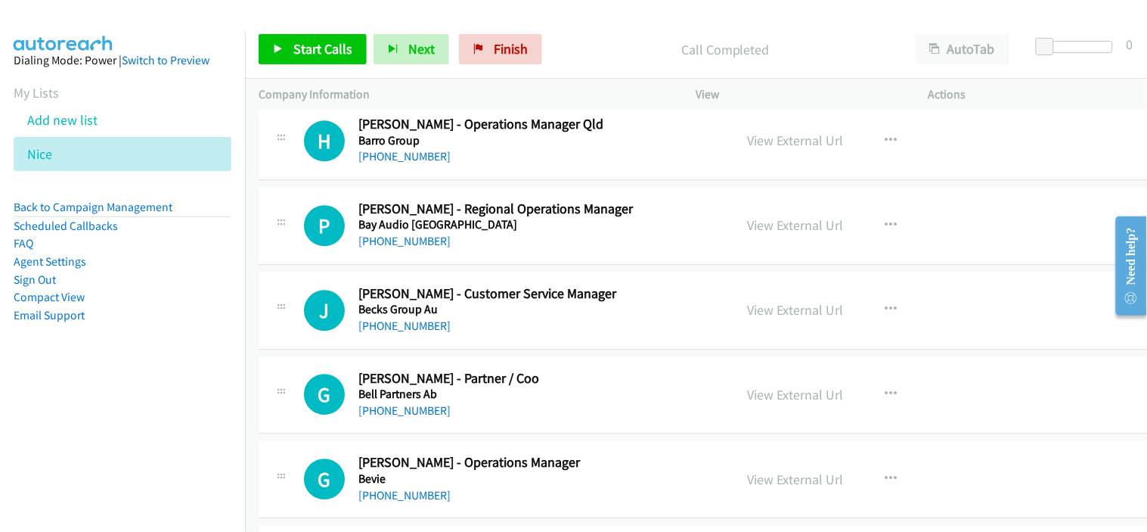
drag, startPoint x: 409, startPoint y: 333, endPoint x: 462, endPoint y: 328, distance: 53.2
click at [409, 333] on link "+61 481 155 577" at bounding box center [404, 325] width 92 height 14
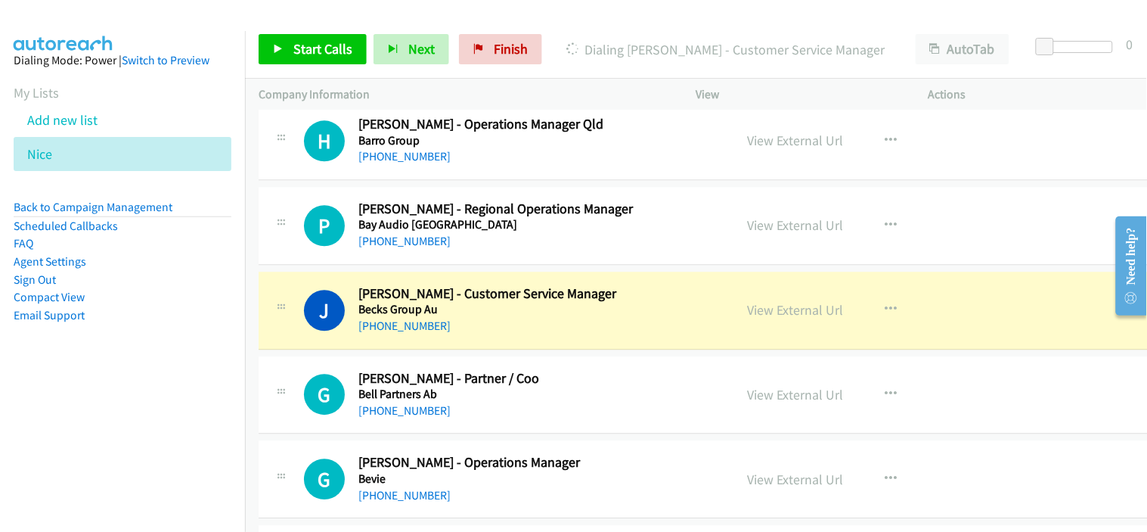
click at [488, 408] on div "+61 407 955 836" at bounding box center [531, 411] width 346 height 18
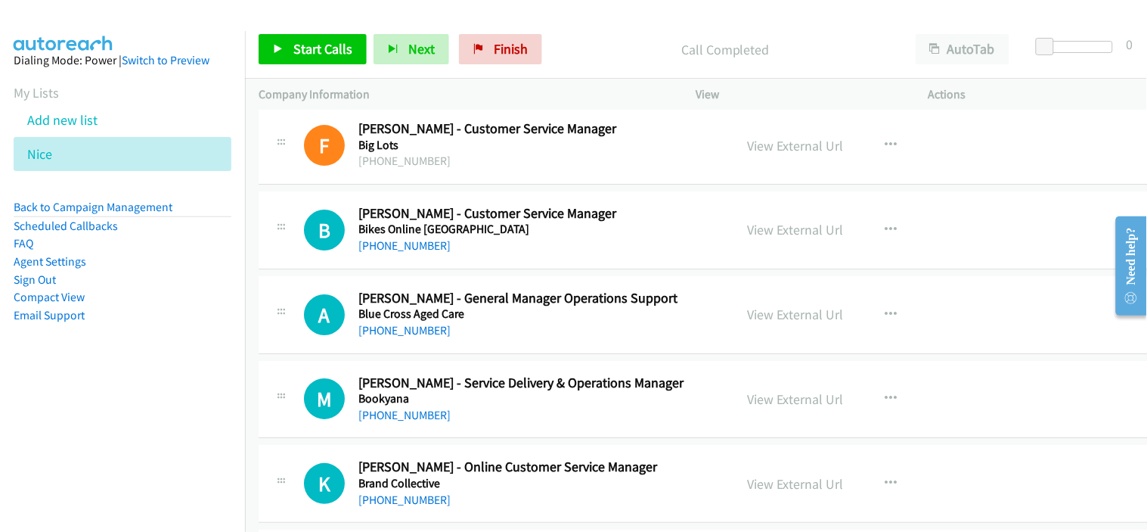
scroll to position [4285, 0]
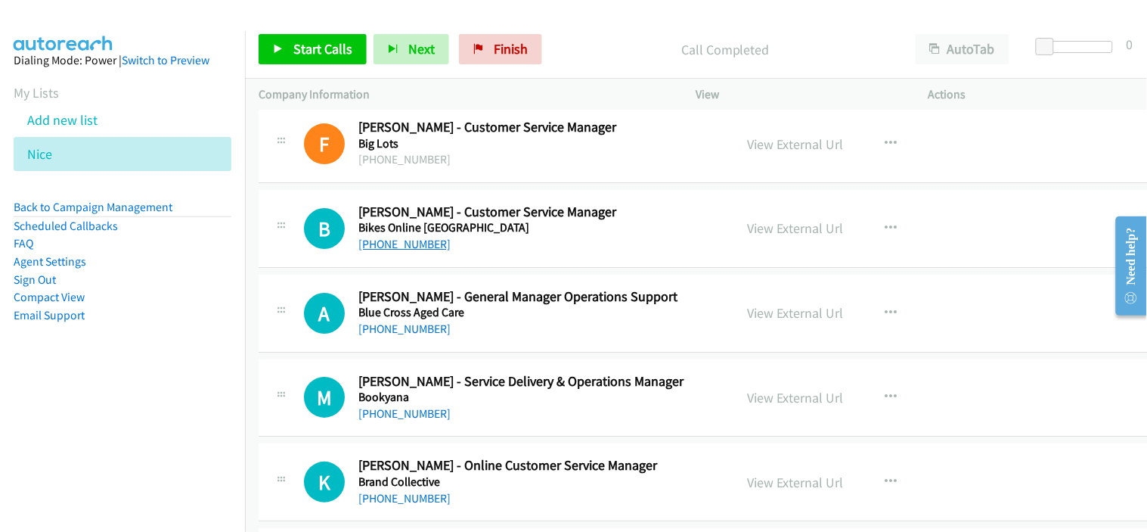
click at [423, 244] on link "+61 410 754 595" at bounding box center [404, 244] width 92 height 14
click at [485, 330] on div "+61 3 9607 2184" at bounding box center [531, 329] width 346 height 18
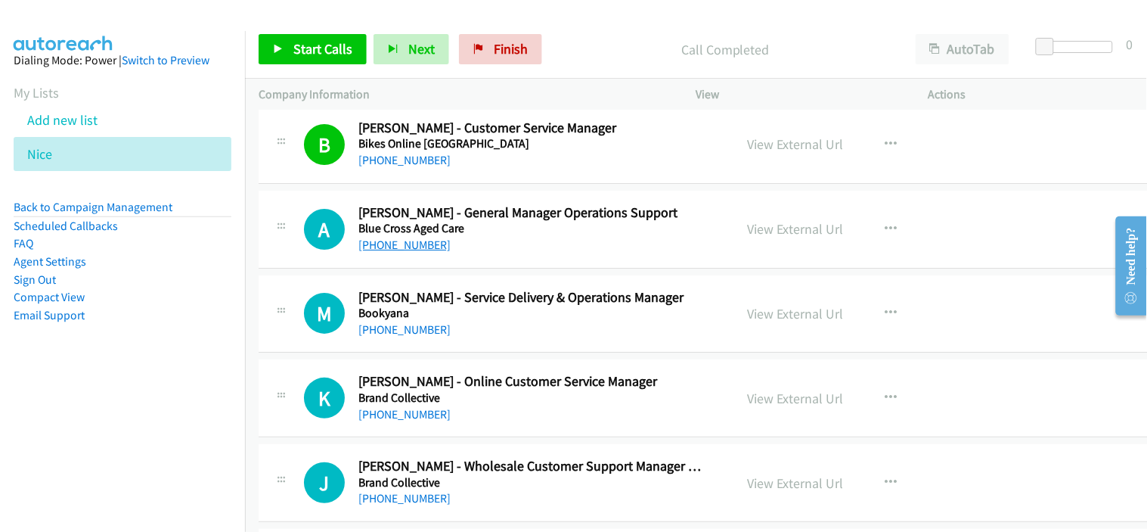
click at [420, 245] on link "+61 3 9607 2184" at bounding box center [404, 244] width 92 height 14
click at [488, 341] on div "M Callback Scheduled Michael Pineda - Service Delivery & Operations Manager Boo…" at bounding box center [707, 314] width 896 height 78
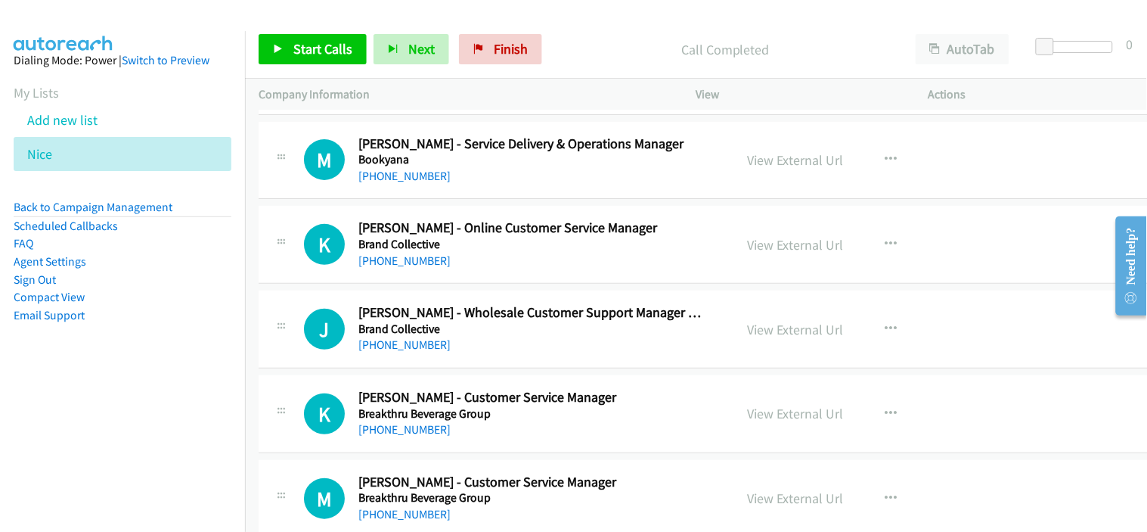
scroll to position [4537, 0]
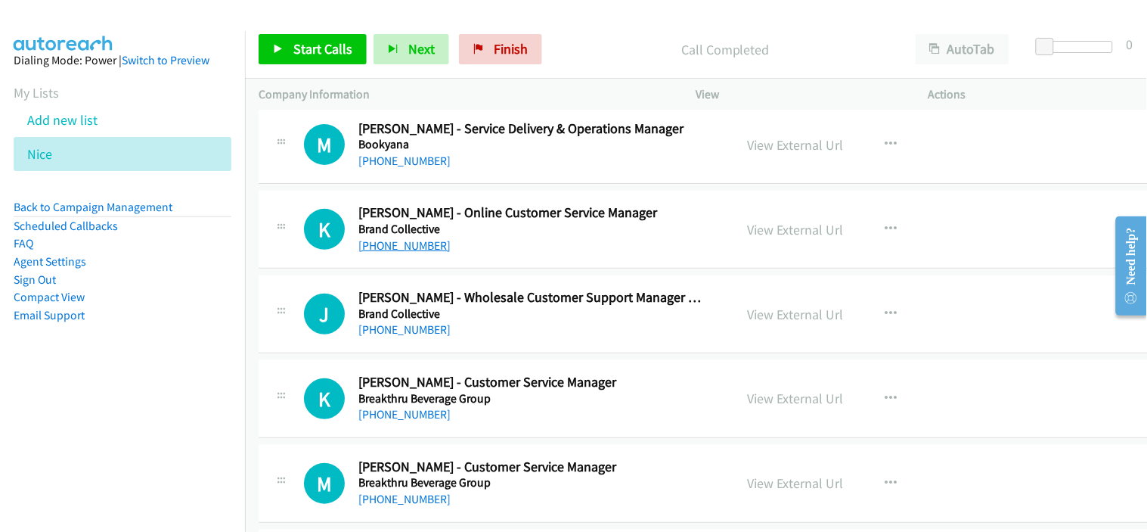
click at [416, 244] on link "+61 450 606 460" at bounding box center [404, 245] width 92 height 14
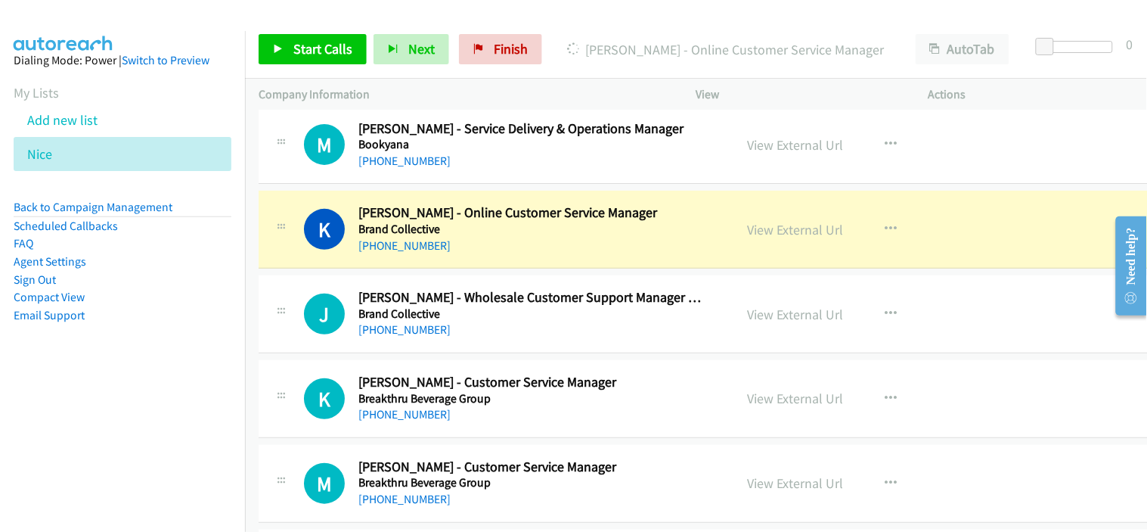
click at [459, 247] on div "+61 450 606 460" at bounding box center [531, 246] width 346 height 18
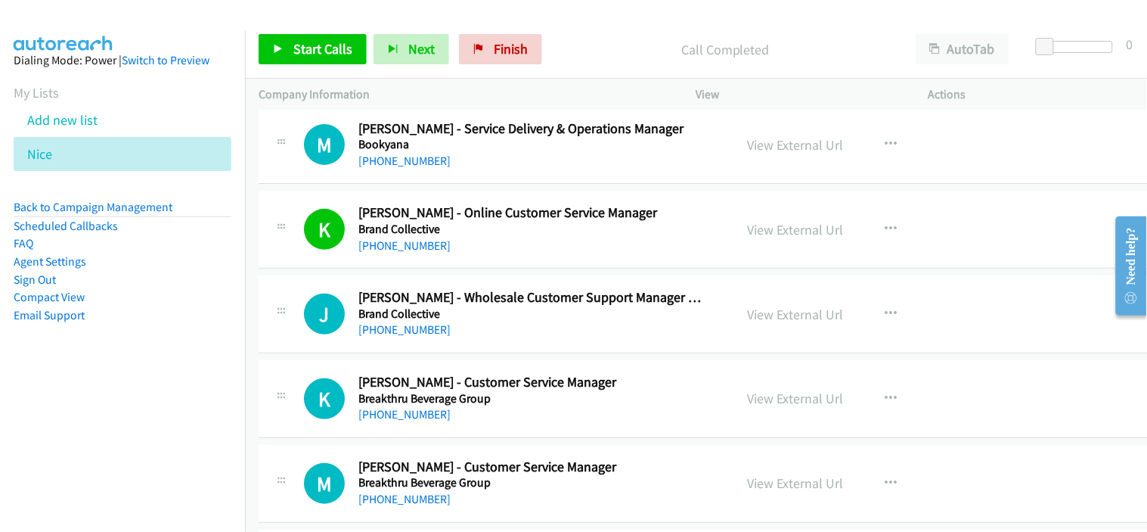
click at [473, 331] on div "+61 419 278 357" at bounding box center [531, 330] width 346 height 18
click at [501, 313] on h5 "Brand Collective" at bounding box center [531, 313] width 346 height 15
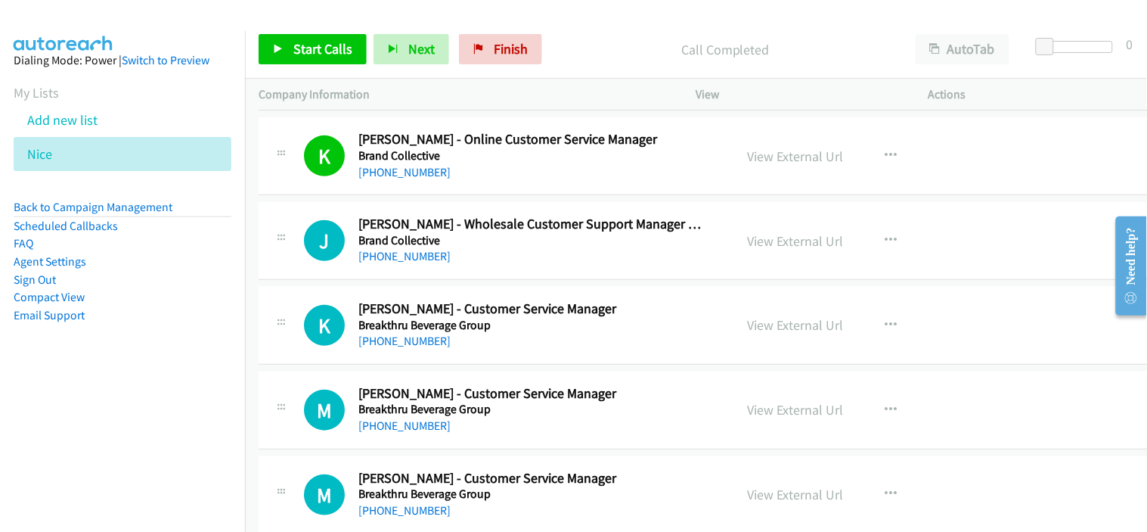
scroll to position [4621, 0]
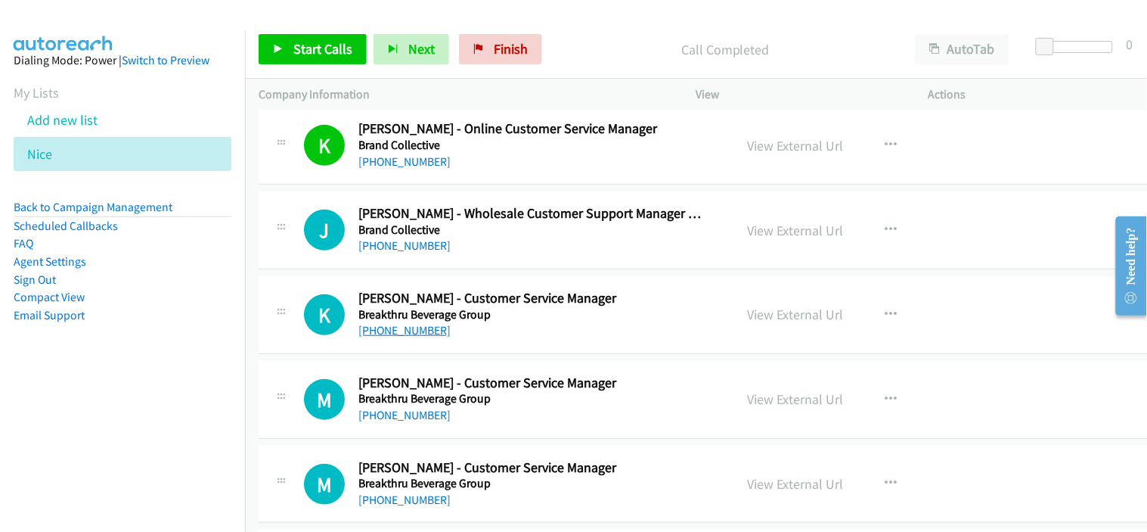
click at [410, 337] on link "+61 420 959 692" at bounding box center [404, 330] width 92 height 14
click at [474, 346] on div "K Callback Scheduled Kristy Heath - Customer Service Manager Breakthru Beverage…" at bounding box center [707, 315] width 896 height 78
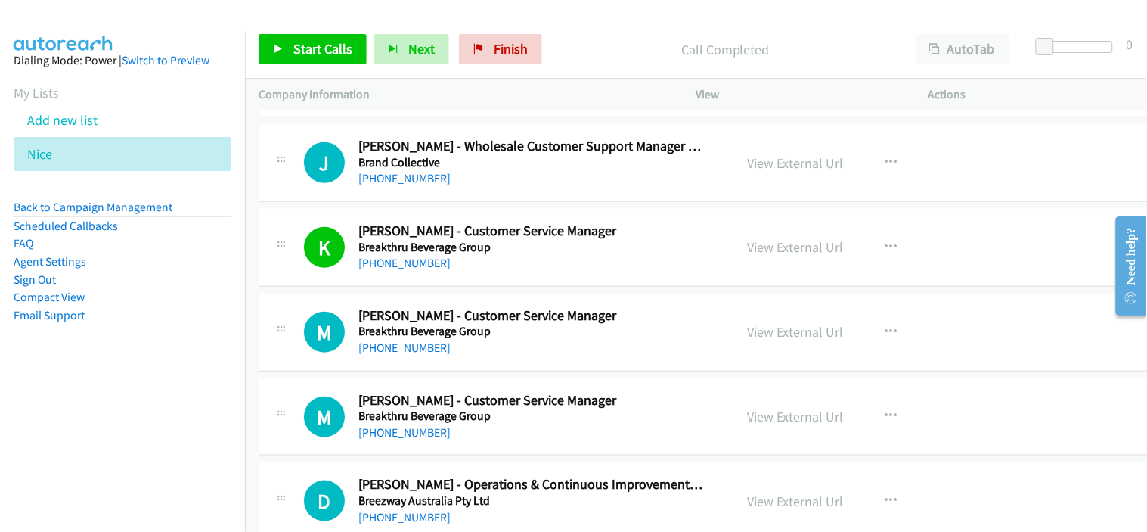
scroll to position [4705, 0]
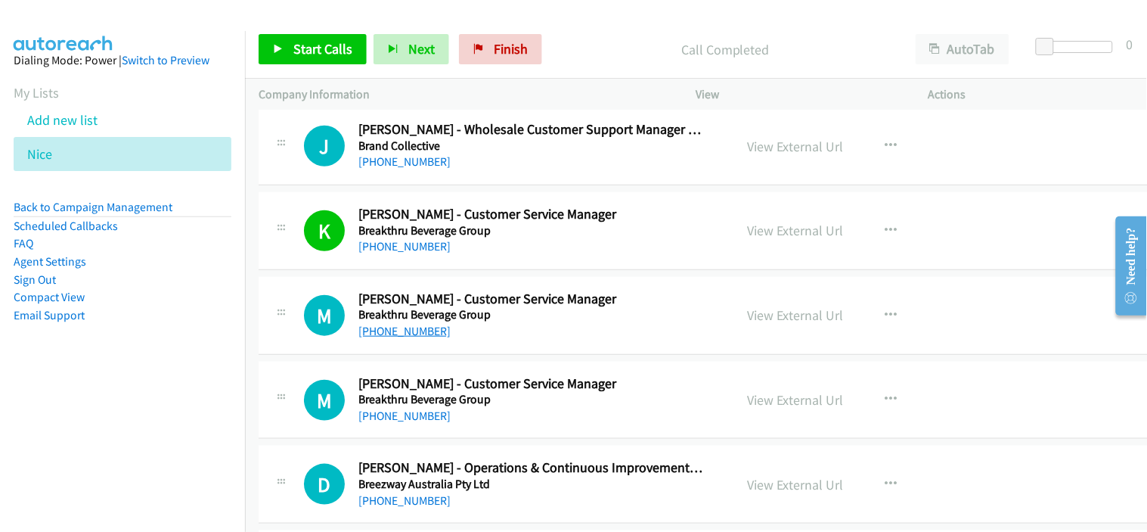
click at [393, 330] on link "+61 407 594 080" at bounding box center [404, 331] width 92 height 14
click at [495, 427] on div "M Callback Scheduled Mario Hudrovic - Customer Service Manager Breakthru Bevera…" at bounding box center [707, 400] width 896 height 78
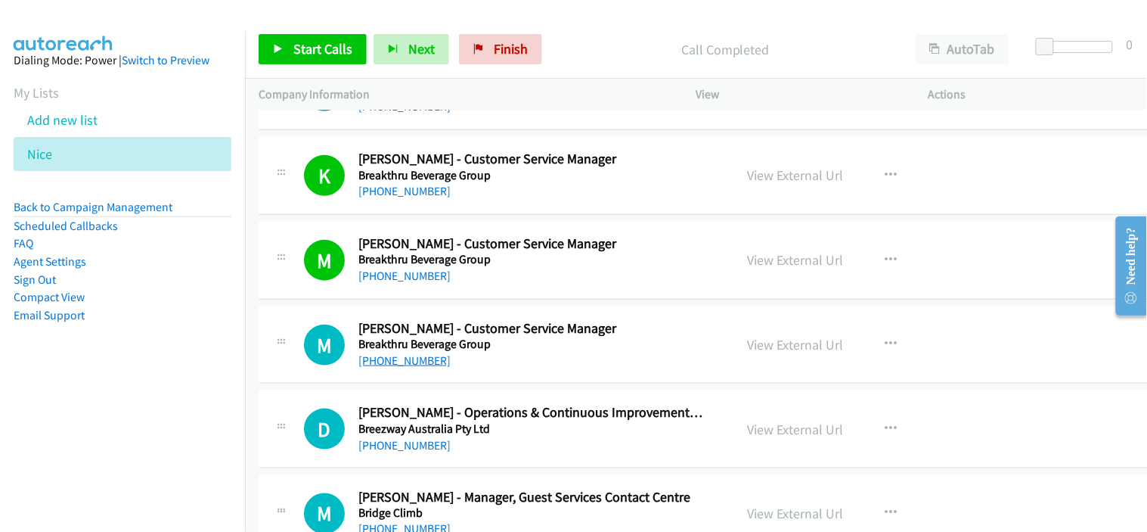
scroll to position [4789, 0]
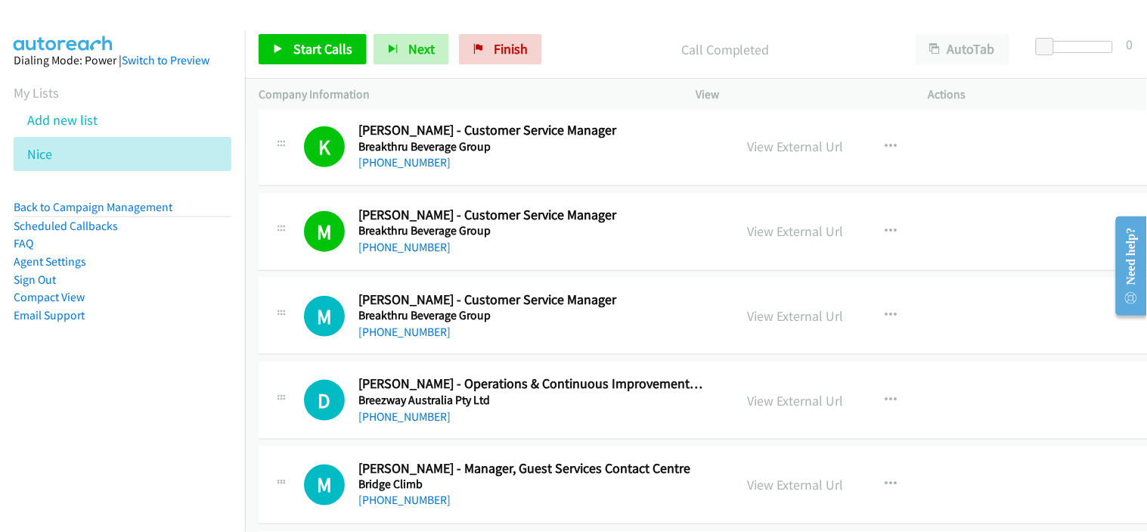
drag, startPoint x: 420, startPoint y: 336, endPoint x: 526, endPoint y: 334, distance: 105.9
click at [420, 336] on link "+61 451 632 733" at bounding box center [404, 331] width 92 height 14
click at [487, 350] on div "M Callback Scheduled Mario Hudrovic - Customer Service Manager Breakthru Bevera…" at bounding box center [707, 317] width 896 height 78
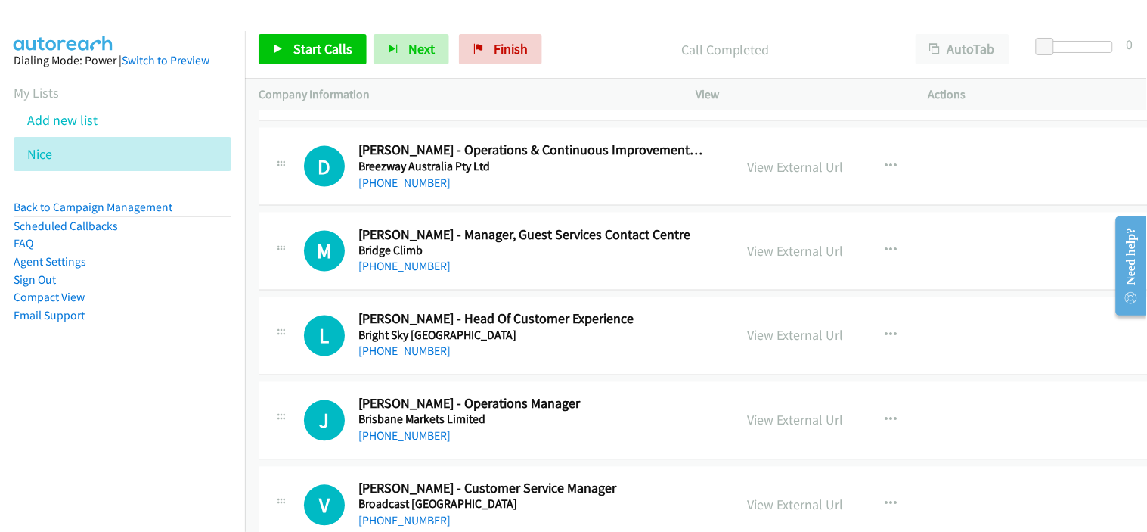
scroll to position [5041, 0]
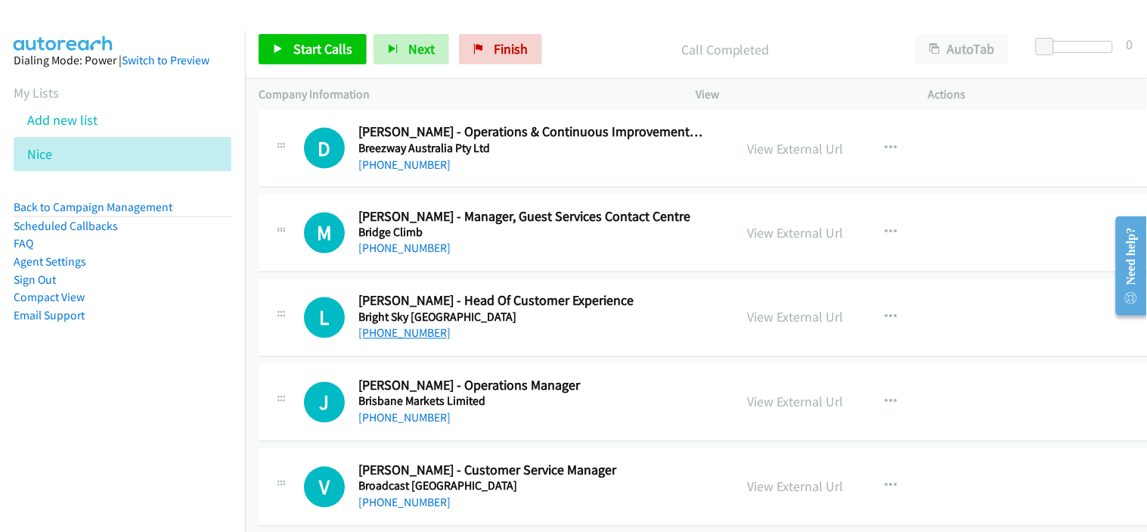
click at [417, 329] on link "+61 2 9003 4815" at bounding box center [404, 333] width 92 height 14
click at [496, 344] on div "L Callback Scheduled Lida Hadian - Head Of Customer Experience Bright Sky Austr…" at bounding box center [707, 318] width 896 height 78
click at [487, 55] on link "Finish" at bounding box center [500, 49] width 83 height 30
